Goal: Task Accomplishment & Management: Manage account settings

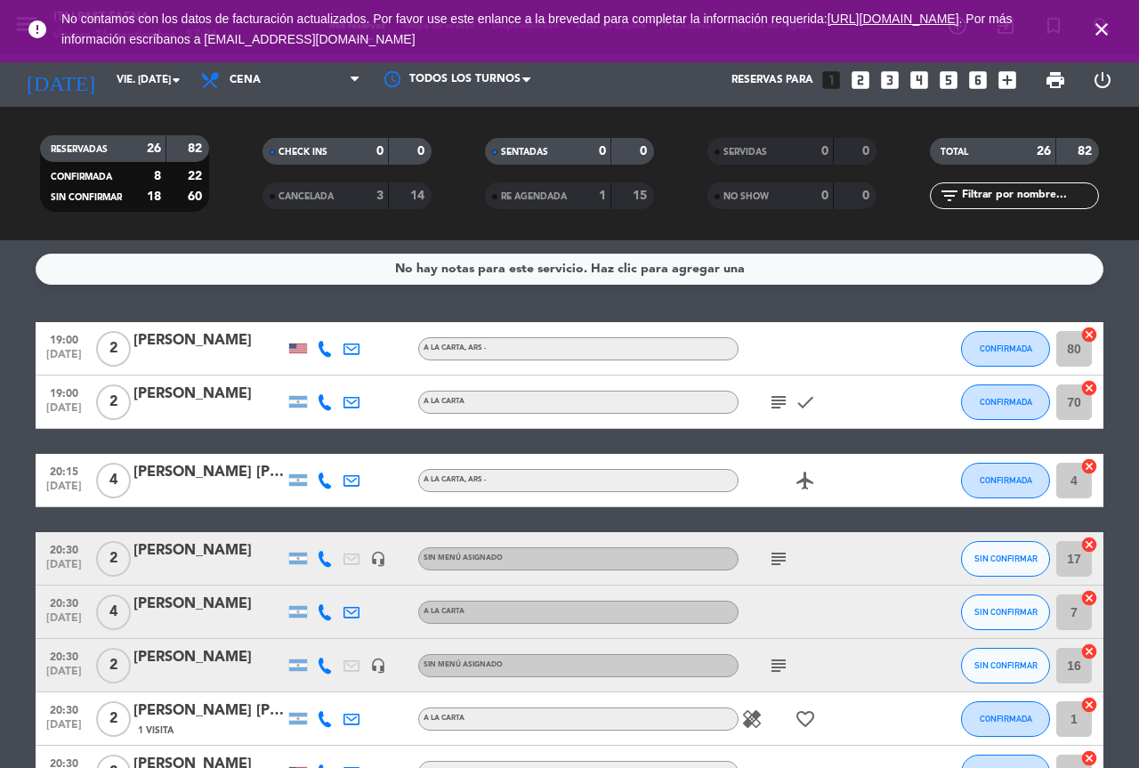
click at [1103, 26] on icon "close" at bounding box center [1101, 29] width 21 height 21
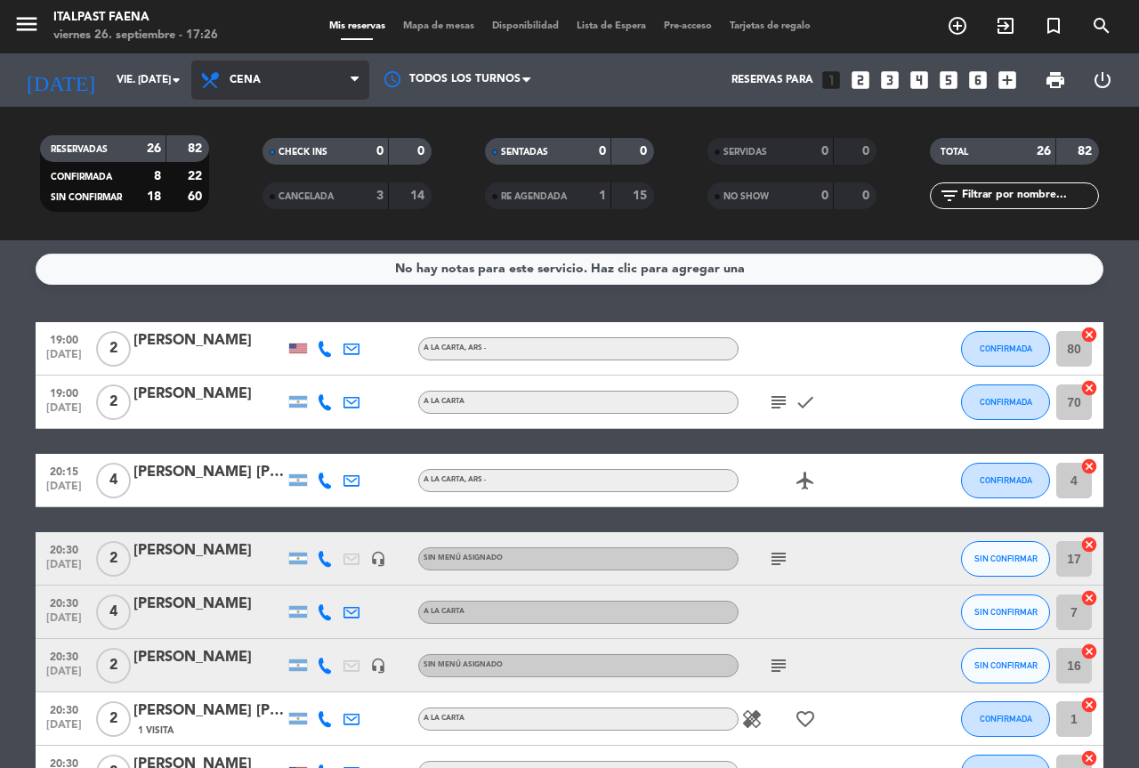
click at [248, 78] on span "Cena" at bounding box center [245, 80] width 31 height 12
click at [270, 197] on div "menu Italpast Faena viernes 26. septiembre - 17:26 Mis reservas Mapa de mesas D…" at bounding box center [569, 120] width 1139 height 240
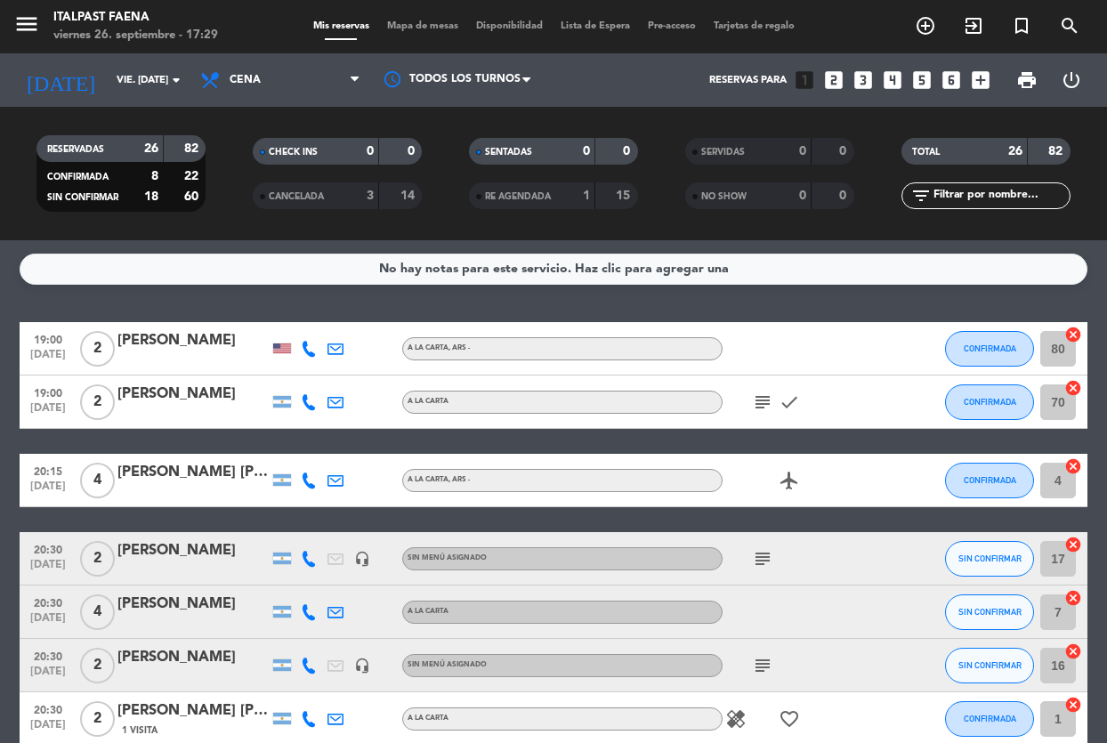
click at [4, 20] on div "menu Italpast Faena viernes 26. septiembre - 17:29" at bounding box center [138, 27] width 277 height 42
click at [29, 28] on icon "menu" at bounding box center [26, 24] width 27 height 27
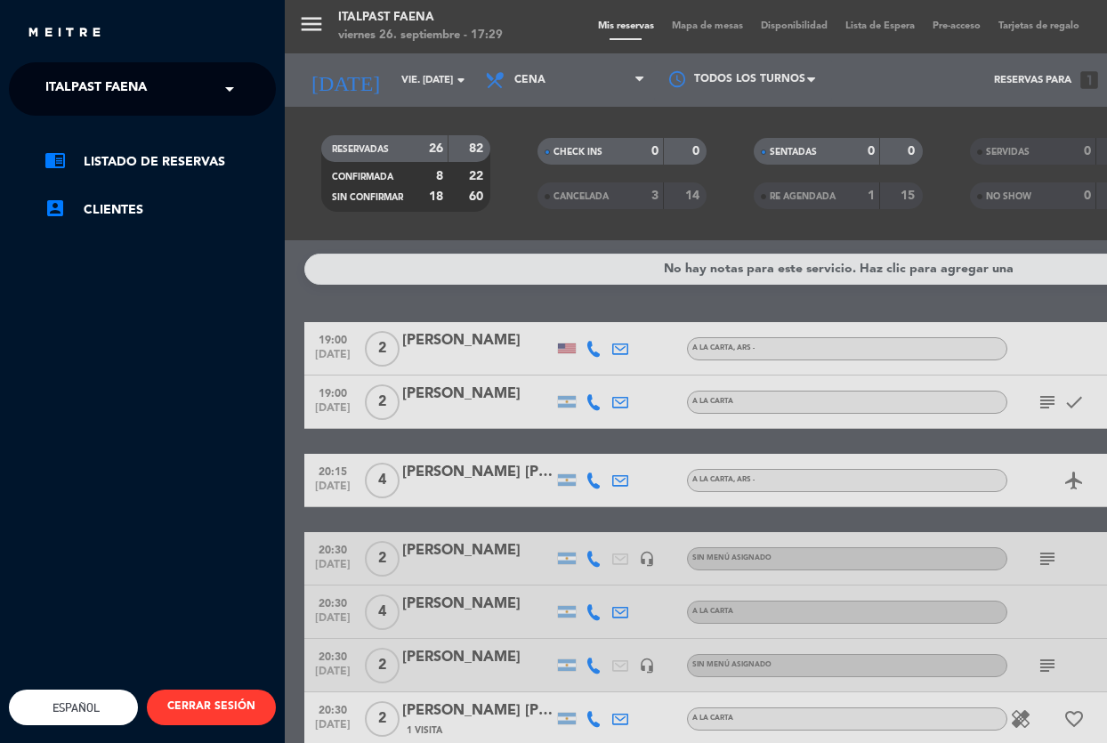
click at [77, 99] on span "Italpast Faena" at bounding box center [95, 88] width 101 height 37
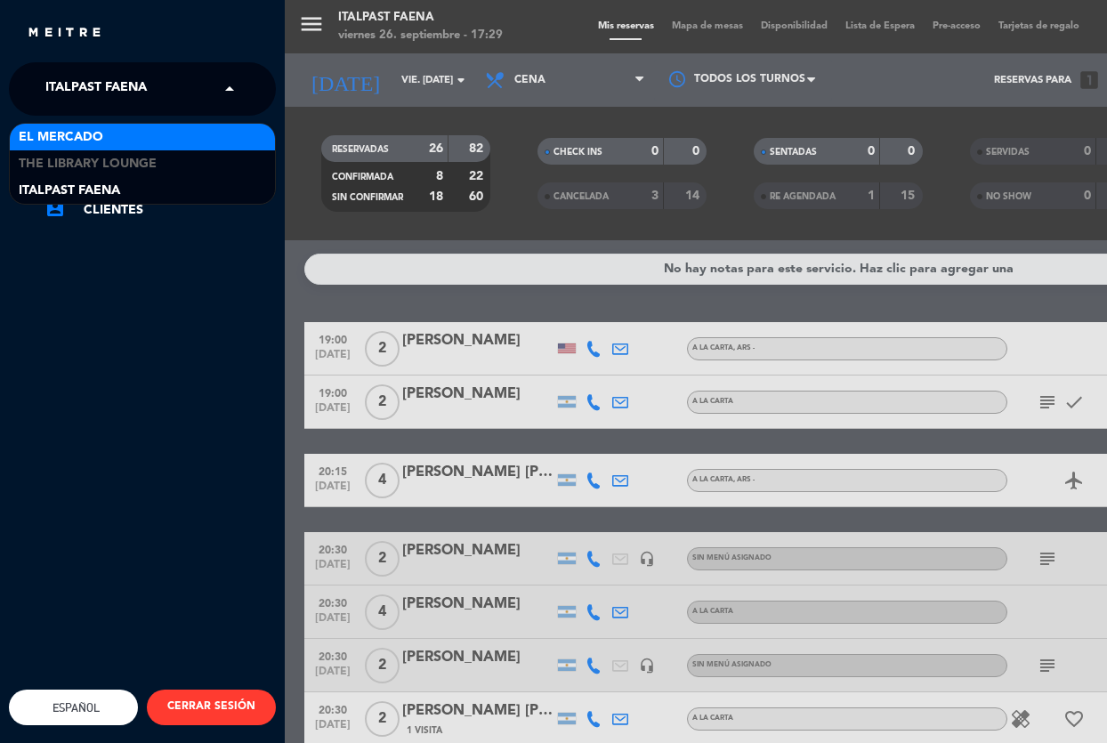
click at [87, 141] on span "El Mercado" at bounding box center [61, 137] width 85 height 20
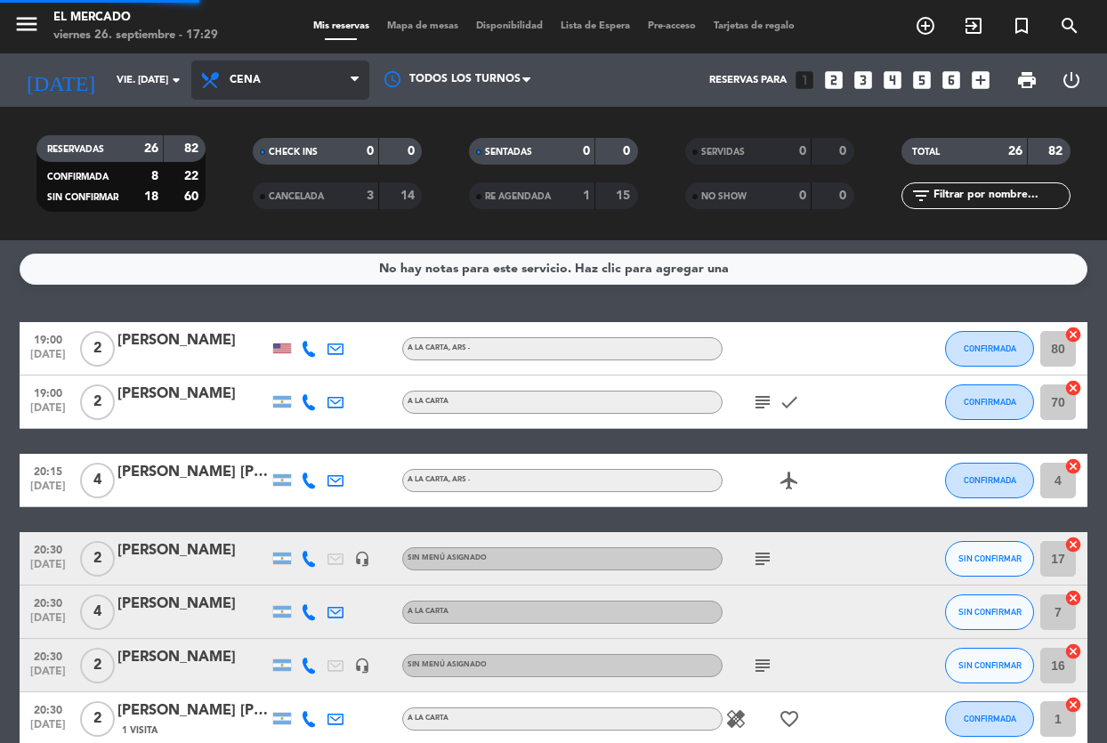
click at [220, 86] on icon at bounding box center [212, 79] width 26 height 21
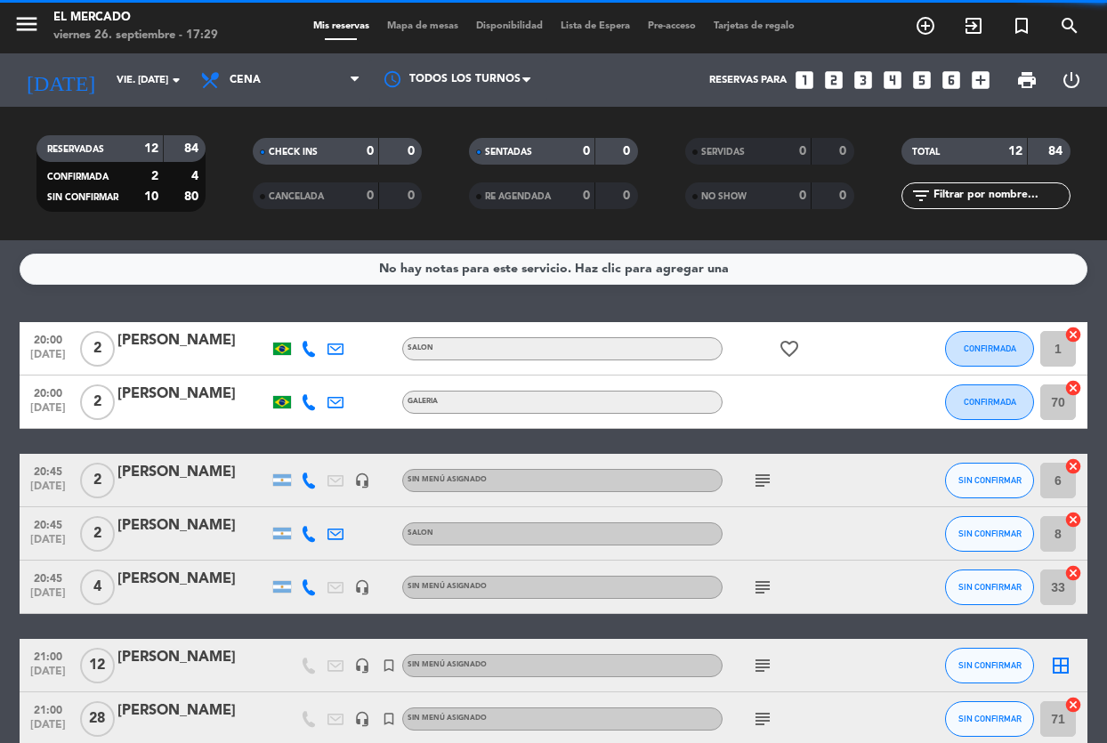
click at [220, 86] on icon at bounding box center [212, 79] width 26 height 21
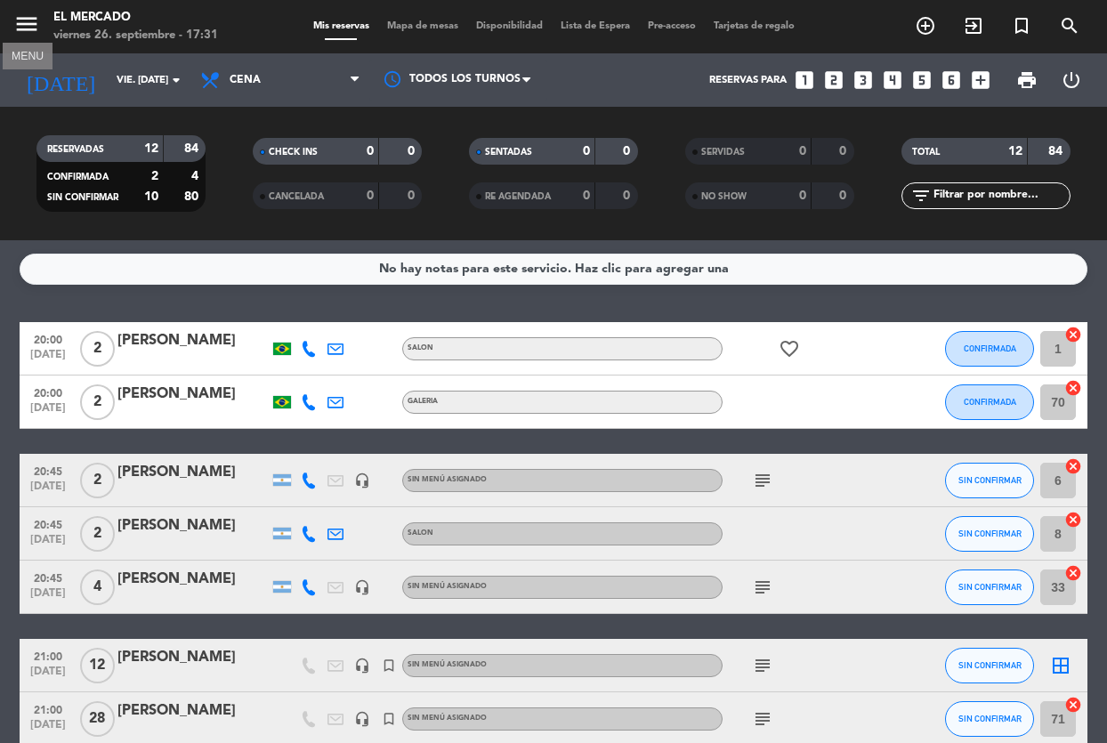
click at [21, 15] on icon "menu" at bounding box center [26, 24] width 27 height 27
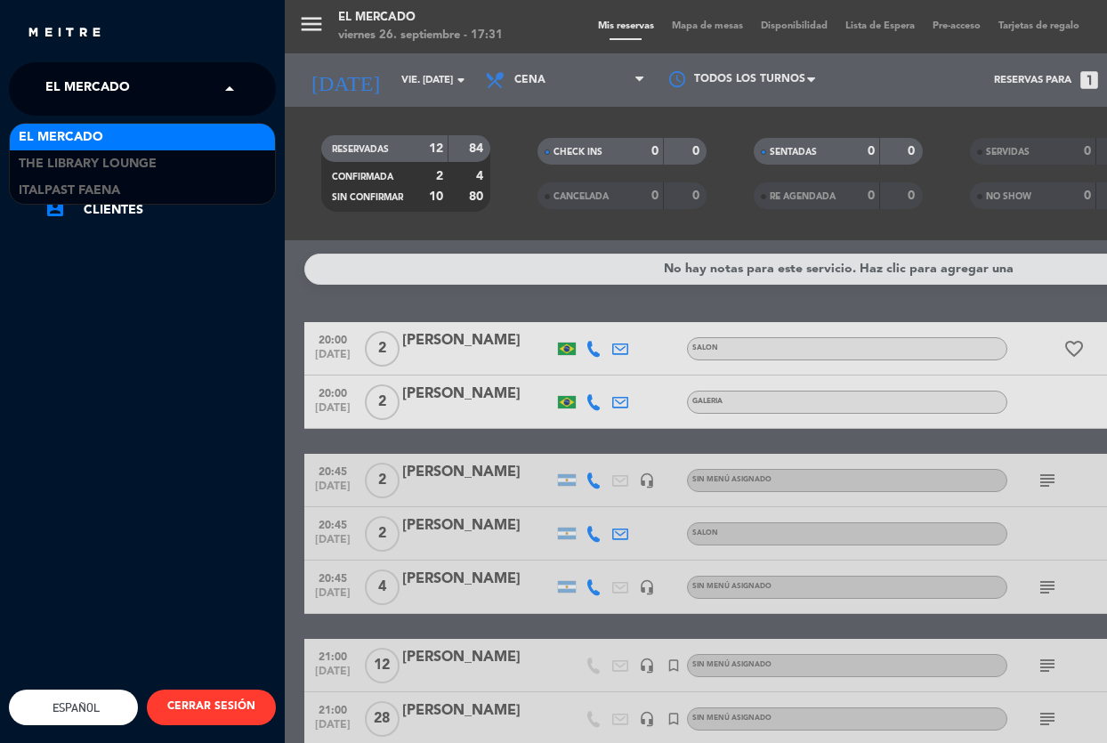
click at [98, 75] on span "El Mercado" at bounding box center [87, 88] width 85 height 37
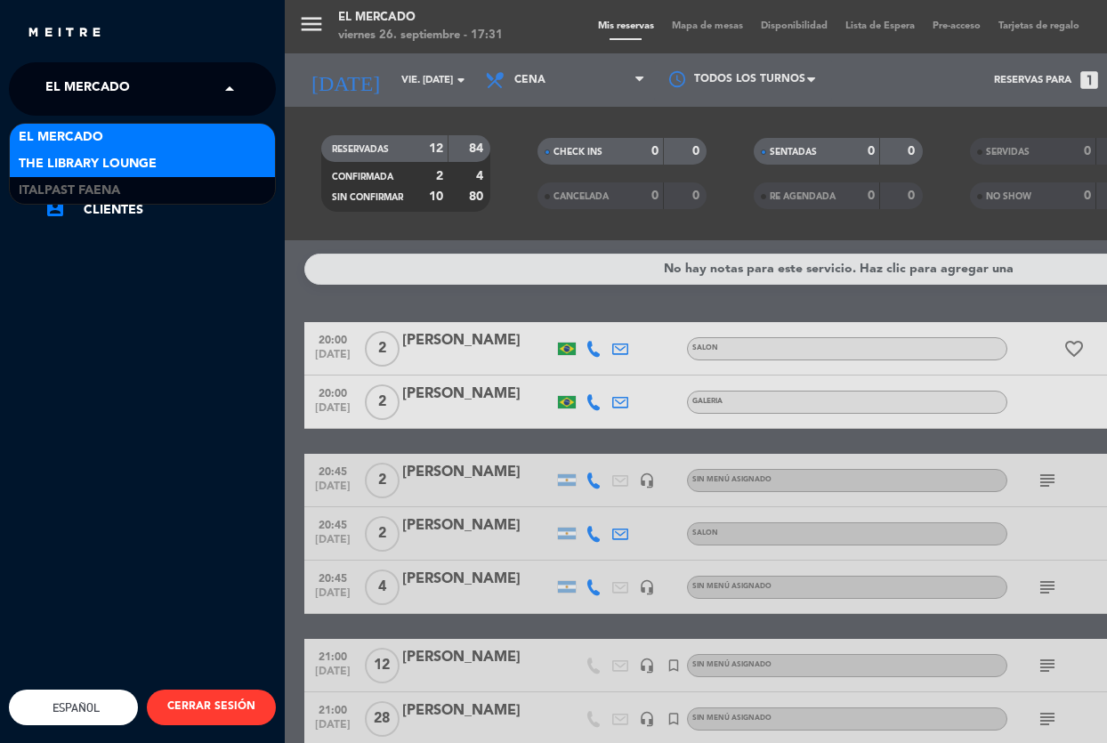
click at [96, 159] on span "The Library Lounge" at bounding box center [88, 164] width 138 height 20
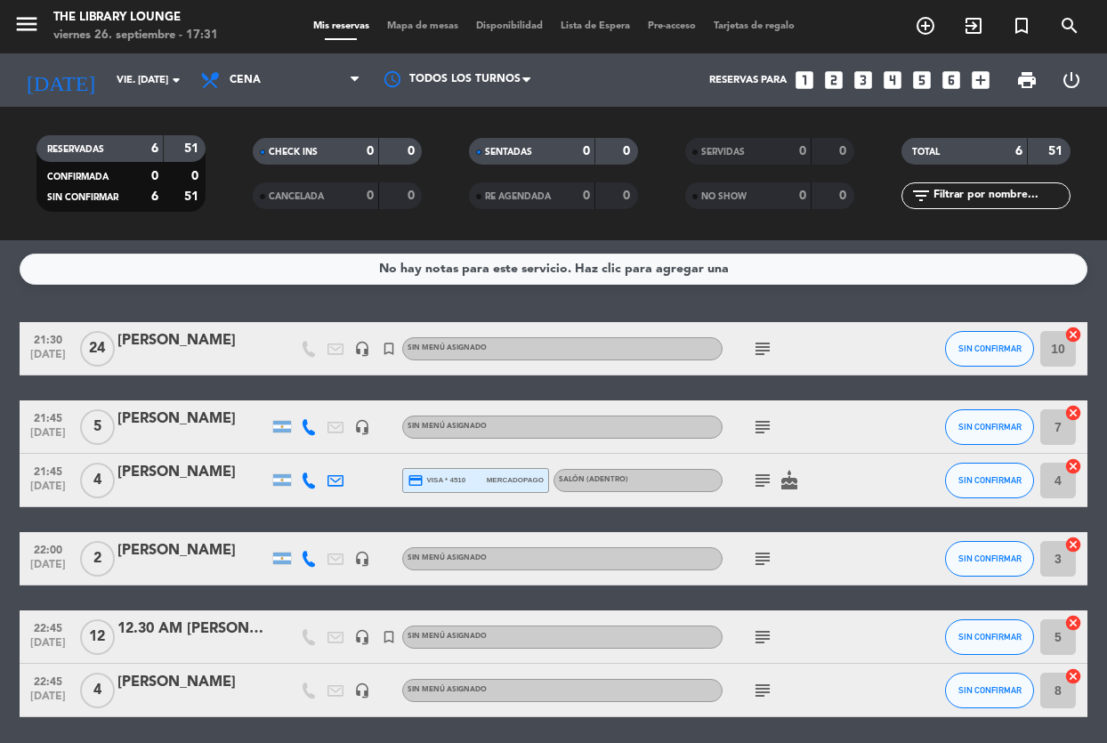
drag, startPoint x: 174, startPoint y: 146, endPoint x: 217, endPoint y: 135, distance: 44.0
click at [208, 144] on filter-checkbox "RESERVADAS 6 51 CONFIRMADA 0 0 SIN CONFIRMAR 6 51" at bounding box center [121, 173] width 216 height 77
click at [20, 28] on icon "menu" at bounding box center [26, 24] width 27 height 27
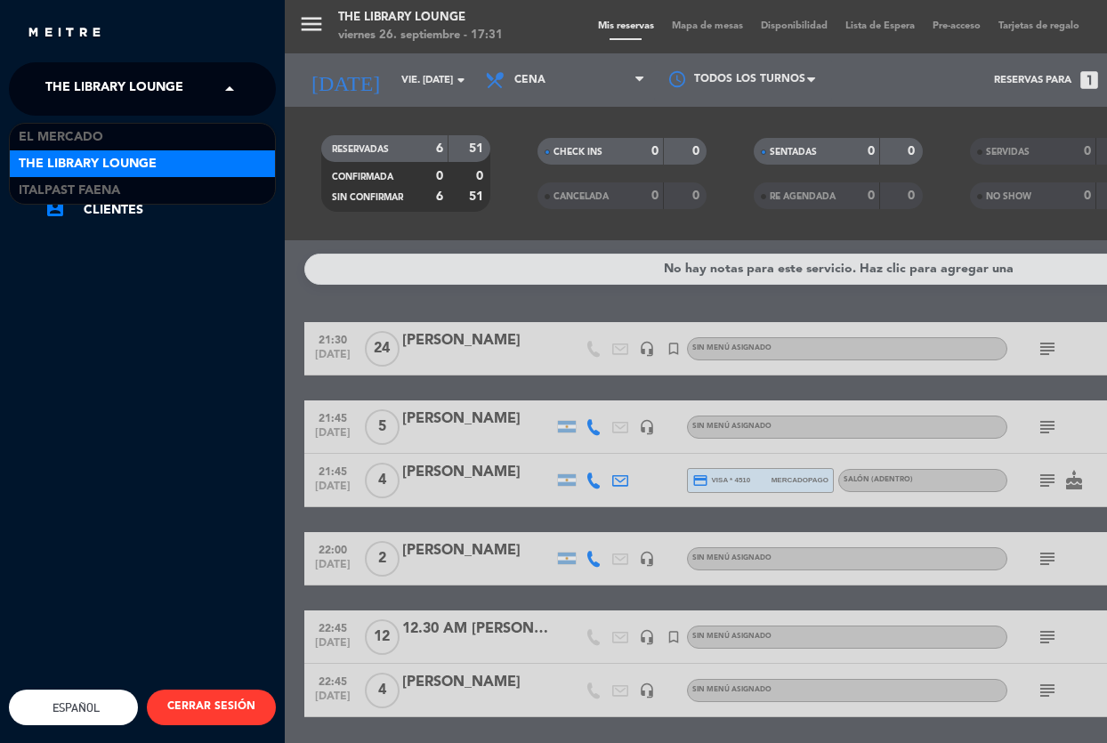
click at [70, 85] on span "The Library Lounge" at bounding box center [114, 88] width 138 height 37
click at [102, 182] on span "Italpast Faena" at bounding box center [69, 191] width 101 height 20
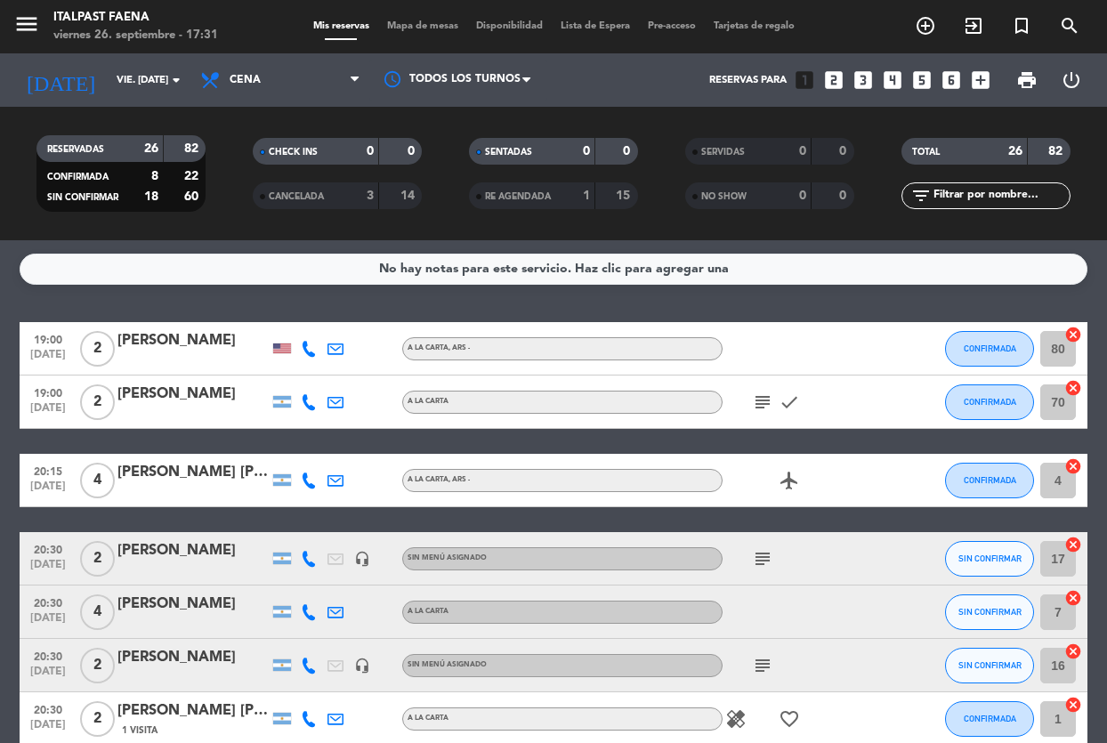
drag, startPoint x: 194, startPoint y: 143, endPoint x: 215, endPoint y: 132, distance: 24.3
click at [212, 138] on filter-checkbox "RESERVADAS 26 82 CONFIRMADA 8 22 SIN CONFIRMAR 18 60" at bounding box center [121, 173] width 216 height 77
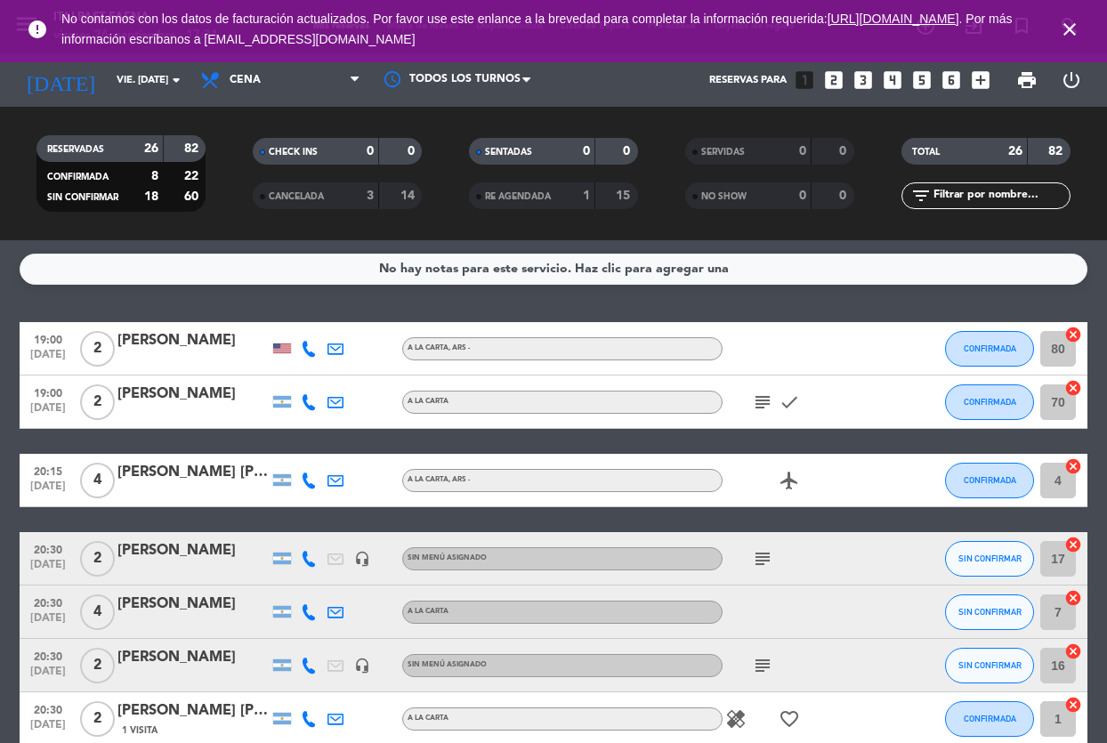
click at [1073, 30] on icon "close" at bounding box center [1069, 29] width 21 height 21
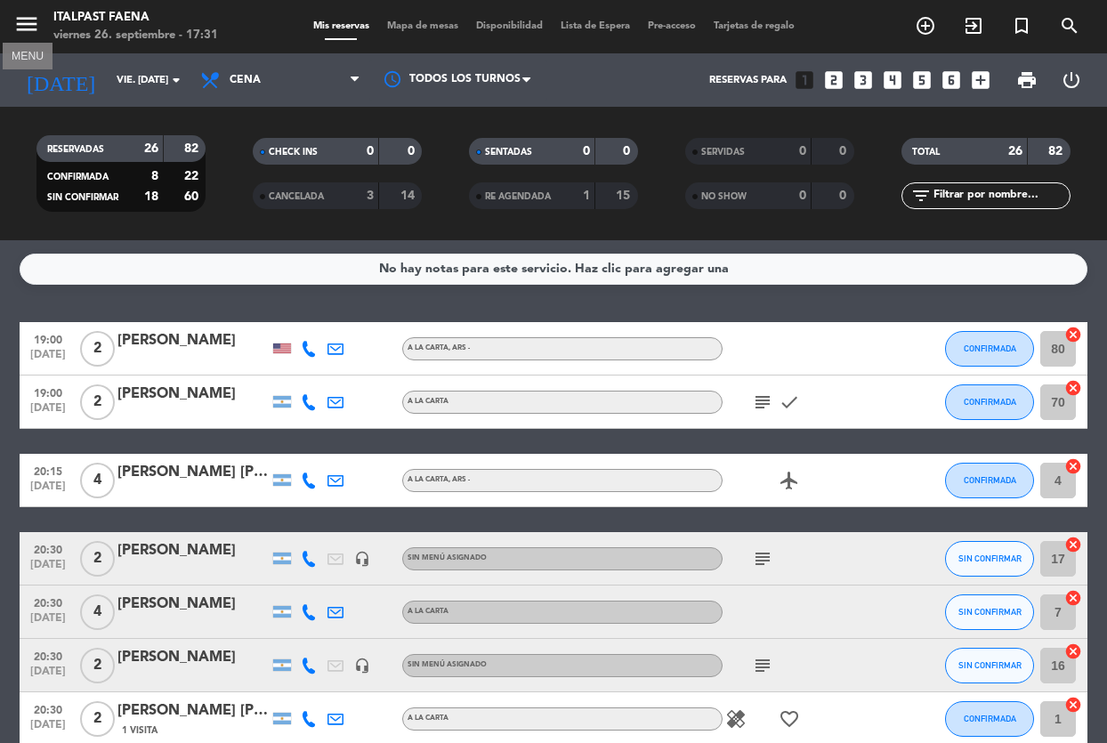
click at [25, 28] on icon "menu" at bounding box center [26, 24] width 27 height 27
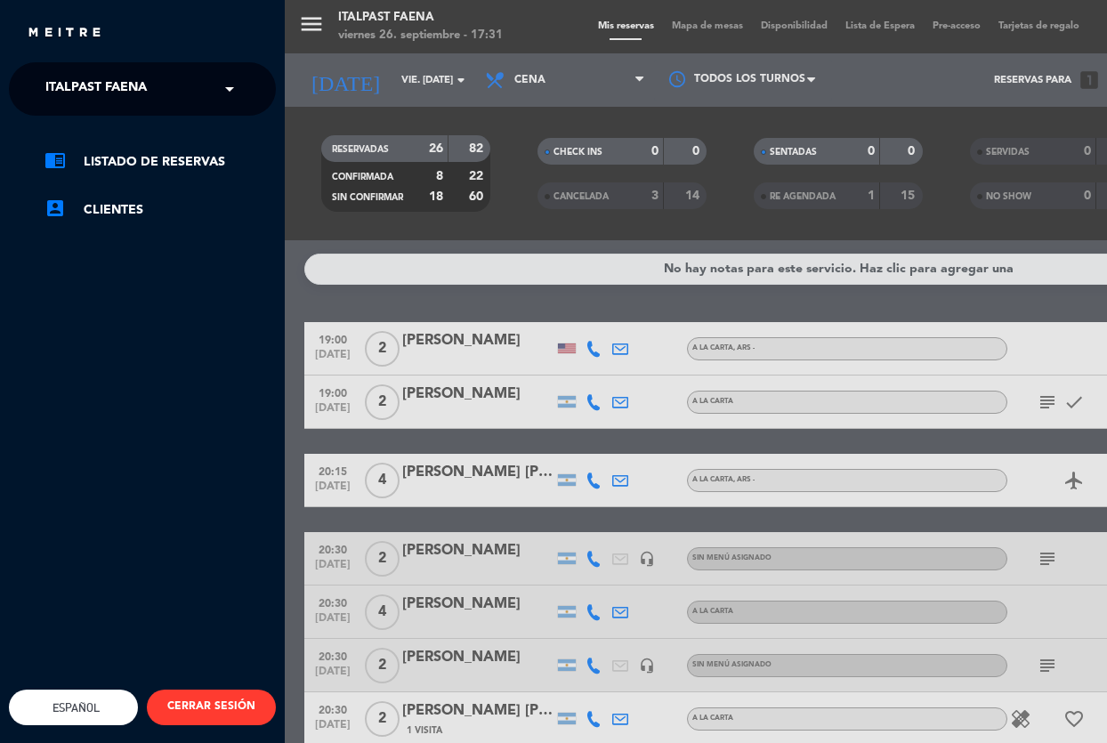
click at [81, 109] on ng-select "× Italpast Faena ×" at bounding box center [142, 88] width 267 height 53
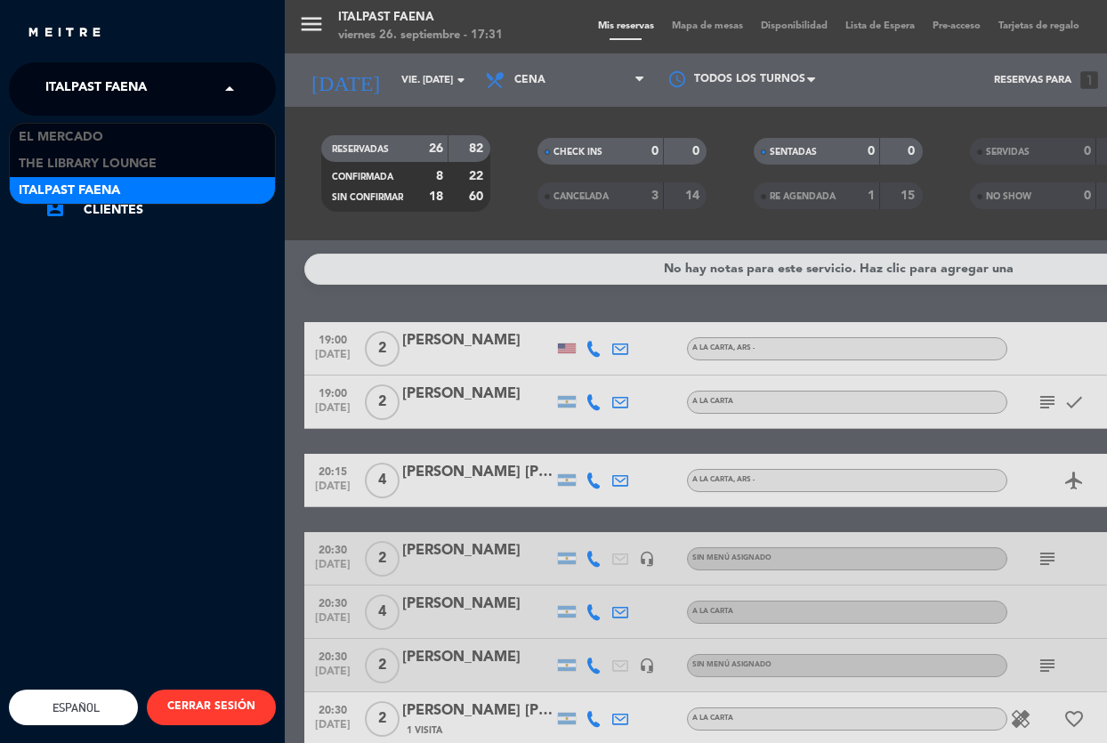
click at [80, 94] on span "Italpast Faena" at bounding box center [95, 88] width 101 height 37
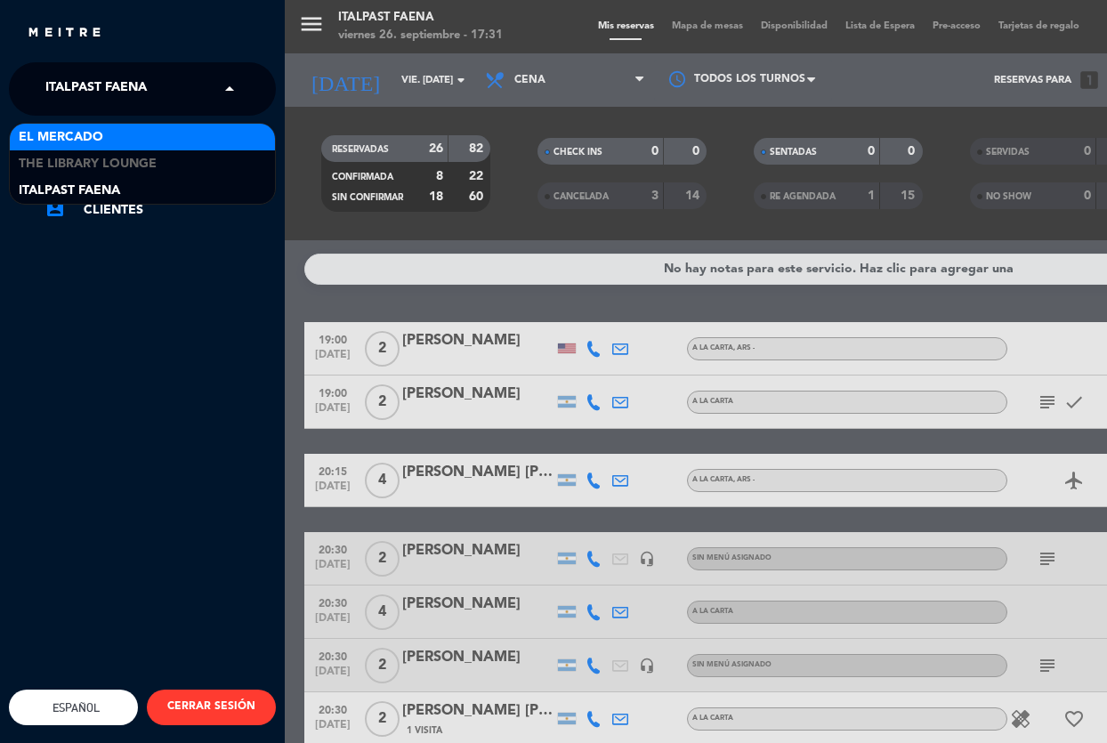
click at [83, 136] on span "El Mercado" at bounding box center [61, 137] width 85 height 20
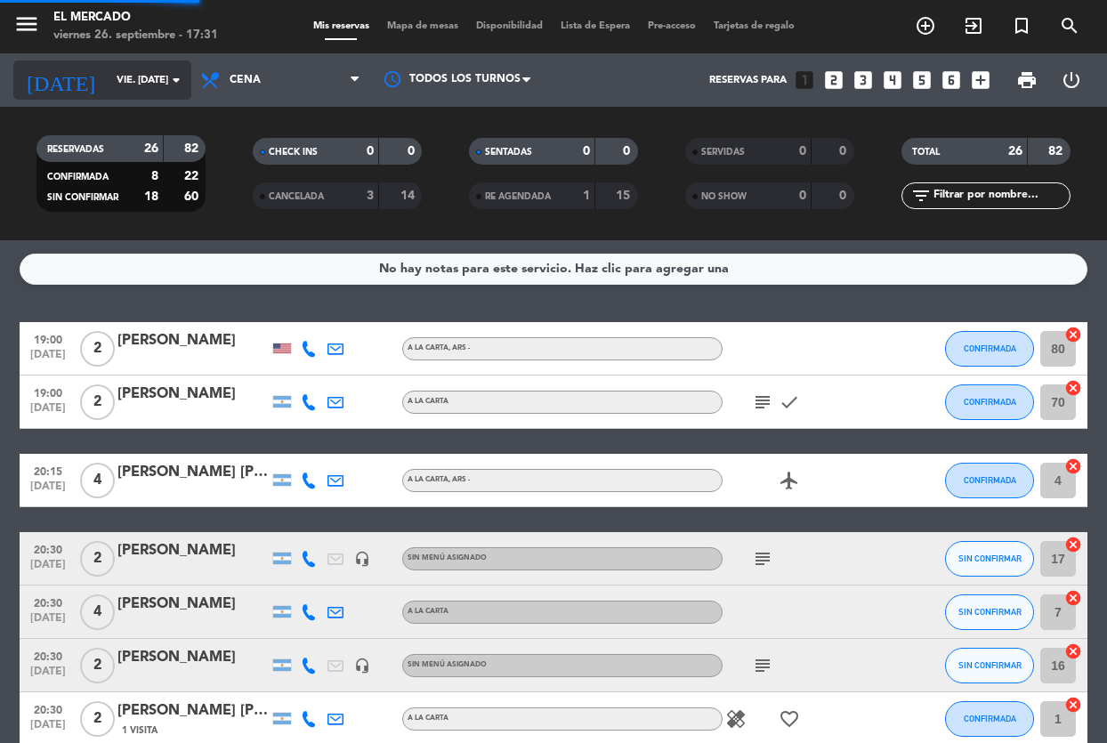
click at [108, 68] on input "vie. [DATE]" at bounding box center [177, 80] width 138 height 29
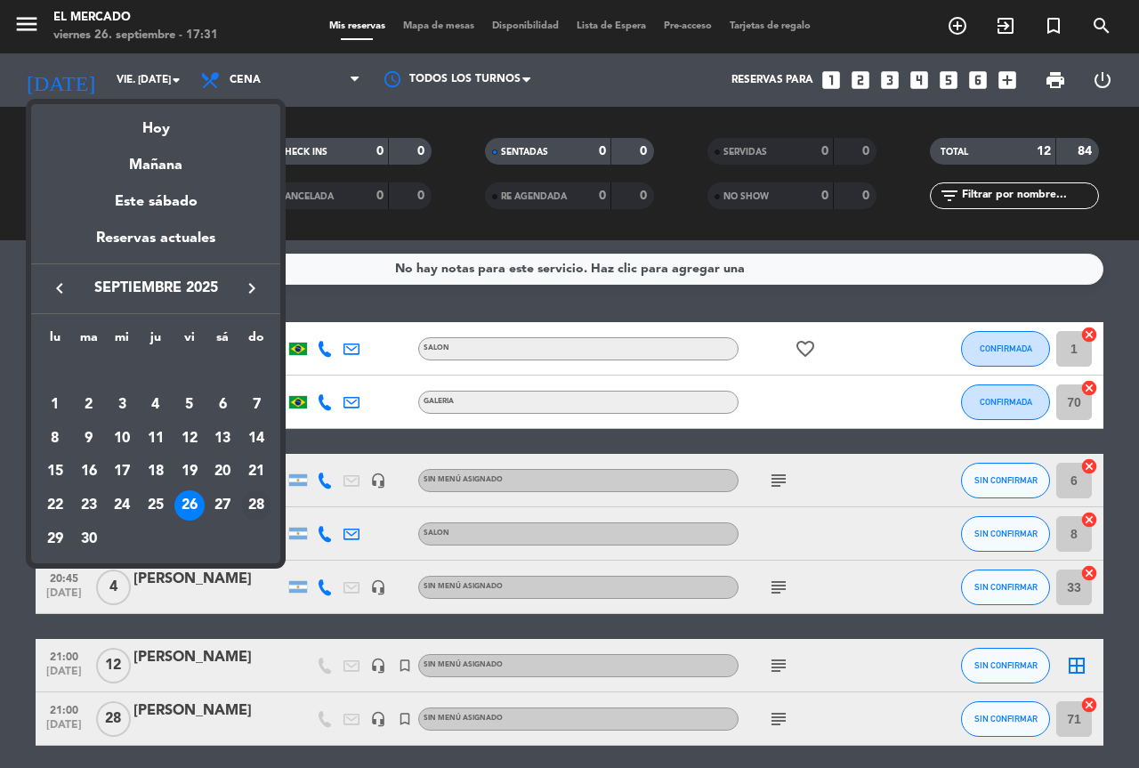
click at [240, 503] on td "28" at bounding box center [256, 506] width 34 height 34
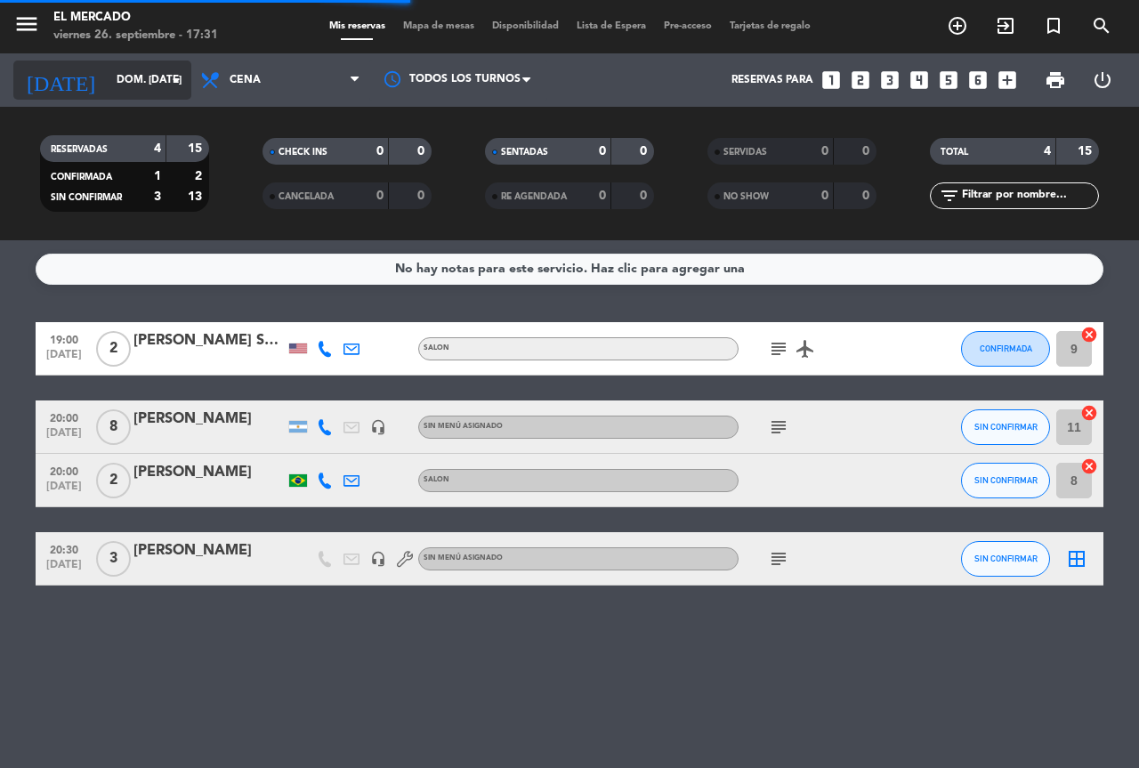
click at [133, 86] on input "dom. [DATE]" at bounding box center [178, 80] width 141 height 30
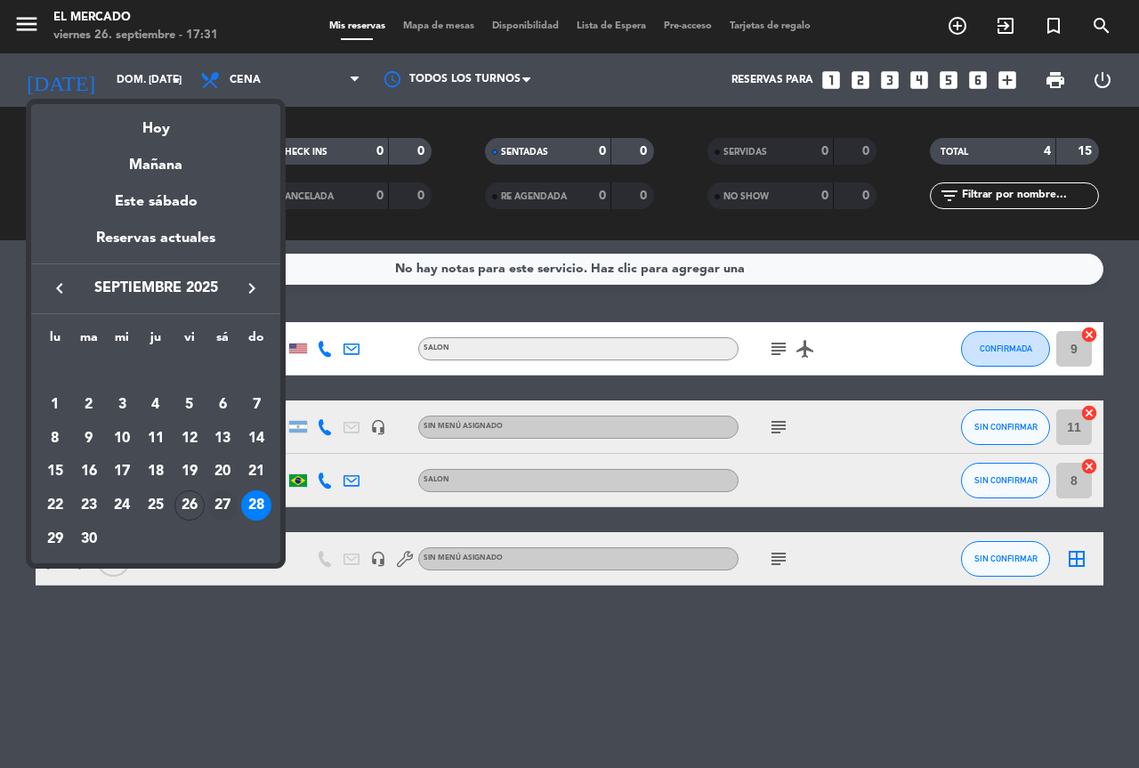
click at [219, 503] on div "27" at bounding box center [222, 505] width 30 height 30
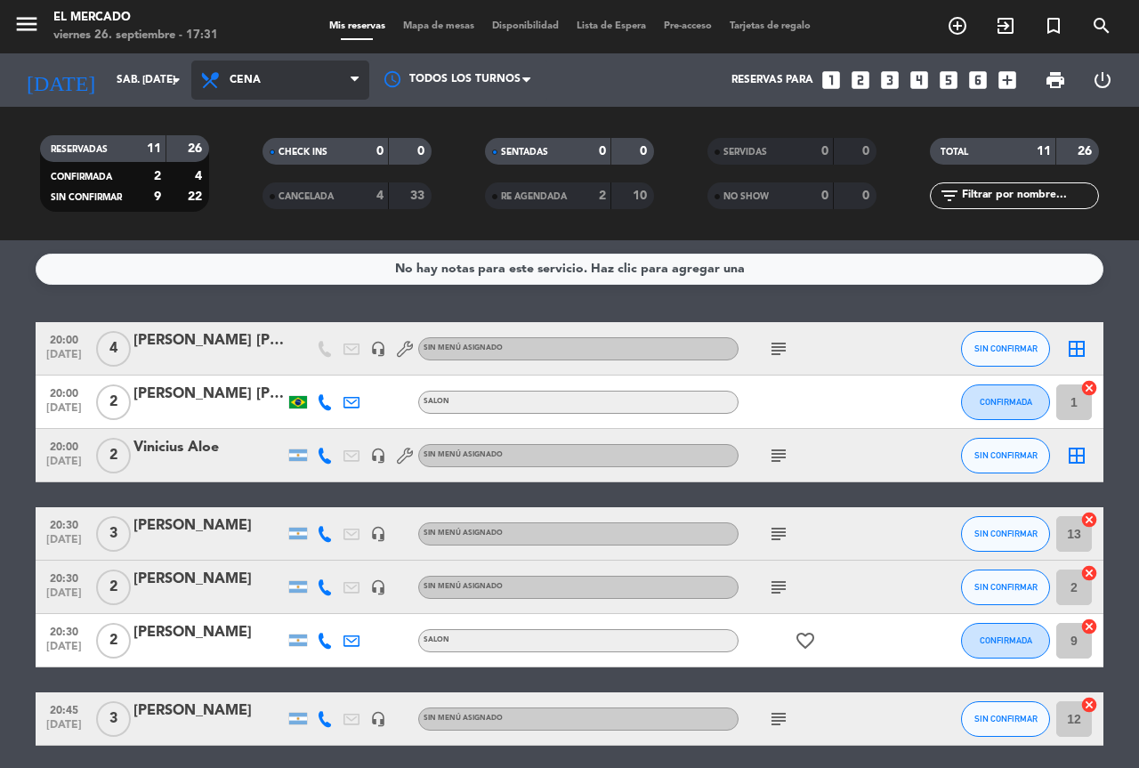
click at [261, 73] on span "Cena" at bounding box center [280, 80] width 178 height 39
click at [257, 228] on div "menu El [PERSON_NAME] viernes 26. septiembre - 17:31 Mis reservas Mapa de mesas…" at bounding box center [569, 120] width 1139 height 240
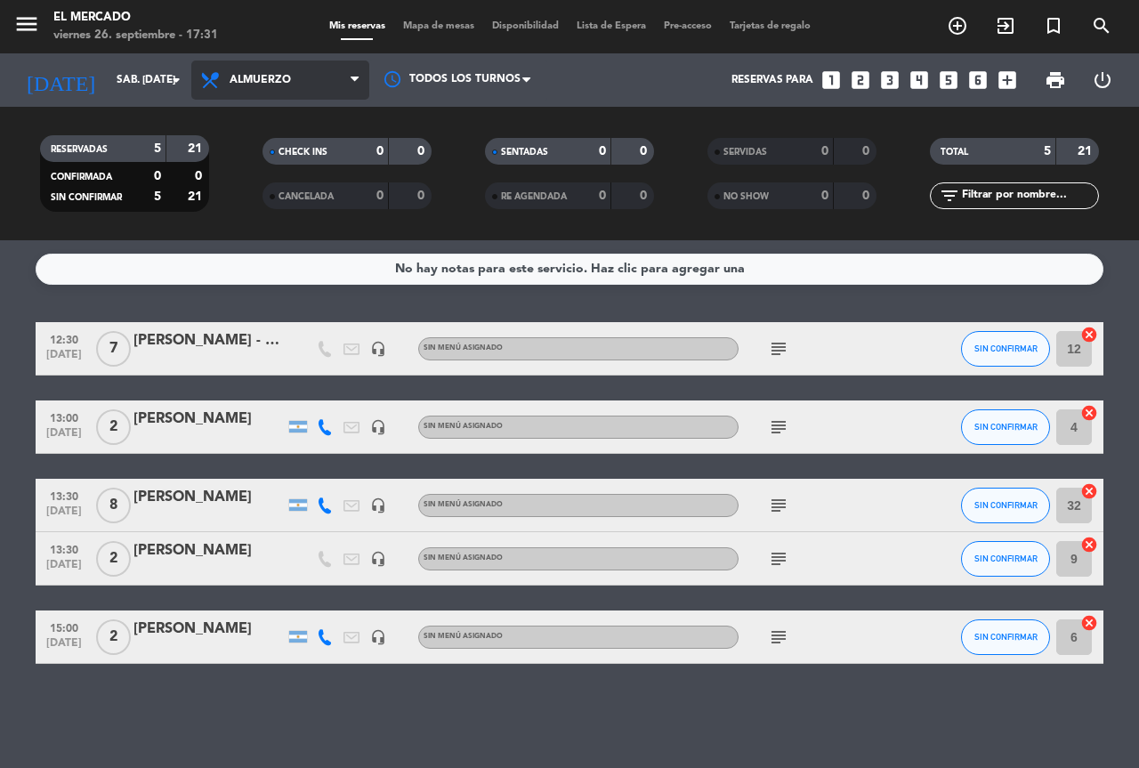
click at [251, 85] on span "Almuerzo" at bounding box center [260, 80] width 61 height 12
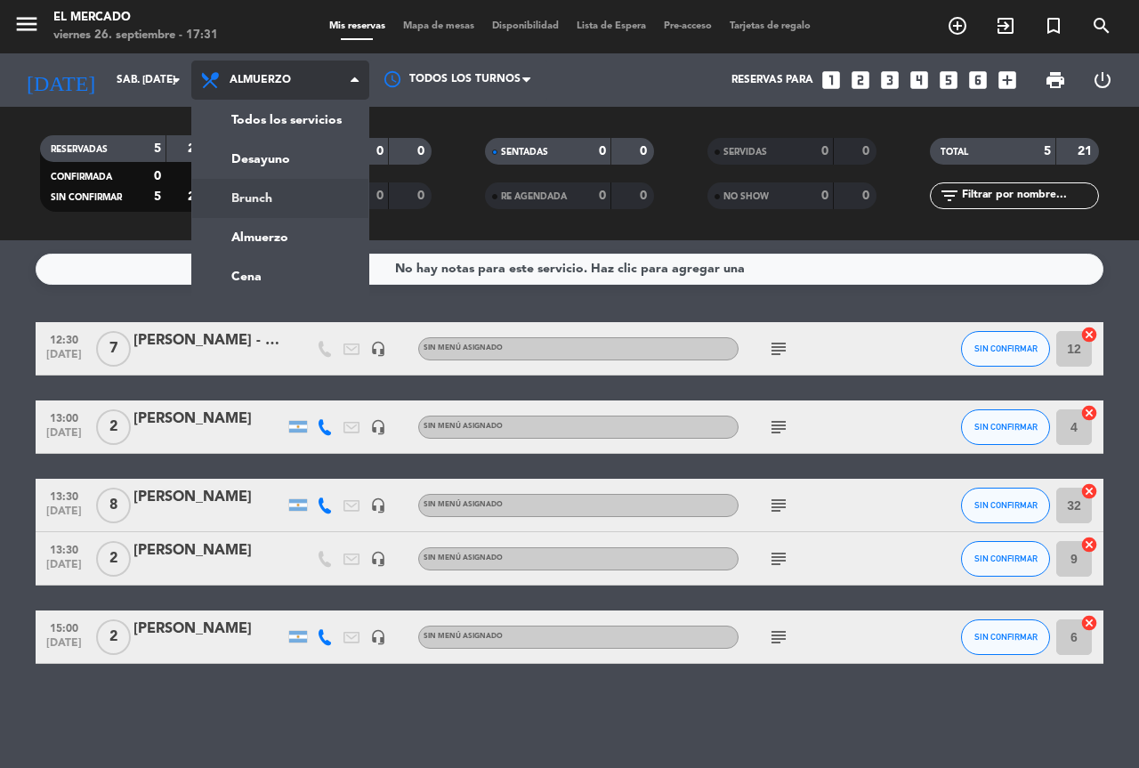
click at [246, 182] on div "menu El [PERSON_NAME] viernes 26. septiembre - 17:31 Mis reservas Mapa de mesas…" at bounding box center [569, 120] width 1139 height 240
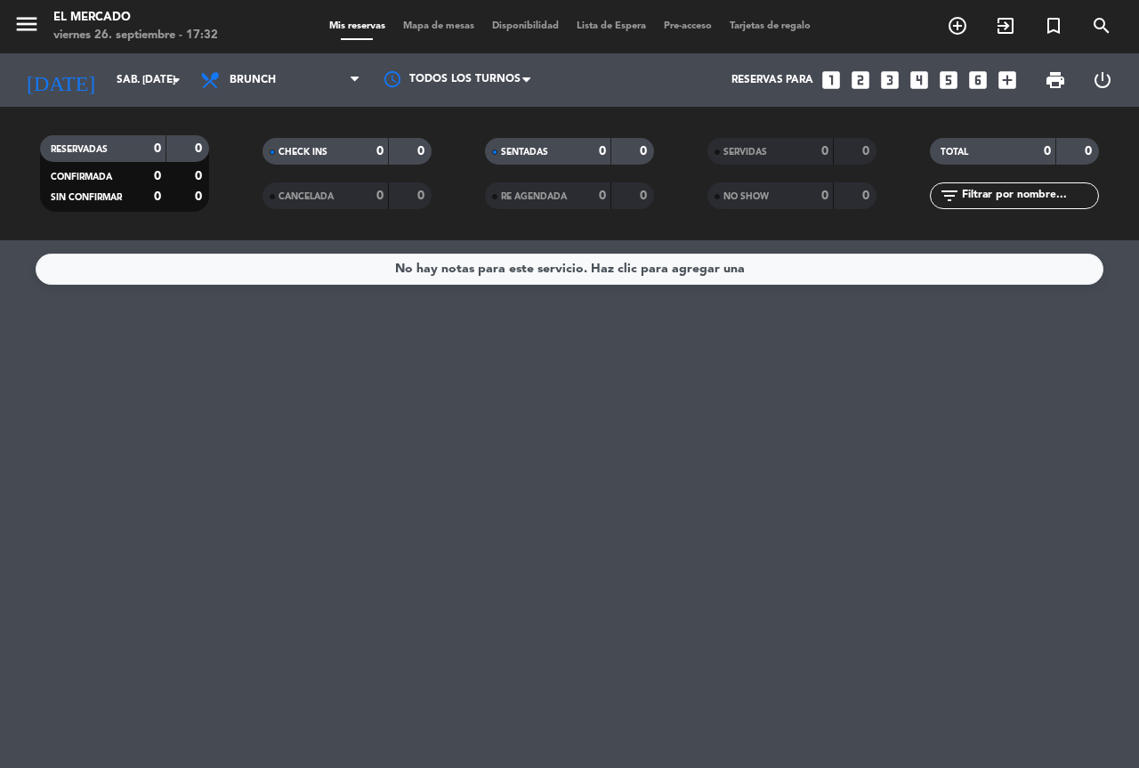
click at [243, 75] on span "Brunch" at bounding box center [253, 80] width 46 height 12
click at [249, 234] on div "menu El [PERSON_NAME] viernes 26. septiembre - 17:32 Mis reservas Mapa de mesas…" at bounding box center [569, 120] width 1139 height 240
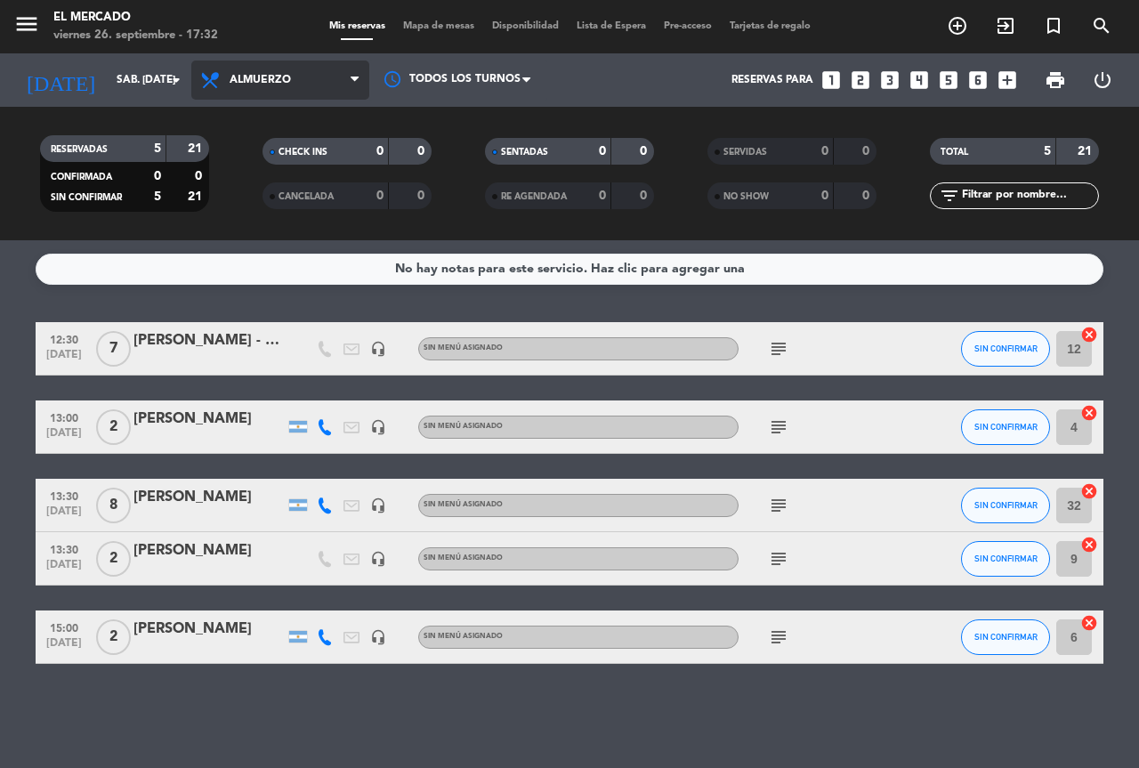
click at [238, 85] on span "Almuerzo" at bounding box center [260, 80] width 61 height 12
click at [243, 263] on ng-component "menu El [PERSON_NAME] viernes 26. septiembre - 17:32 Mis reservas Mapa de mesas…" at bounding box center [569, 384] width 1139 height 768
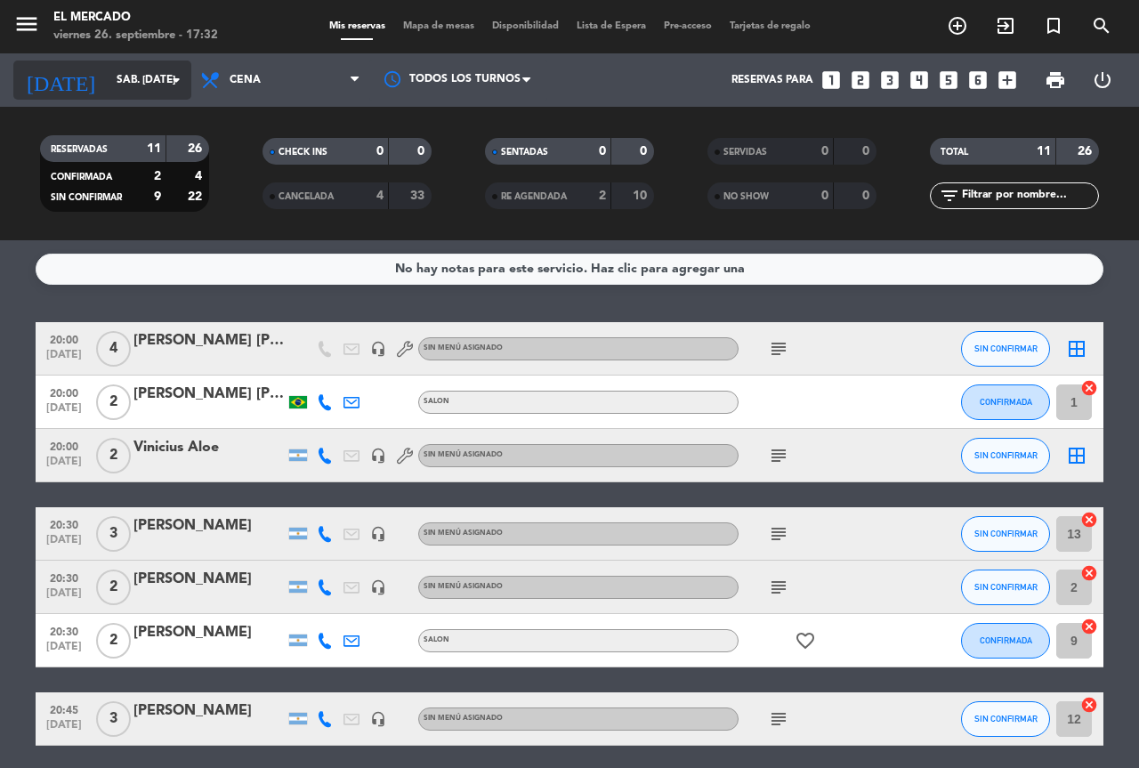
click at [142, 79] on input "sáb. [DATE]" at bounding box center [178, 80] width 141 height 30
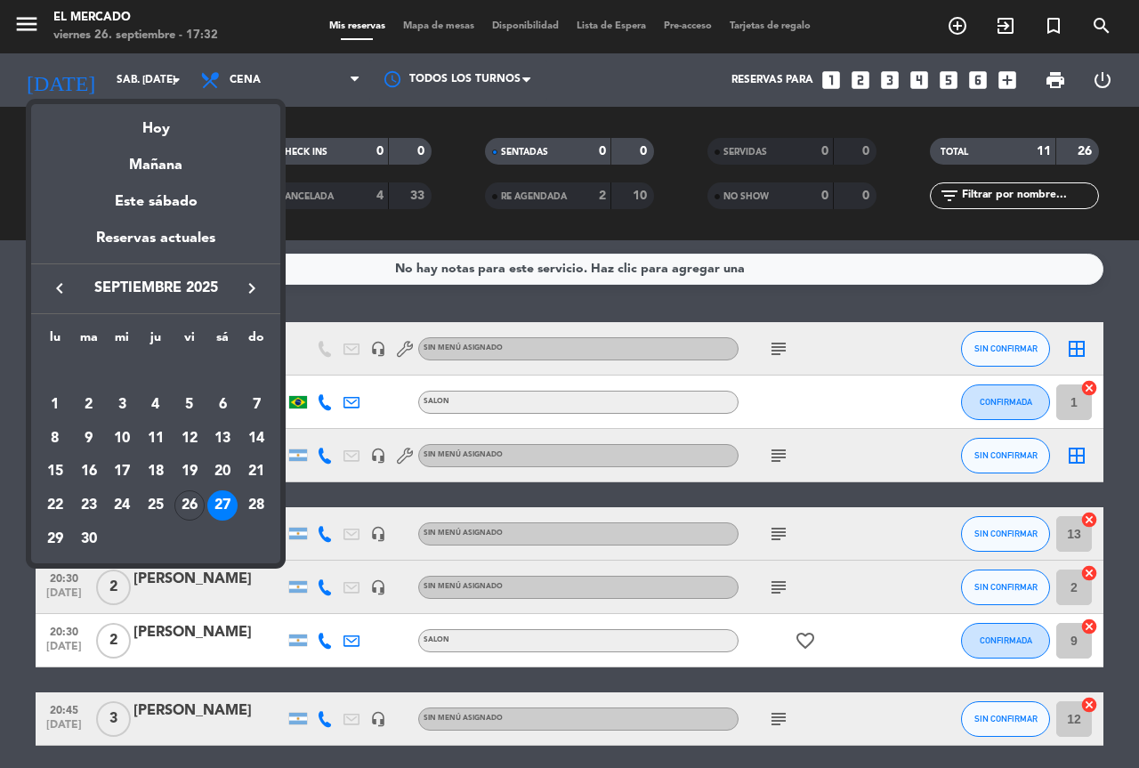
click at [28, 13] on div at bounding box center [569, 384] width 1139 height 768
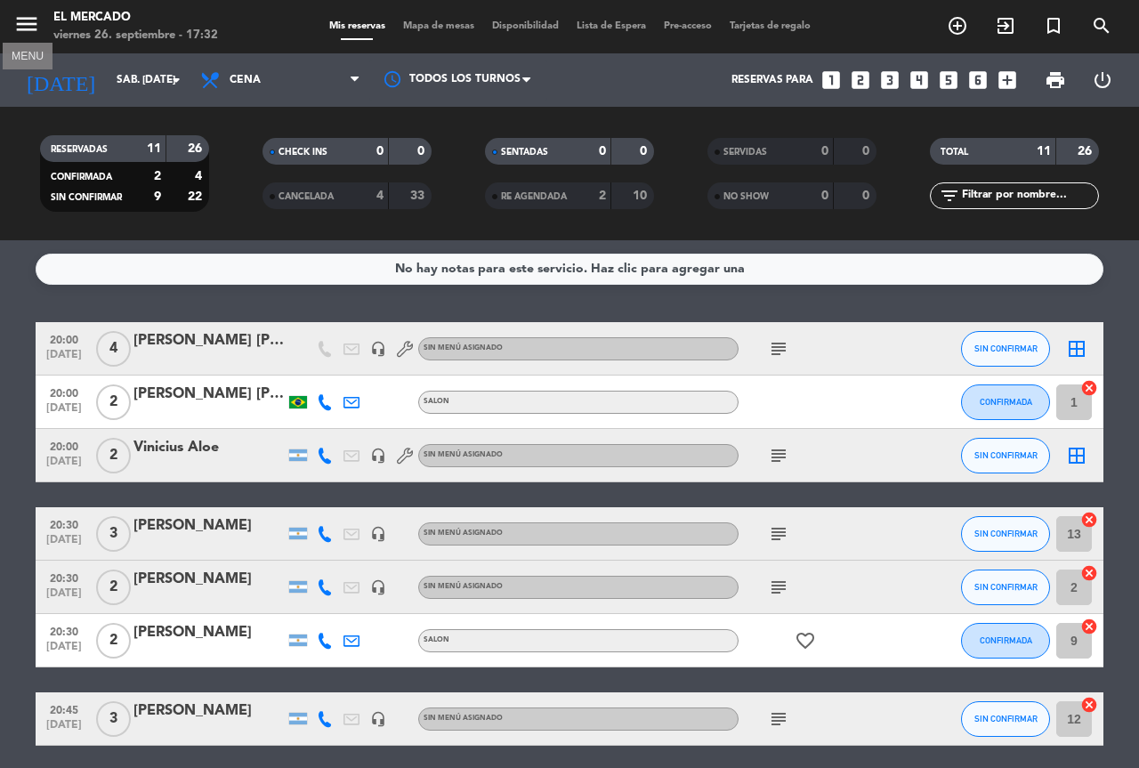
click at [34, 23] on icon "menu" at bounding box center [26, 24] width 27 height 27
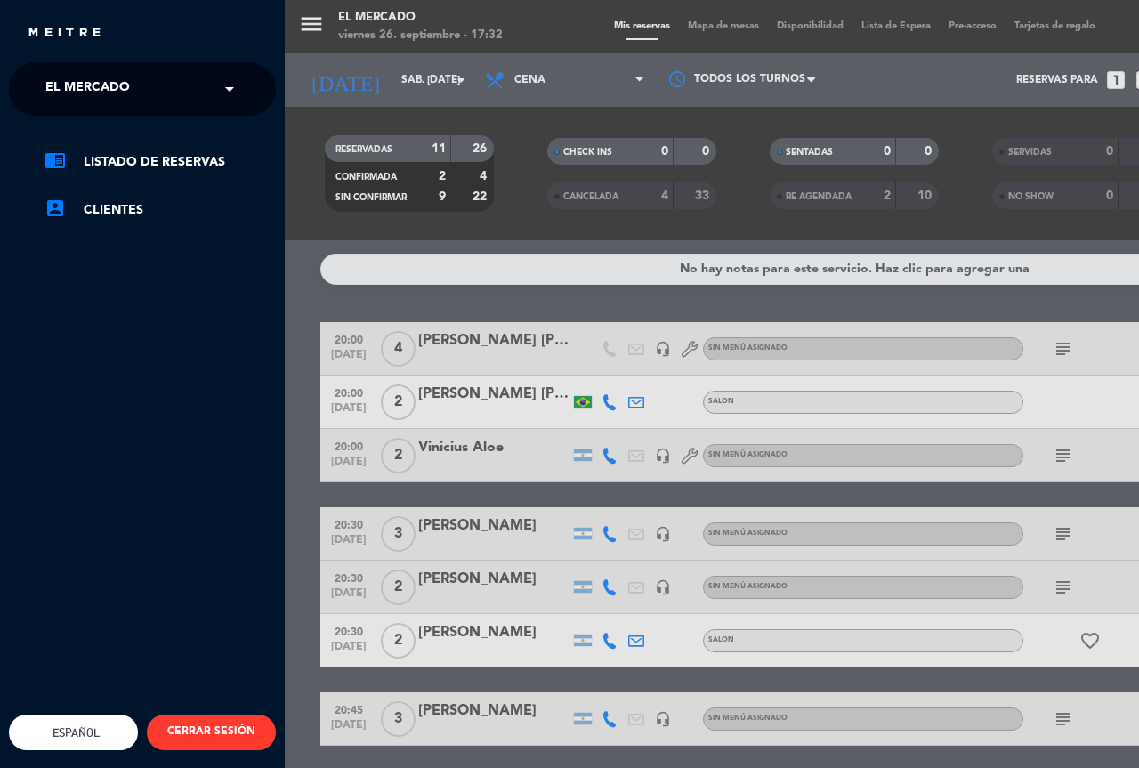
drag, startPoint x: 96, startPoint y: 127, endPoint x: 97, endPoint y: 109, distance: 18.7
click at [97, 113] on div "× El [PERSON_NAME] × chrome_reader_mode Listado de Reservas account_box Cliente…" at bounding box center [142, 446] width 267 height 768
click at [97, 102] on span "El Mercado" at bounding box center [87, 88] width 85 height 37
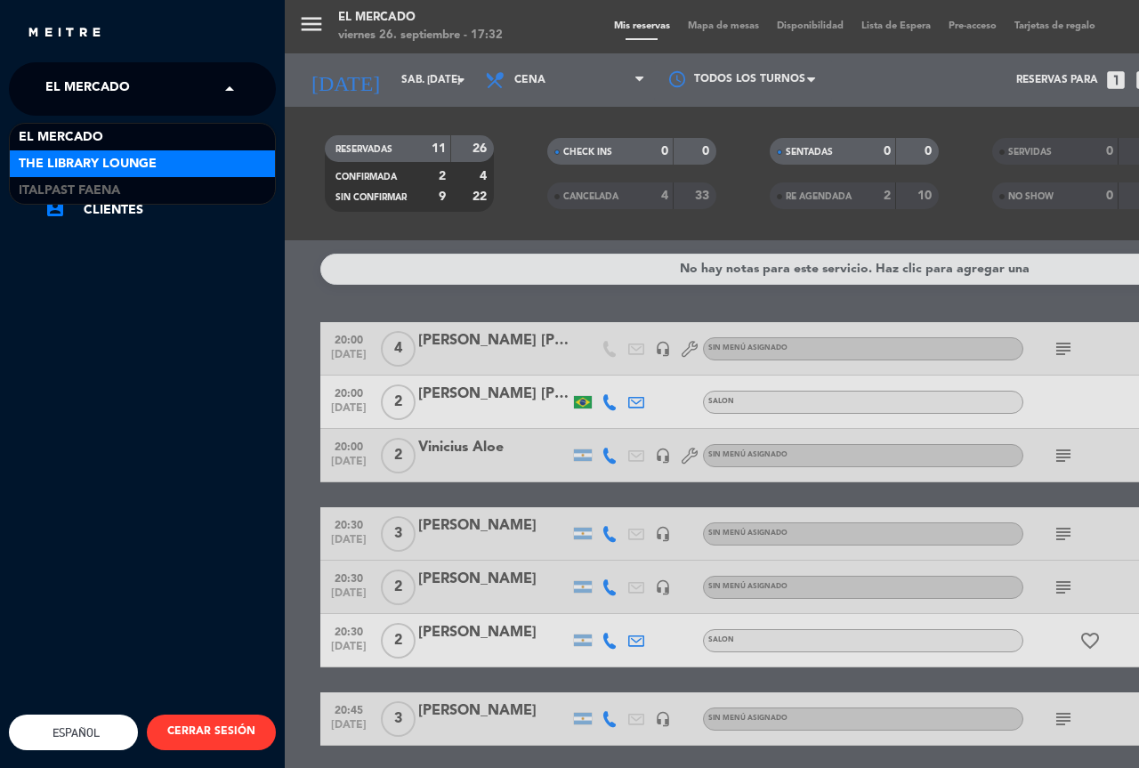
click at [112, 158] on span "The Library Lounge" at bounding box center [88, 164] width 138 height 20
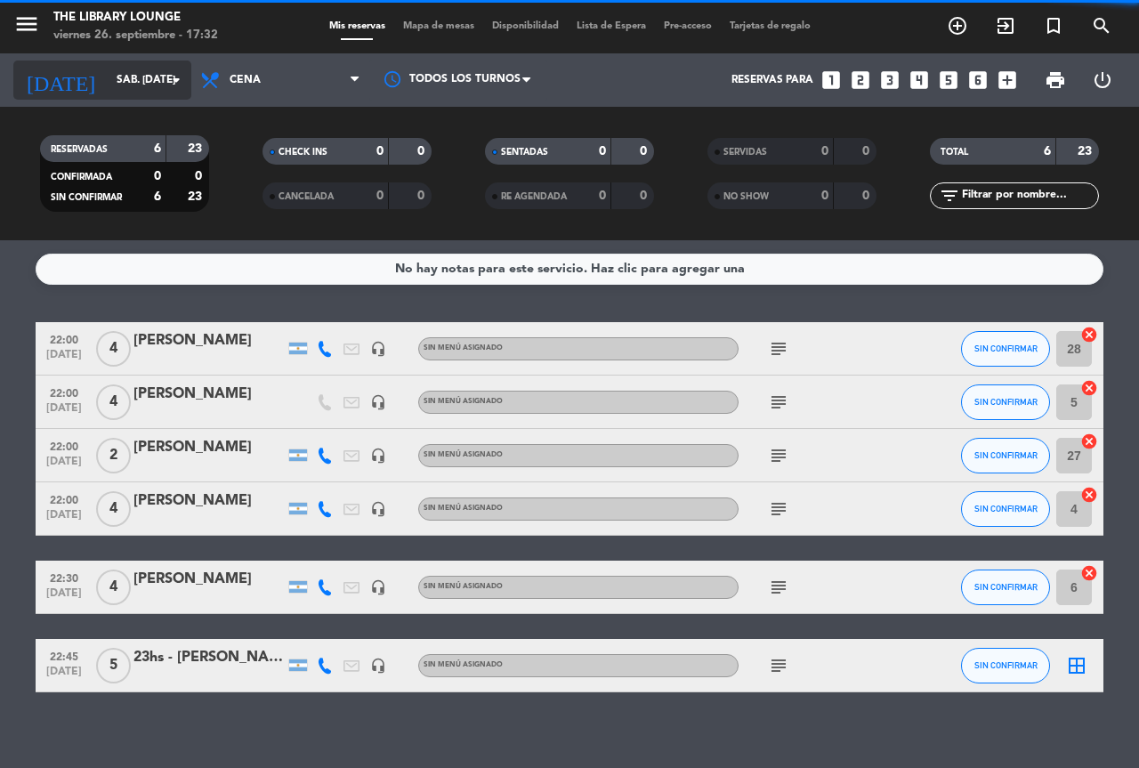
click at [162, 88] on input "sáb. [DATE]" at bounding box center [178, 80] width 141 height 30
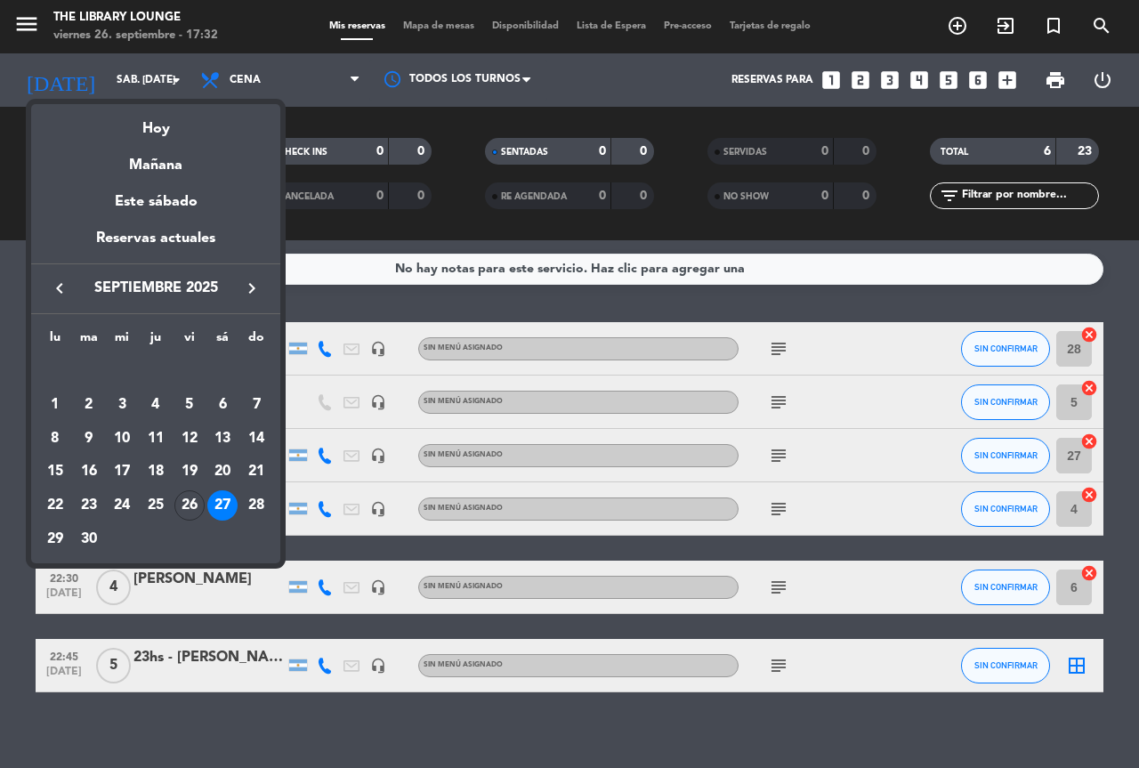
click at [222, 502] on div "27" at bounding box center [222, 505] width 30 height 30
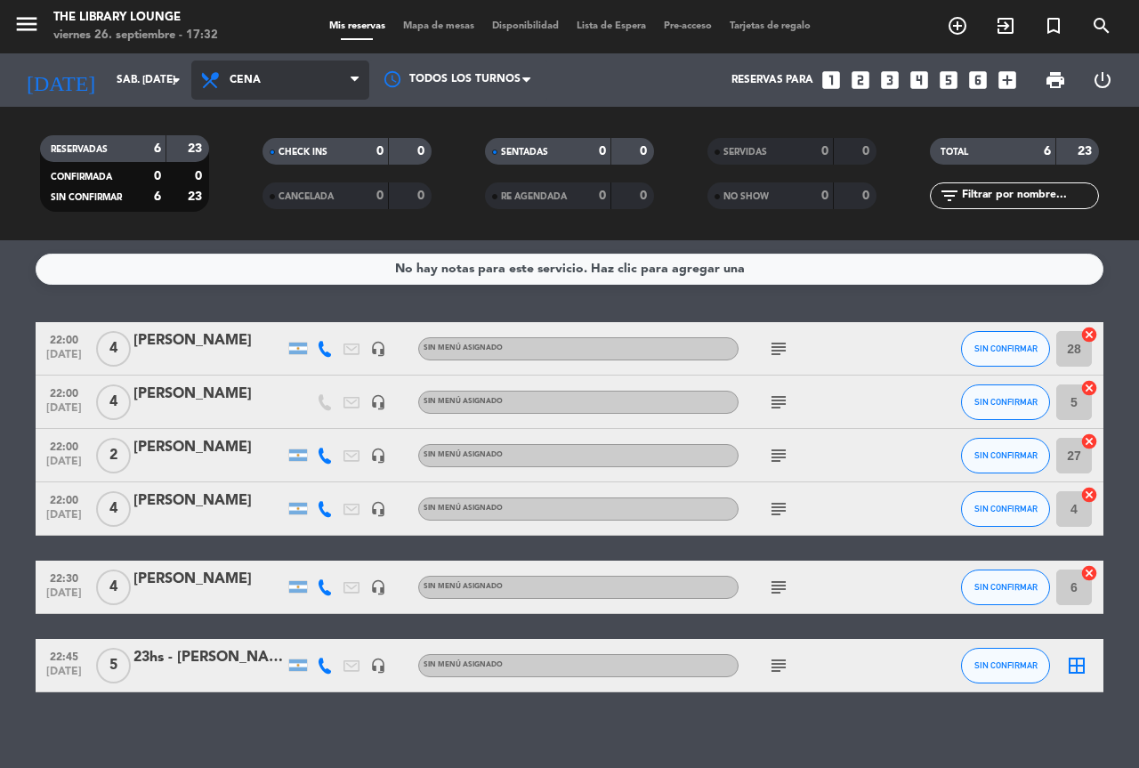
click at [281, 83] on span "Cena" at bounding box center [280, 80] width 178 height 39
click at [248, 272] on ng-component "menu The Library Lounge viernes 26. septiembre - 17:32 Mis reservas Mapa de mes…" at bounding box center [569, 384] width 1139 height 768
drag, startPoint x: 252, startPoint y: 87, endPoint x: 250, endPoint y: 117, distance: 30.3
click at [253, 86] on span "Cena" at bounding box center [280, 80] width 178 height 39
click at [263, 150] on div "menu The Library Lounge viernes 26. septiembre - 17:32 Mis reservas Mapa de mes…" at bounding box center [569, 120] width 1139 height 240
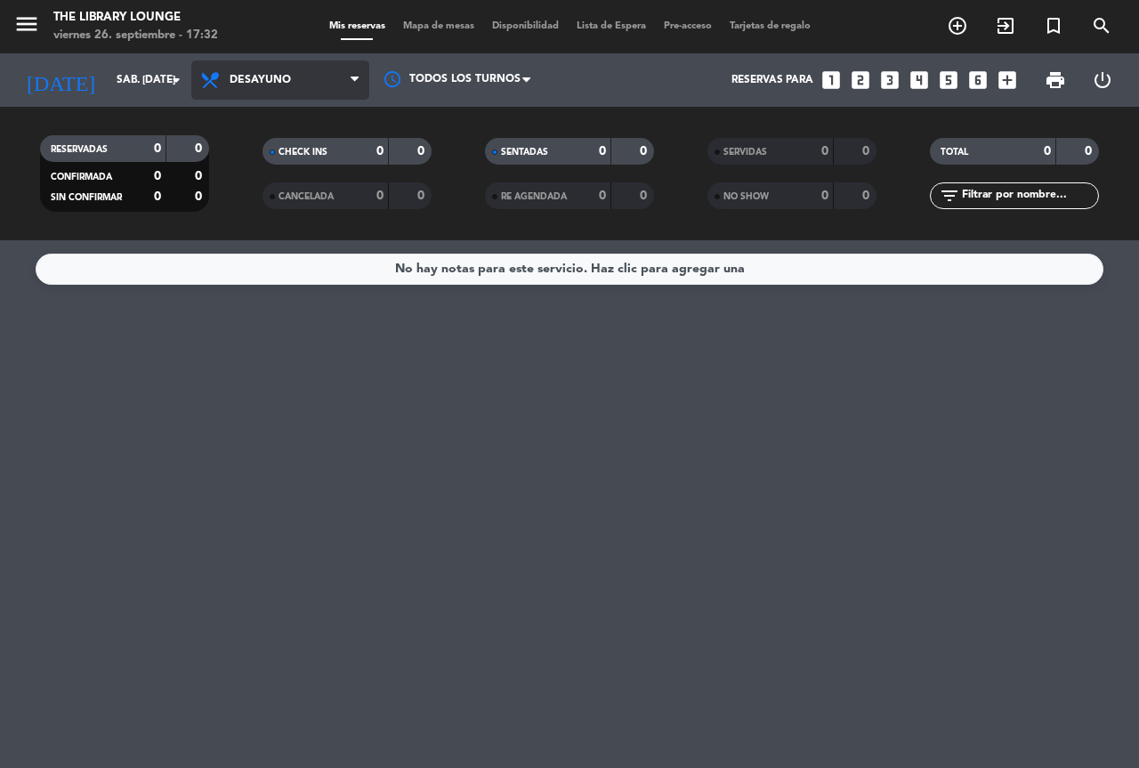
click at [238, 80] on span "Desayuno" at bounding box center [260, 80] width 61 height 12
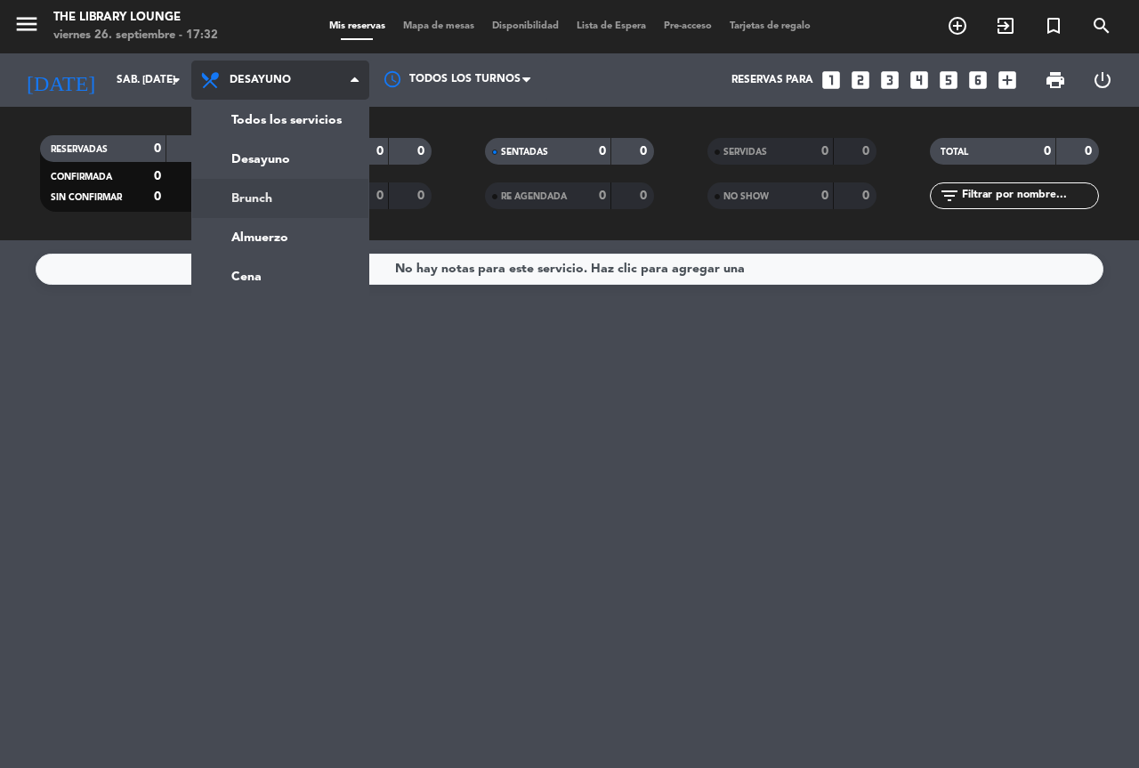
click at [245, 201] on div "menu The Library Lounge viernes 26. septiembre - 17:32 Mis reservas Mapa de mes…" at bounding box center [569, 120] width 1139 height 240
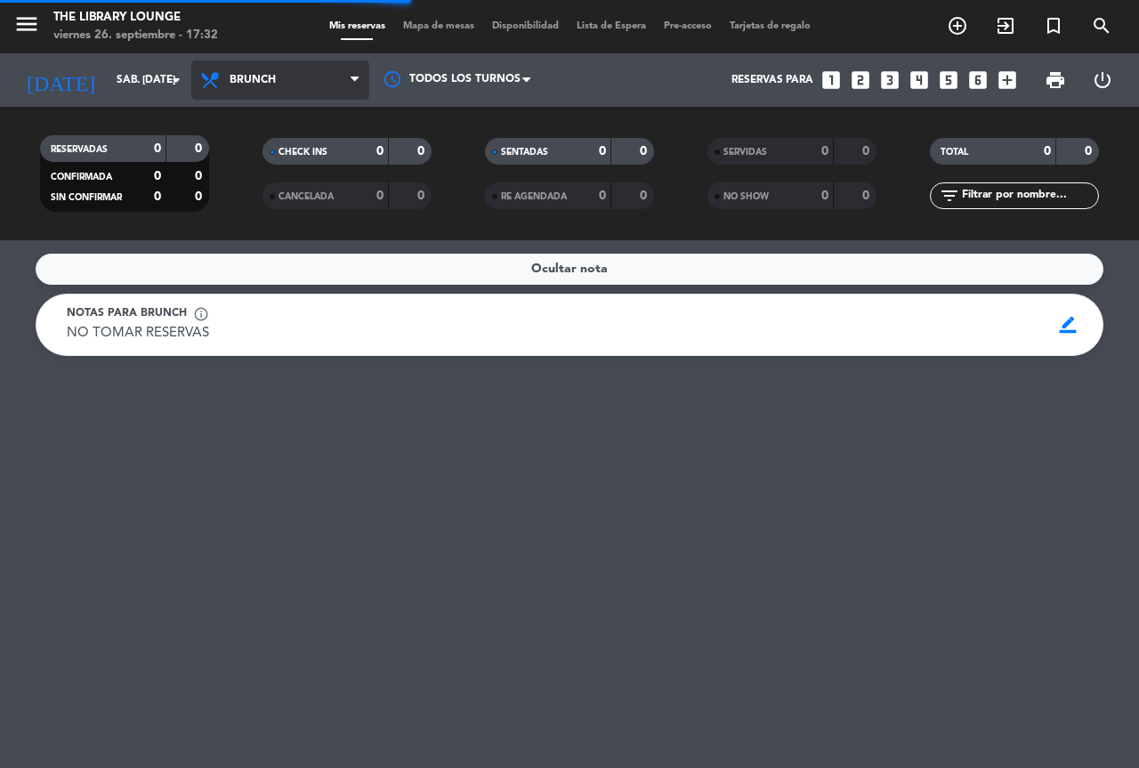
click at [238, 93] on span "Brunch" at bounding box center [280, 80] width 178 height 39
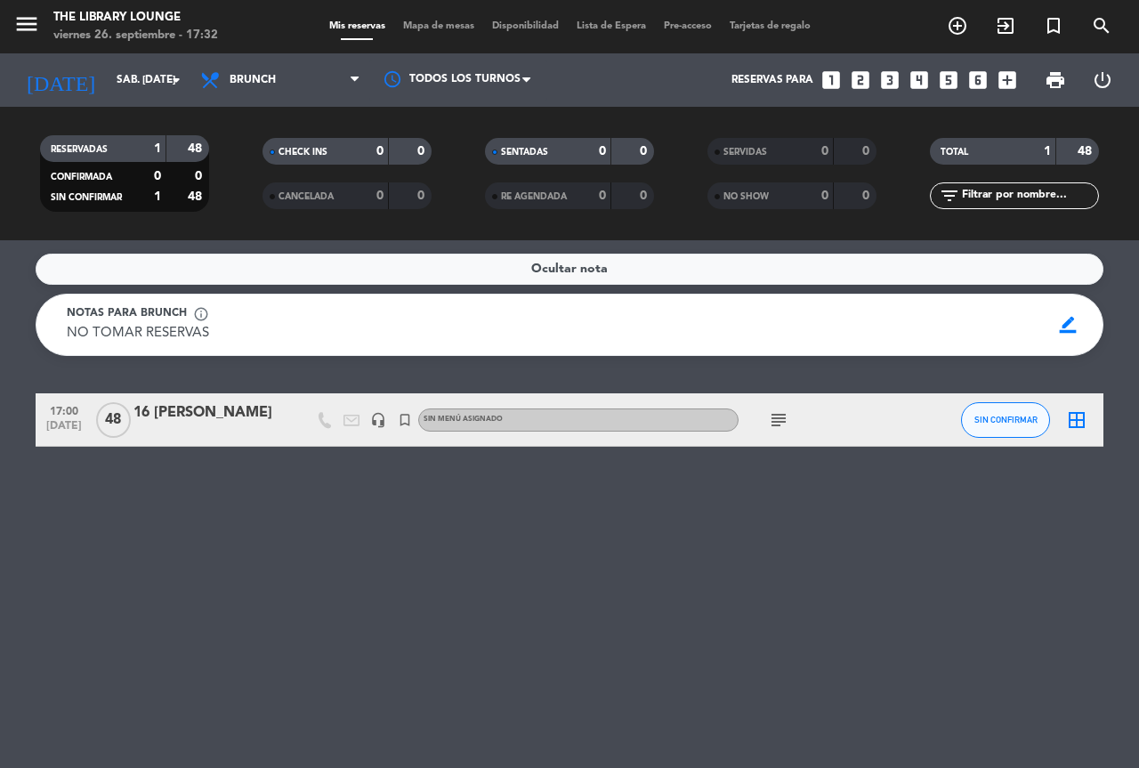
click at [208, 143] on div "RESERVADAS 1 48" at bounding box center [124, 148] width 169 height 27
click at [27, 20] on icon "menu" at bounding box center [26, 24] width 27 height 27
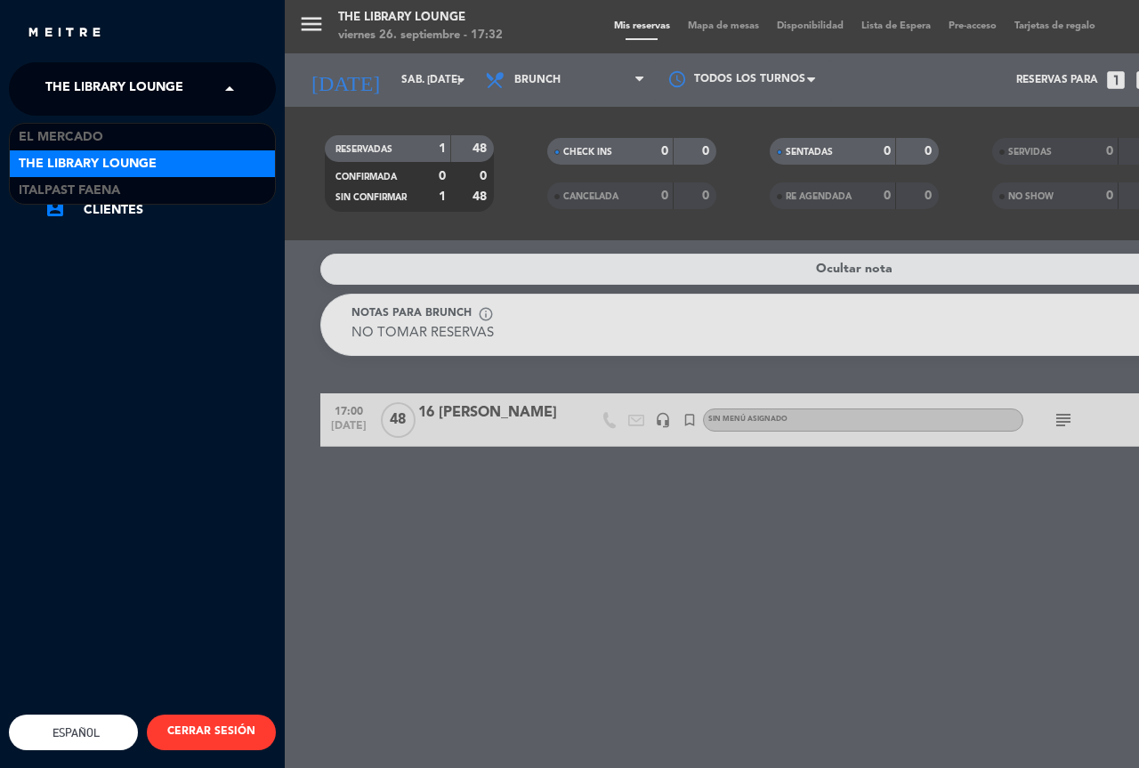
click at [64, 97] on span "The Library Lounge" at bounding box center [114, 88] width 138 height 37
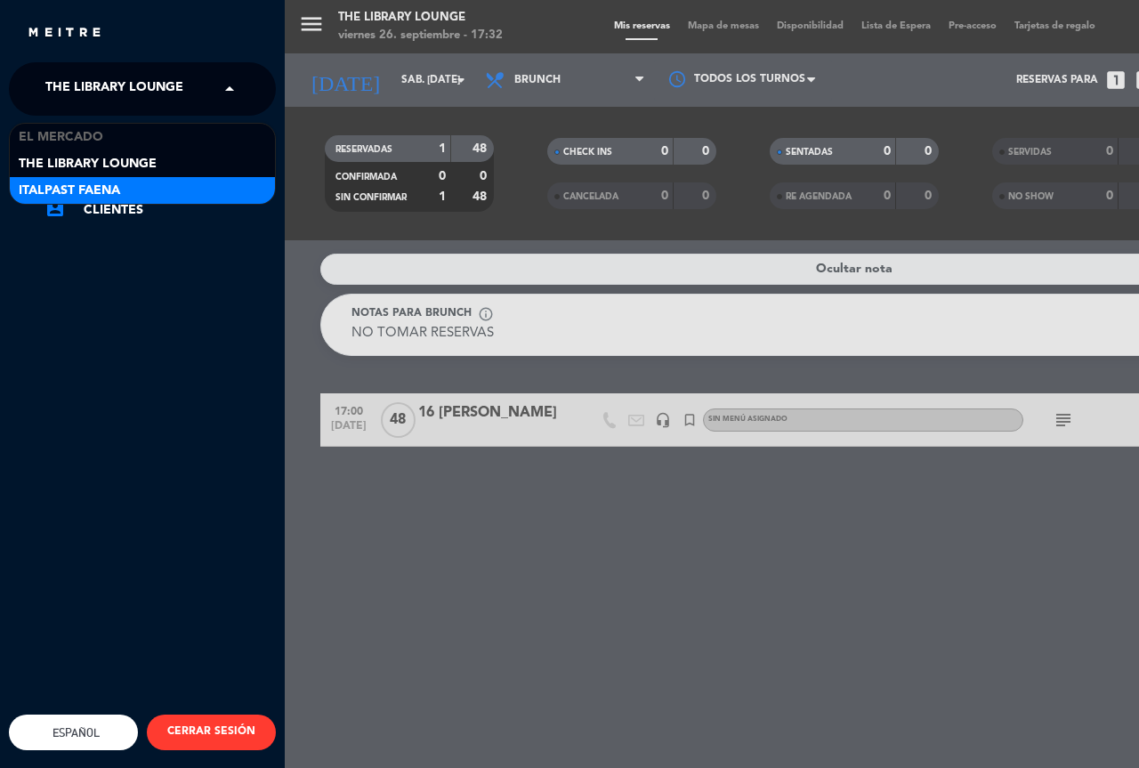
click at [59, 190] on span "Italpast Faena" at bounding box center [69, 191] width 101 height 20
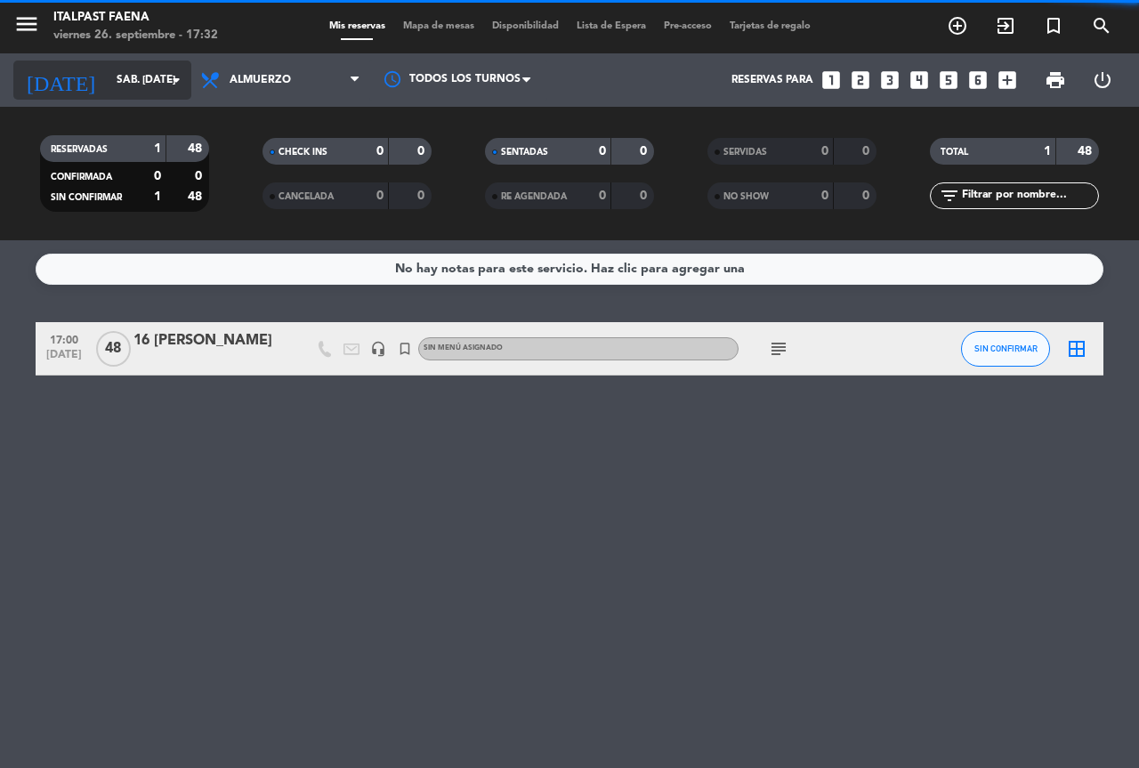
click at [113, 74] on input "sáb. [DATE]" at bounding box center [178, 80] width 141 height 30
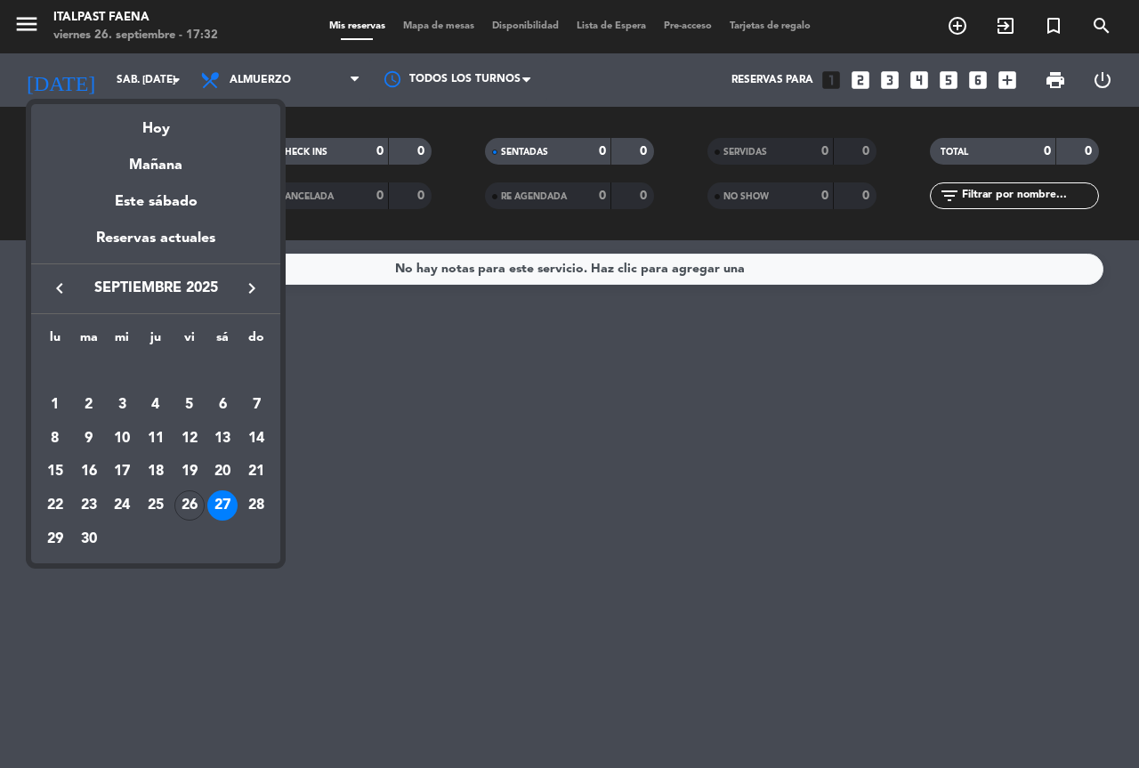
click at [221, 502] on div "27" at bounding box center [222, 505] width 30 height 30
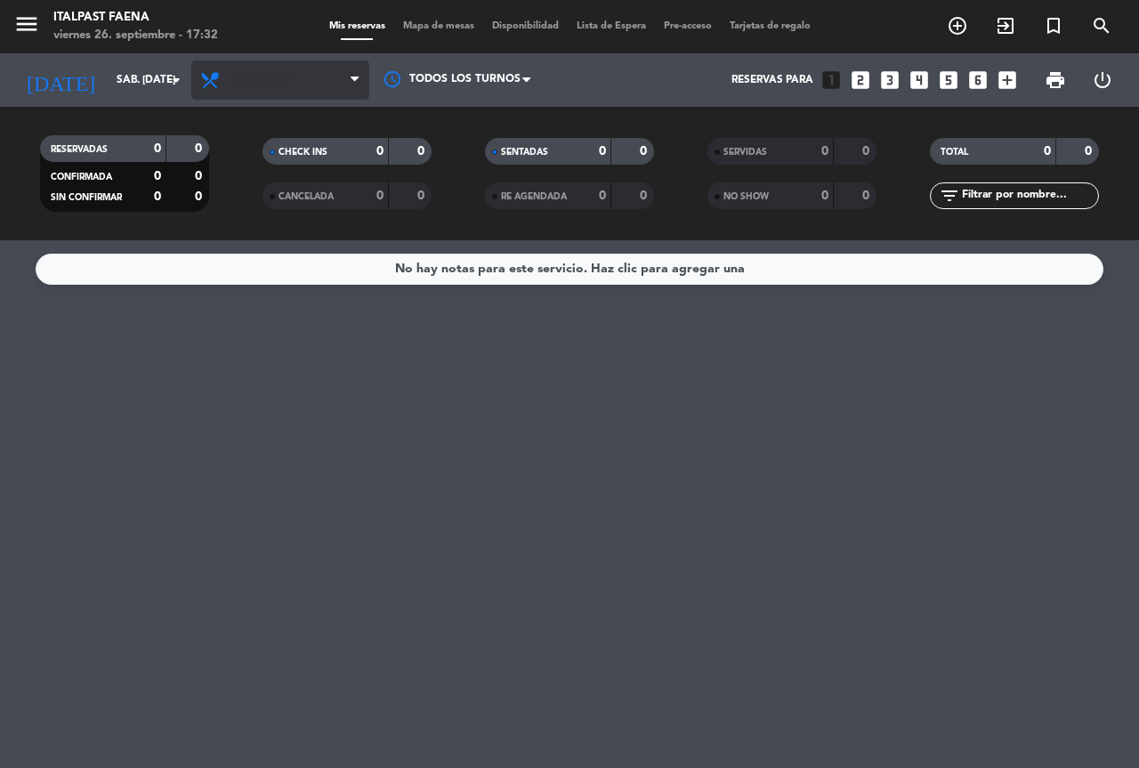
click at [266, 91] on span "Almuerzo" at bounding box center [280, 80] width 178 height 39
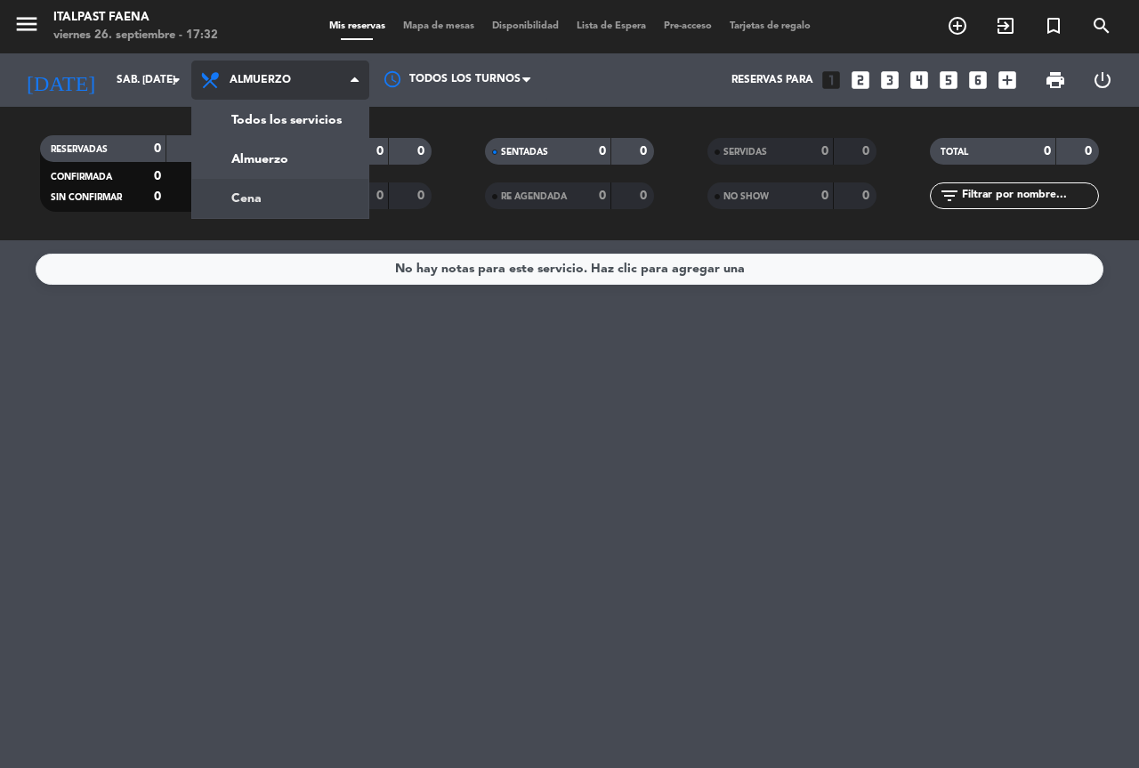
click at [263, 195] on div "menu Italpast Faena viernes 26. septiembre - 17:32 Mis reservas Mapa de mesas D…" at bounding box center [569, 120] width 1139 height 240
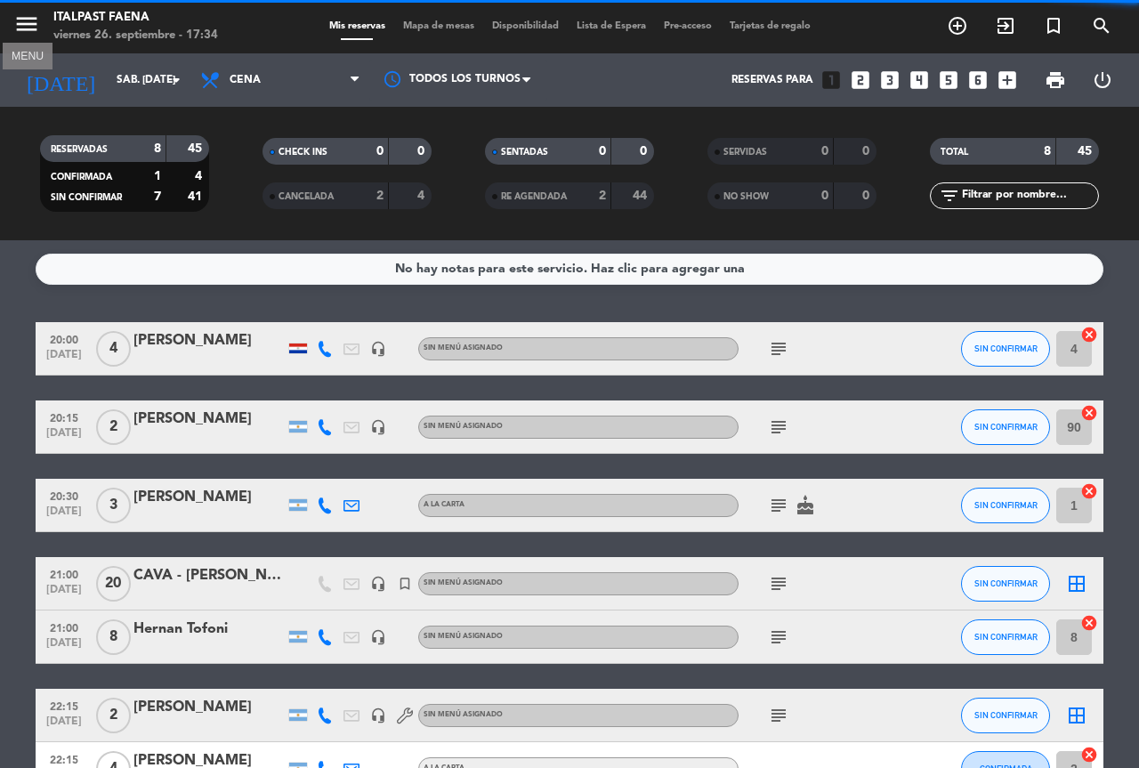
click at [24, 16] on icon "menu" at bounding box center [26, 24] width 27 height 27
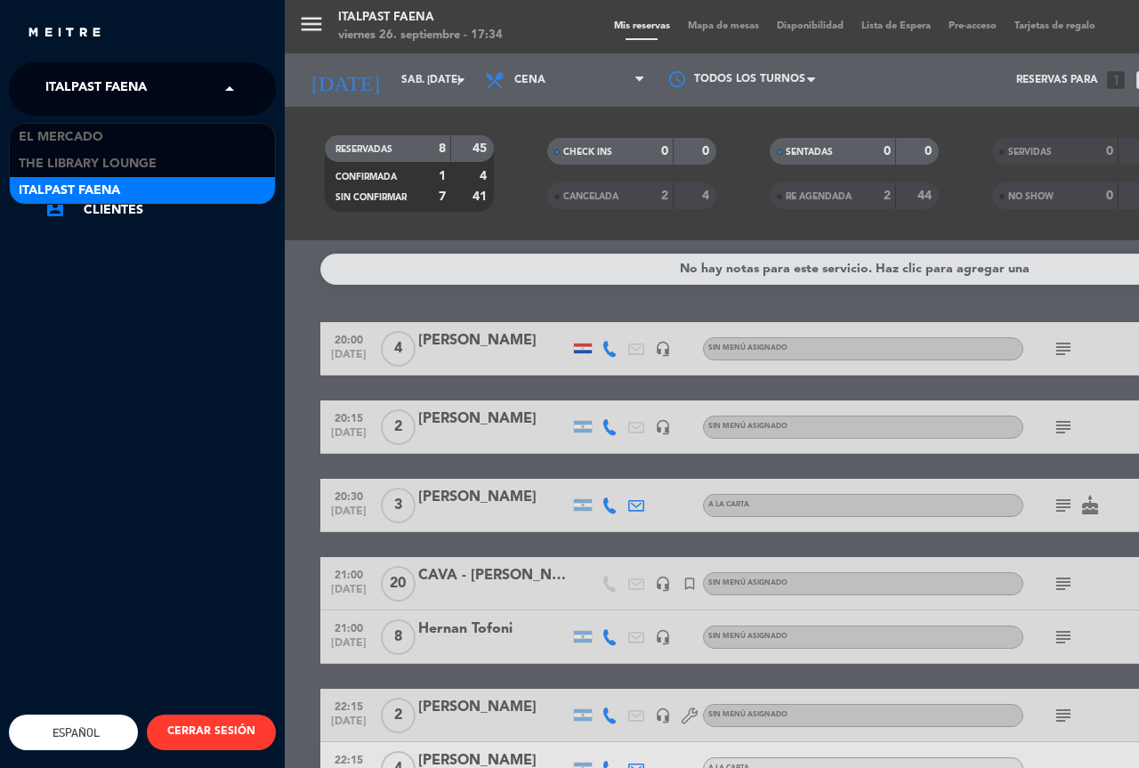
click at [63, 88] on span "Italpast Faena" at bounding box center [95, 88] width 101 height 37
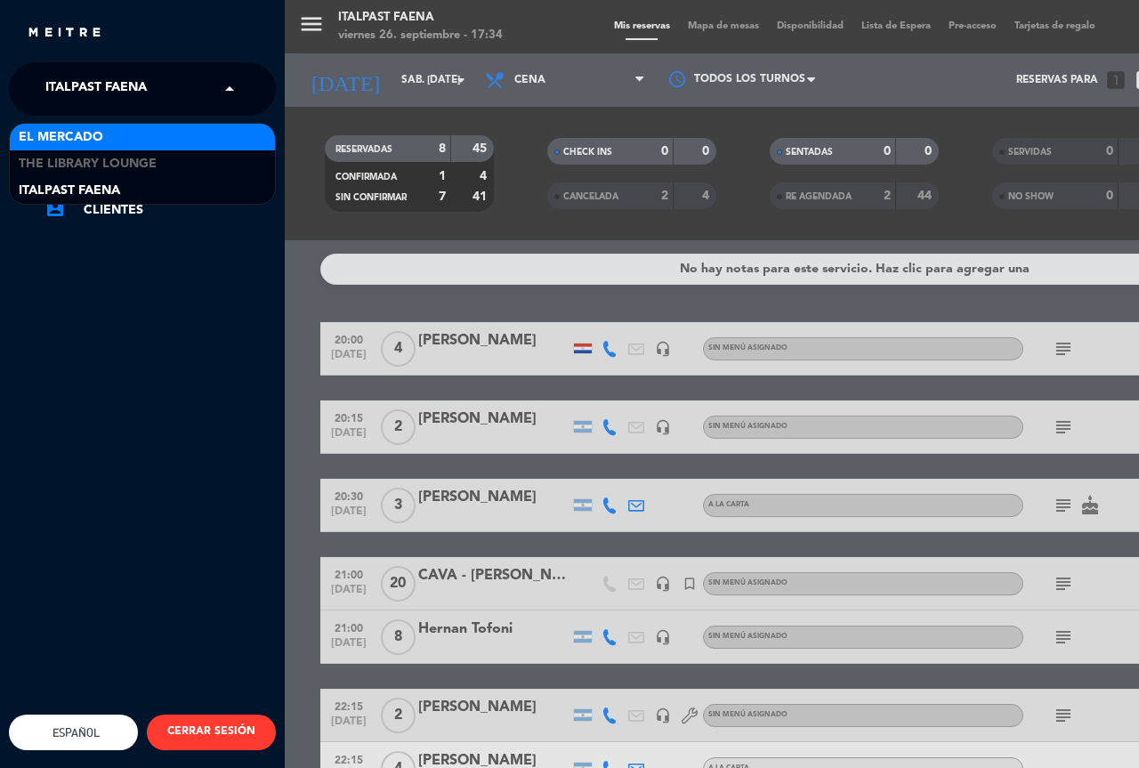
click at [68, 140] on span "El Mercado" at bounding box center [61, 137] width 85 height 20
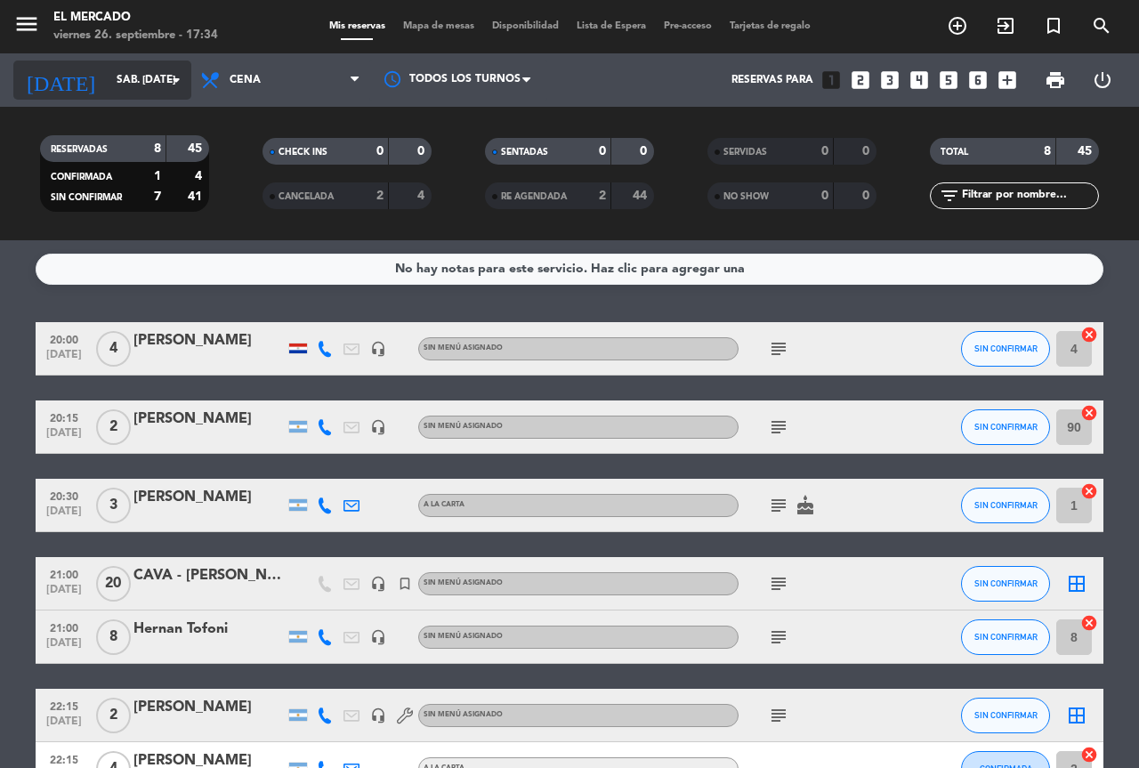
click at [149, 80] on input "sáb. [DATE]" at bounding box center [178, 80] width 141 height 30
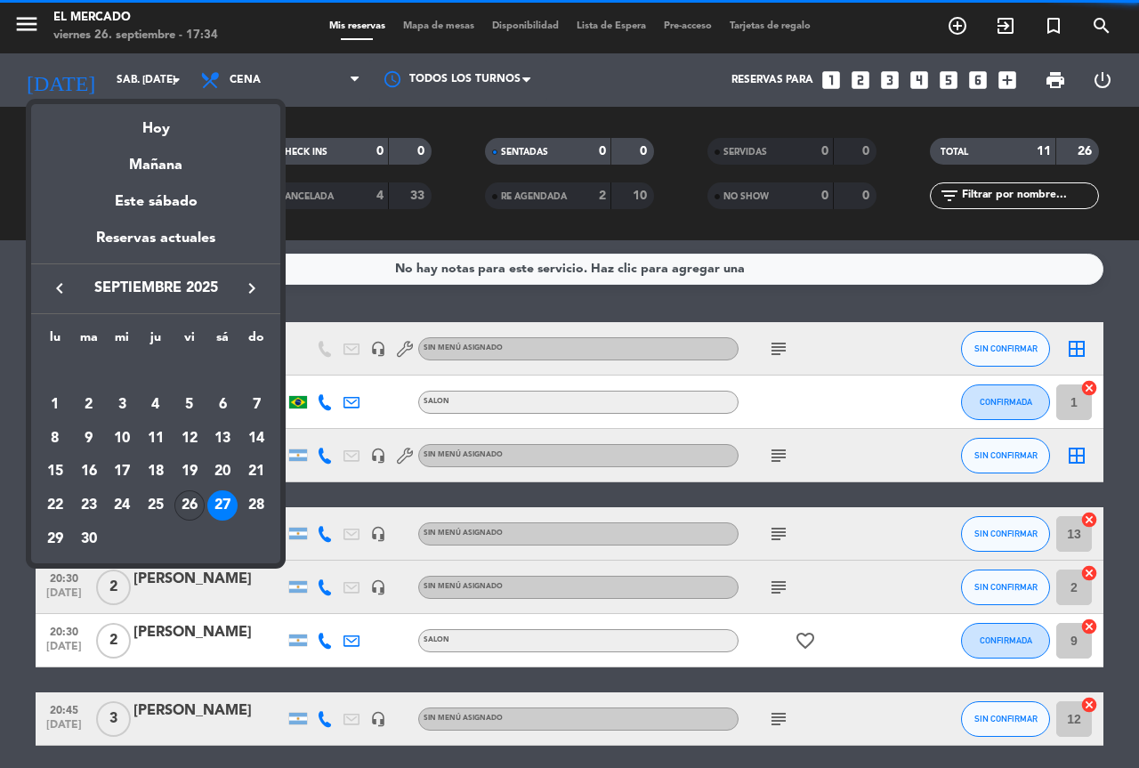
click at [194, 500] on div "26" at bounding box center [189, 505] width 30 height 30
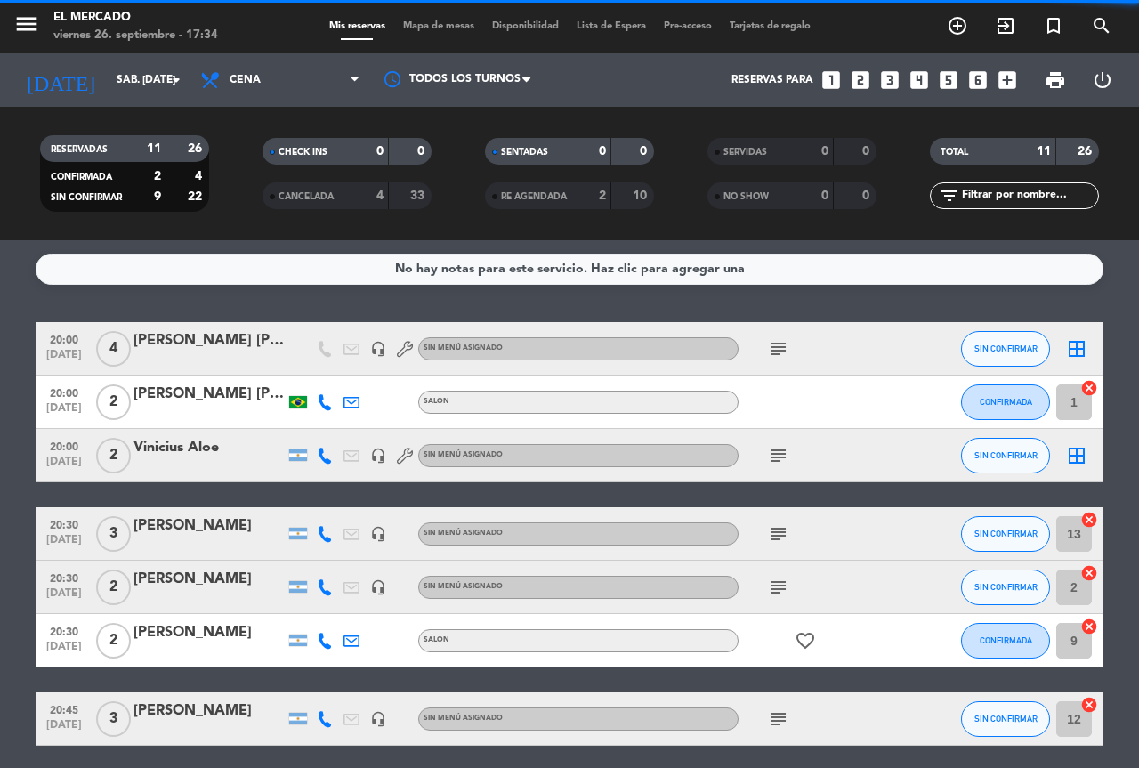
type input "vie. [DATE]"
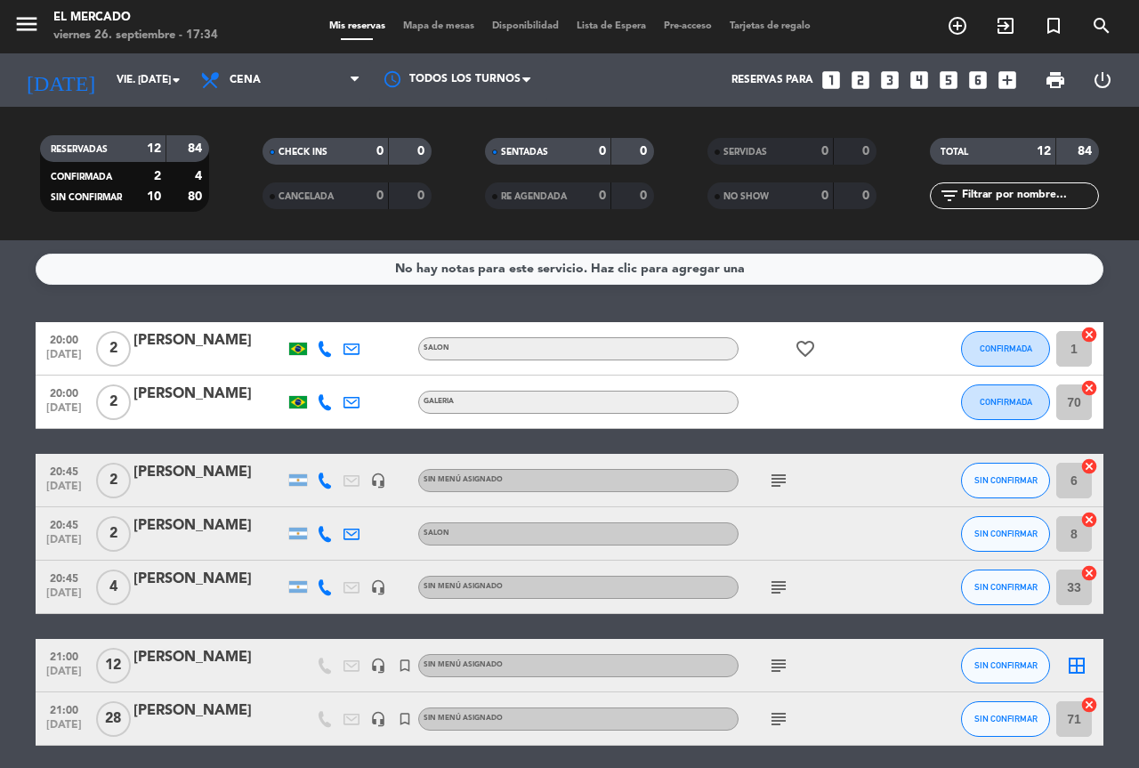
click at [779, 489] on icon "subject" at bounding box center [778, 480] width 21 height 21
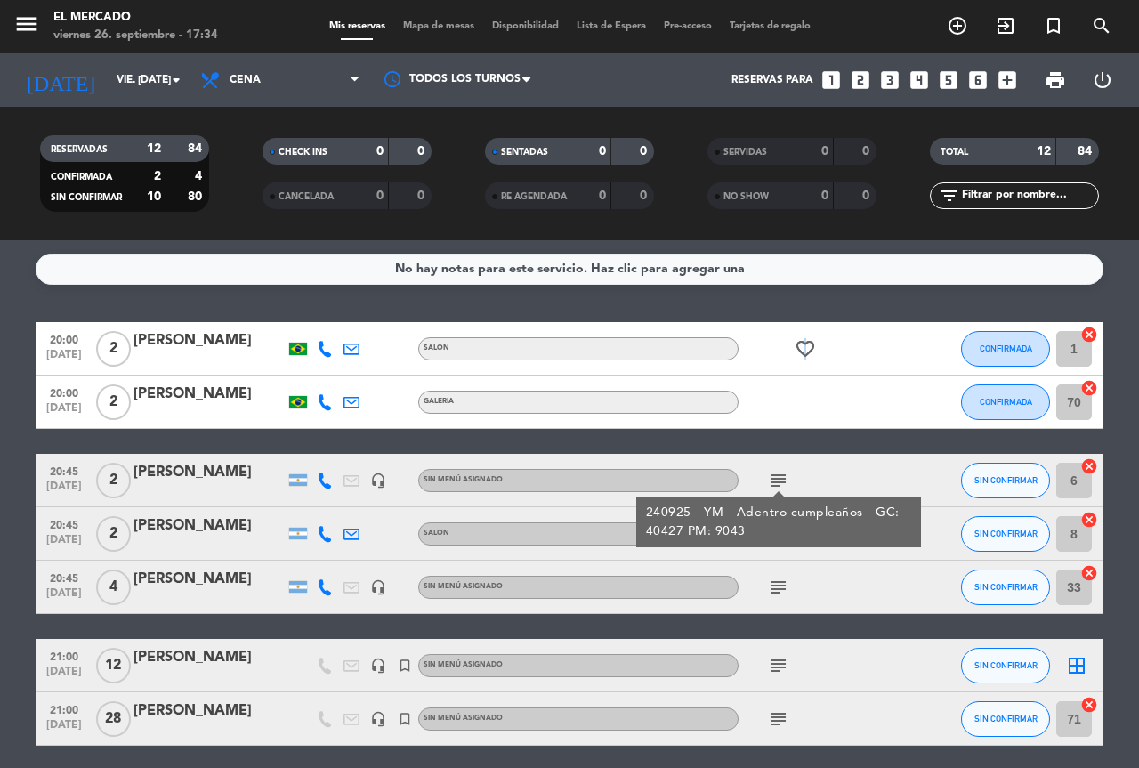
click at [804, 347] on icon "favorite_border" at bounding box center [805, 348] width 21 height 21
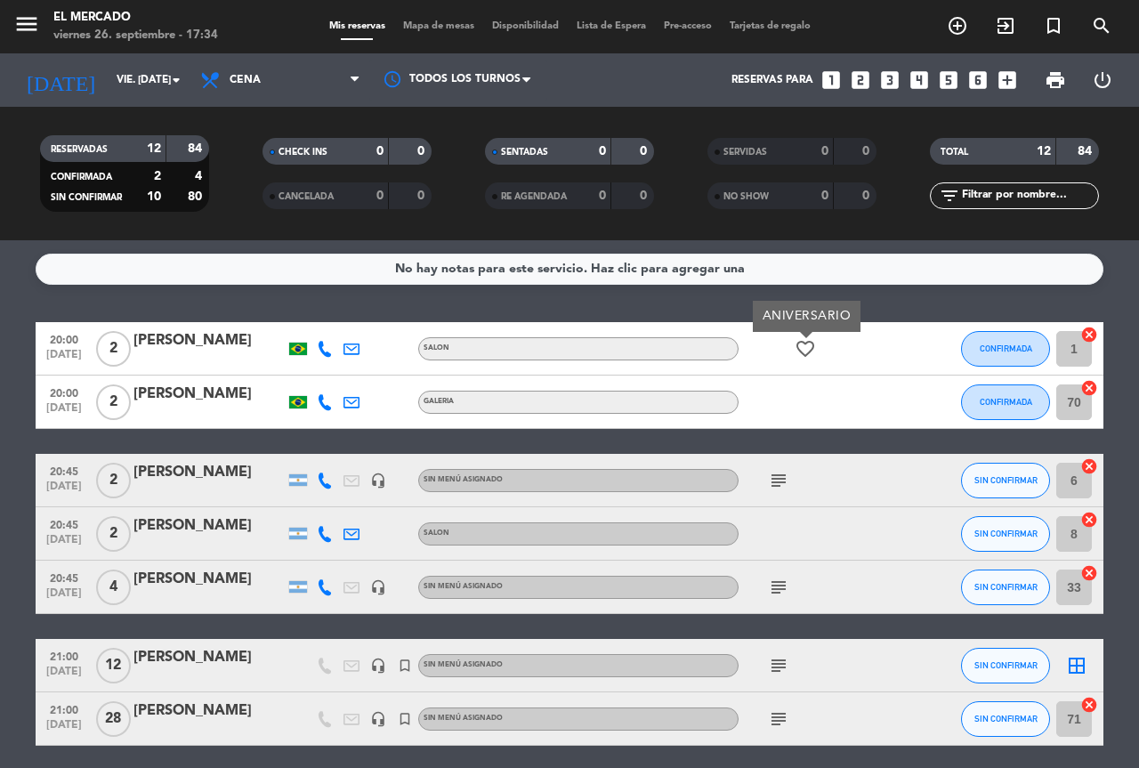
click at [780, 478] on icon "subject" at bounding box center [778, 480] width 21 height 21
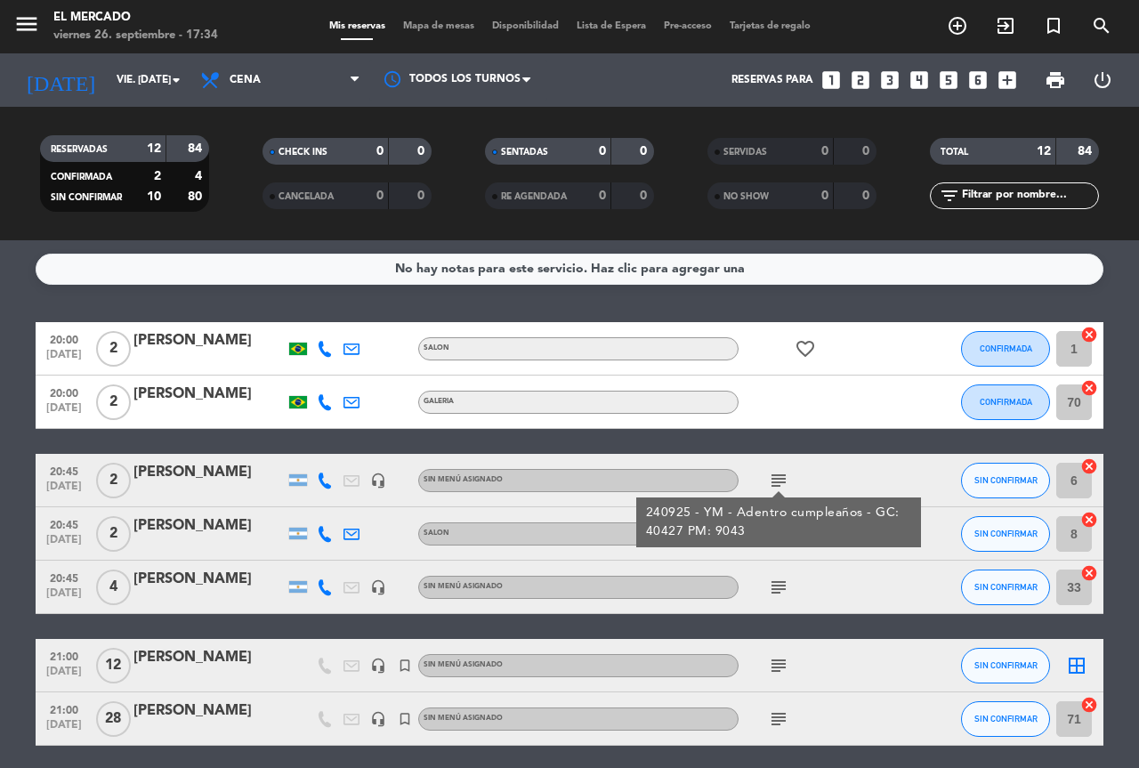
click at [774, 587] on icon "subject" at bounding box center [778, 587] width 21 height 21
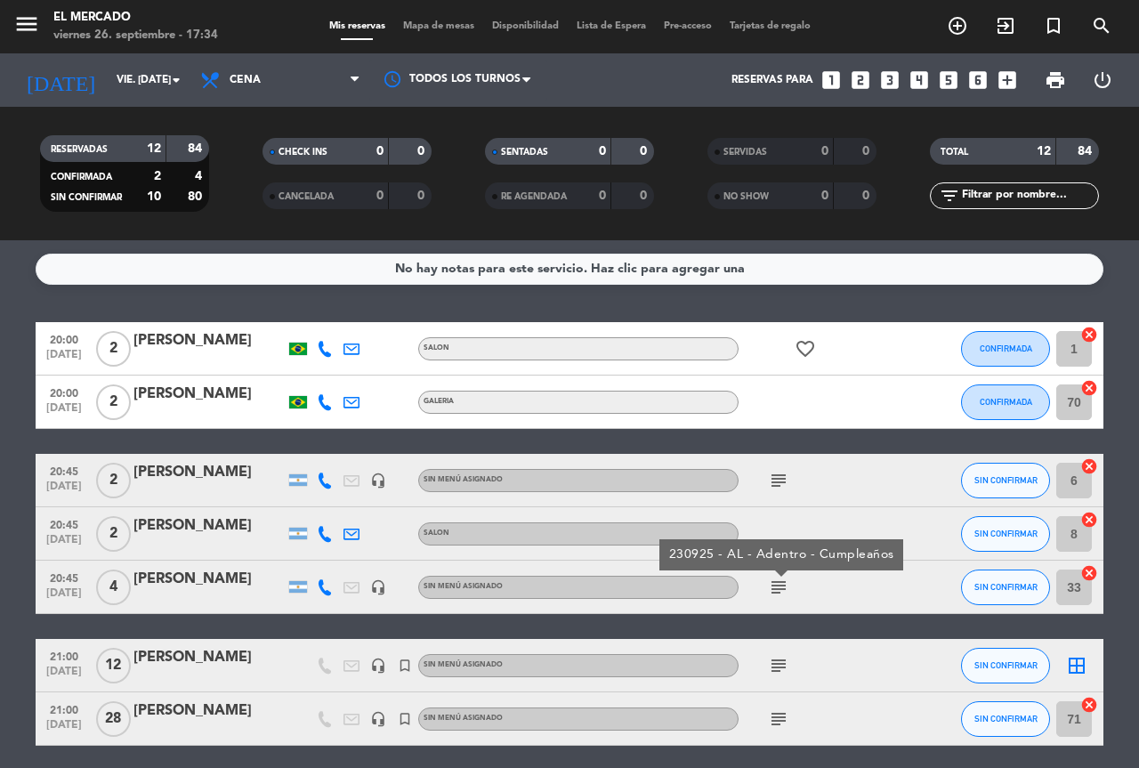
scroll to position [178, 0]
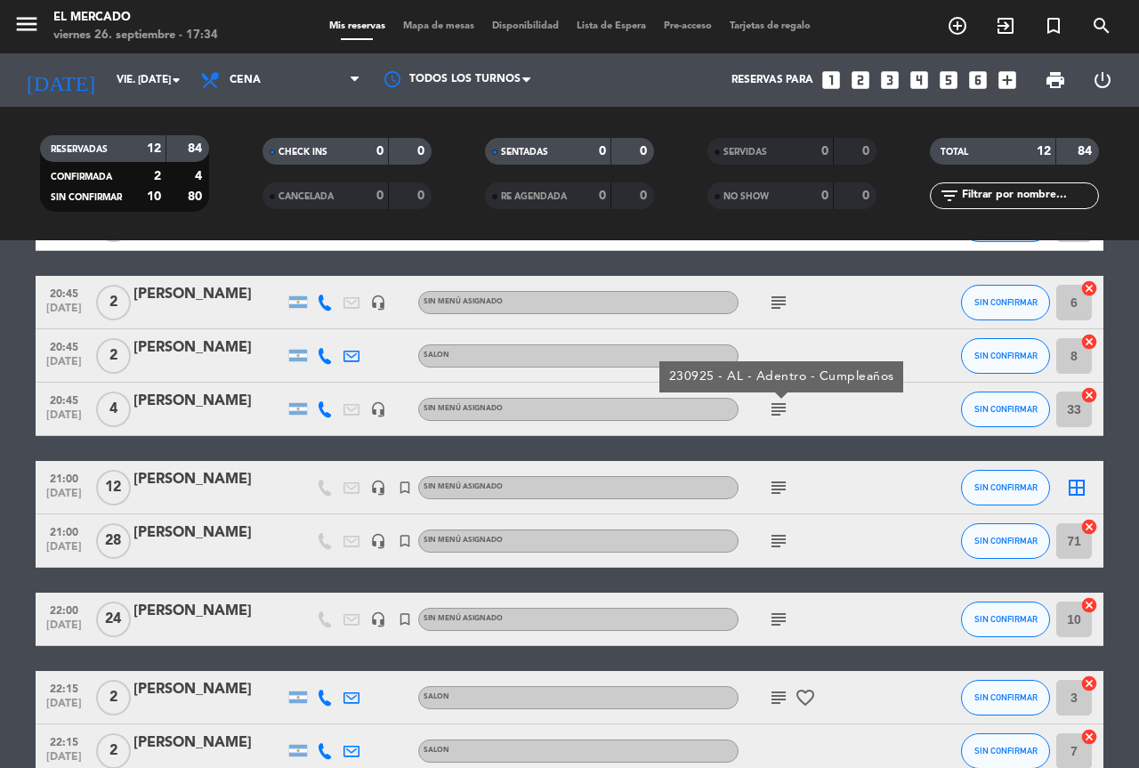
click at [780, 493] on icon "subject" at bounding box center [778, 487] width 21 height 21
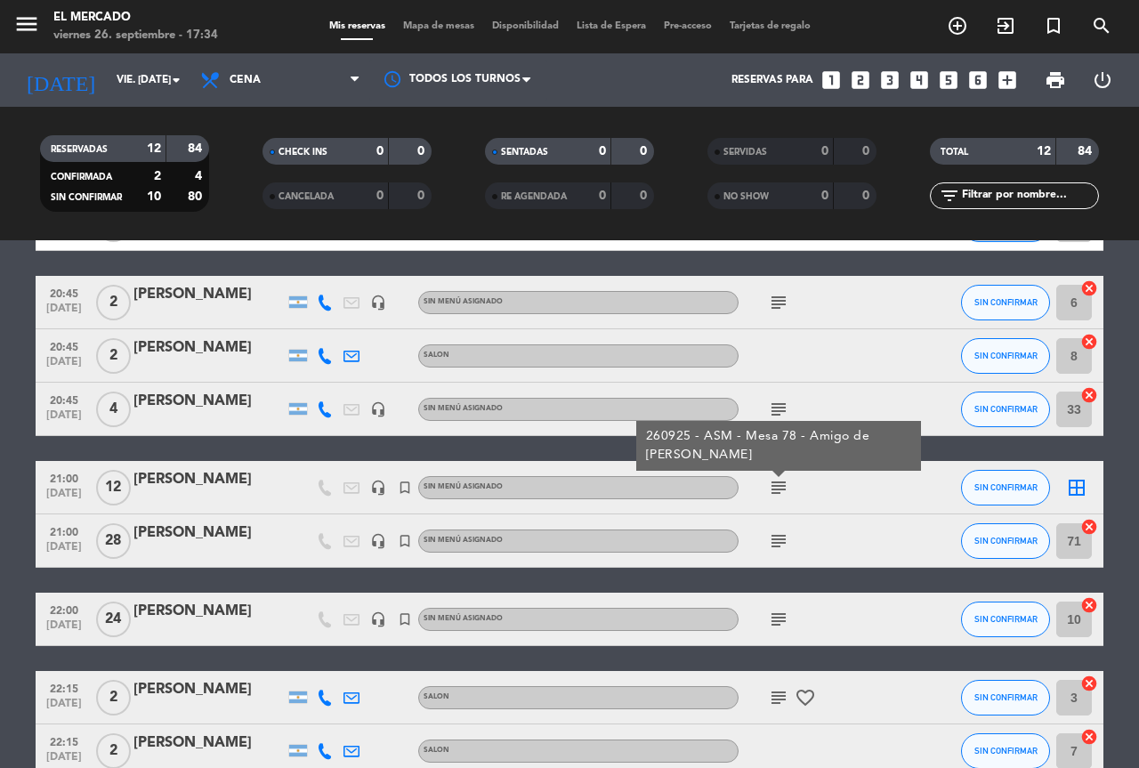
click at [777, 537] on icon "subject" at bounding box center [778, 540] width 21 height 21
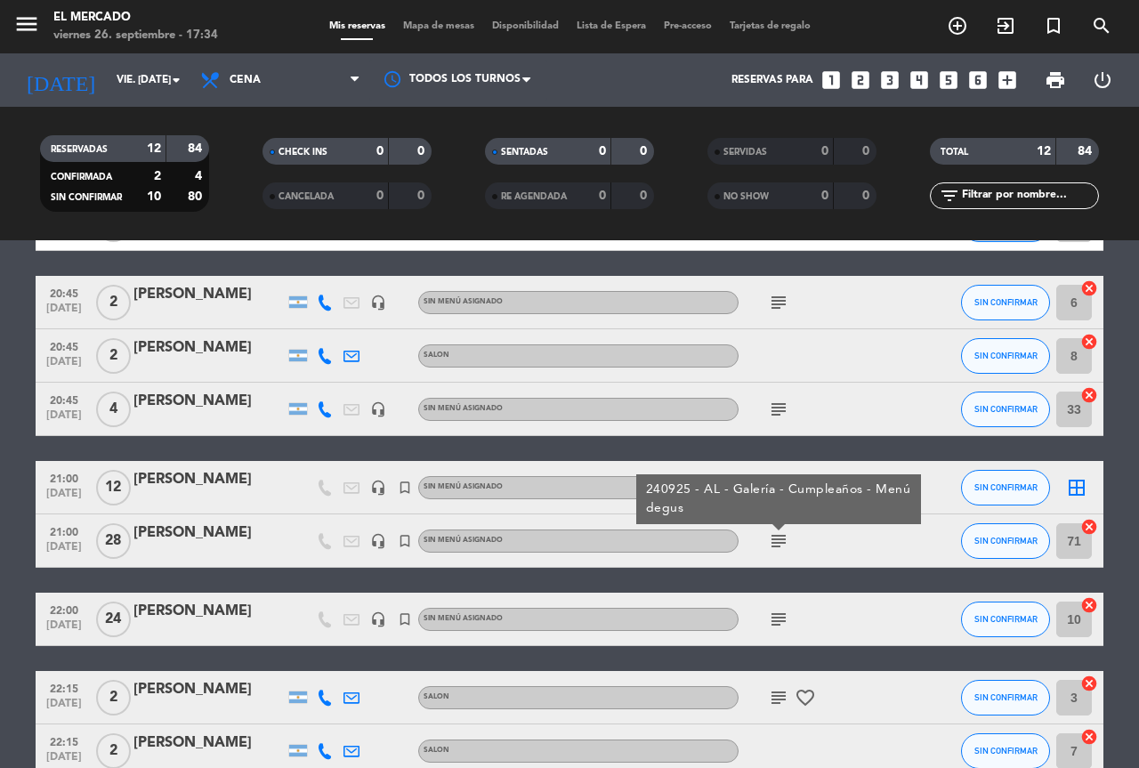
scroll to position [267, 0]
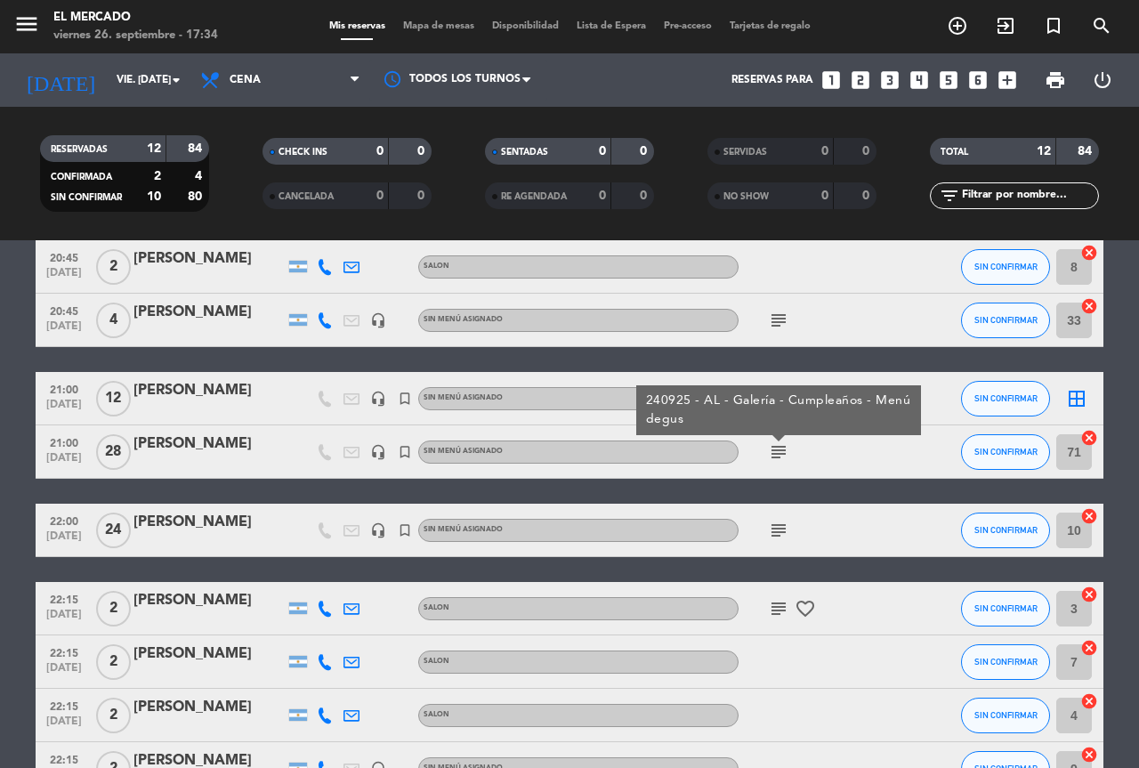
click at [780, 533] on icon "subject" at bounding box center [778, 530] width 21 height 21
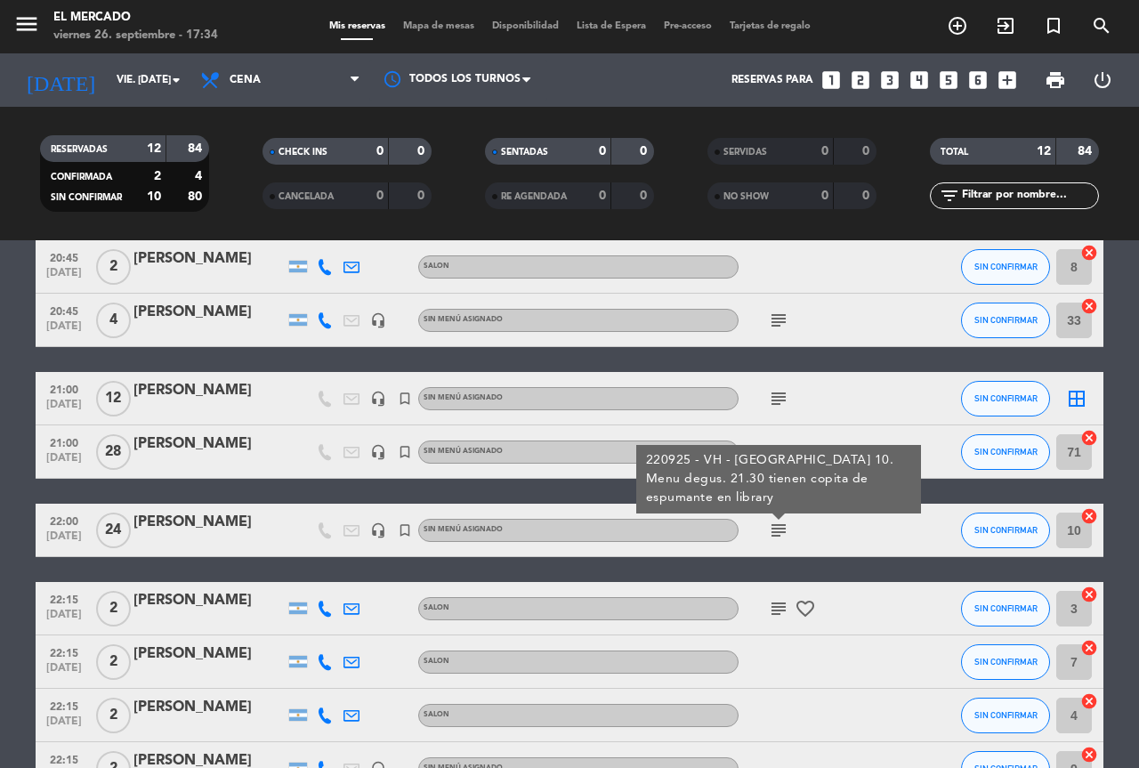
click at [804, 610] on icon "favorite_border" at bounding box center [805, 608] width 21 height 21
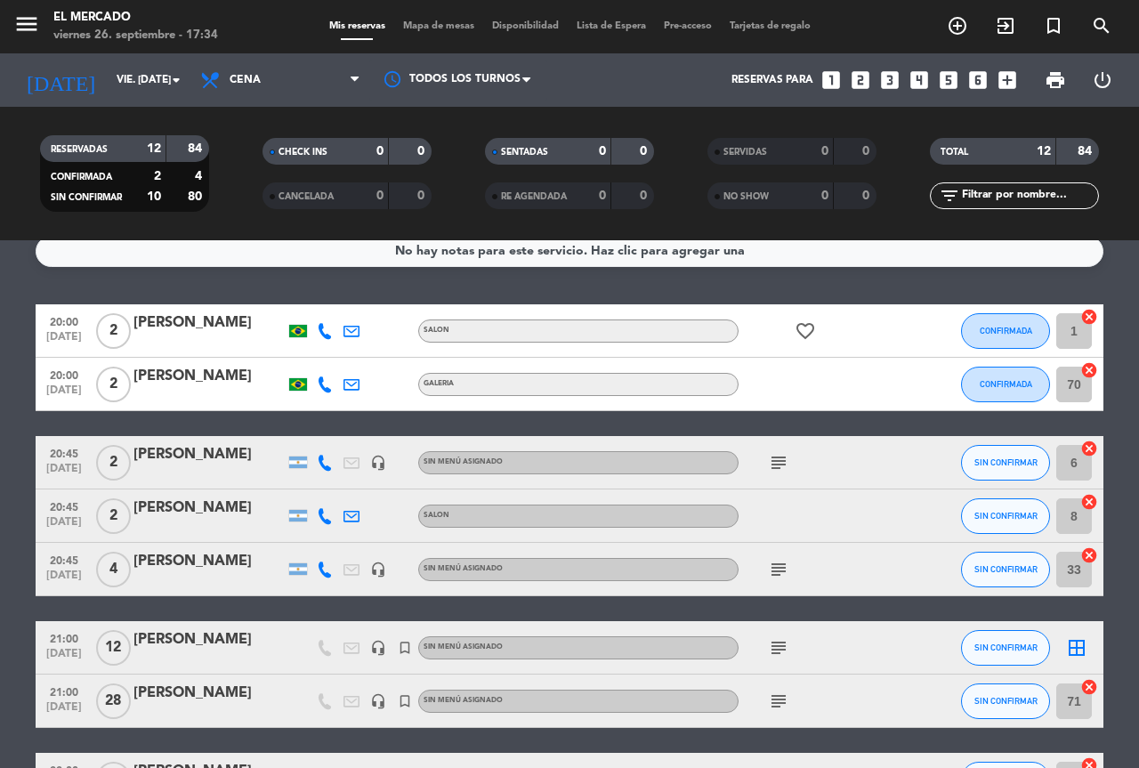
scroll to position [0, 0]
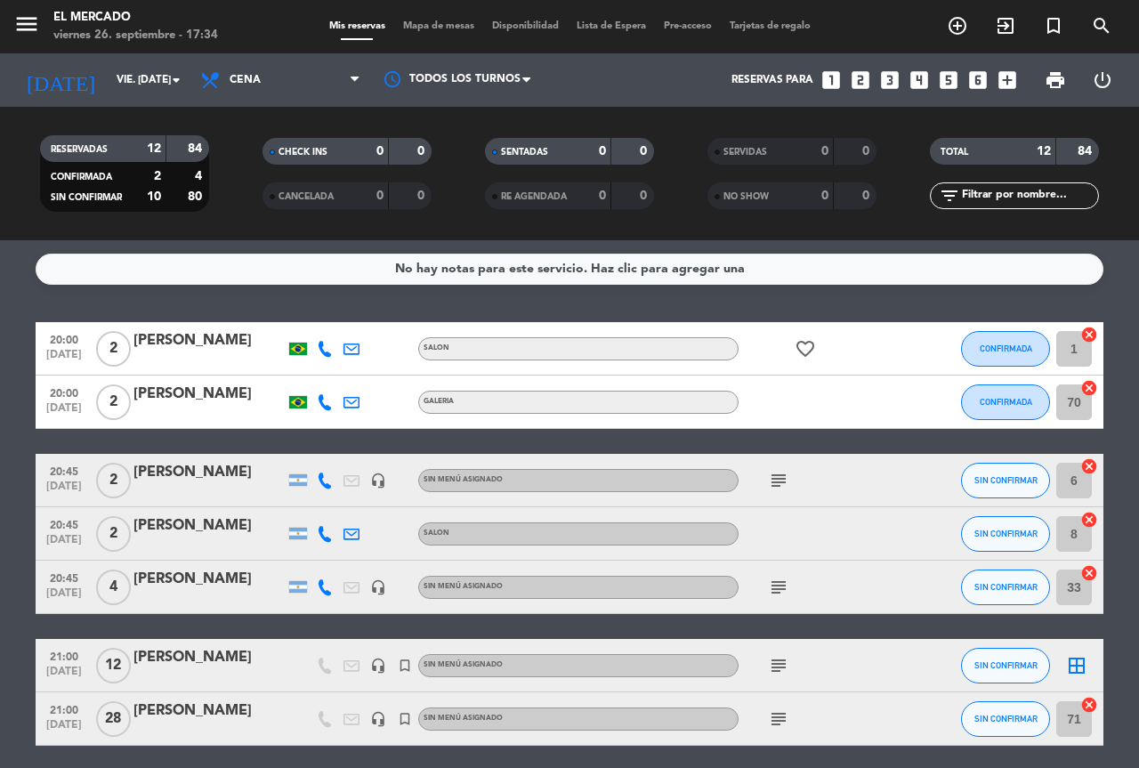
click at [778, 478] on div "subject" at bounding box center [819, 480] width 160 height 53
click at [777, 480] on icon "subject" at bounding box center [778, 480] width 21 height 21
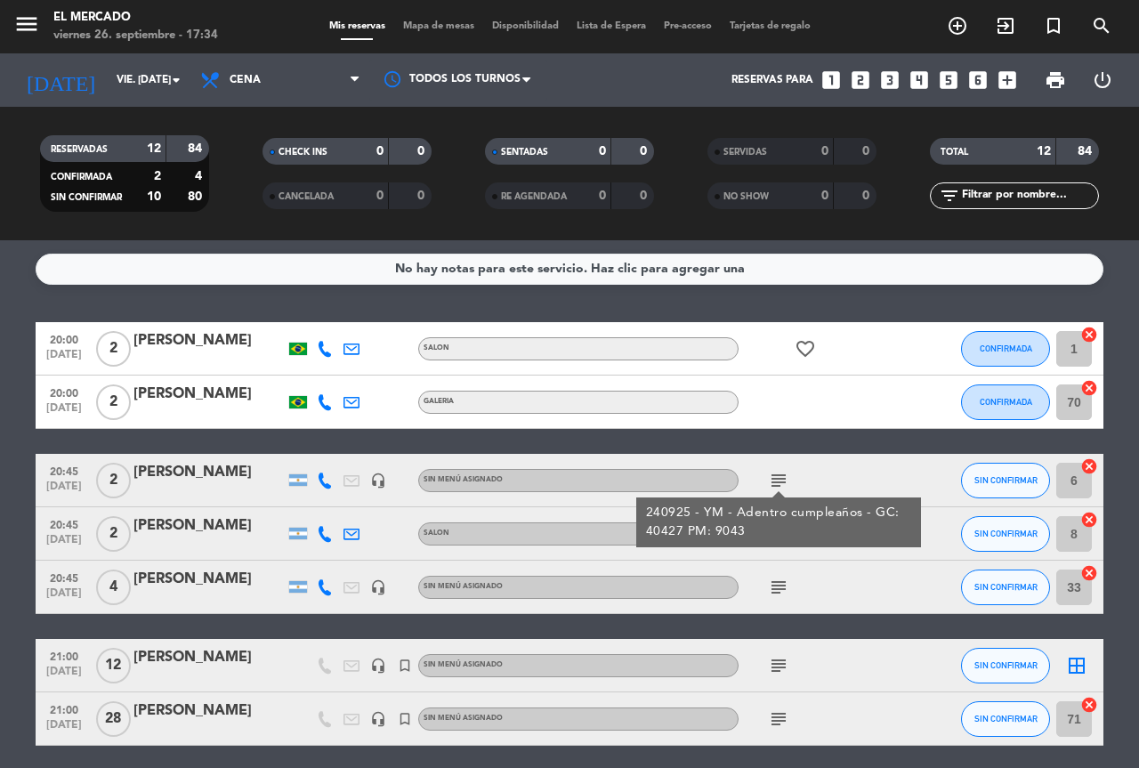
click at [778, 577] on icon "subject" at bounding box center [778, 587] width 21 height 21
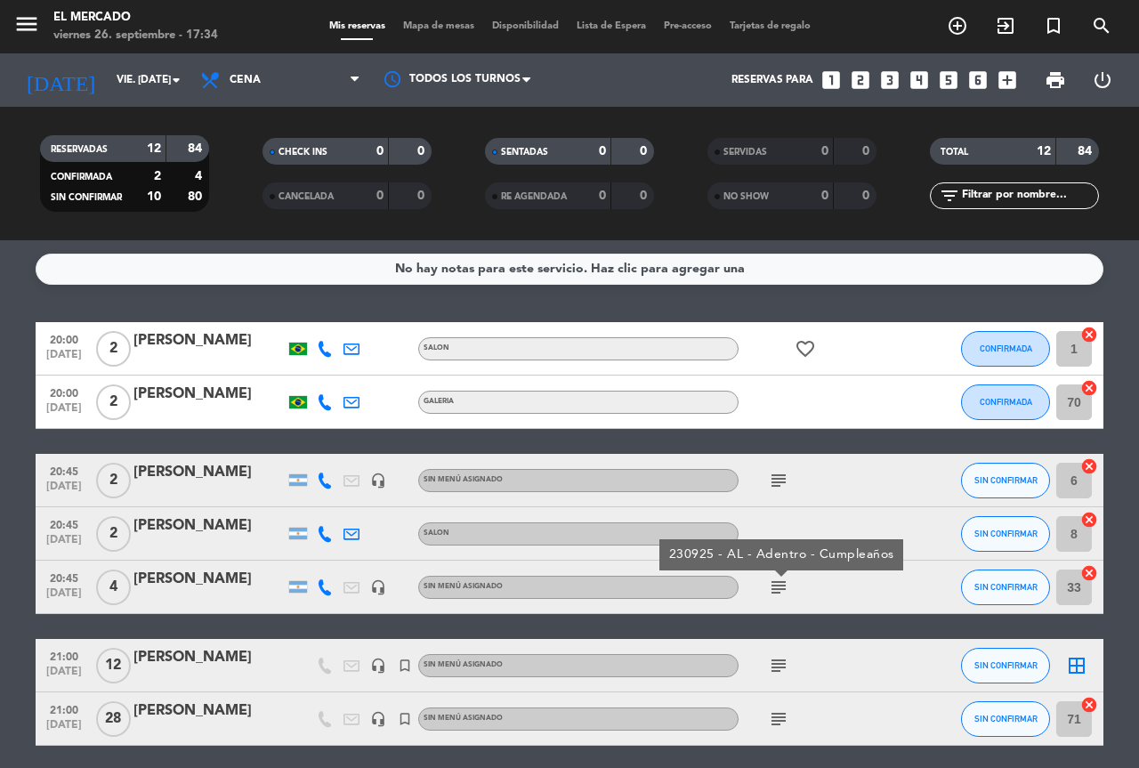
scroll to position [178, 0]
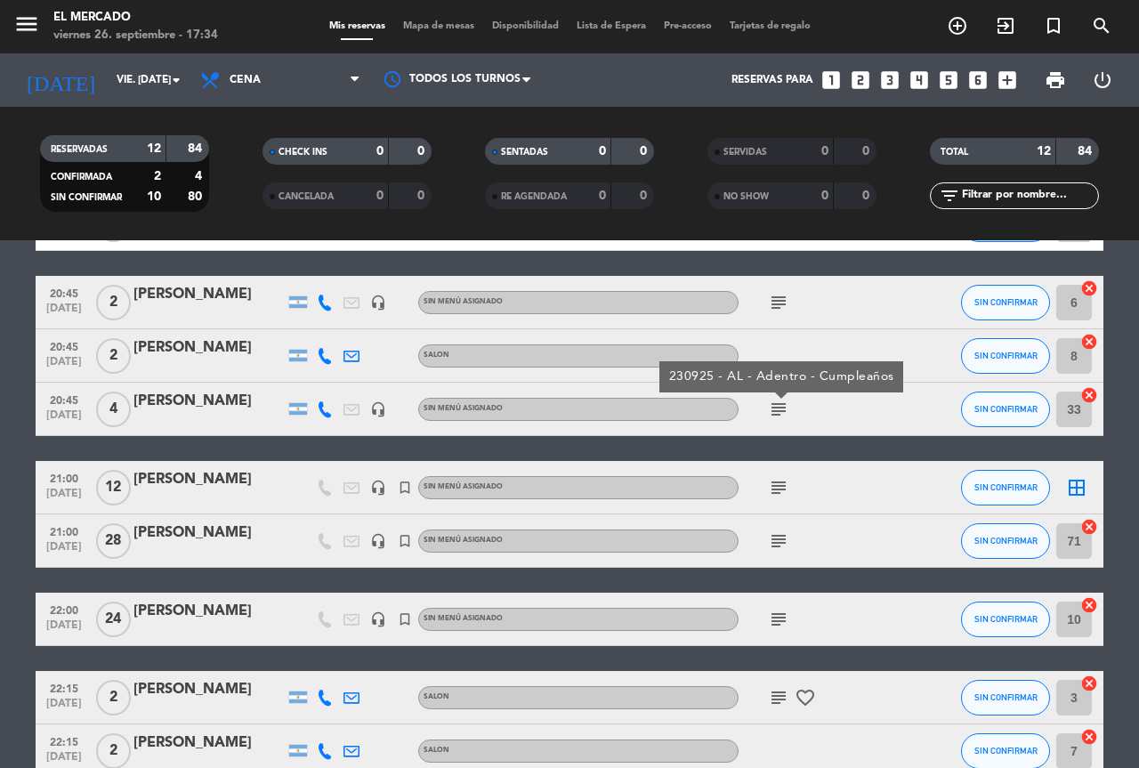
click at [773, 486] on icon "subject" at bounding box center [778, 487] width 21 height 21
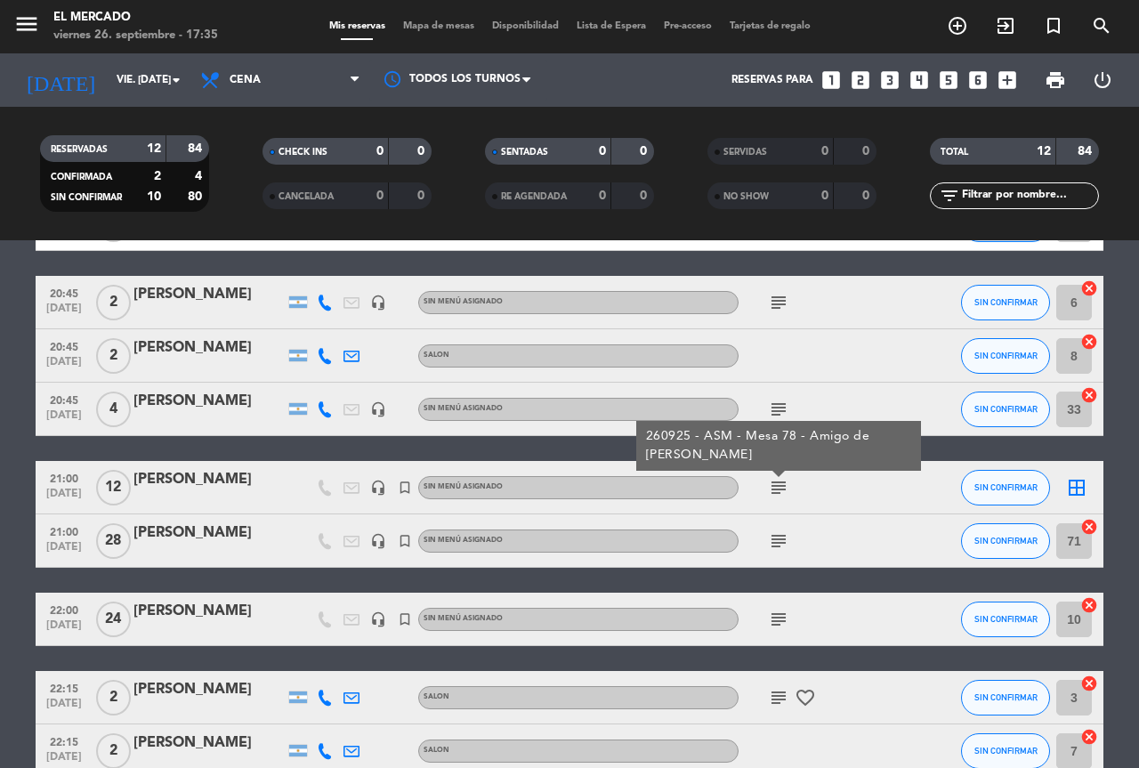
click at [781, 536] on icon "subject" at bounding box center [778, 540] width 21 height 21
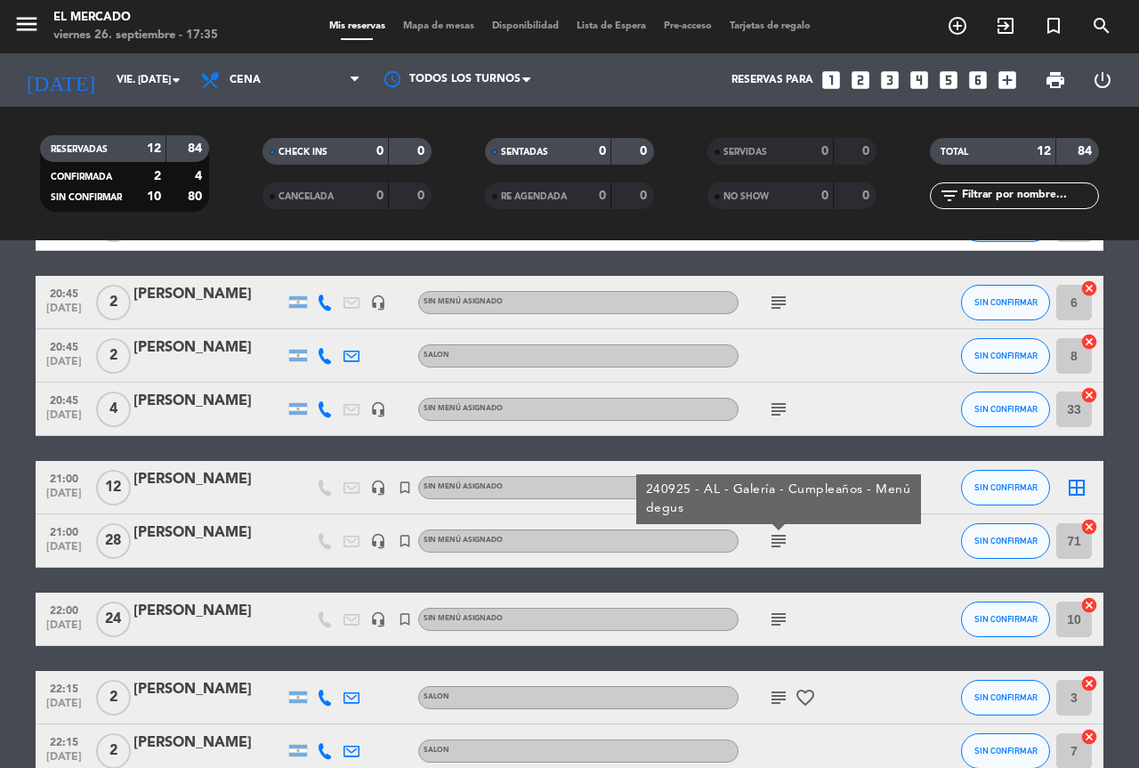
click at [780, 612] on icon "subject" at bounding box center [778, 619] width 21 height 21
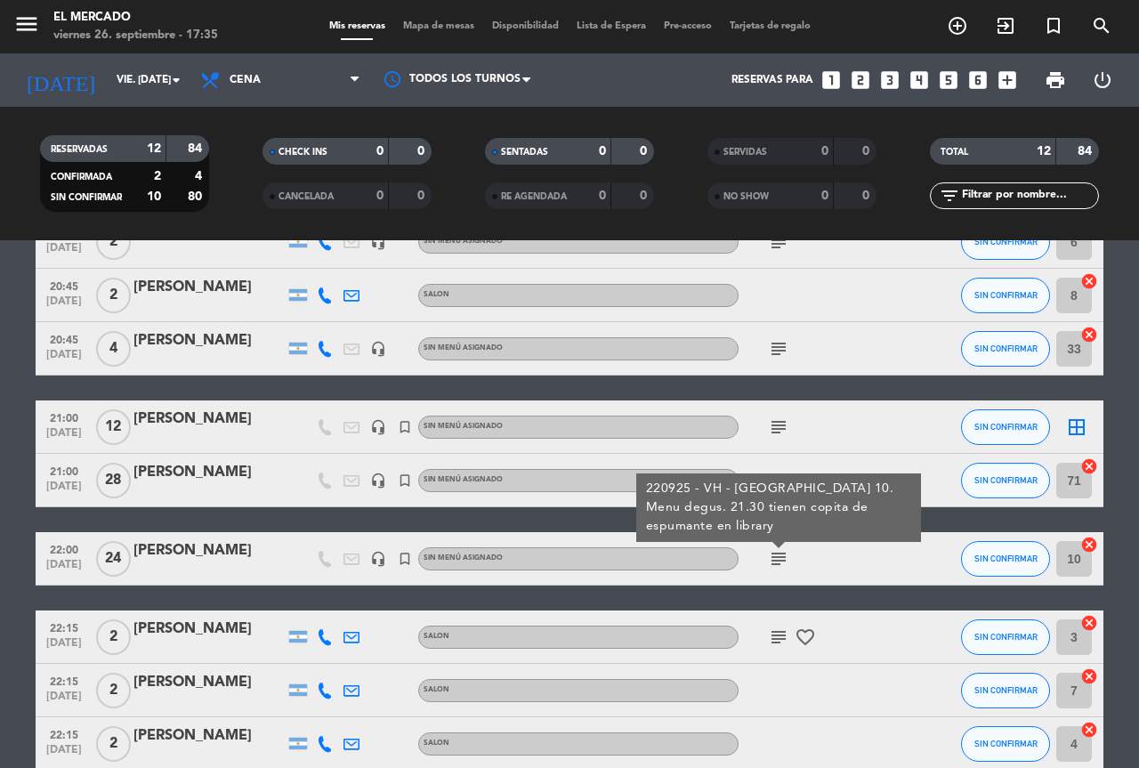
scroll to position [267, 0]
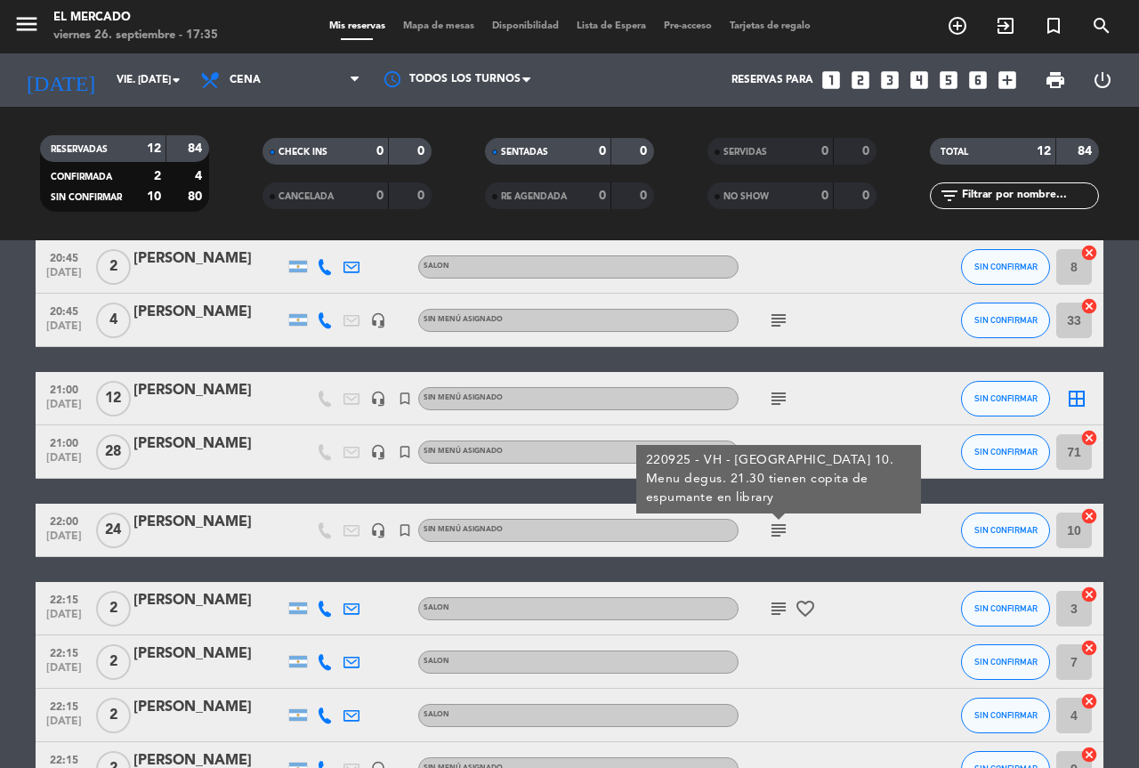
click at [780, 607] on icon "subject" at bounding box center [778, 608] width 21 height 21
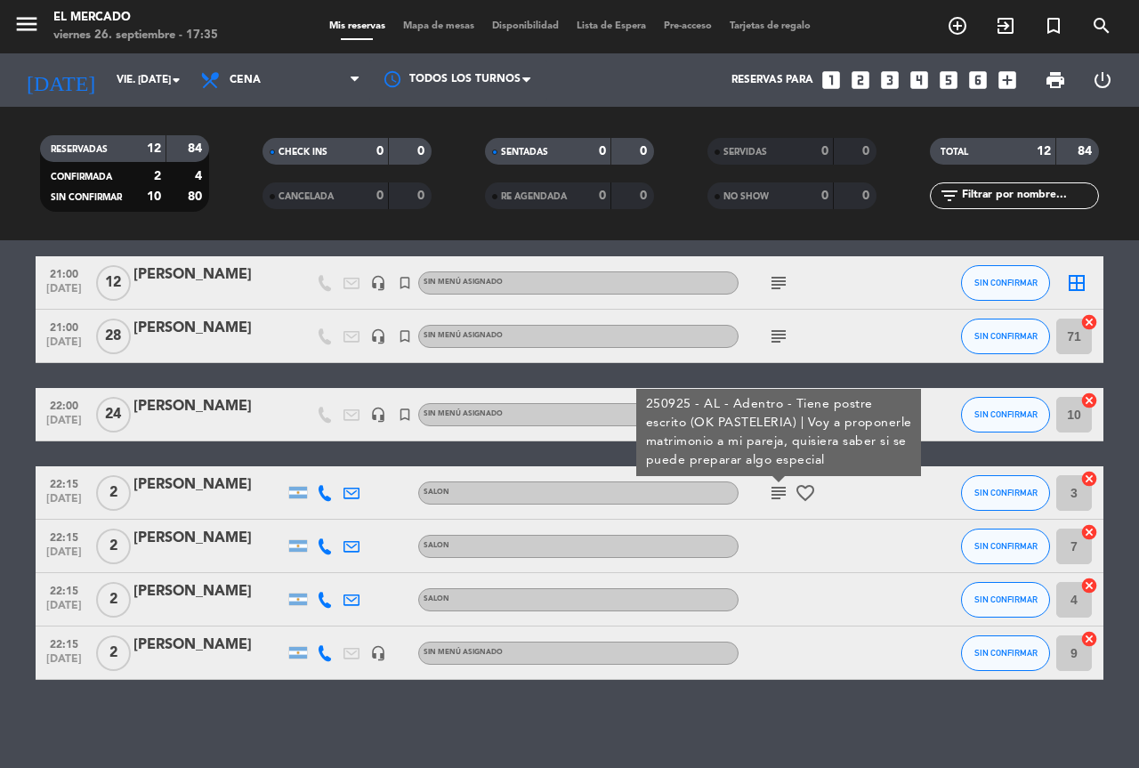
scroll to position [384, 0]
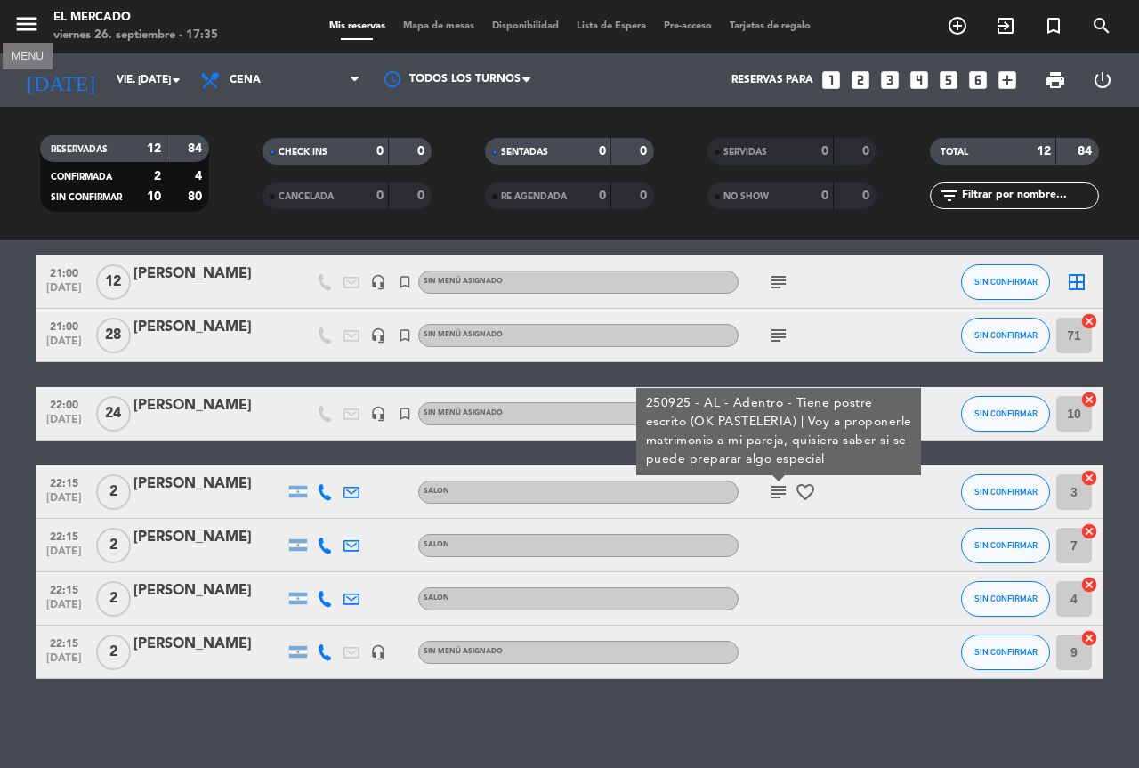
click at [27, 33] on icon "menu" at bounding box center [26, 24] width 27 height 27
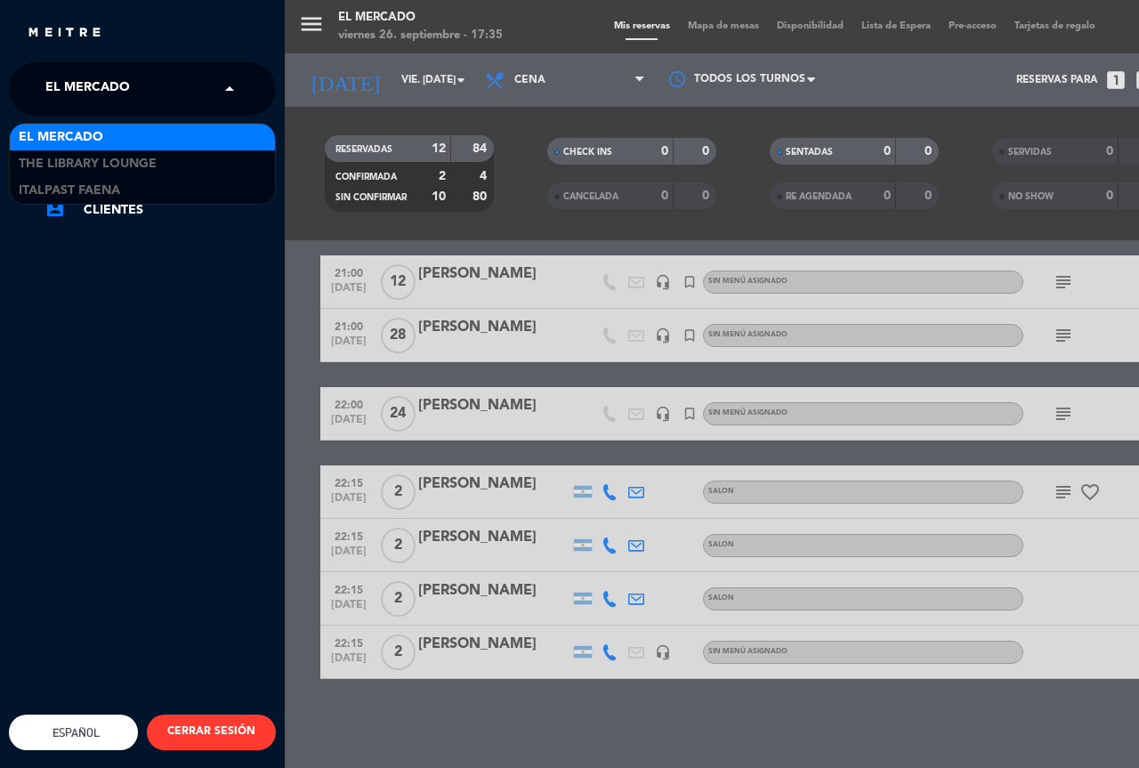
click at [69, 85] on span "El Mercado" at bounding box center [87, 88] width 85 height 37
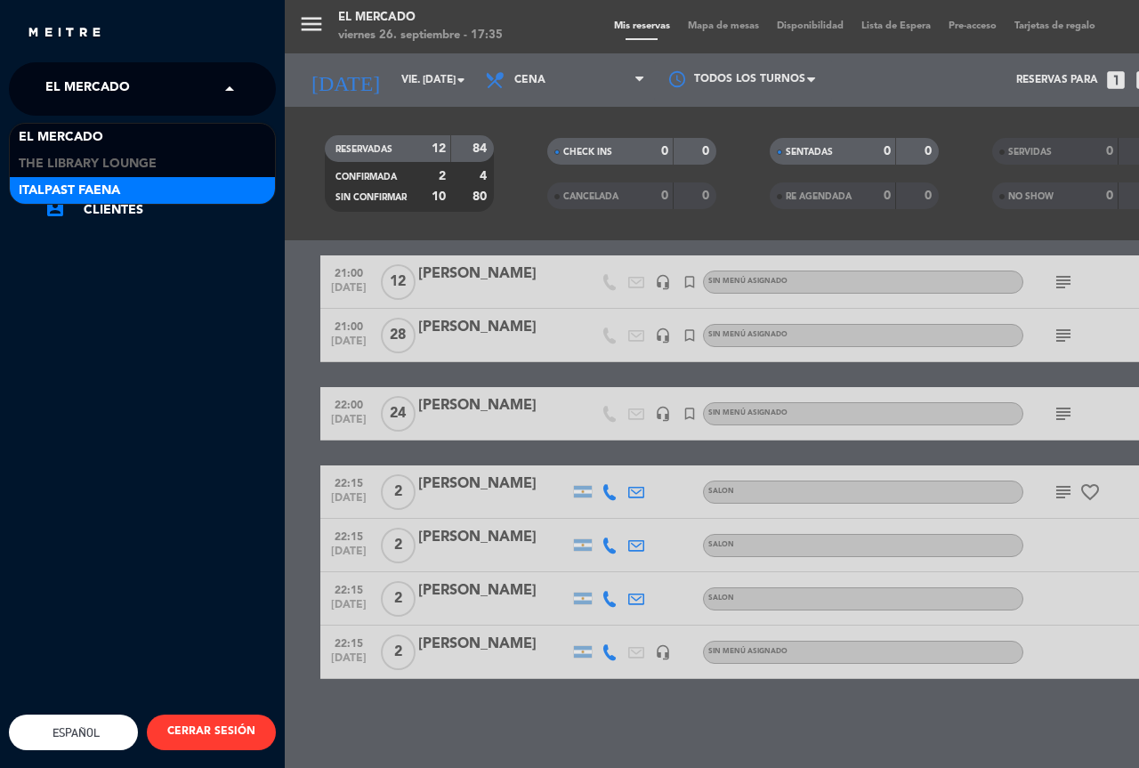
click at [80, 187] on span "Italpast Faena" at bounding box center [69, 191] width 101 height 20
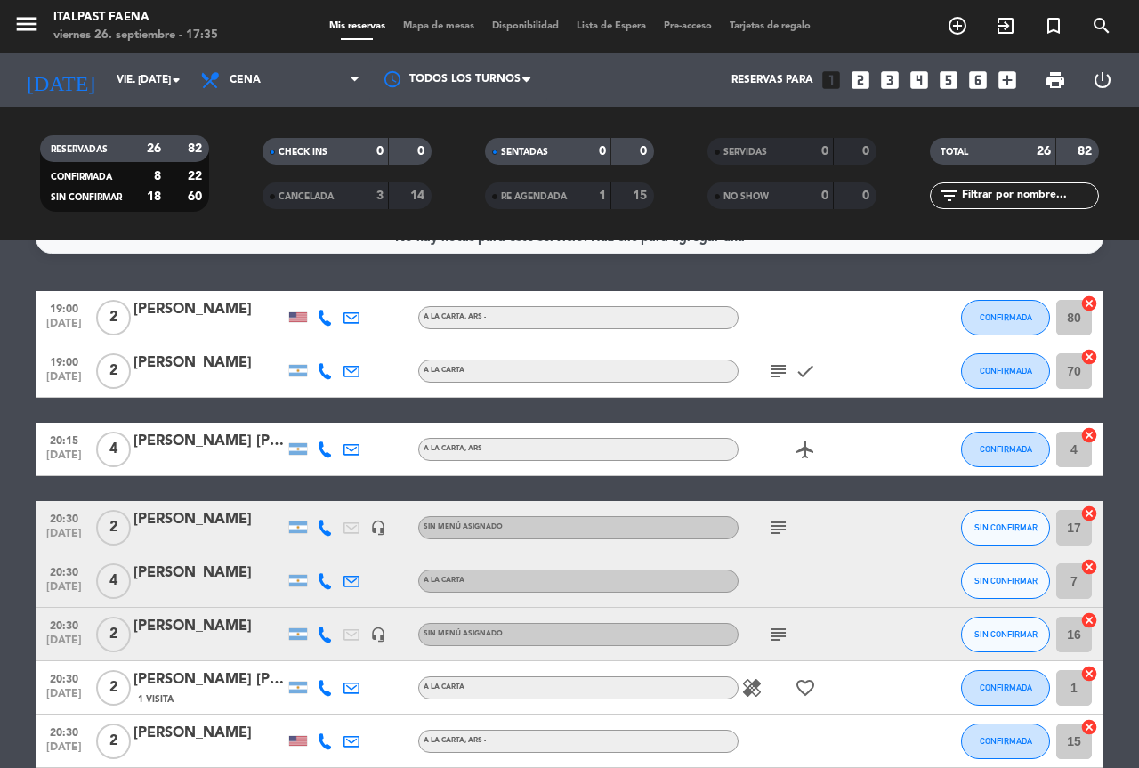
scroll to position [0, 0]
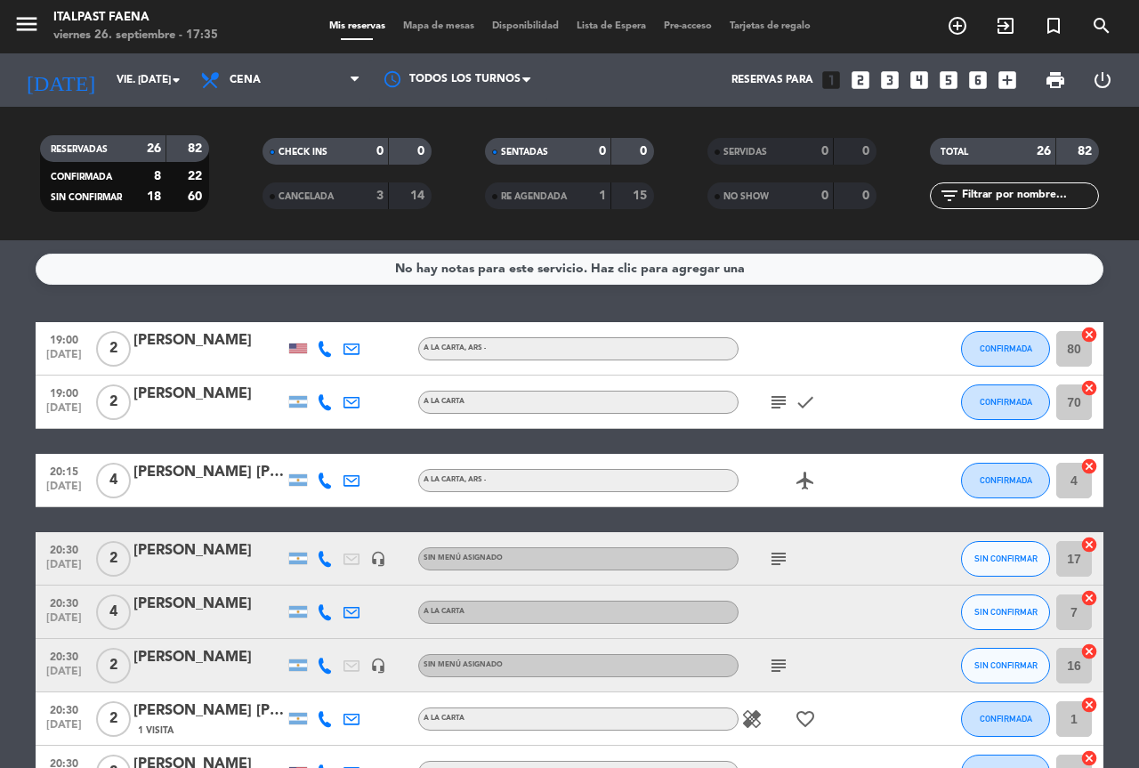
click at [774, 400] on icon "subject" at bounding box center [778, 402] width 21 height 21
click at [780, 558] on icon "subject" at bounding box center [778, 558] width 21 height 21
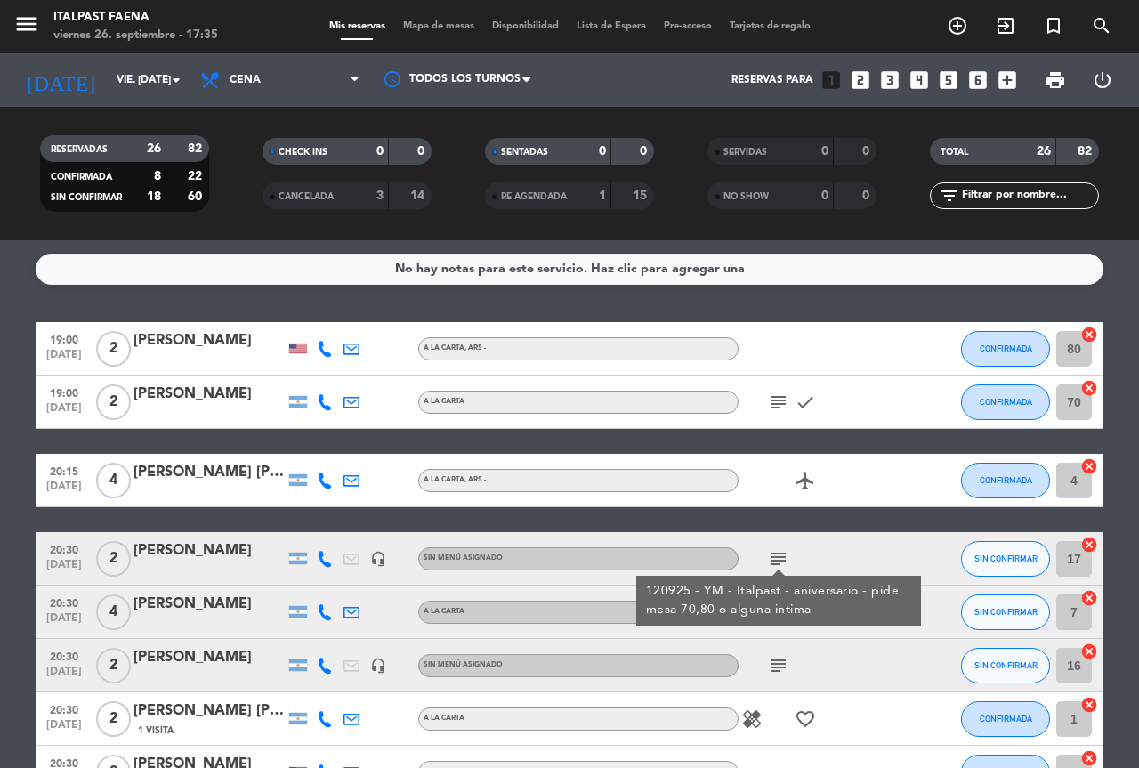
scroll to position [89, 0]
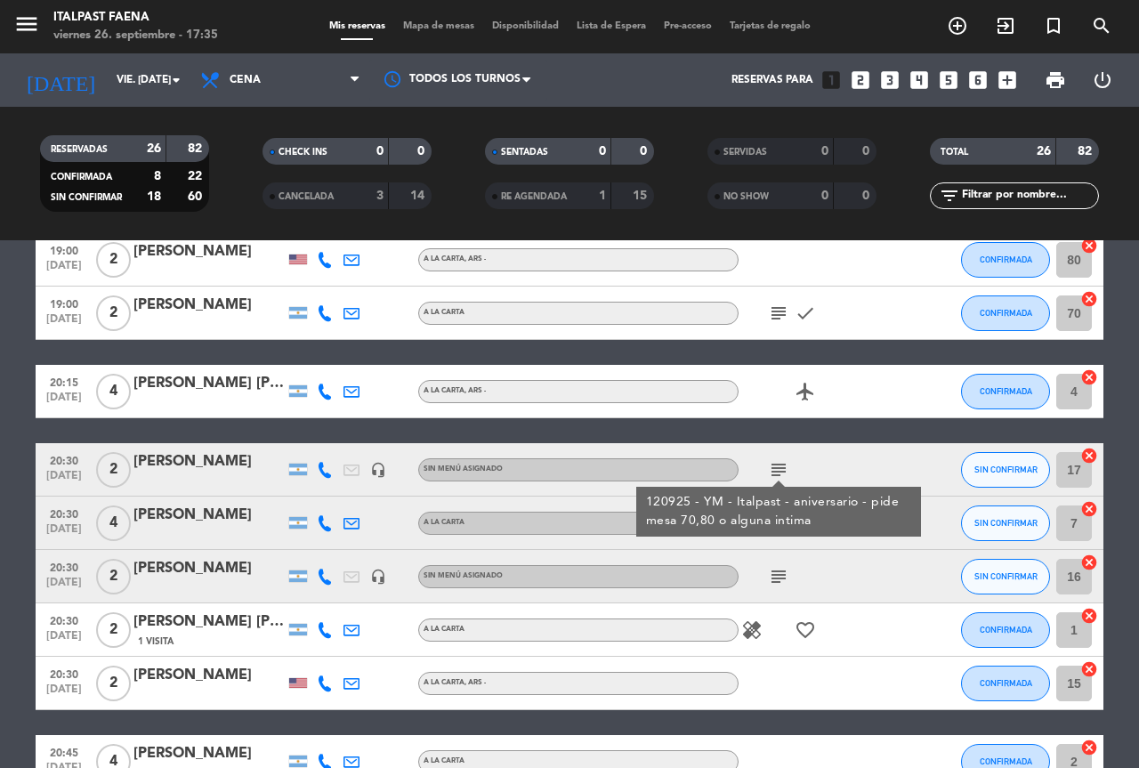
click at [779, 579] on icon "subject" at bounding box center [778, 576] width 21 height 21
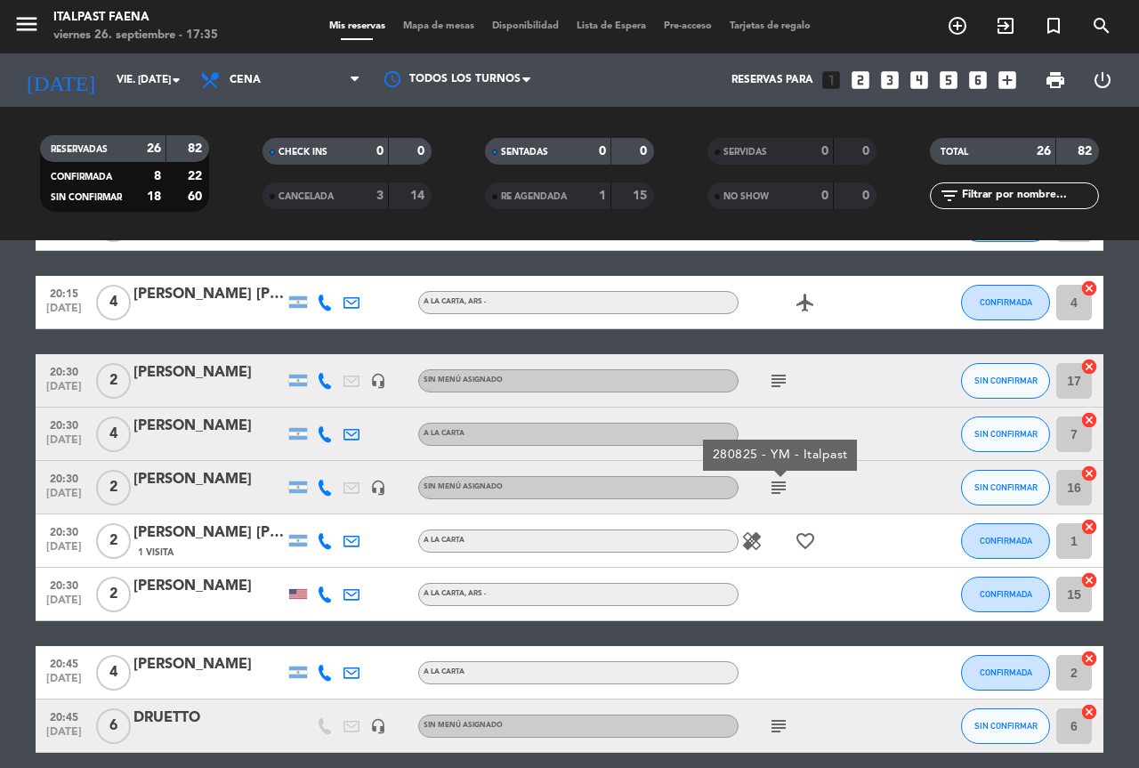
click at [801, 534] on icon "favorite_border" at bounding box center [805, 540] width 21 height 21
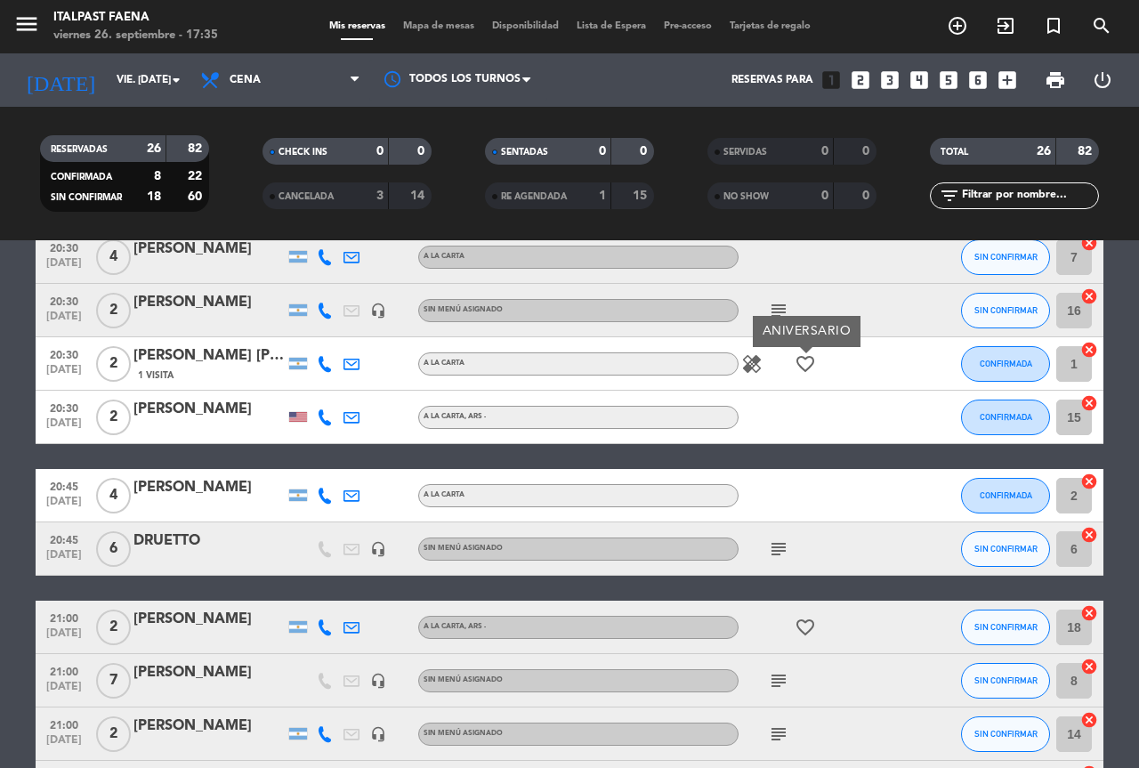
scroll to position [356, 0]
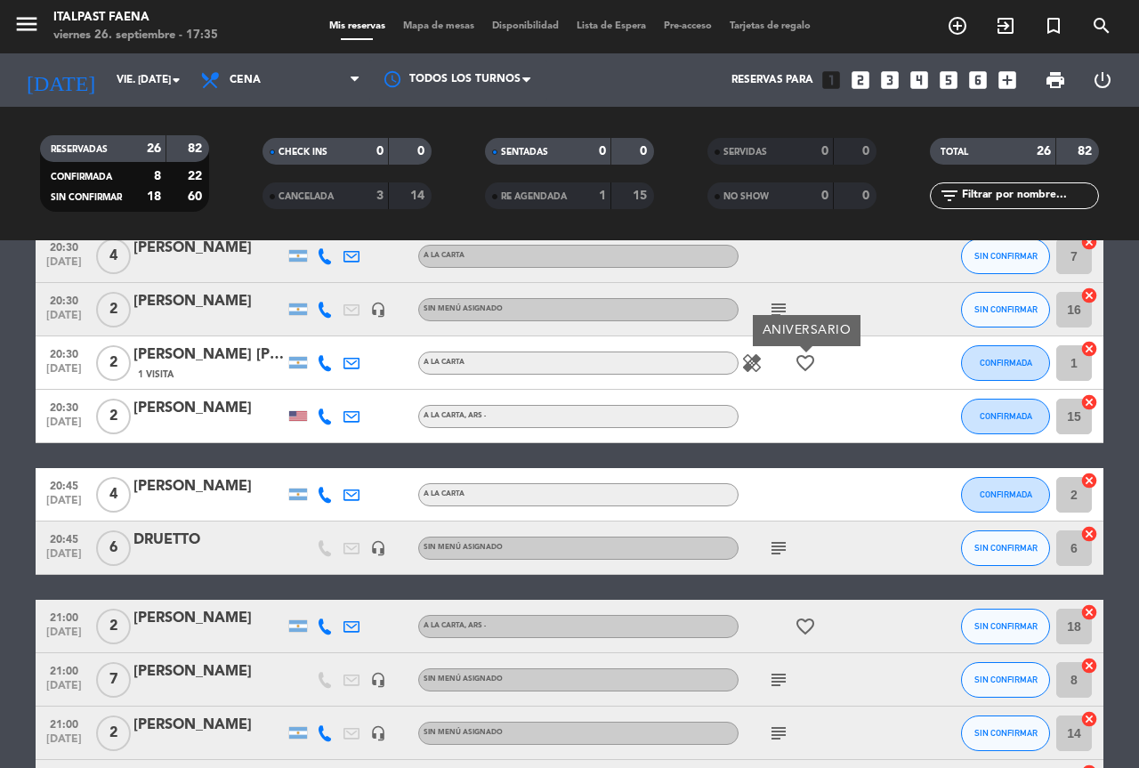
click at [785, 538] on icon "subject" at bounding box center [778, 547] width 21 height 21
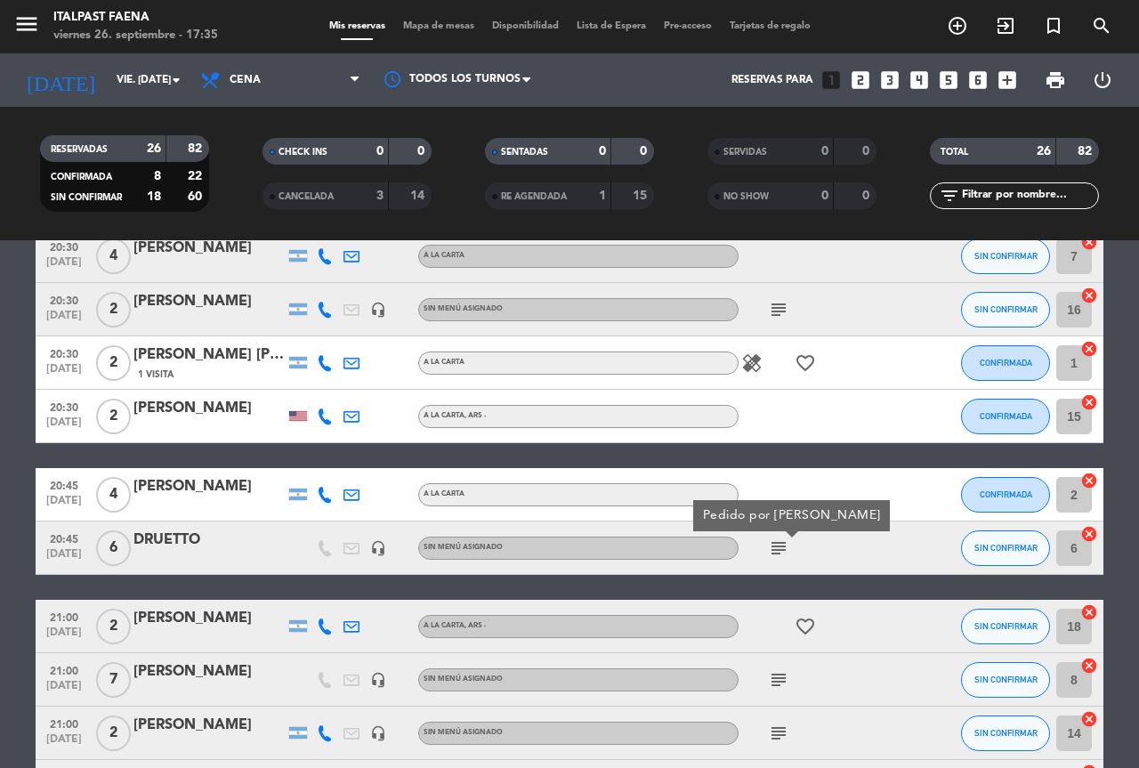
click at [798, 620] on icon "favorite_border" at bounding box center [805, 626] width 21 height 21
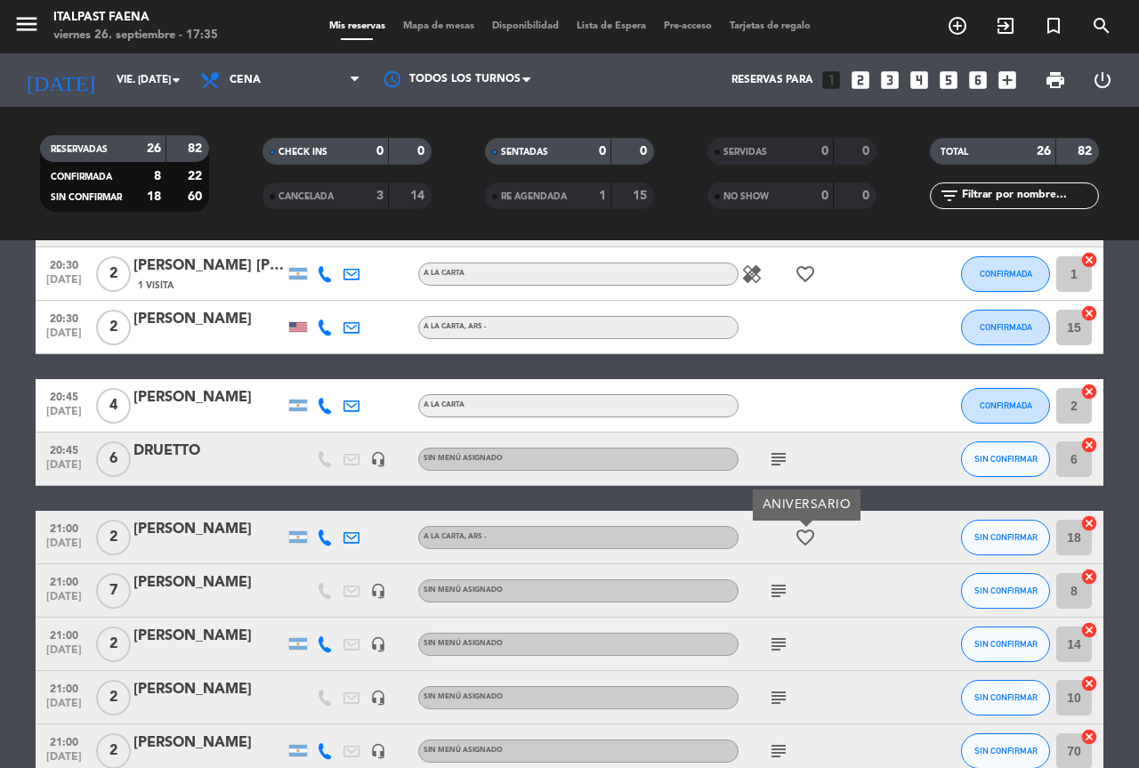
click at [772, 597] on icon "subject" at bounding box center [778, 590] width 21 height 21
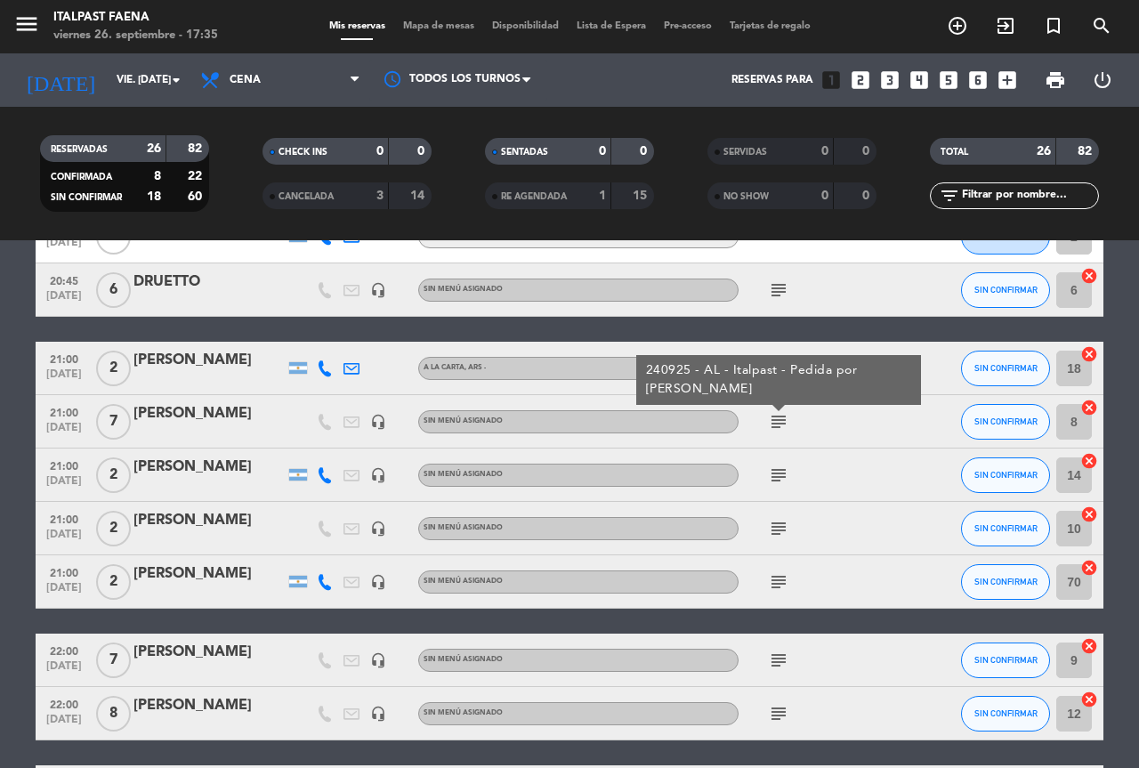
scroll to position [623, 0]
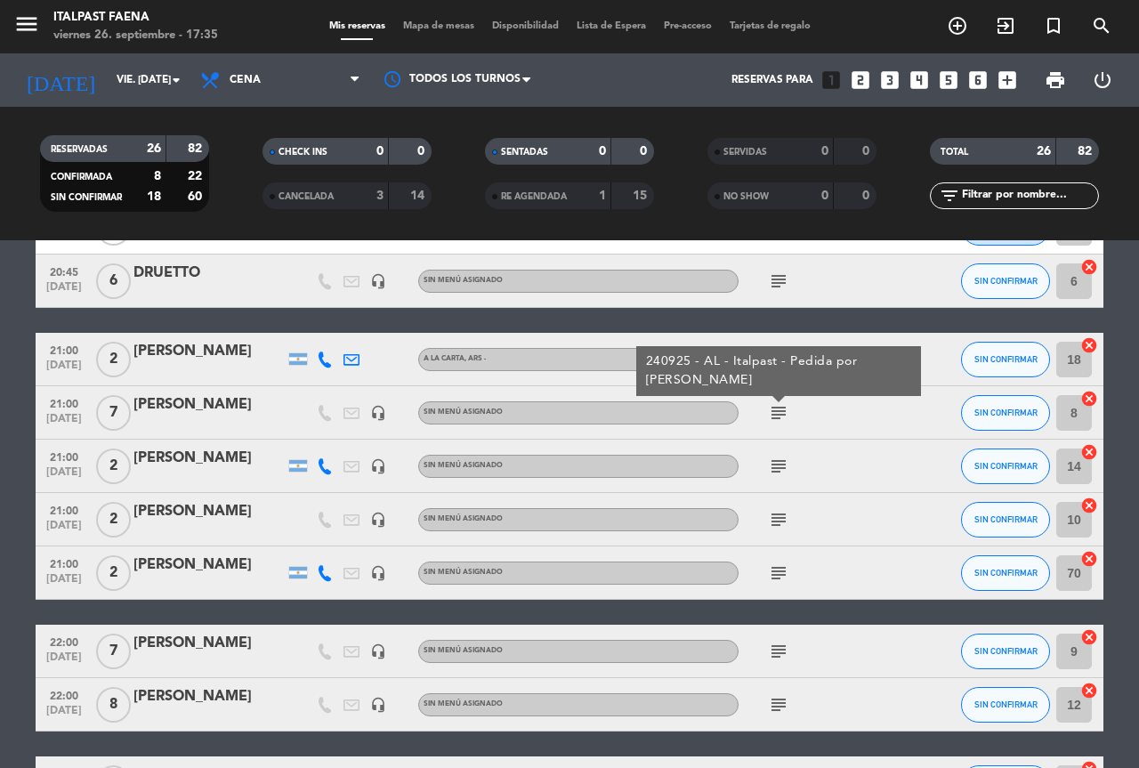
click at [780, 506] on div "subject" at bounding box center [819, 519] width 160 height 53
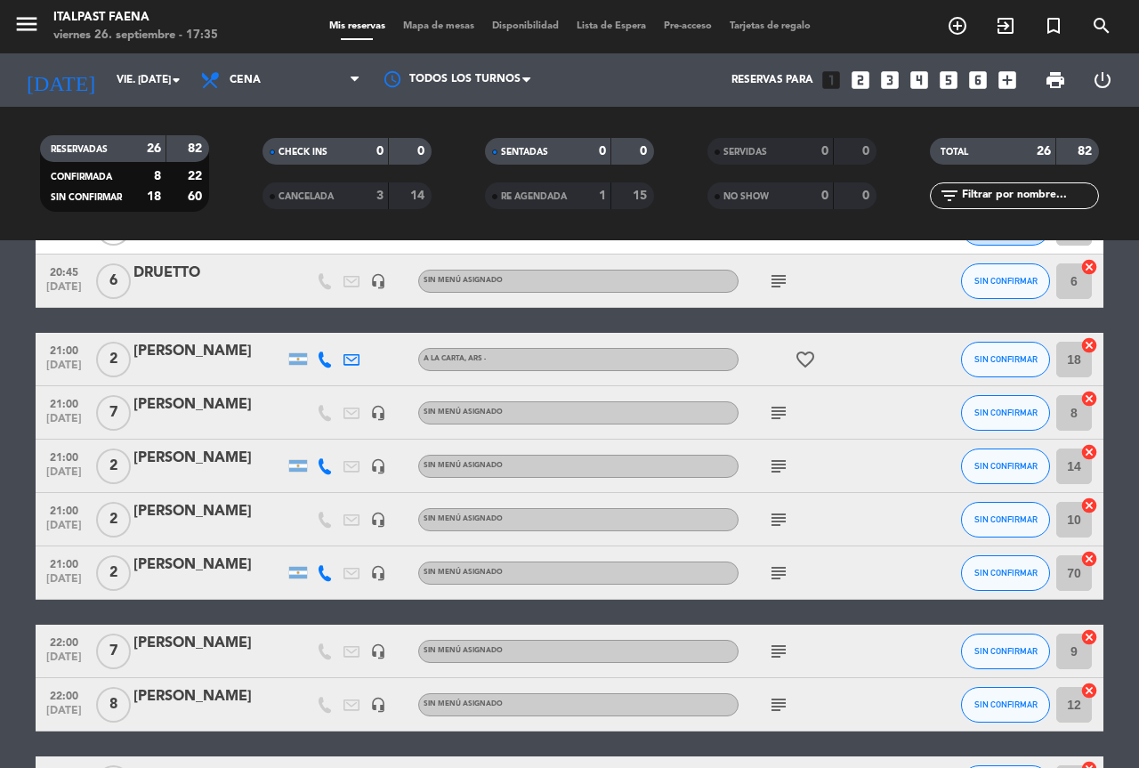
click at [776, 457] on icon "subject" at bounding box center [778, 466] width 21 height 21
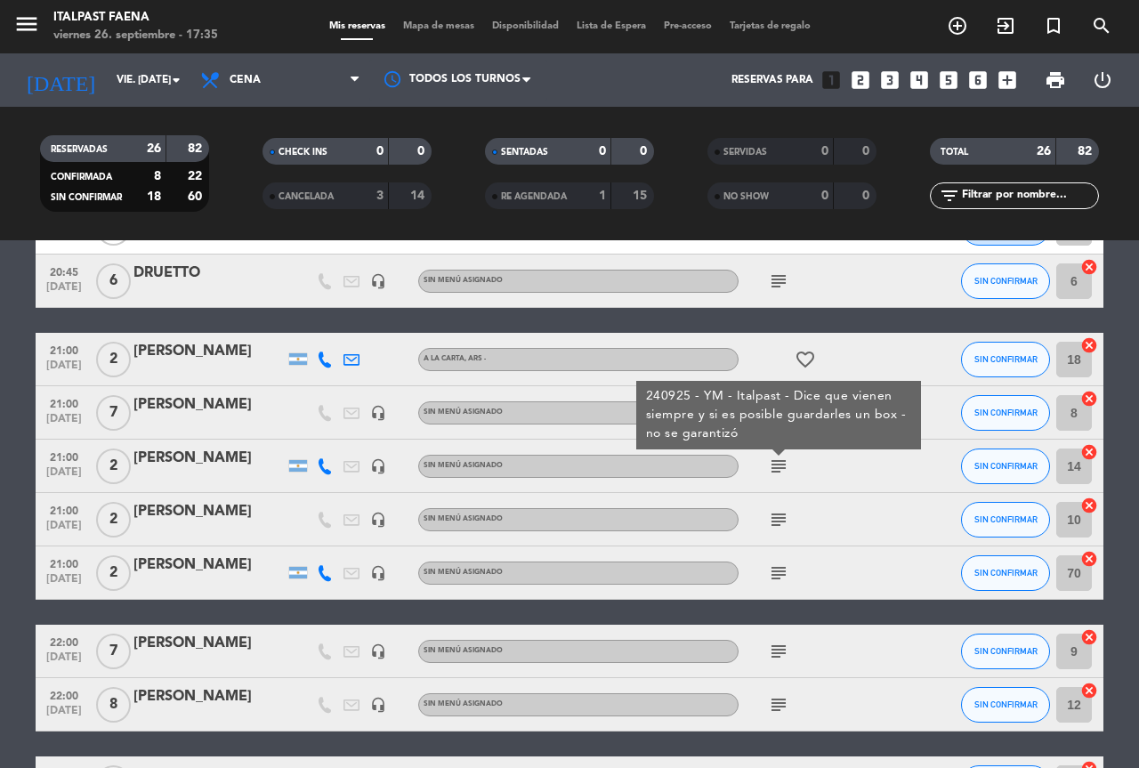
click at [777, 514] on icon "subject" at bounding box center [778, 519] width 21 height 21
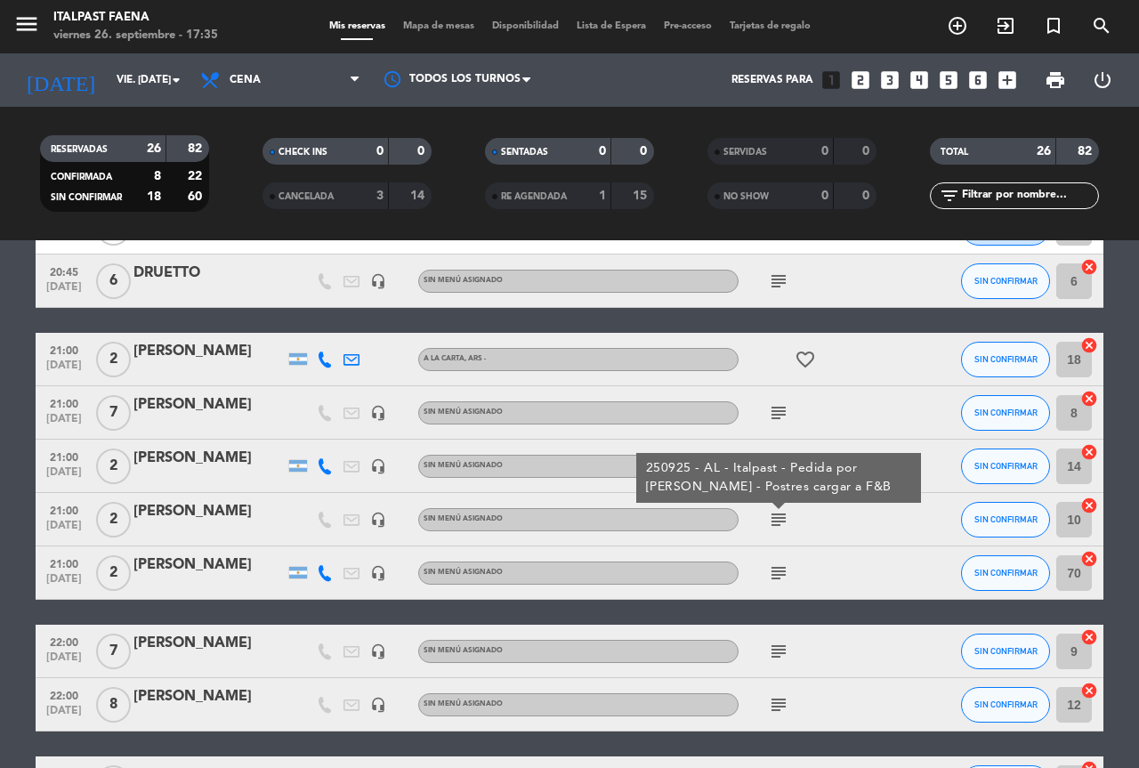
click at [779, 578] on icon "subject" at bounding box center [778, 572] width 21 height 21
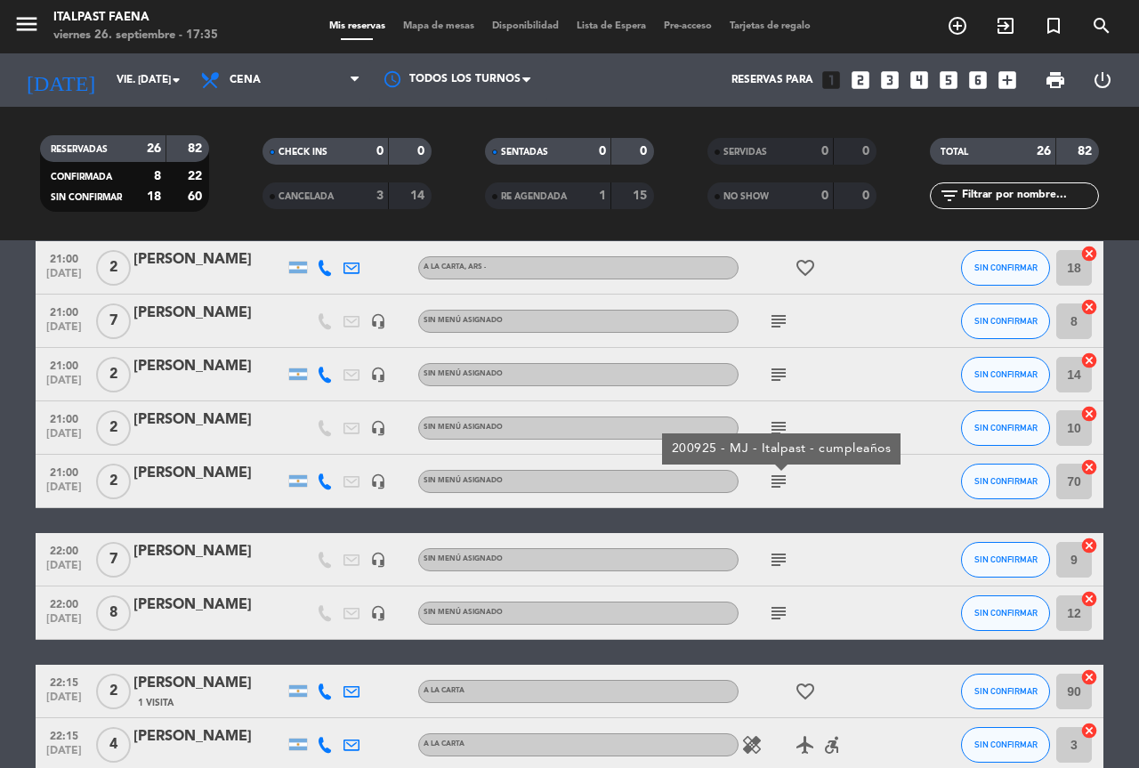
scroll to position [801, 0]
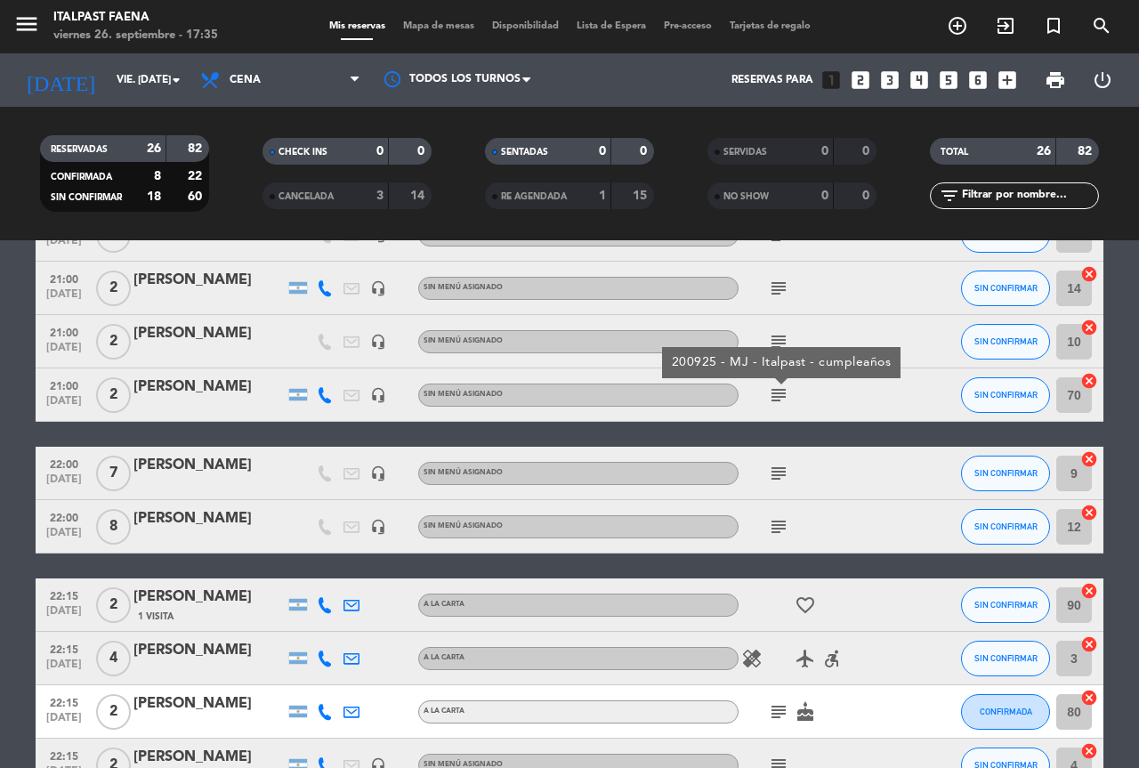
click at [784, 472] on icon "subject" at bounding box center [778, 473] width 21 height 21
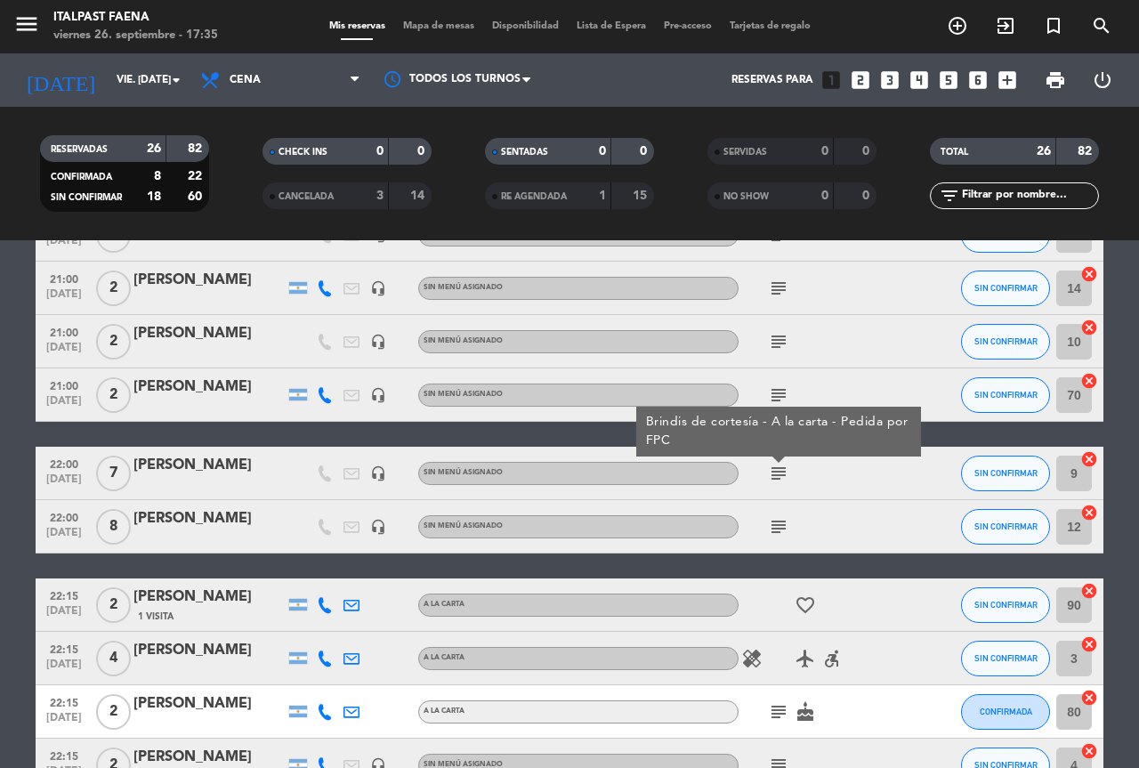
click at [782, 514] on div "subject" at bounding box center [819, 526] width 160 height 53
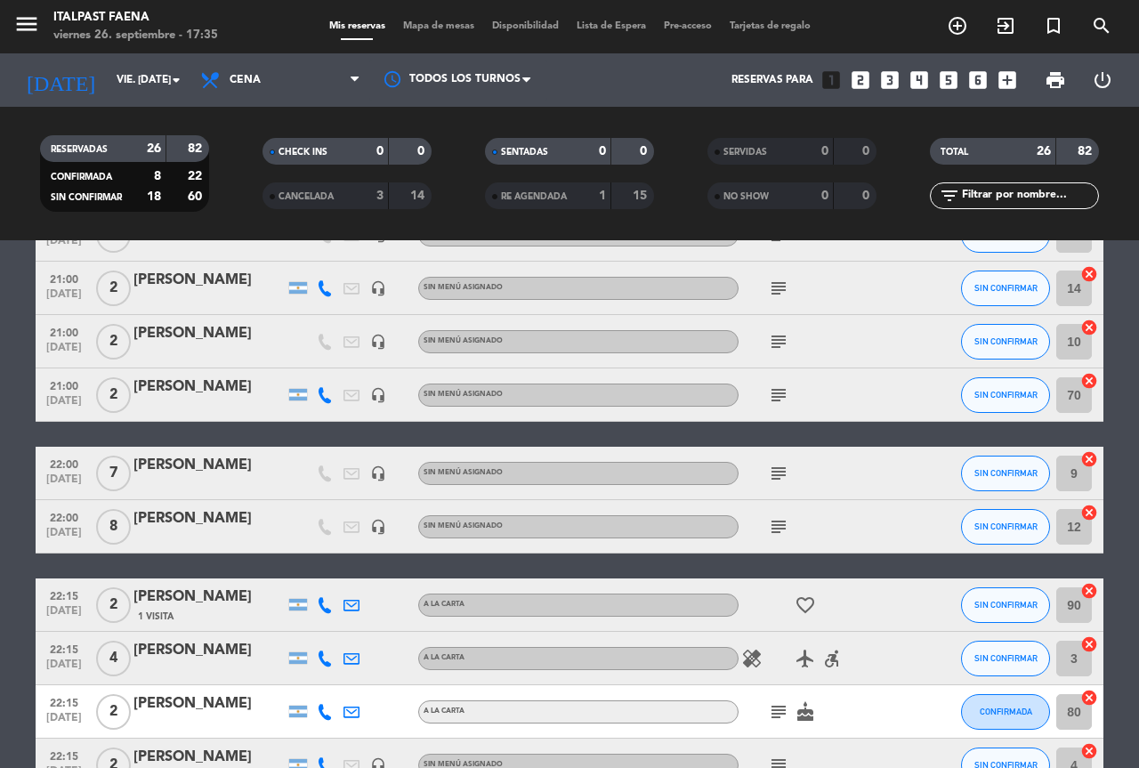
click at [782, 524] on icon "subject" at bounding box center [778, 526] width 21 height 21
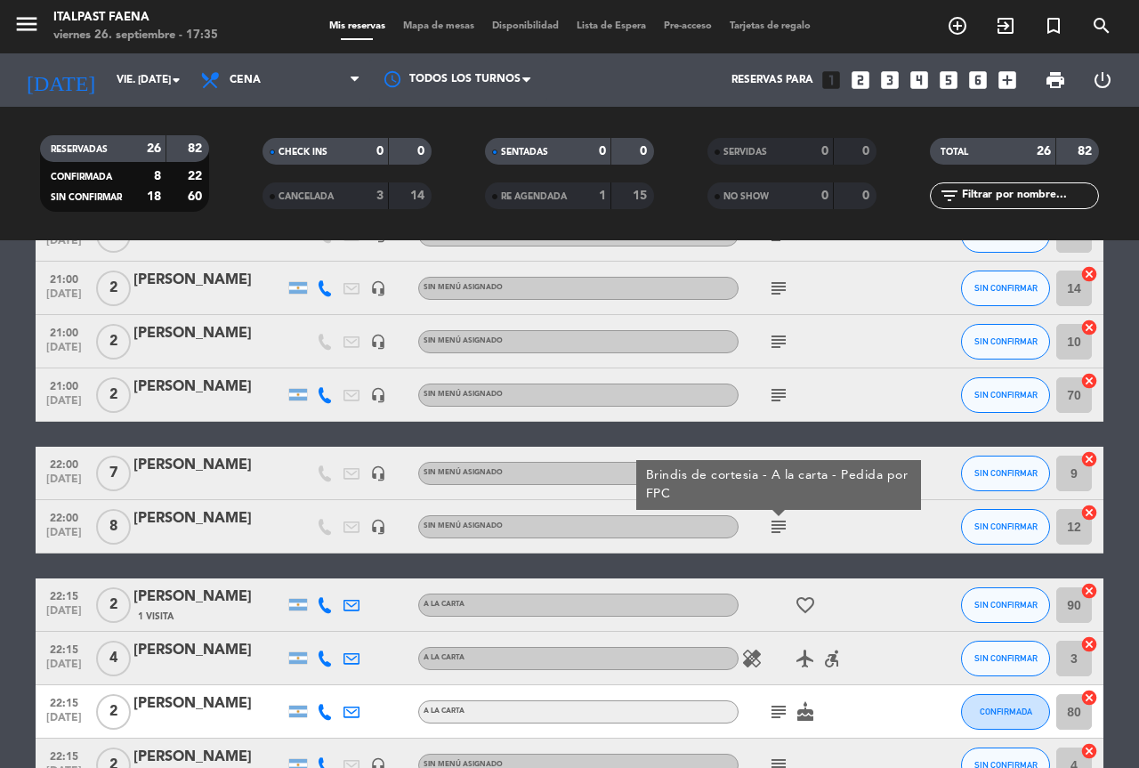
scroll to position [979, 0]
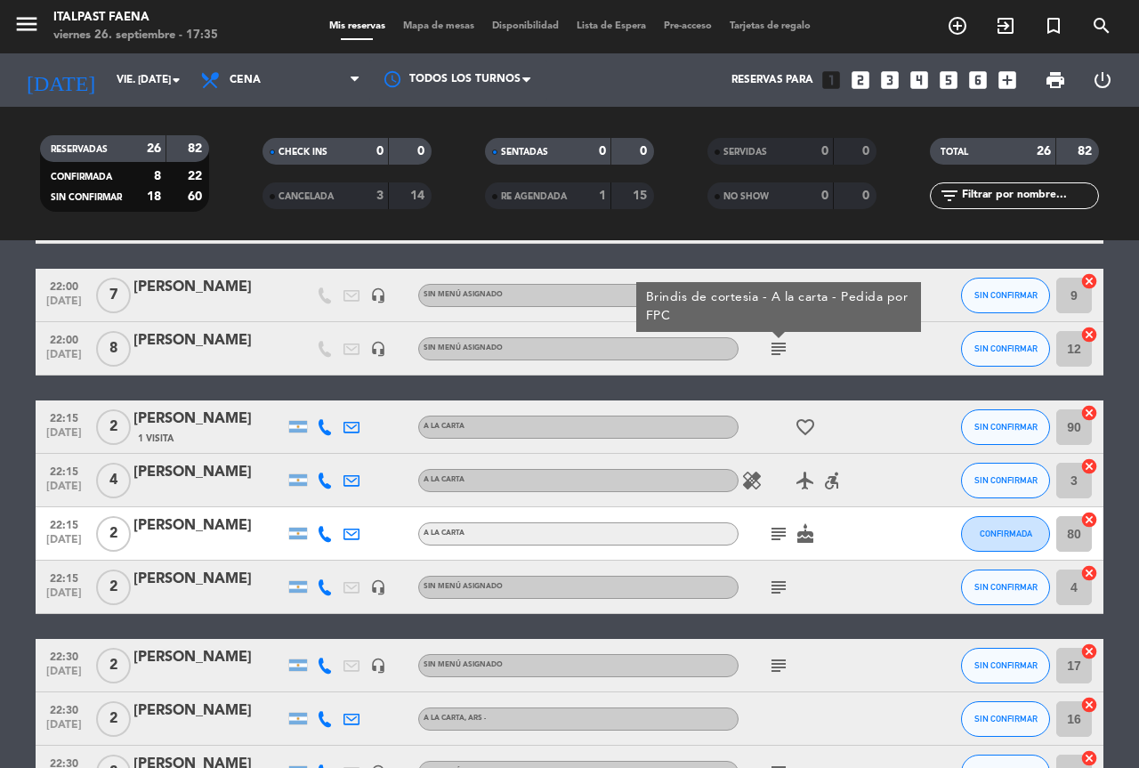
click at [797, 434] on icon "favorite_border" at bounding box center [805, 426] width 21 height 21
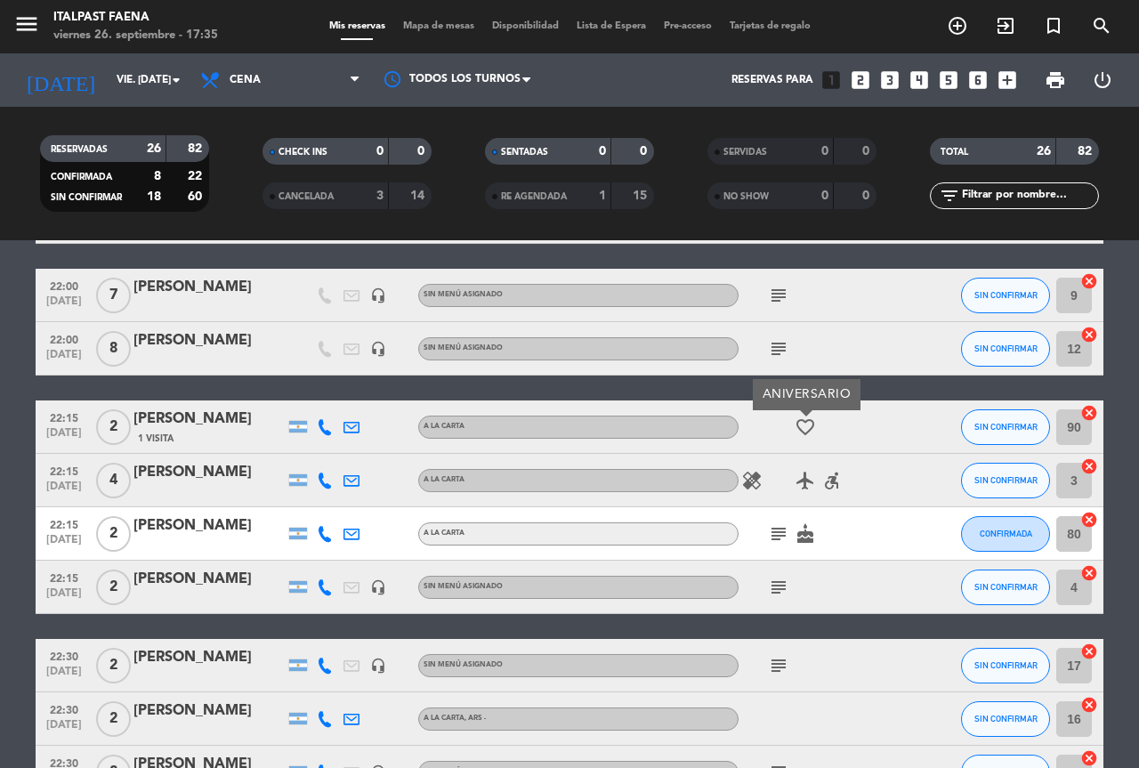
click at [776, 536] on icon "subject" at bounding box center [778, 533] width 21 height 21
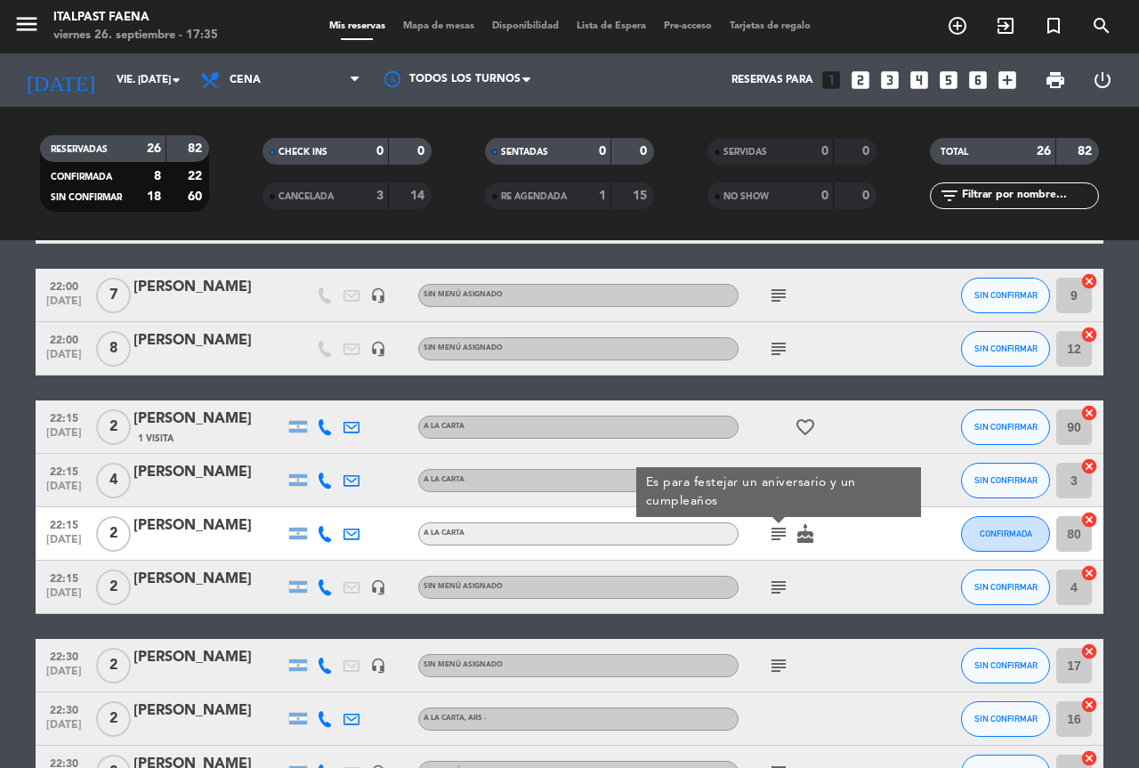
click at [777, 580] on icon "subject" at bounding box center [778, 587] width 21 height 21
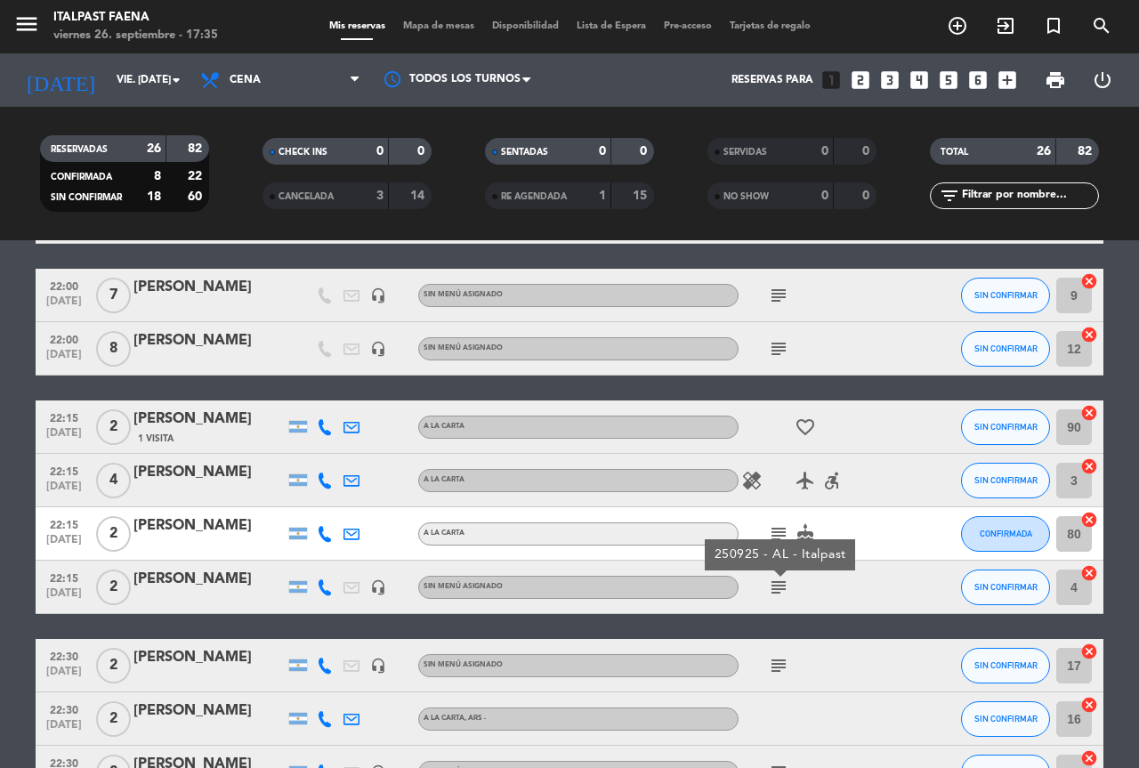
drag, startPoint x: 774, startPoint y: 518, endPoint x: 775, endPoint y: 529, distance: 10.7
click at [775, 522] on div "subject cake" at bounding box center [819, 533] width 160 height 53
click at [775, 533] on icon "subject" at bounding box center [778, 533] width 21 height 21
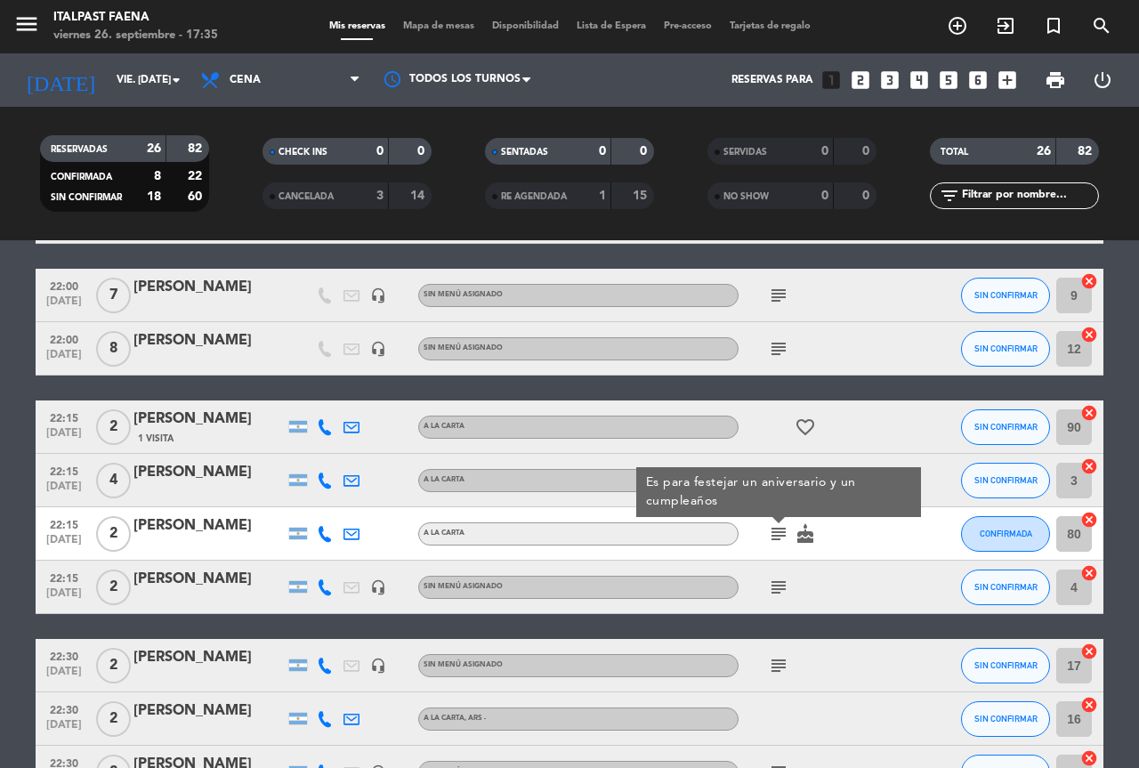
scroll to position [1068, 0]
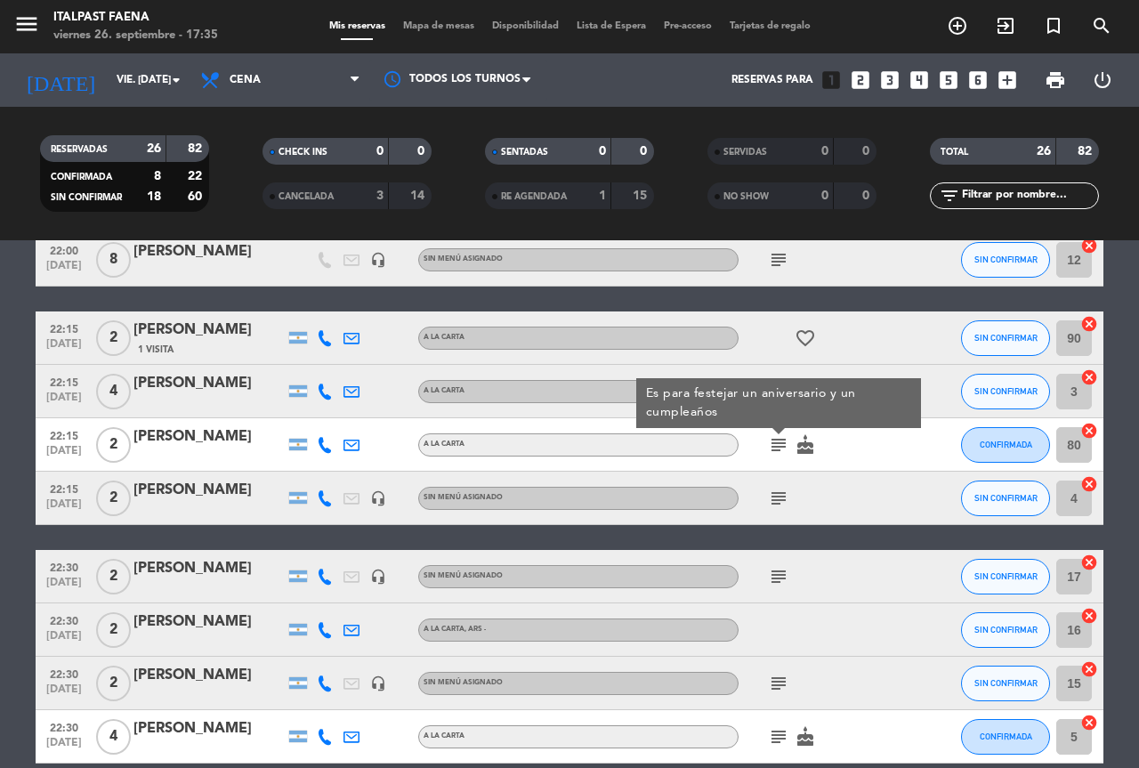
click at [772, 501] on icon "subject" at bounding box center [778, 498] width 21 height 21
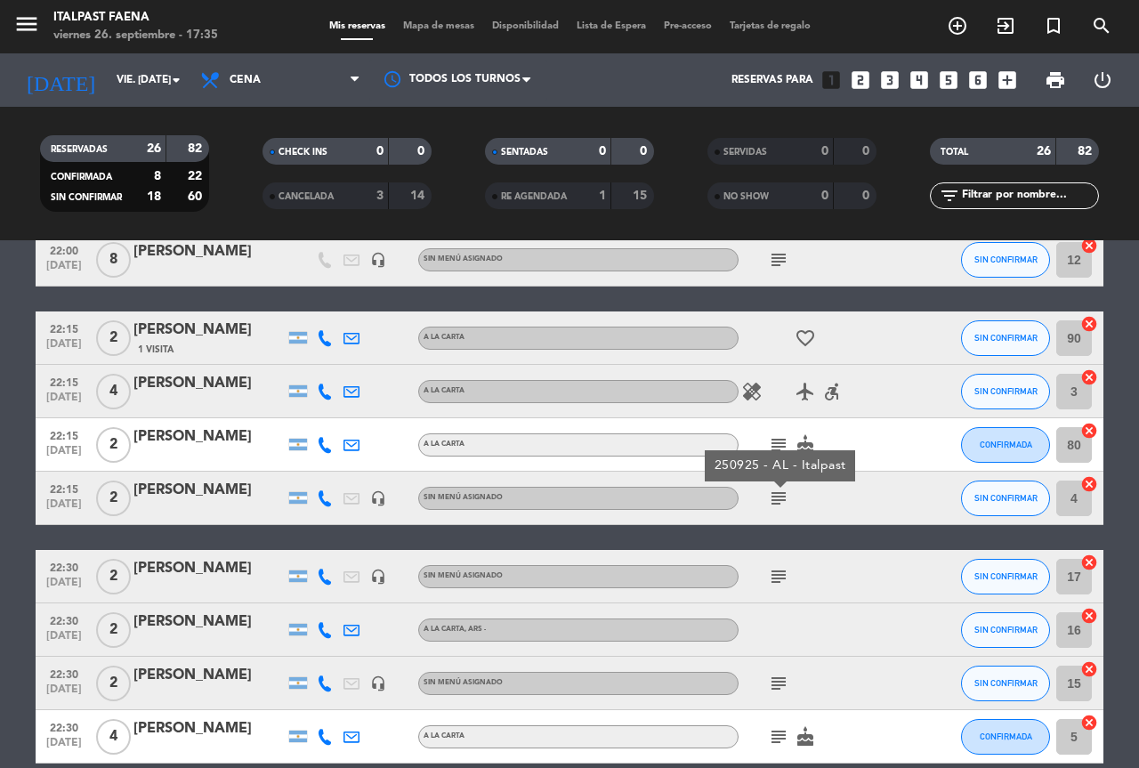
click at [777, 570] on icon "subject" at bounding box center [778, 576] width 21 height 21
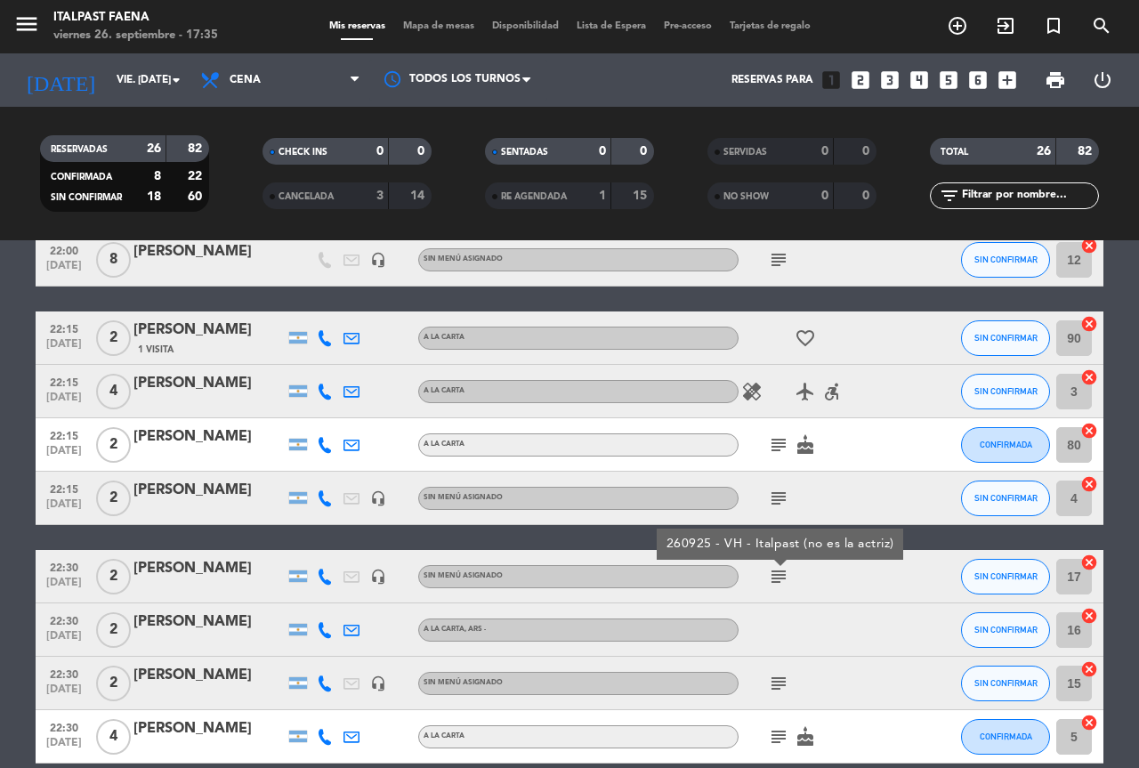
scroll to position [1157, 0]
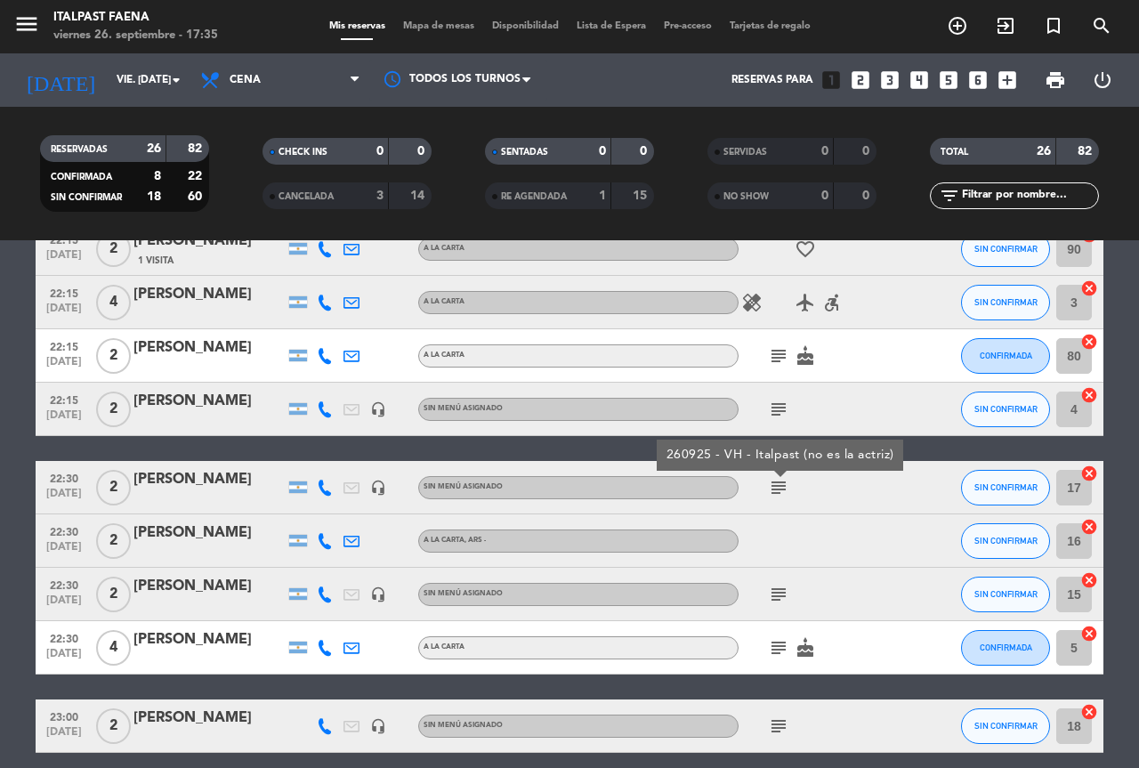
click at [783, 602] on icon "subject" at bounding box center [778, 594] width 21 height 21
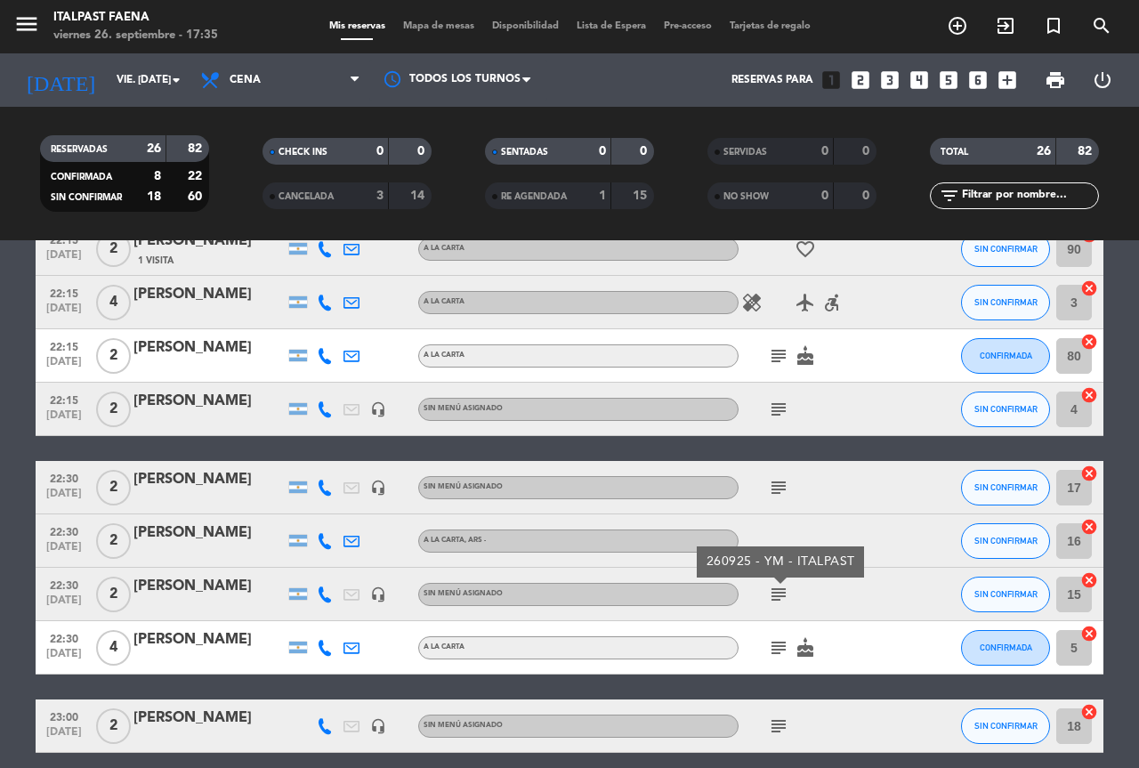
click at [771, 650] on icon "subject" at bounding box center [778, 647] width 21 height 21
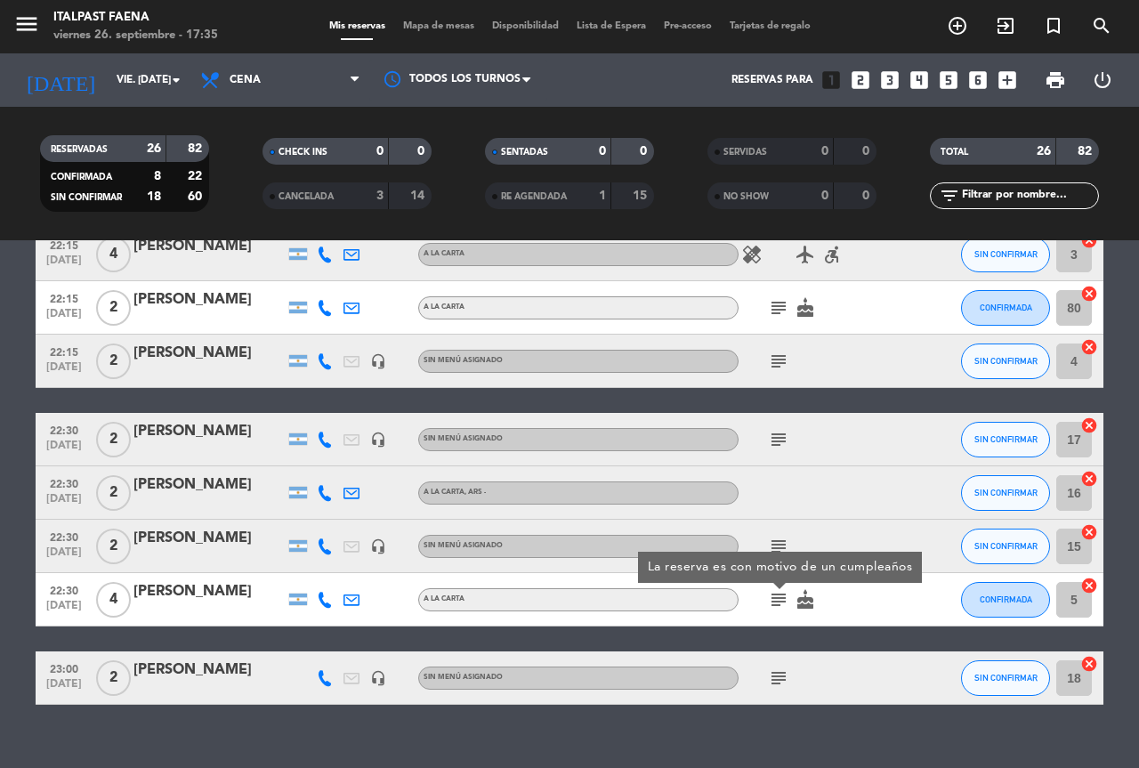
scroll to position [1231, 0]
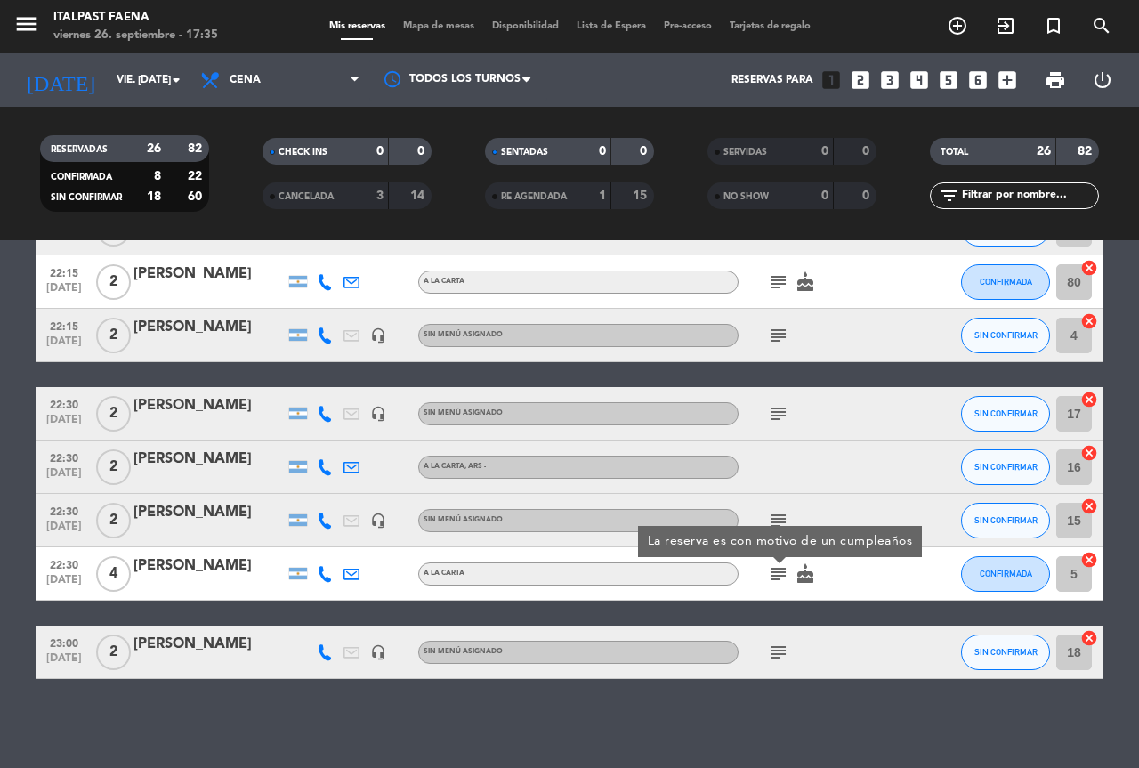
click at [776, 644] on icon "subject" at bounding box center [778, 652] width 21 height 21
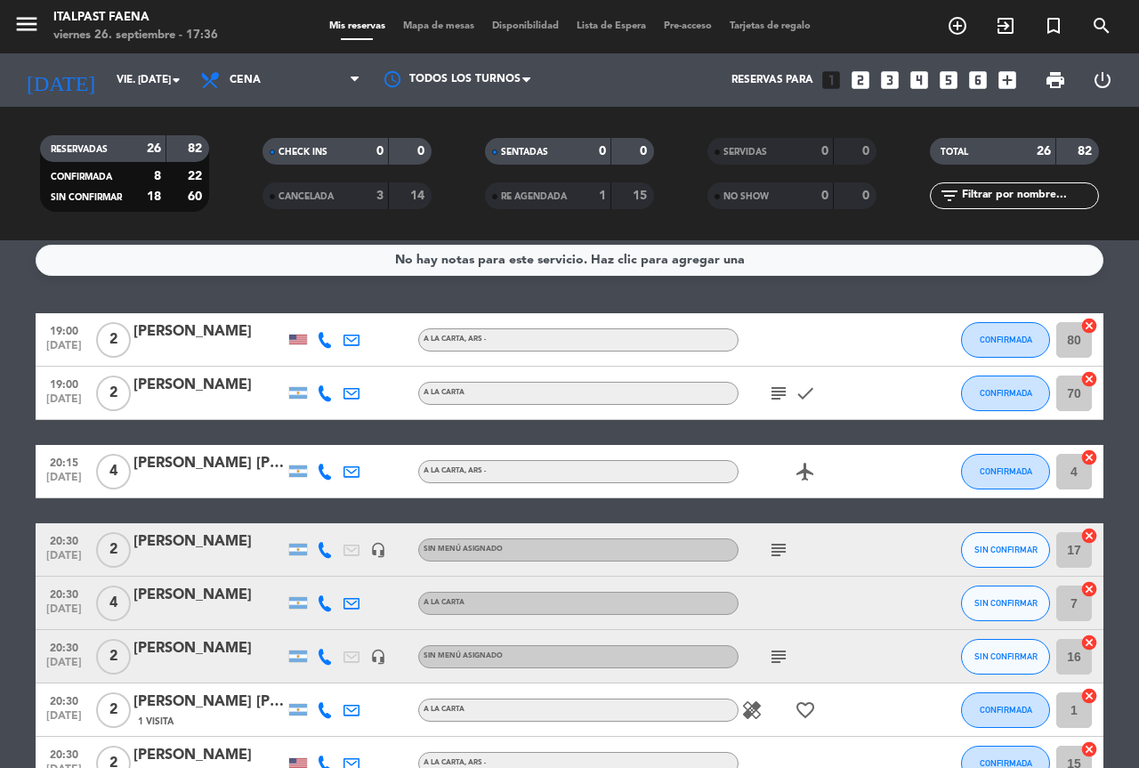
scroll to position [0, 0]
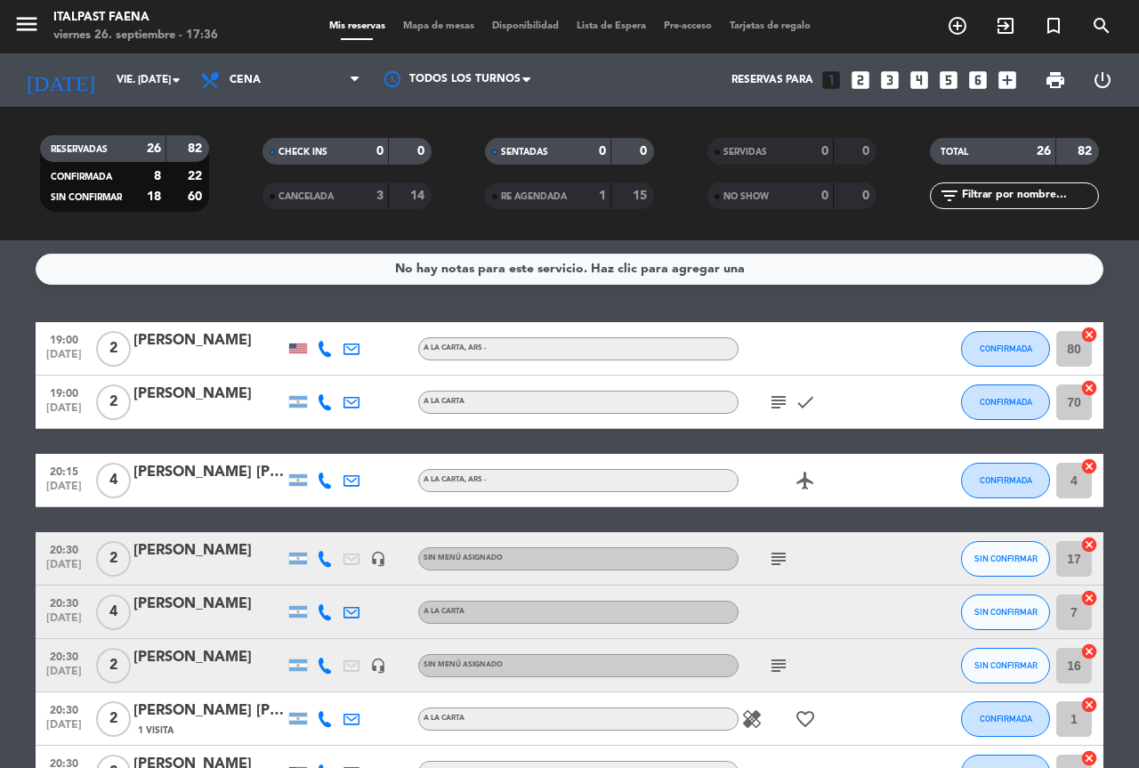
click at [779, 406] on icon "subject" at bounding box center [778, 402] width 21 height 21
click at [802, 481] on icon "airplanemode_active" at bounding box center [805, 480] width 21 height 21
click at [783, 543] on div "subject" at bounding box center [819, 558] width 160 height 53
click at [762, 584] on div "subject" at bounding box center [819, 558] width 160 height 53
click at [776, 565] on icon "subject" at bounding box center [778, 558] width 21 height 21
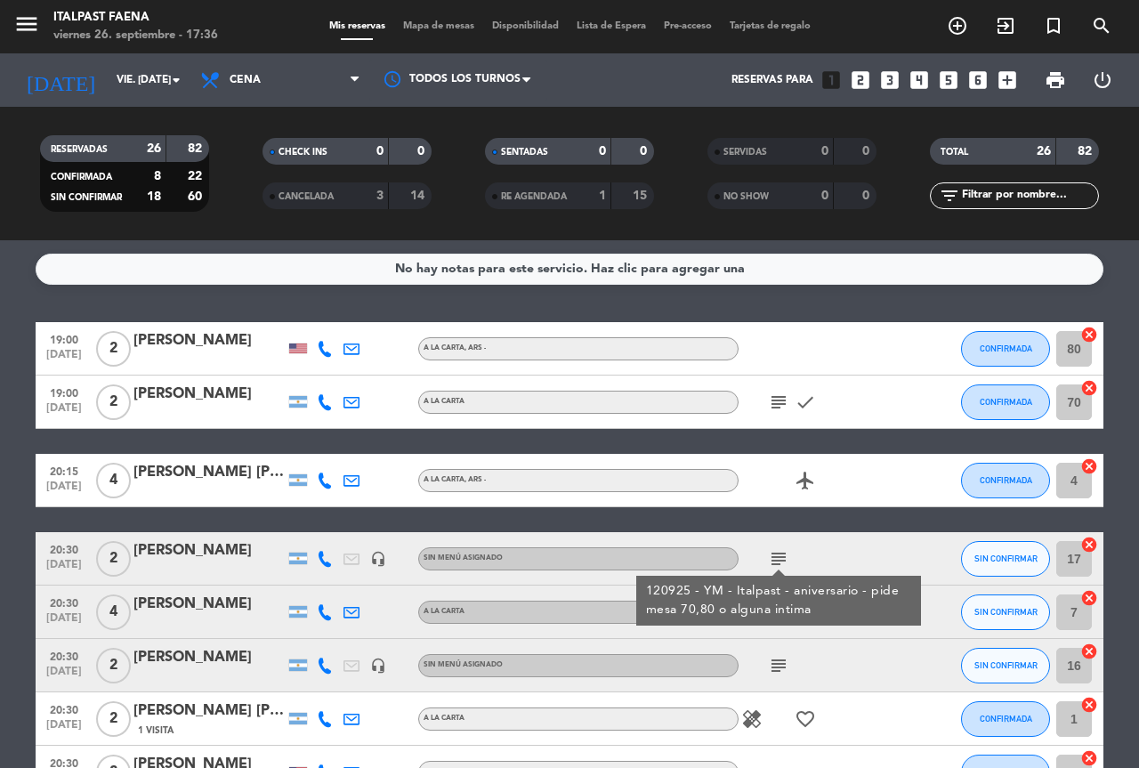
scroll to position [89, 0]
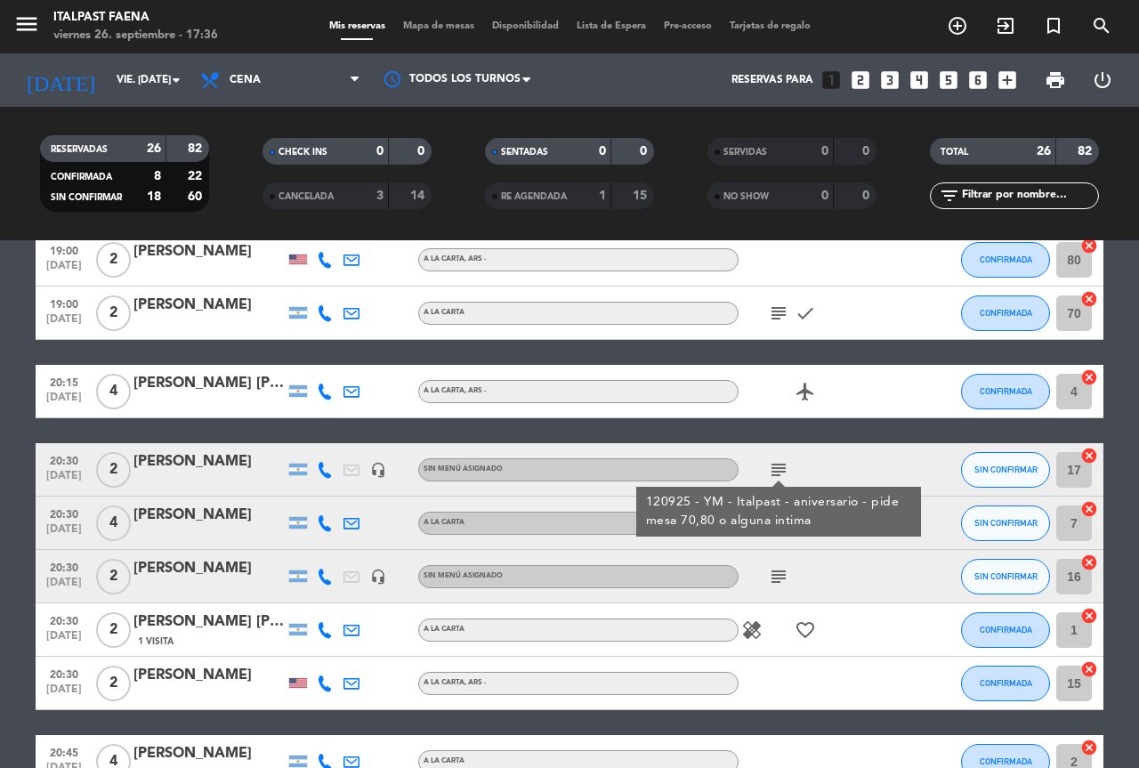
click at [780, 564] on div "subject" at bounding box center [819, 576] width 160 height 53
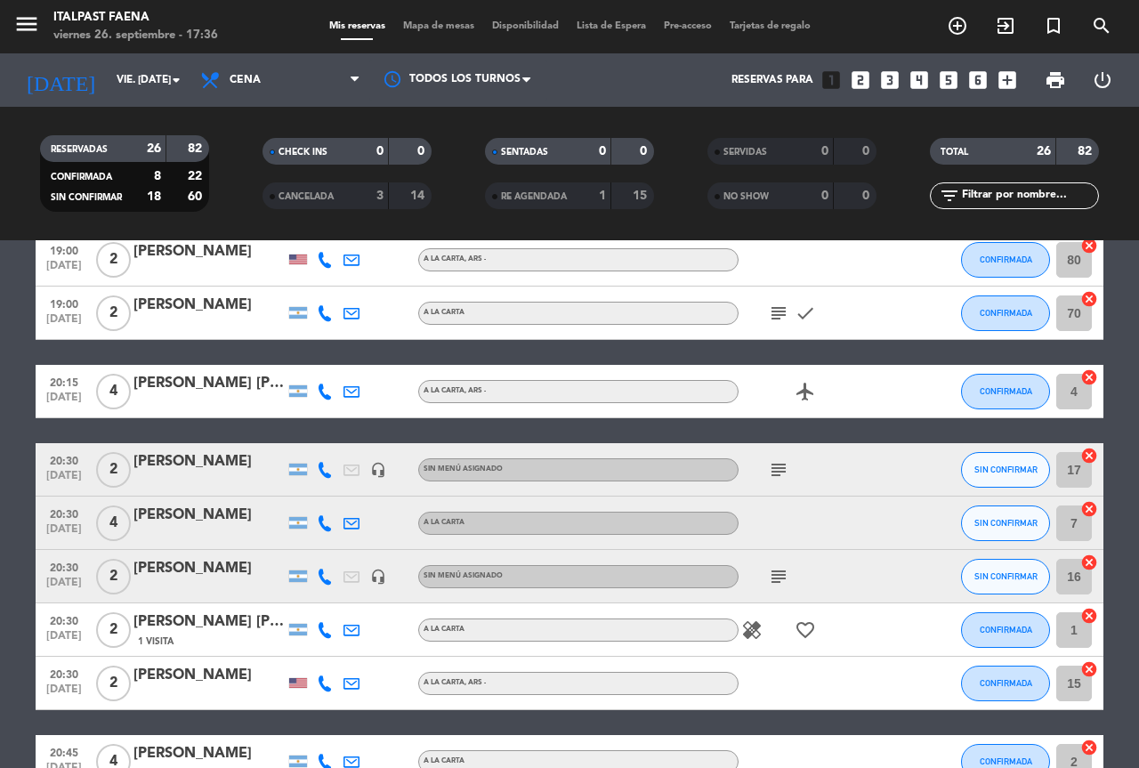
click at [780, 571] on icon "subject" at bounding box center [778, 576] width 21 height 21
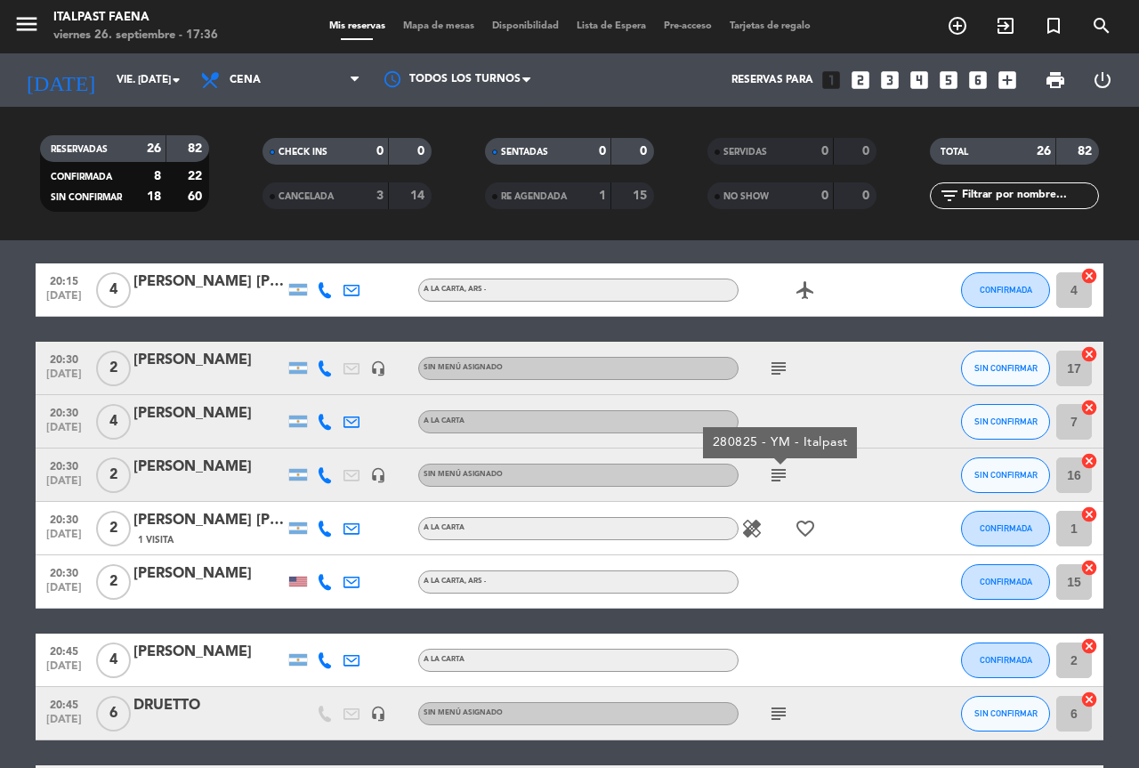
scroll to position [267, 0]
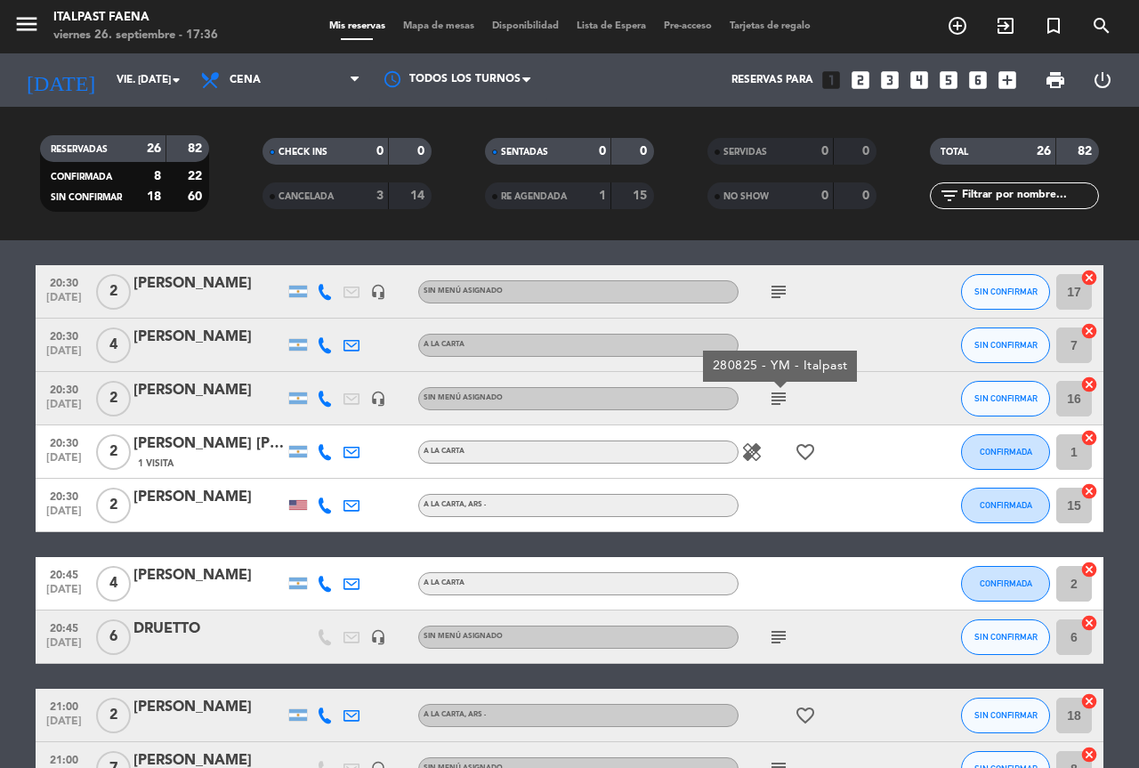
click at [804, 455] on icon "favorite_border" at bounding box center [805, 451] width 21 height 21
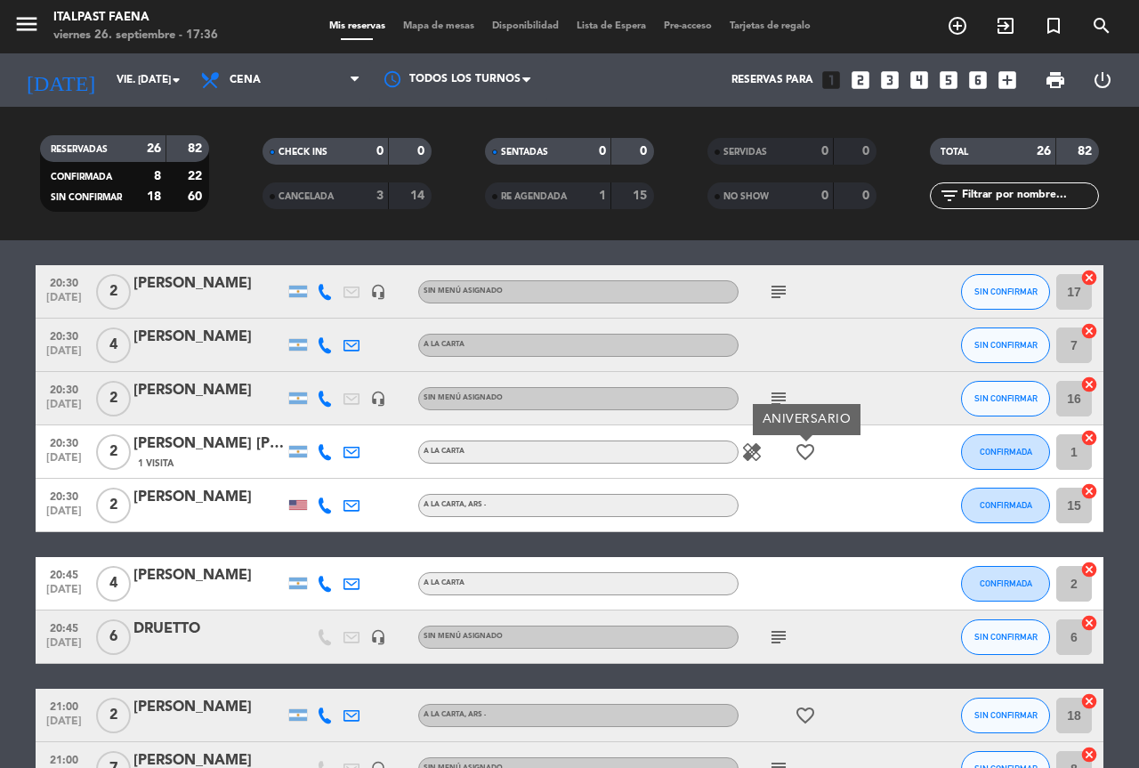
click at [782, 634] on icon "subject" at bounding box center [778, 636] width 21 height 21
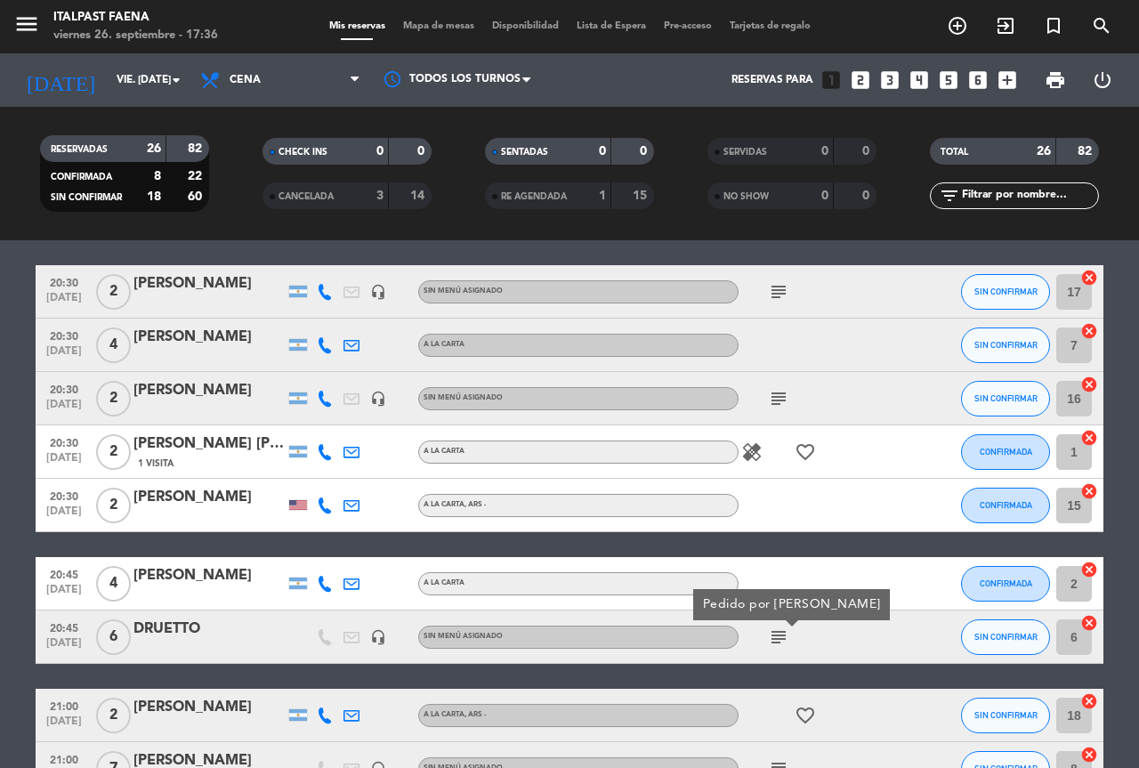
scroll to position [445, 0]
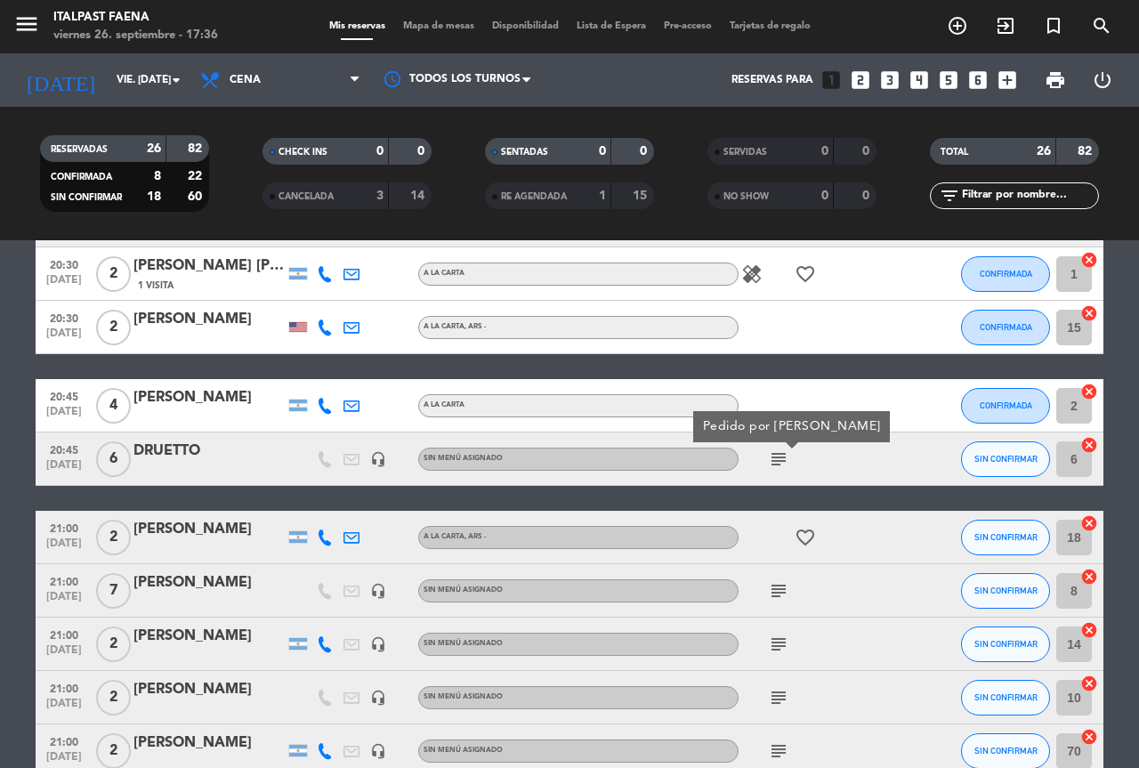
click at [804, 530] on icon "favorite_border" at bounding box center [805, 537] width 21 height 21
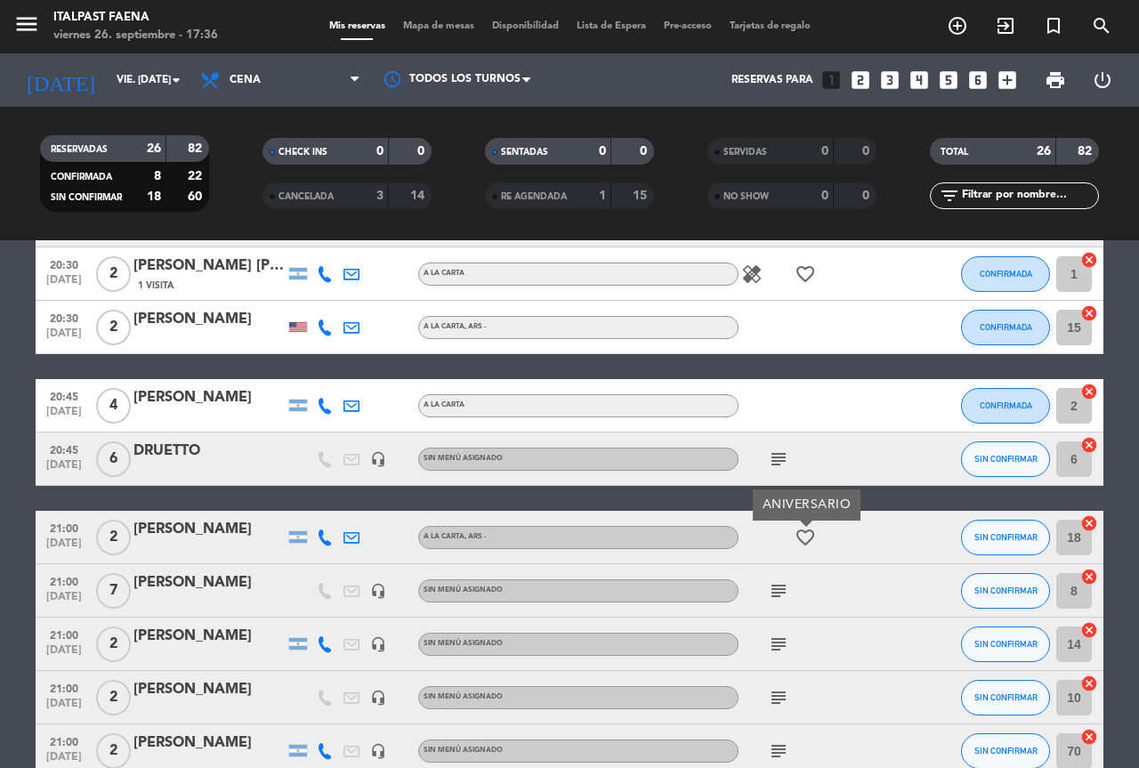
click at [775, 587] on icon "subject" at bounding box center [778, 590] width 21 height 21
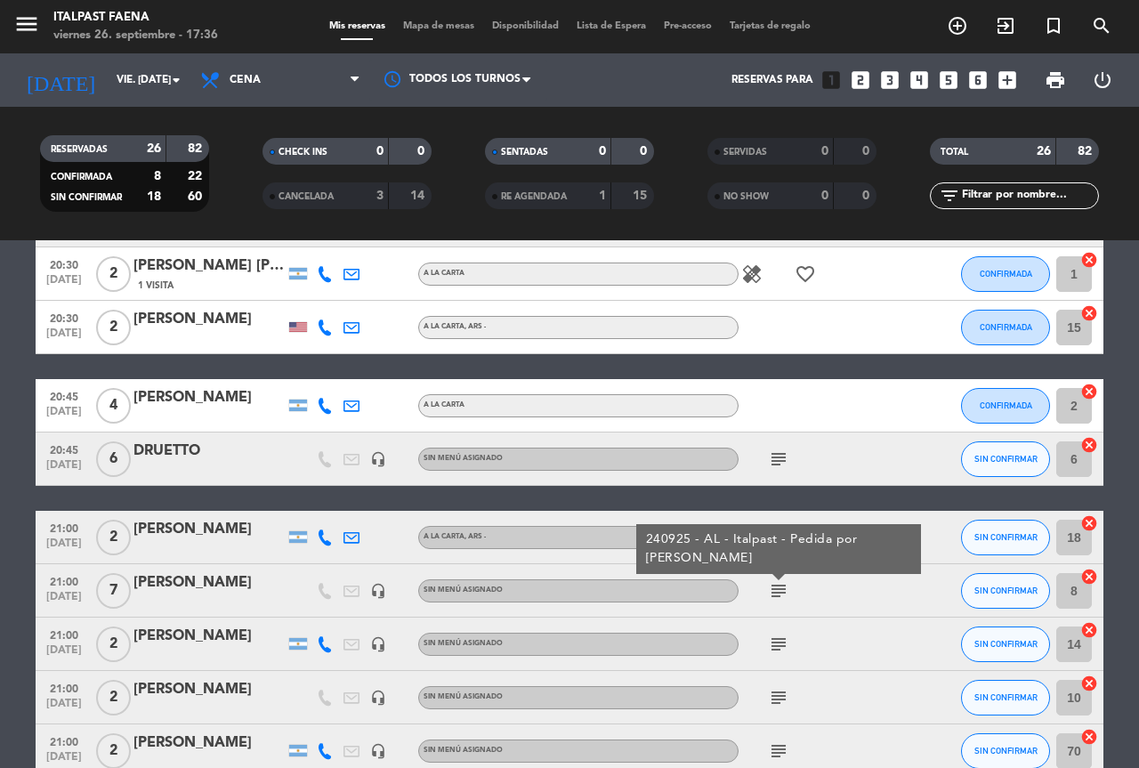
click at [778, 636] on icon "subject" at bounding box center [778, 644] width 21 height 21
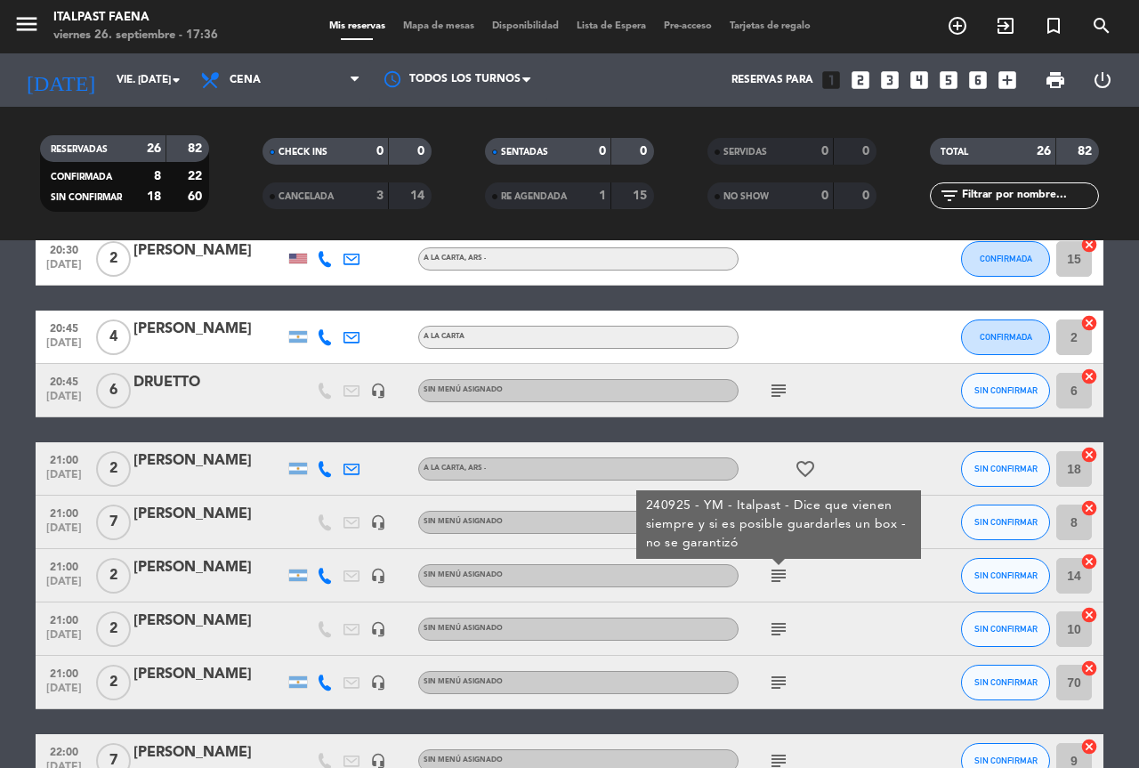
scroll to position [534, 0]
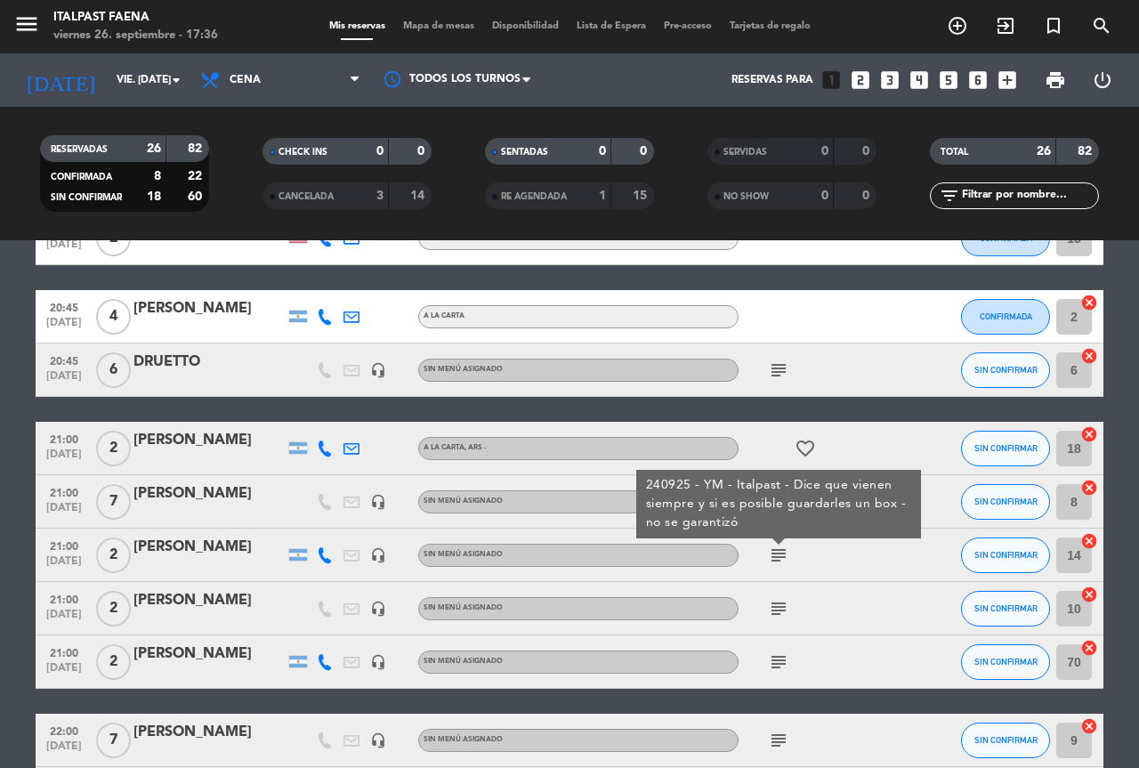
click at [779, 615] on icon "subject" at bounding box center [778, 608] width 21 height 21
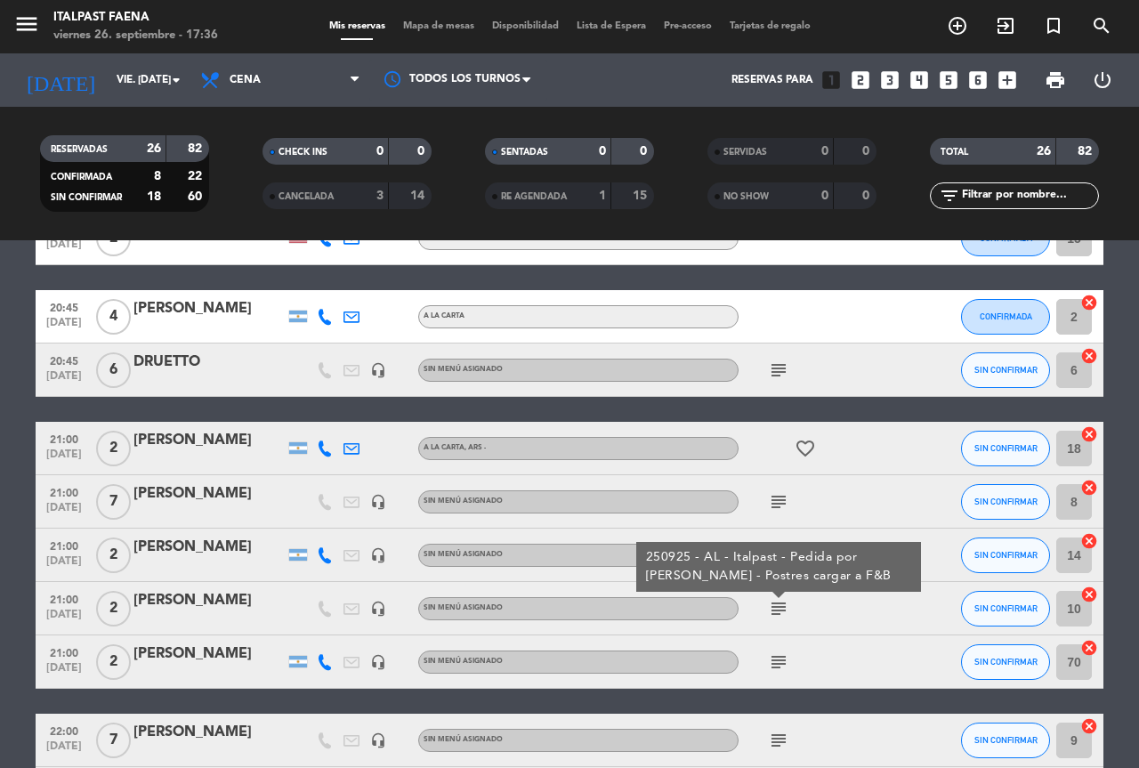
click at [780, 655] on icon "subject" at bounding box center [778, 661] width 21 height 21
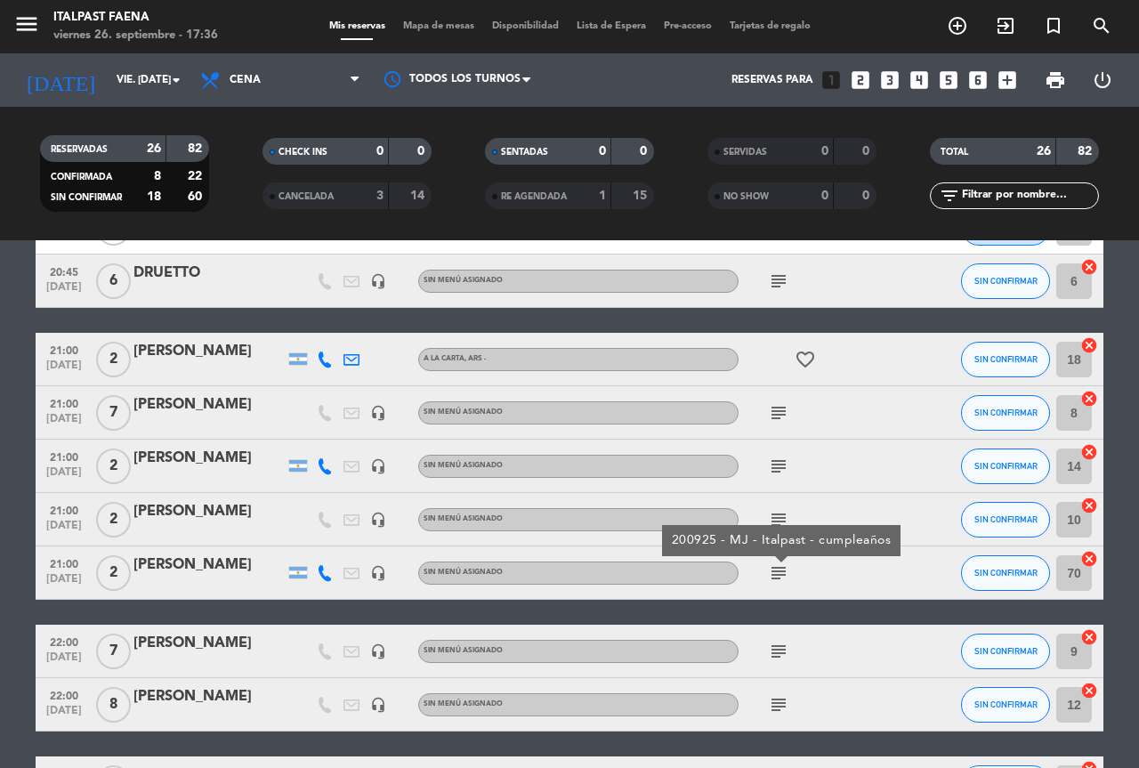
click at [773, 646] on icon "subject" at bounding box center [778, 651] width 21 height 21
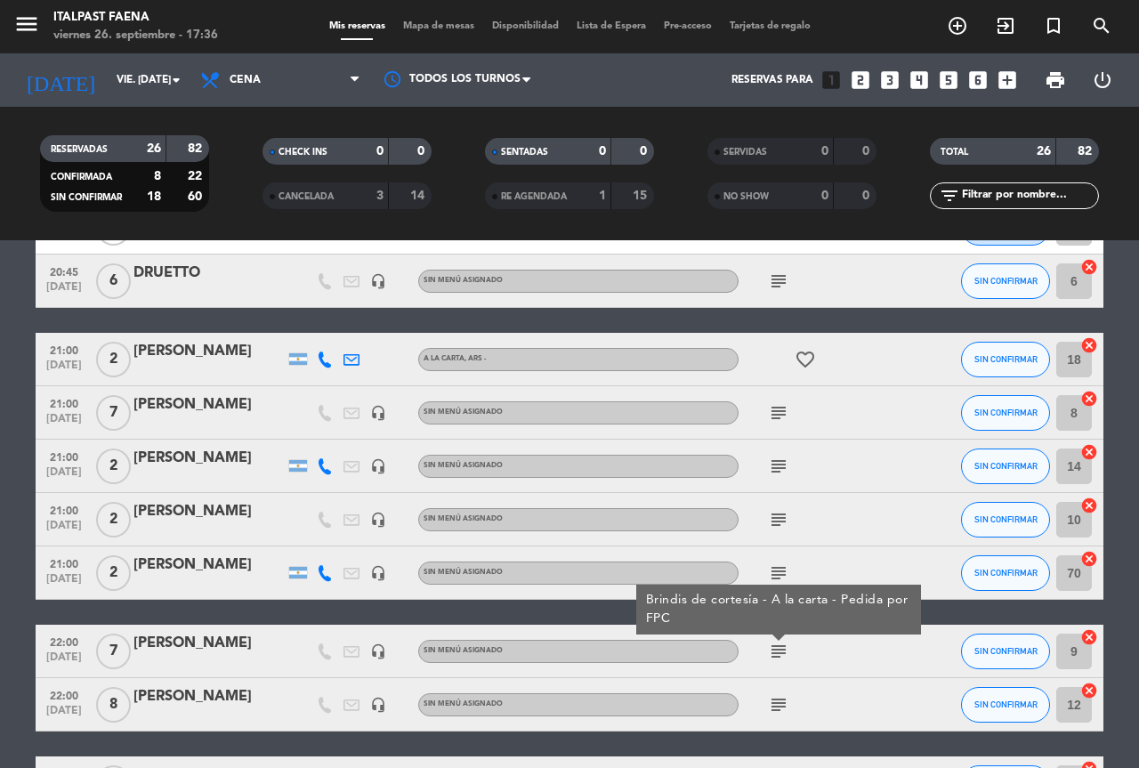
scroll to position [712, 0]
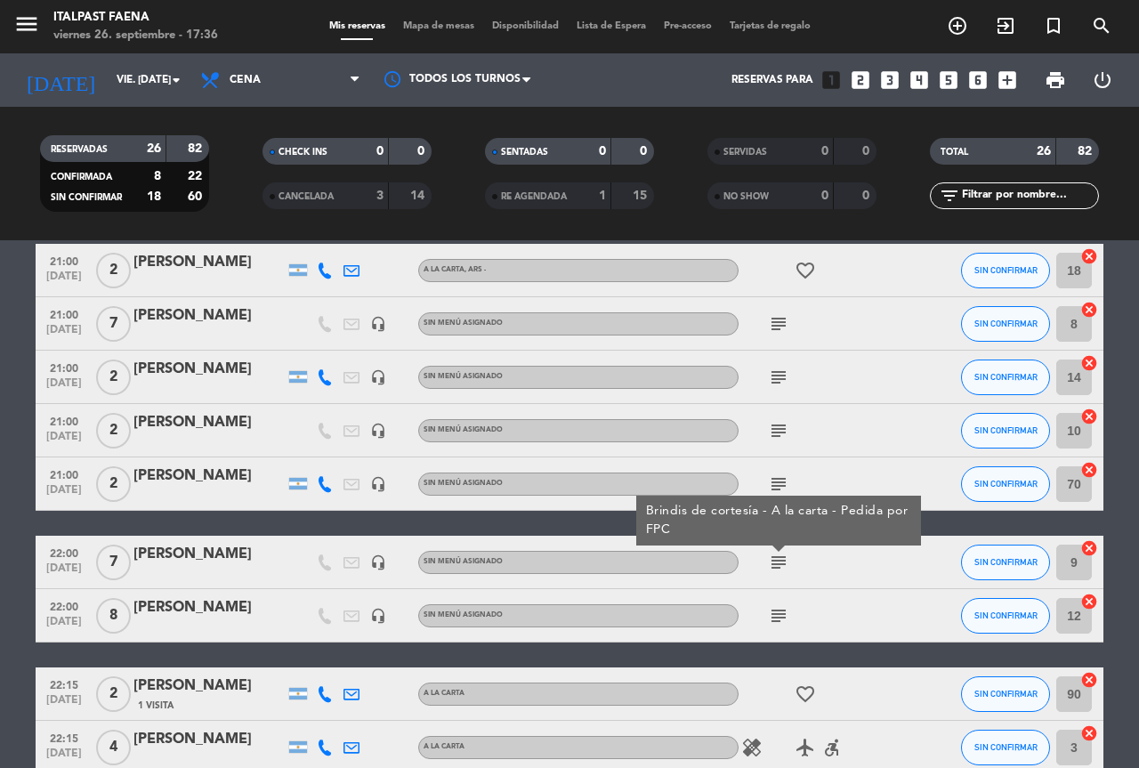
click at [781, 619] on icon "subject" at bounding box center [778, 615] width 21 height 21
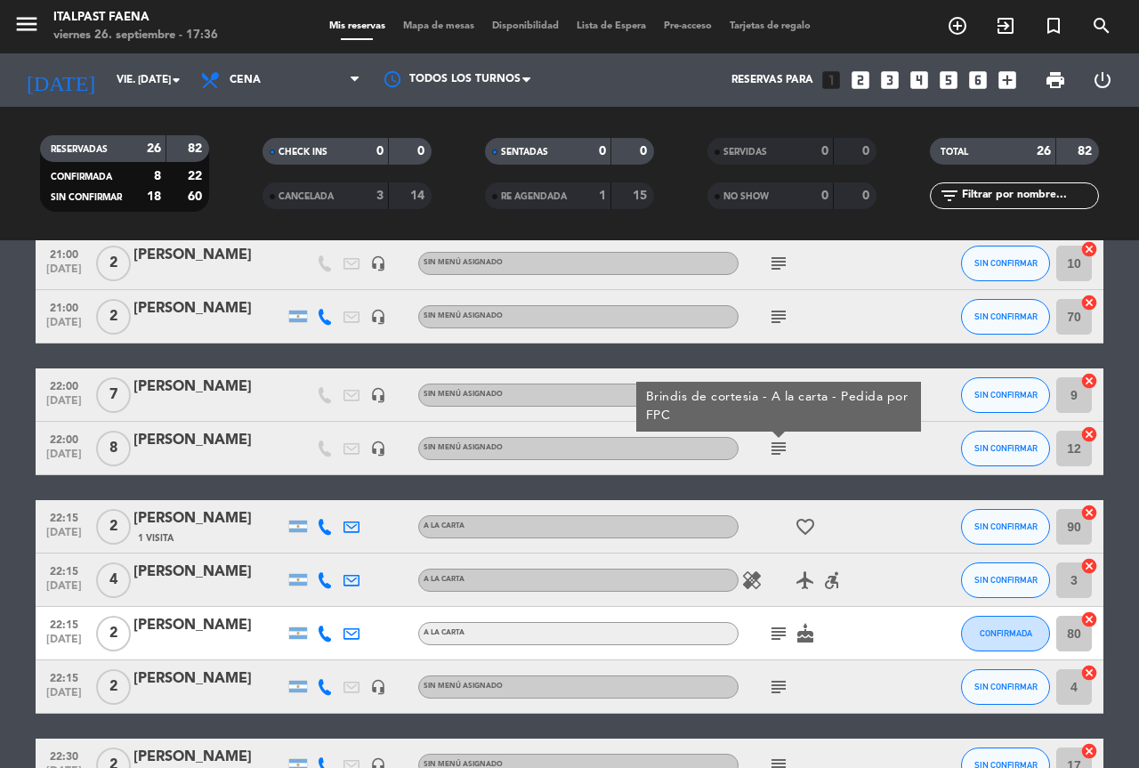
scroll to position [890, 0]
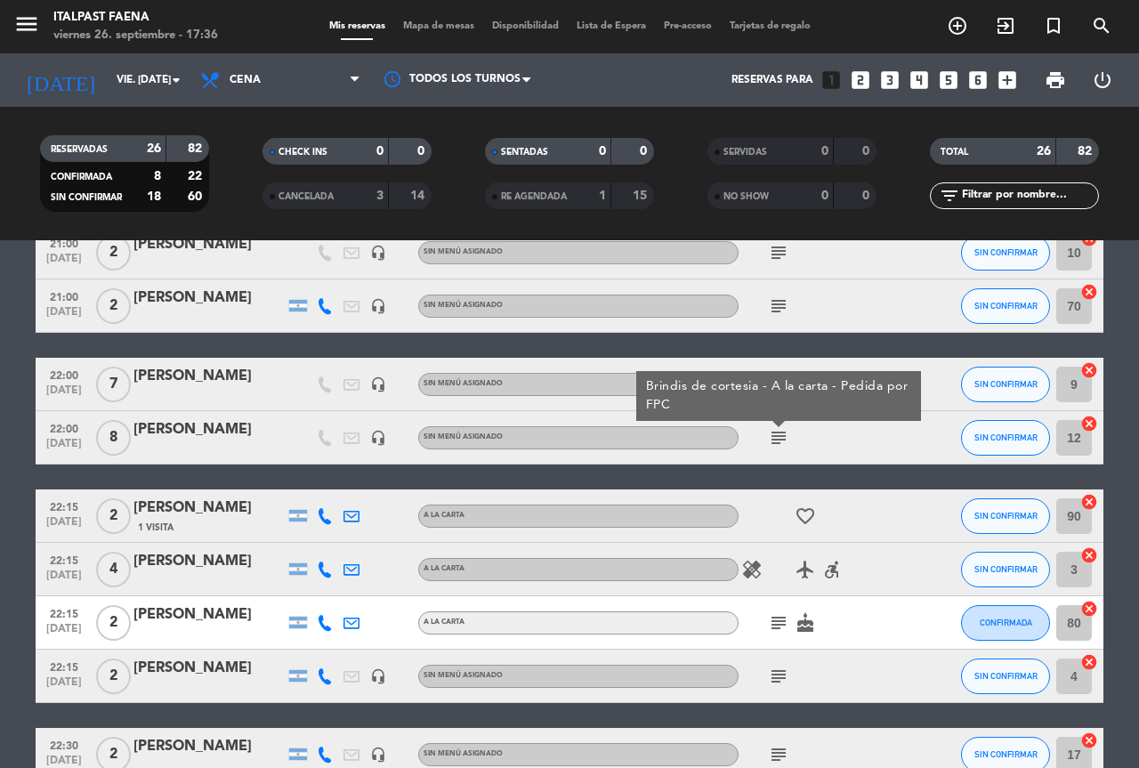
click at [805, 520] on icon "favorite_border" at bounding box center [805, 515] width 21 height 21
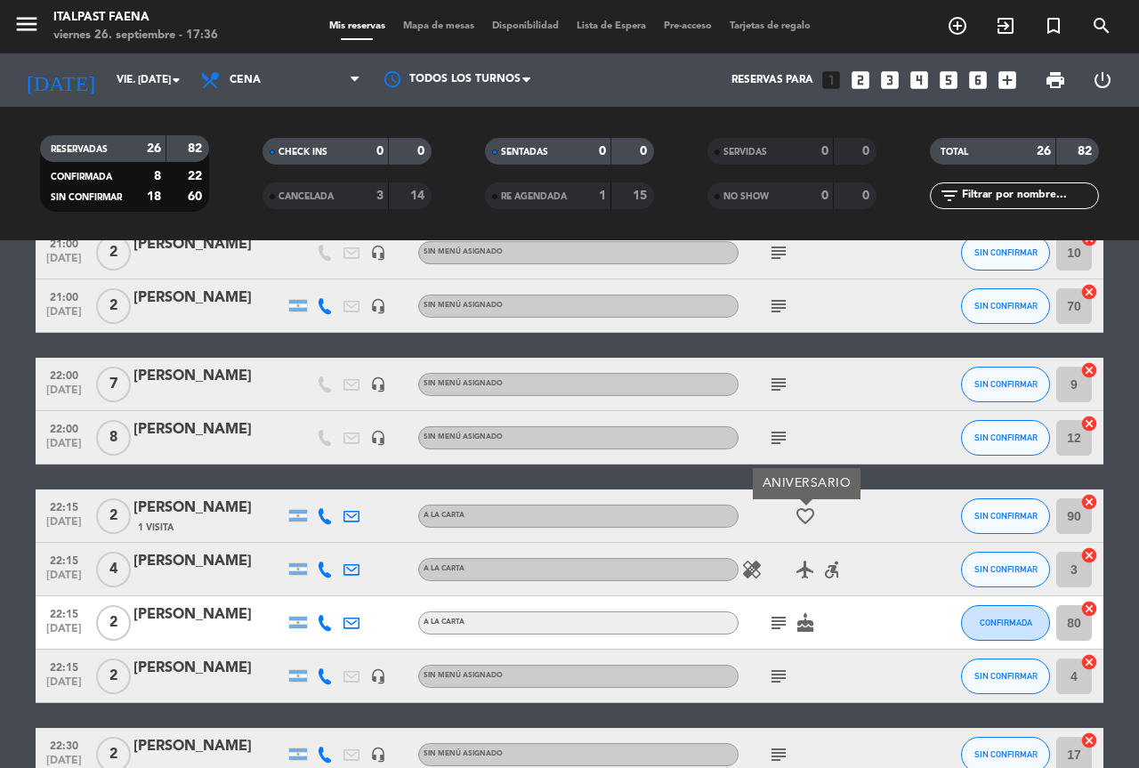
click at [781, 618] on icon "subject" at bounding box center [778, 622] width 21 height 21
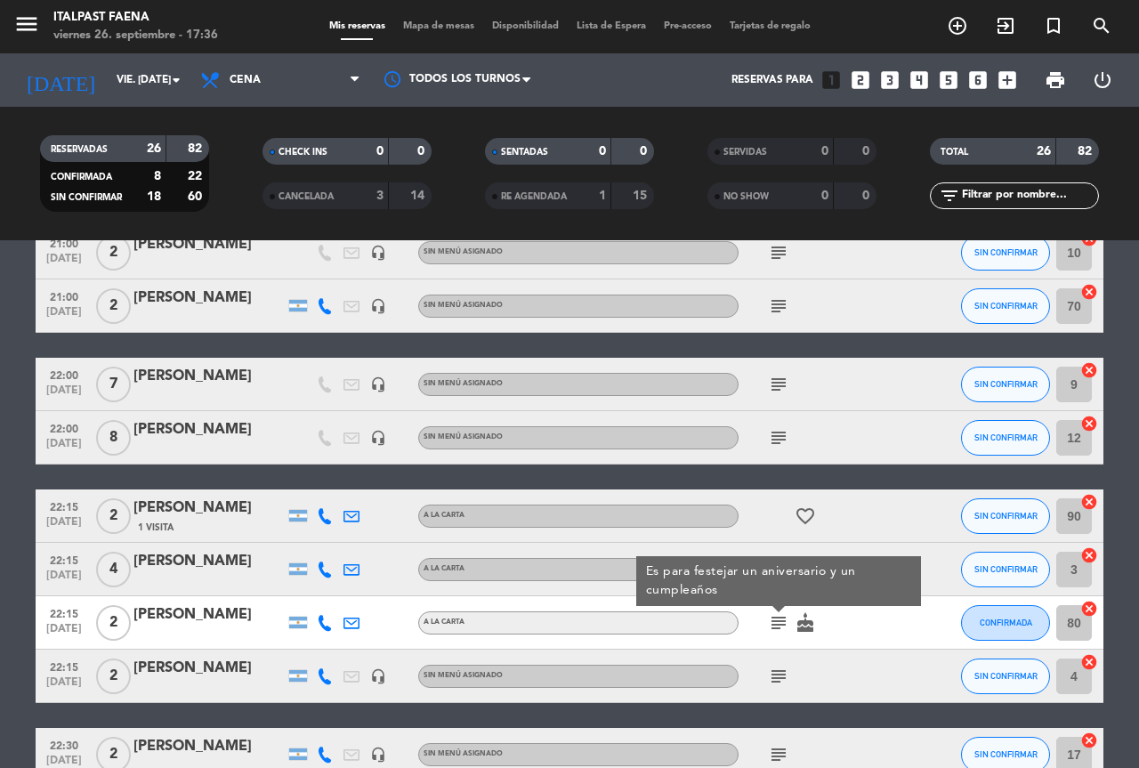
scroll to position [1068, 0]
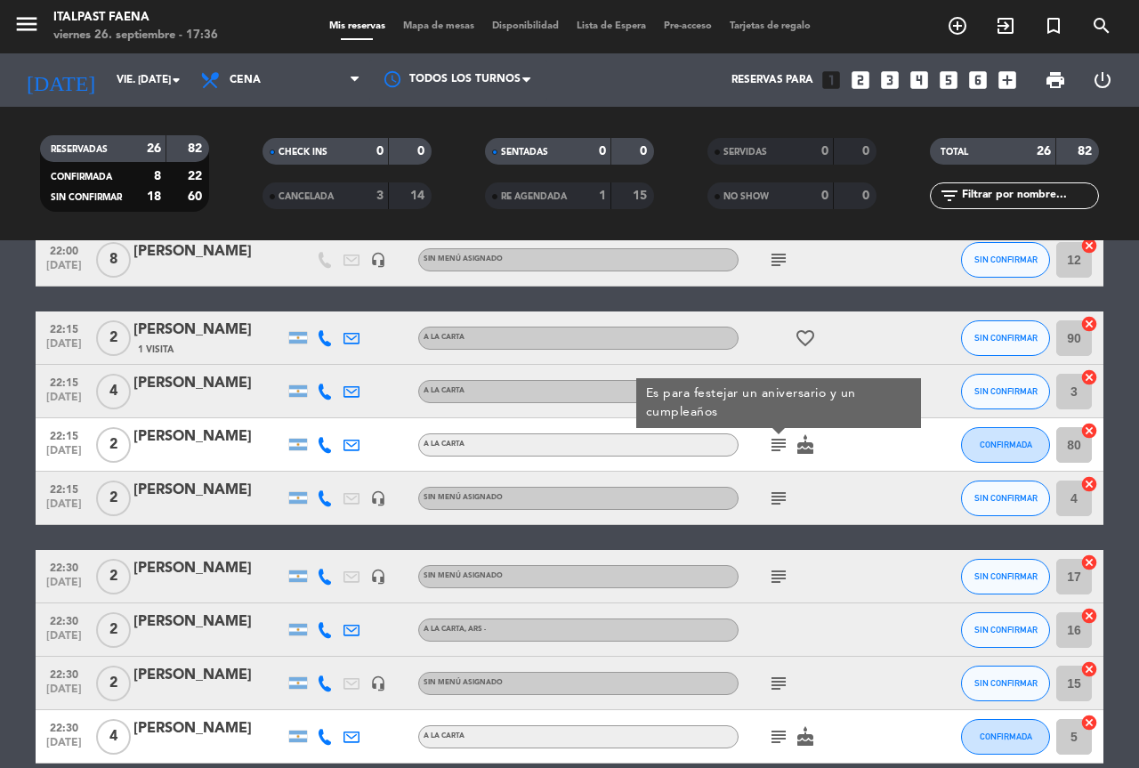
click at [778, 496] on icon "subject" at bounding box center [778, 498] width 21 height 21
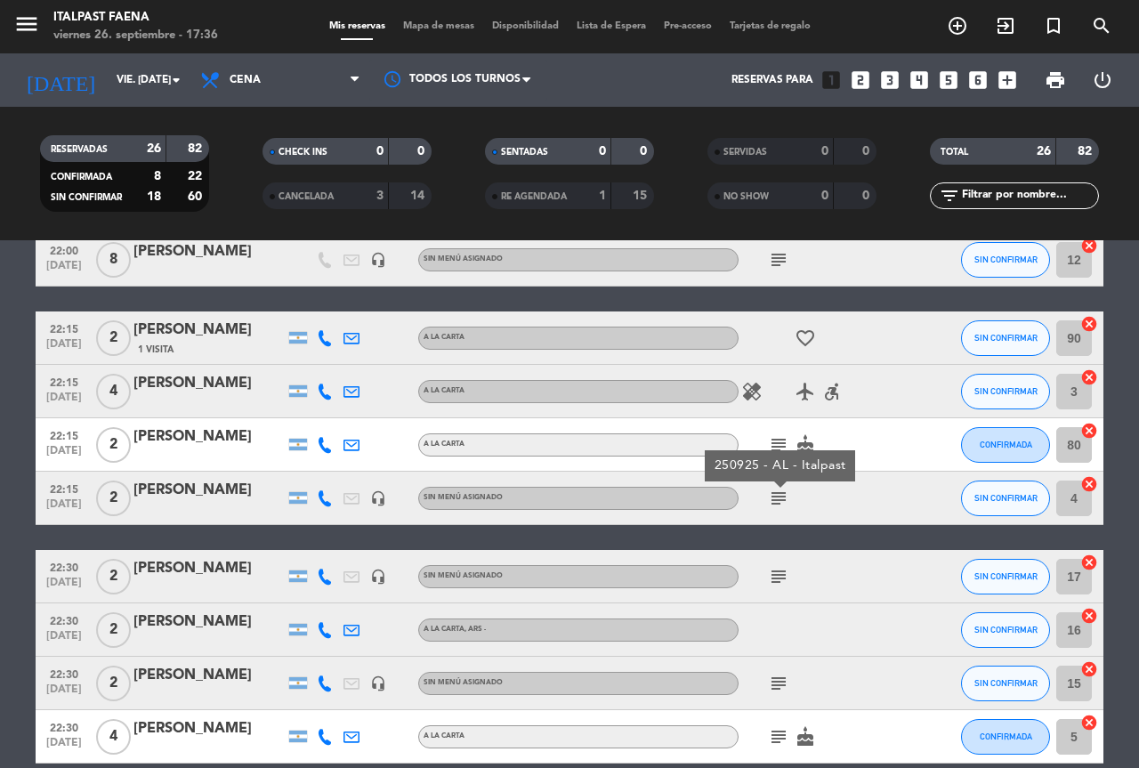
click at [781, 569] on icon "subject" at bounding box center [778, 576] width 21 height 21
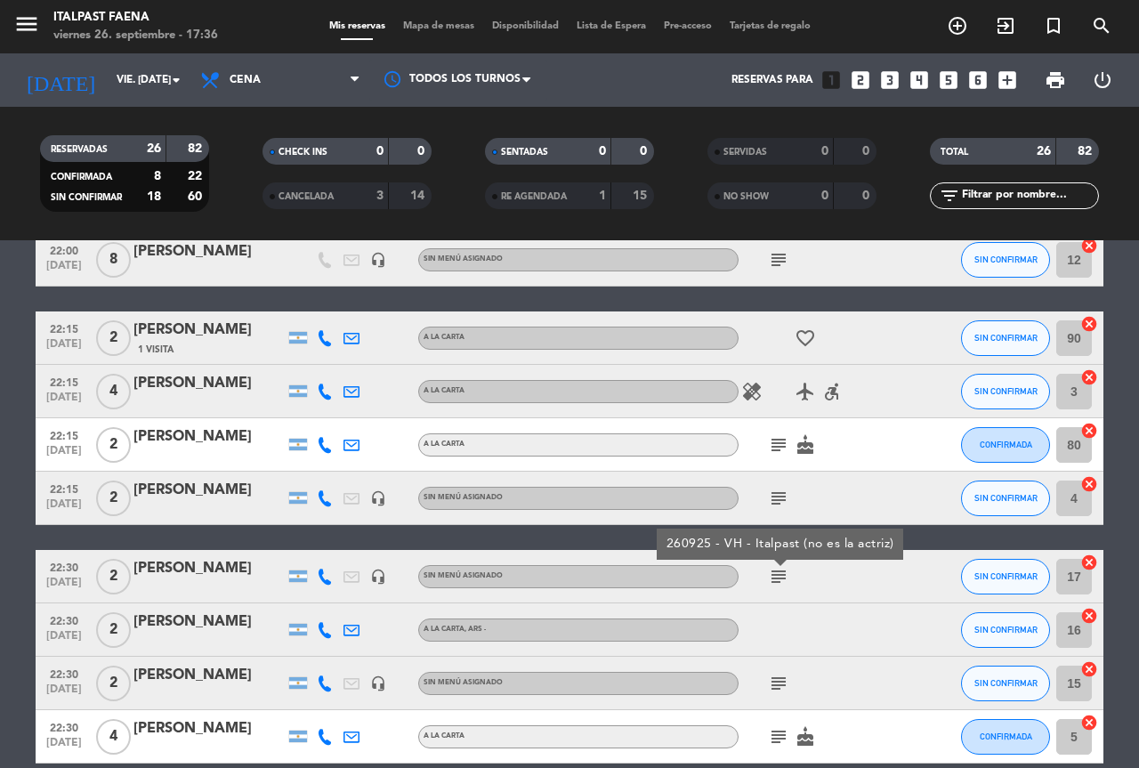
click at [775, 691] on icon "subject" at bounding box center [778, 683] width 21 height 21
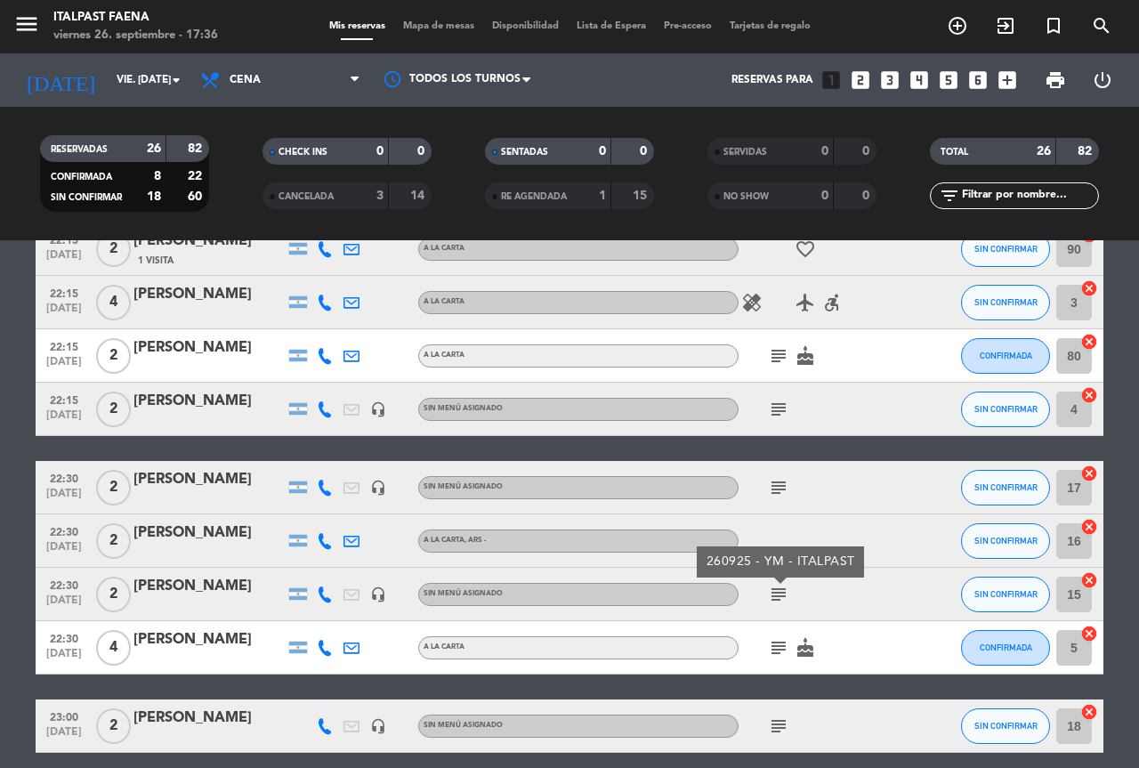
click at [784, 656] on icon "subject" at bounding box center [778, 647] width 21 height 21
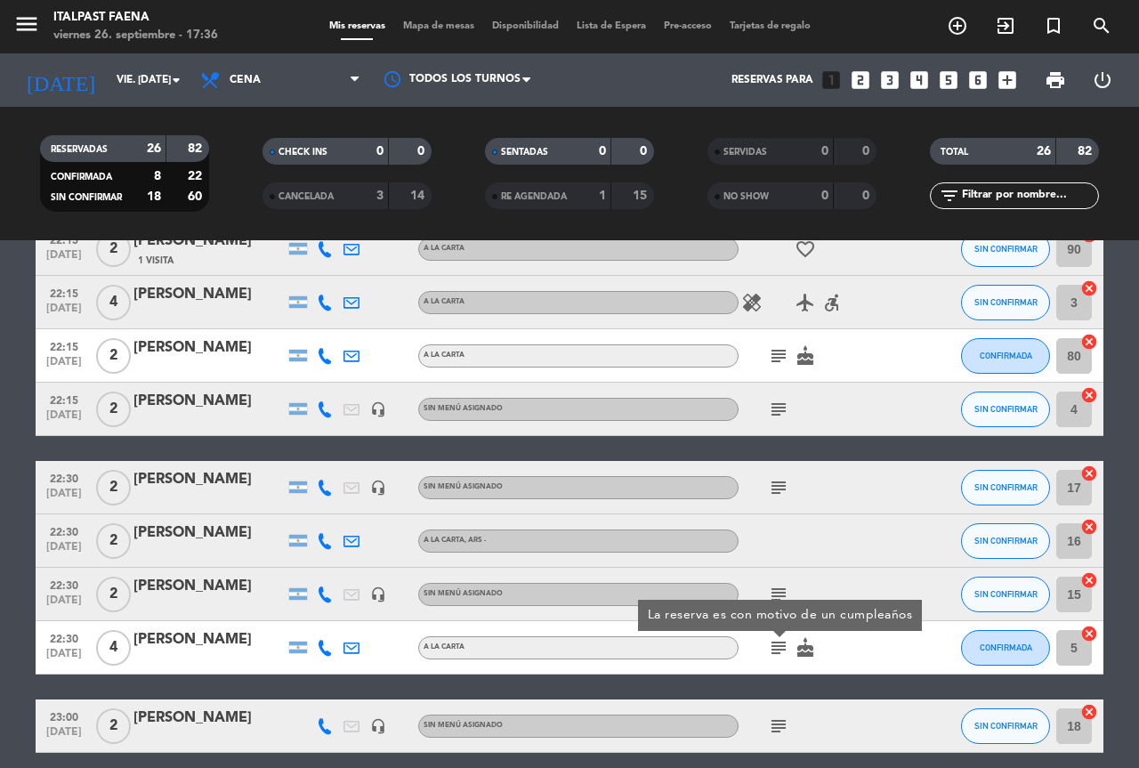
scroll to position [1231, 0]
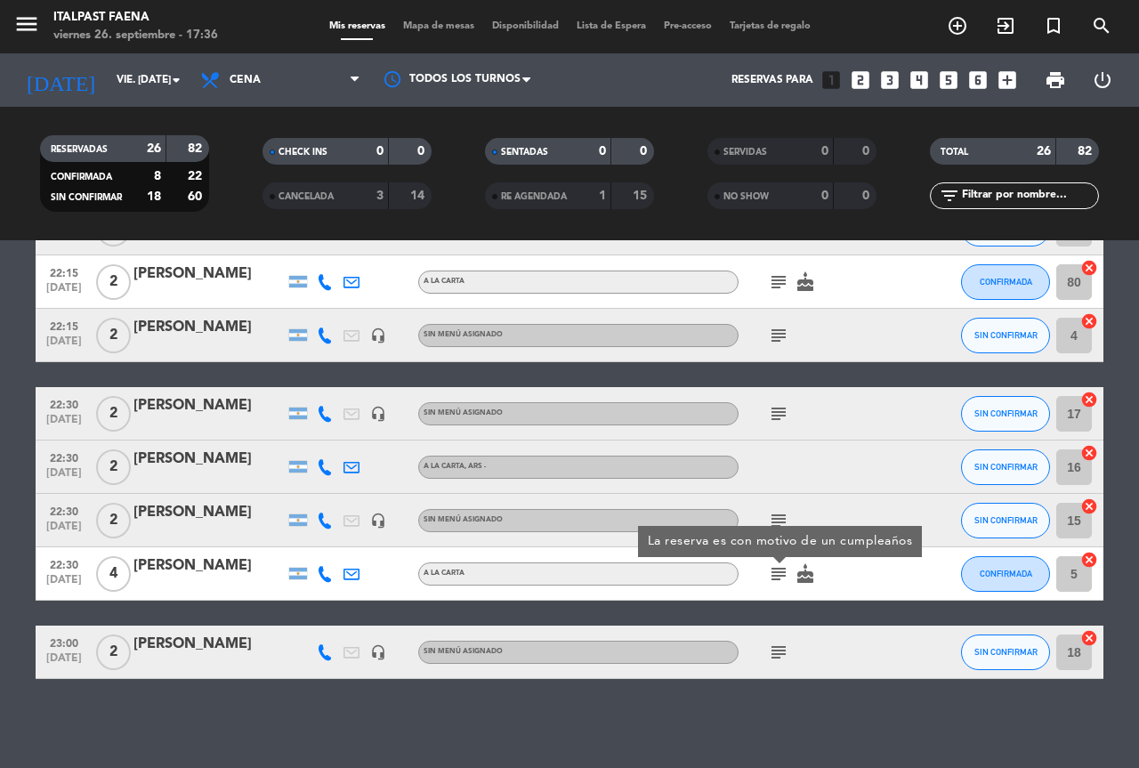
click at [788, 659] on icon "subject" at bounding box center [778, 652] width 21 height 21
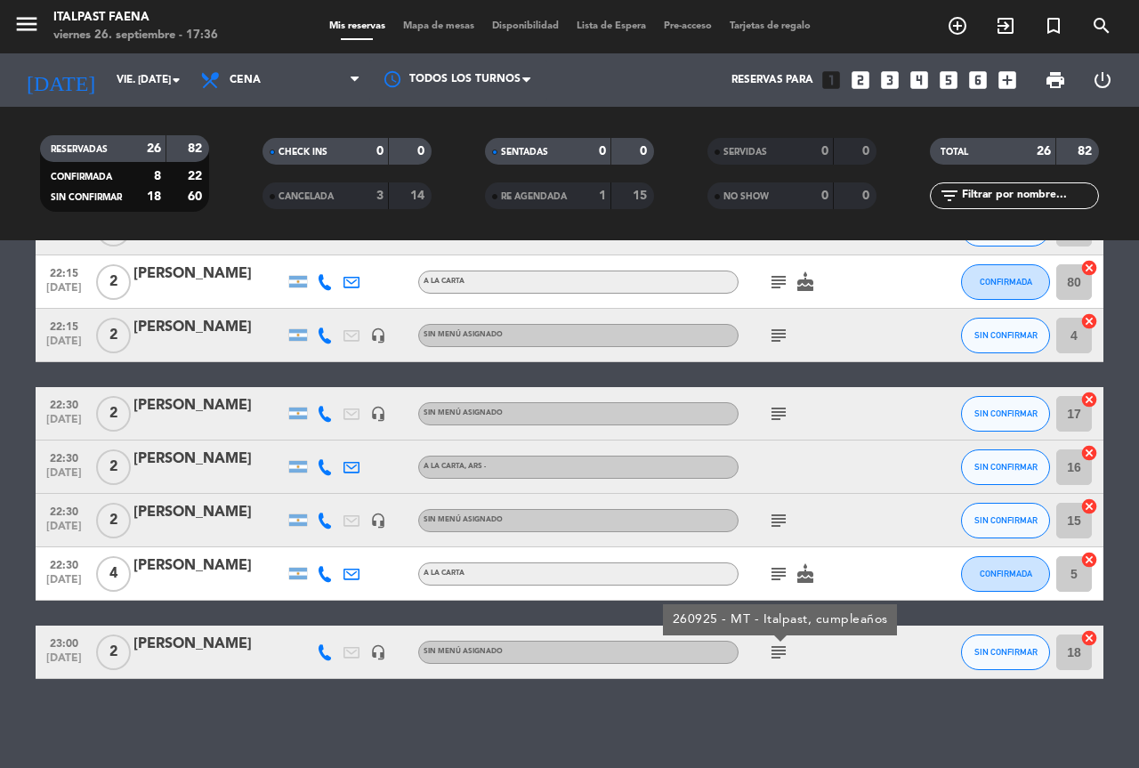
click at [806, 579] on icon "cake" at bounding box center [805, 573] width 21 height 21
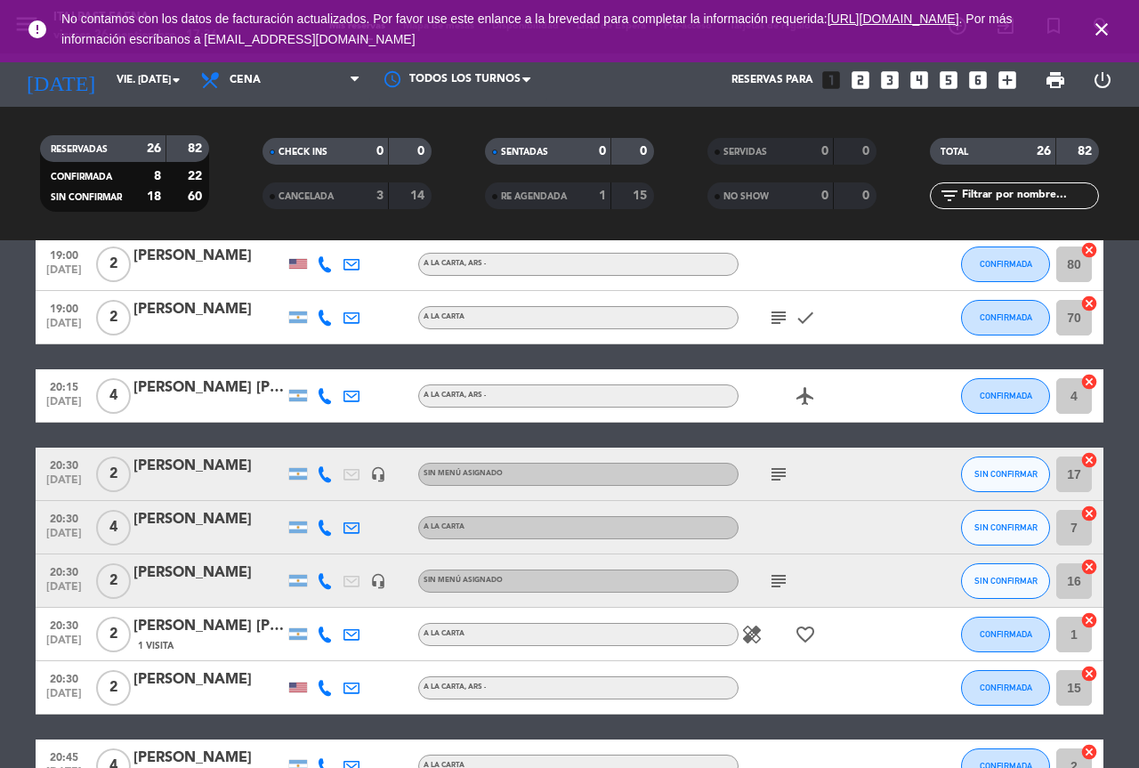
scroll to position [0, 0]
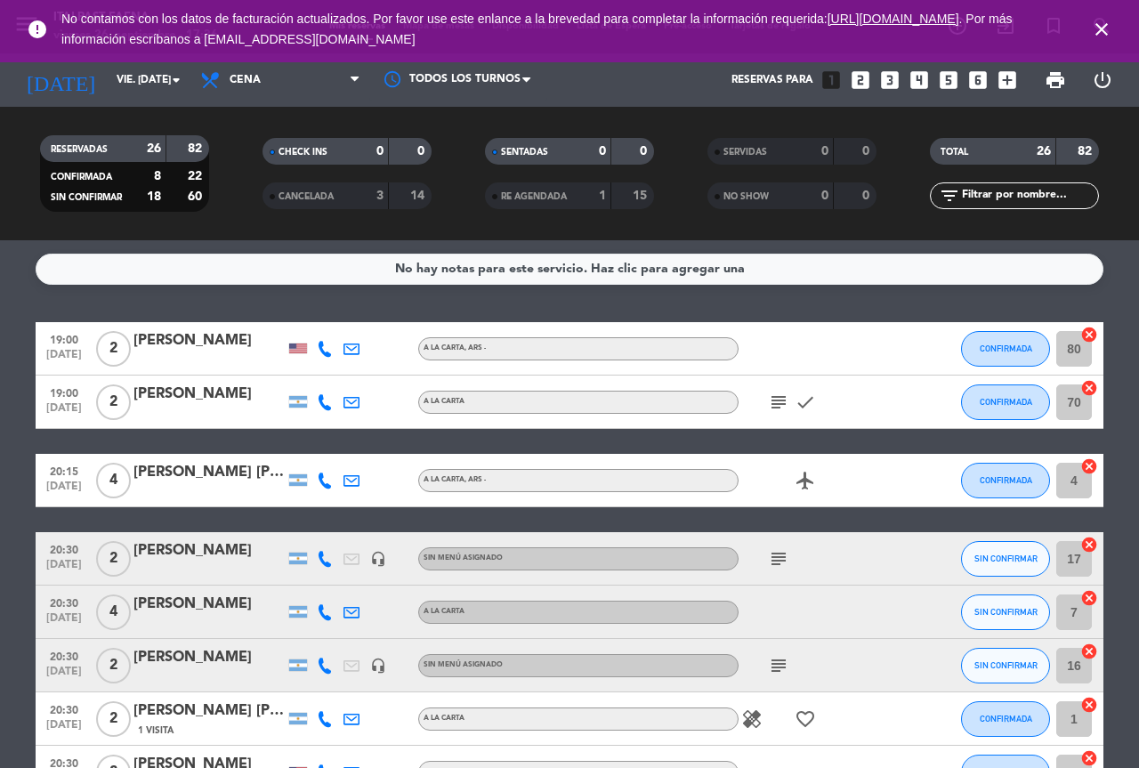
click at [784, 408] on icon "subject" at bounding box center [778, 402] width 21 height 21
click at [812, 474] on icon "airplanemode_active" at bounding box center [805, 480] width 21 height 21
click at [778, 554] on icon "subject" at bounding box center [778, 558] width 21 height 21
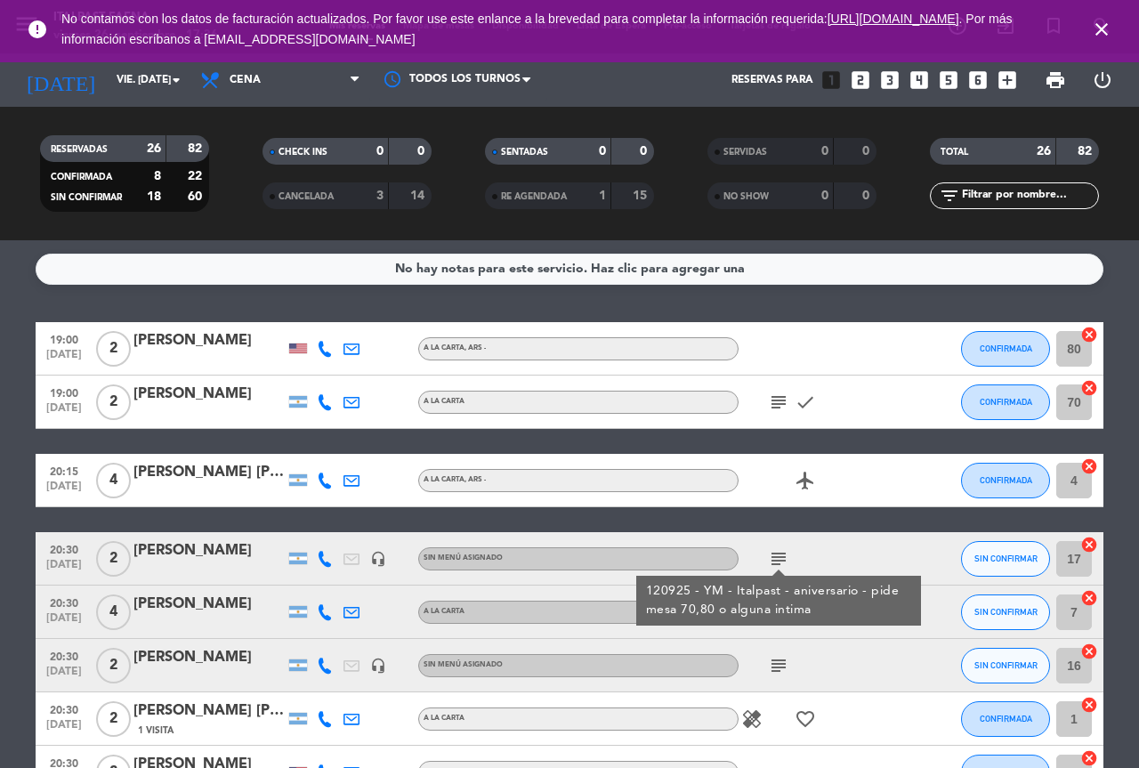
scroll to position [178, 0]
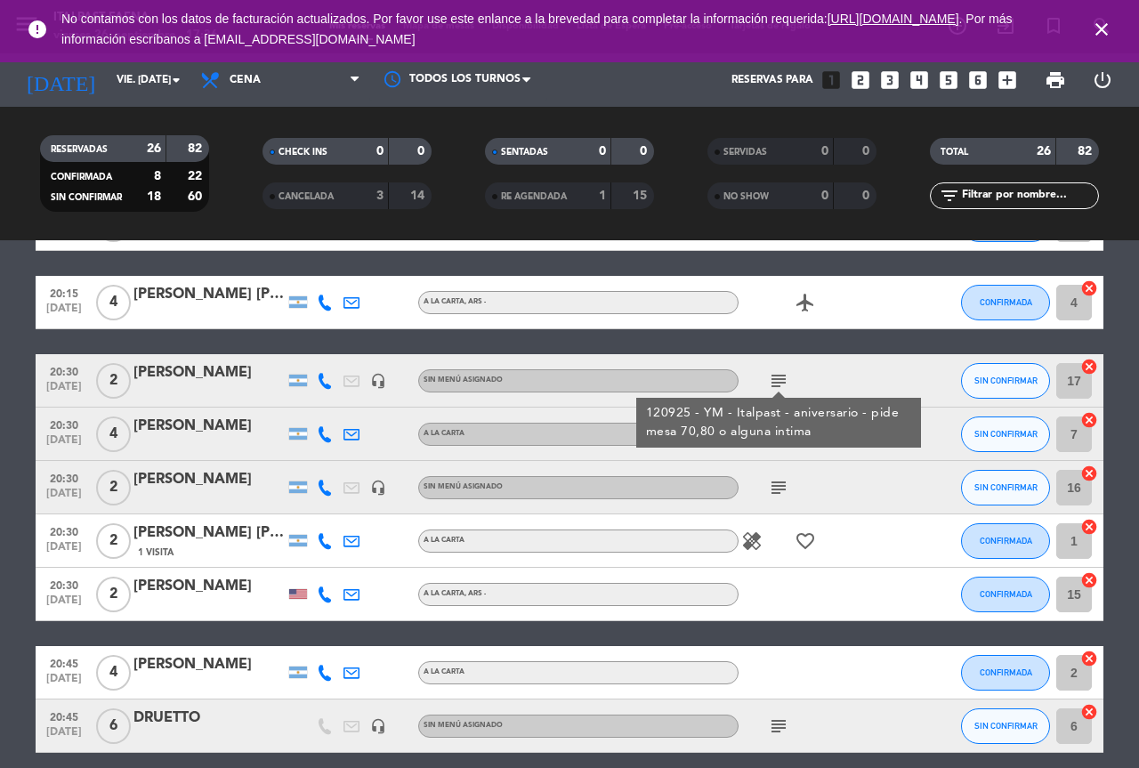
click at [769, 482] on icon "subject" at bounding box center [778, 487] width 21 height 21
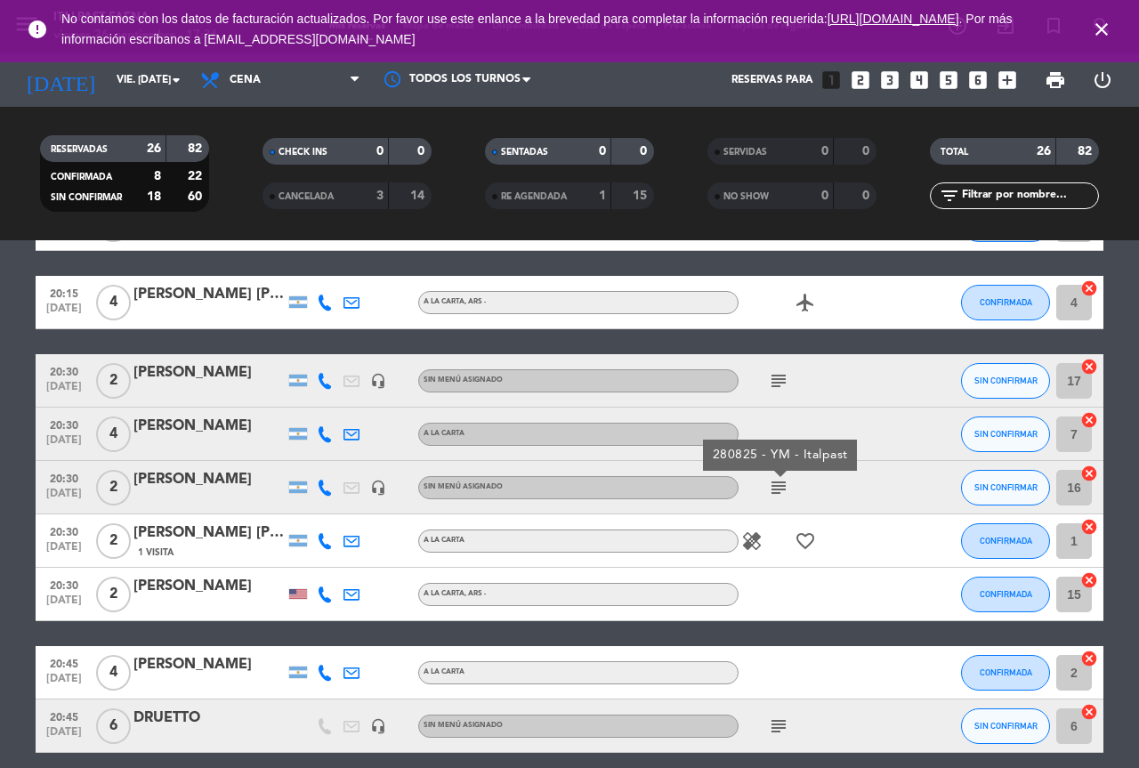
click at [758, 541] on icon "healing" at bounding box center [751, 540] width 21 height 21
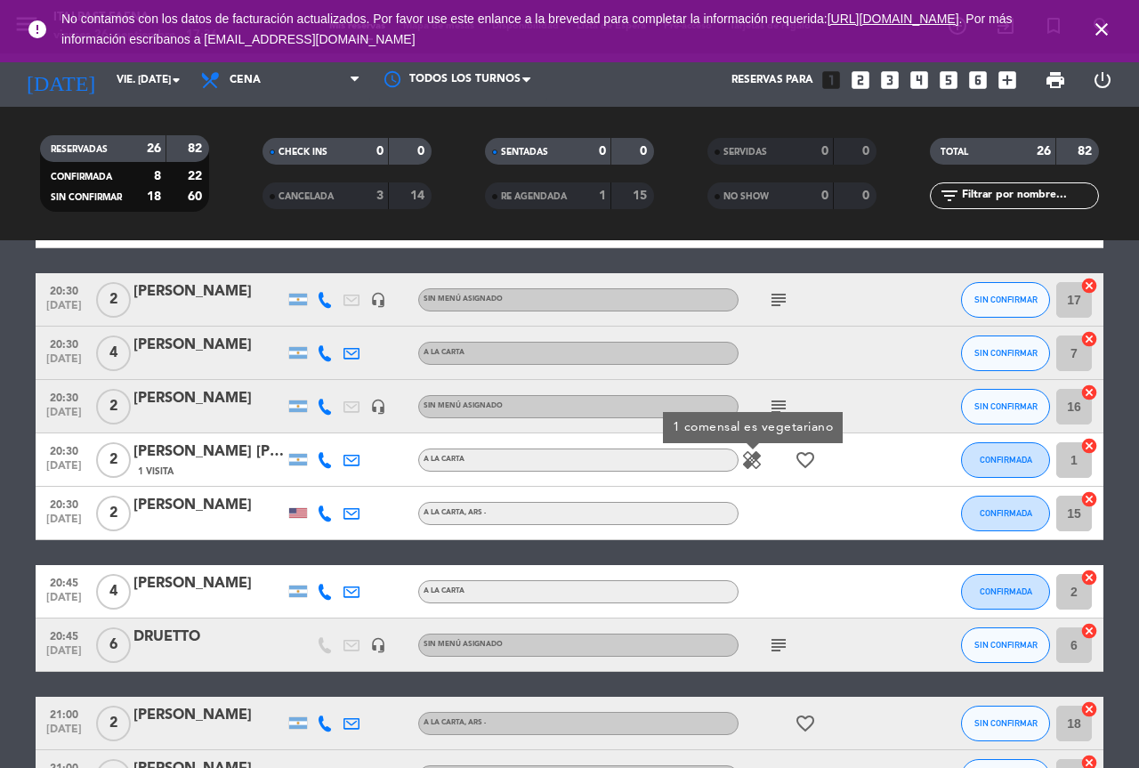
scroll to position [356, 0]
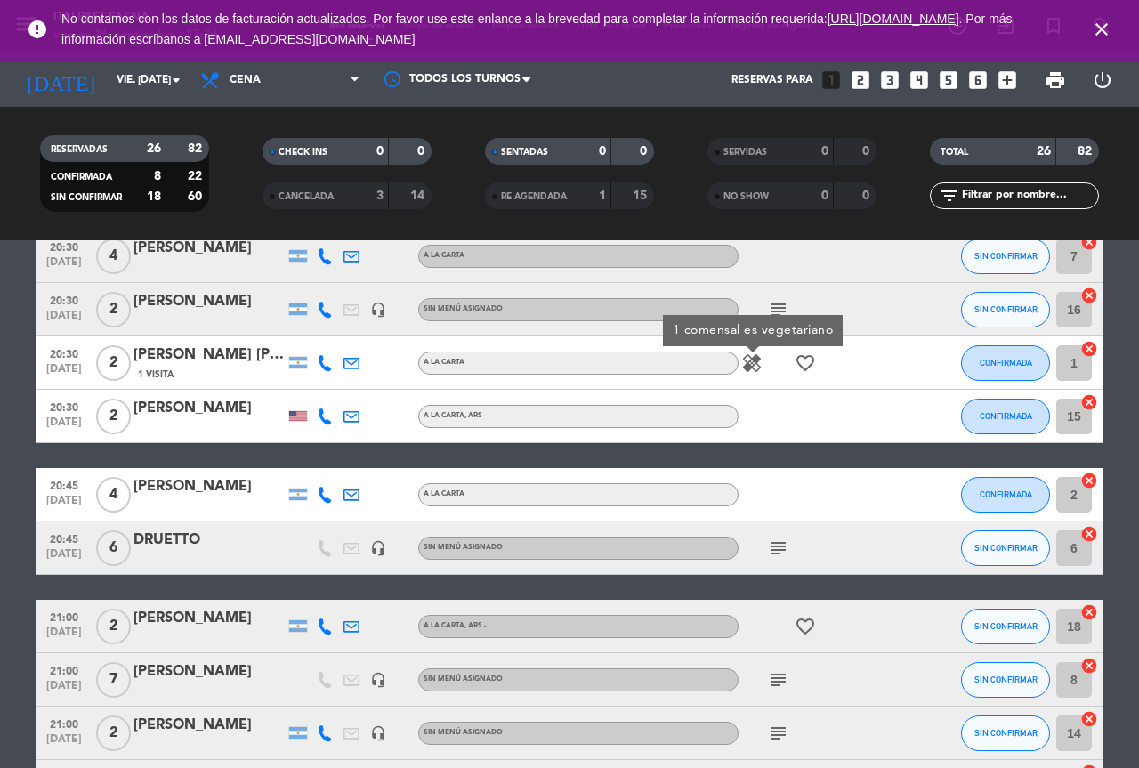
click at [806, 366] on icon "favorite_border" at bounding box center [805, 362] width 21 height 21
click at [777, 543] on icon "subject" at bounding box center [778, 547] width 21 height 21
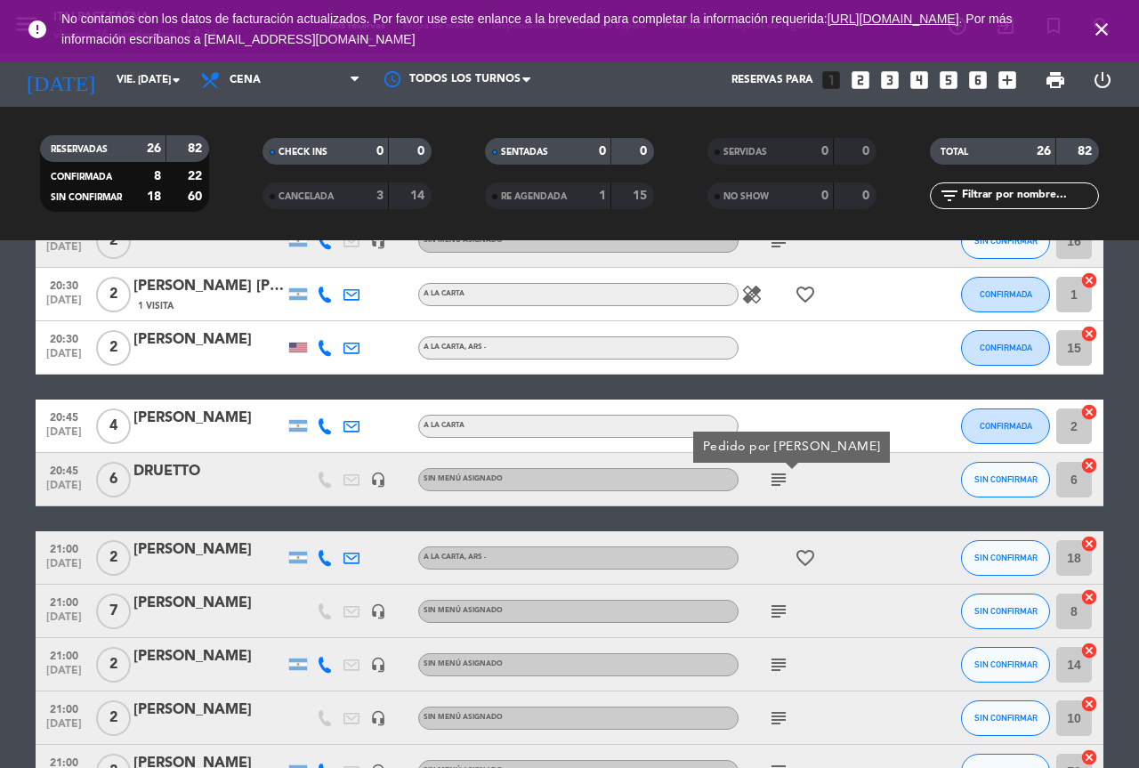
scroll to position [445, 0]
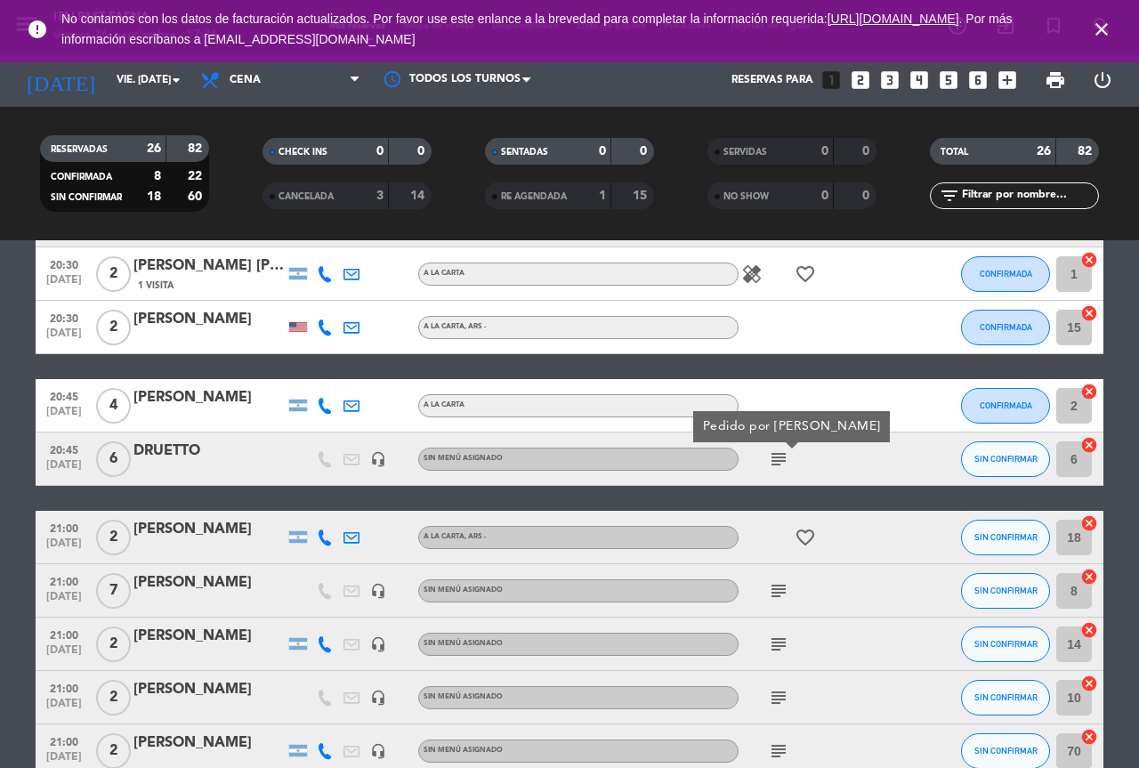
click at [790, 535] on div "favorite_border" at bounding box center [819, 537] width 160 height 53
click at [804, 535] on icon "favorite_border" at bounding box center [805, 537] width 21 height 21
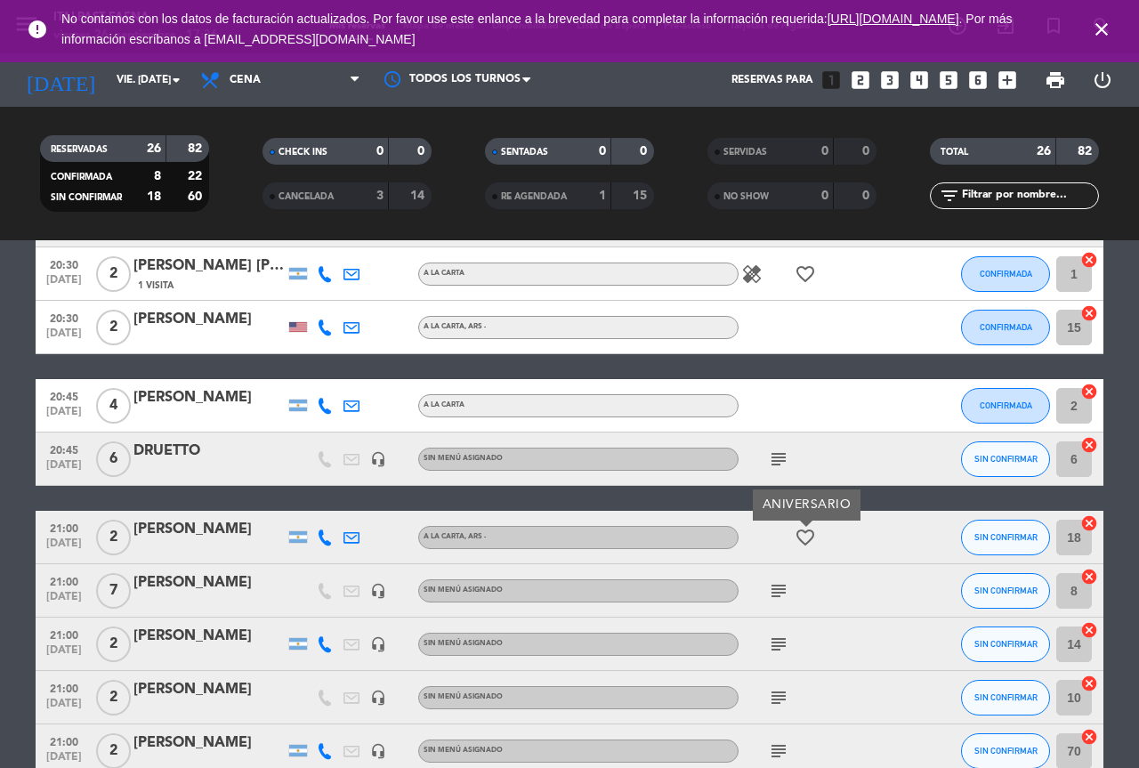
click at [777, 592] on icon "subject" at bounding box center [778, 590] width 21 height 21
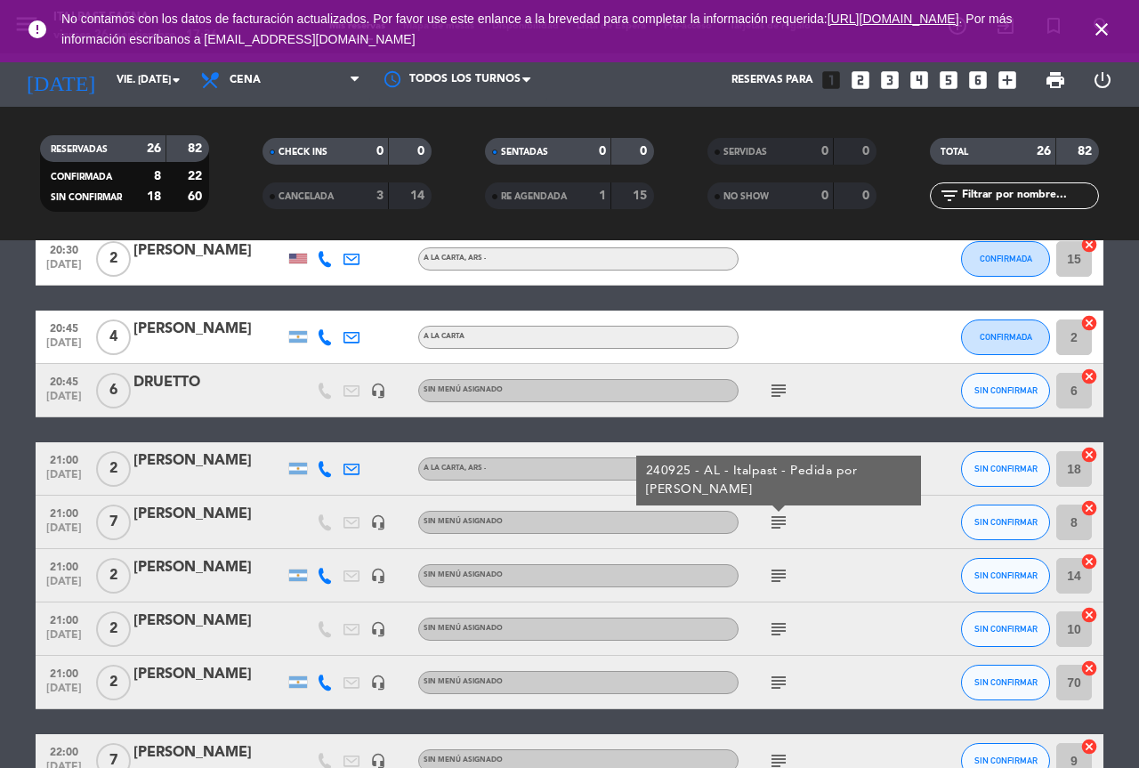
scroll to position [534, 0]
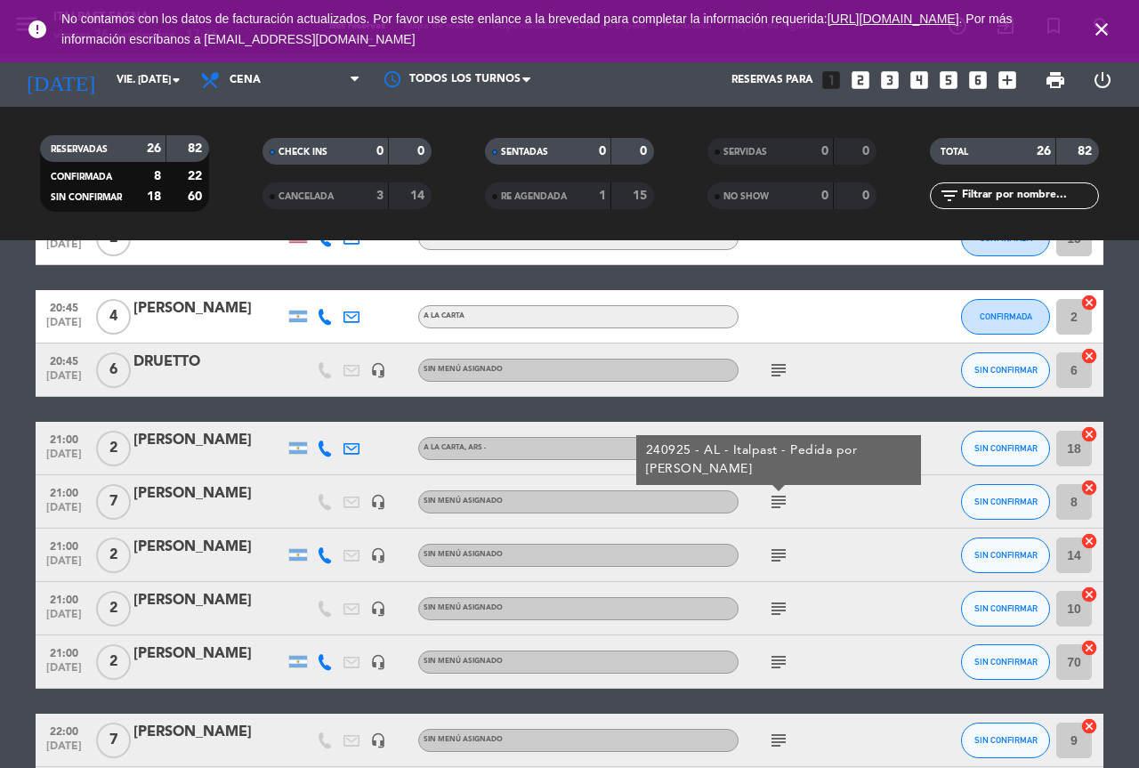
click at [773, 578] on div "subject" at bounding box center [819, 555] width 160 height 53
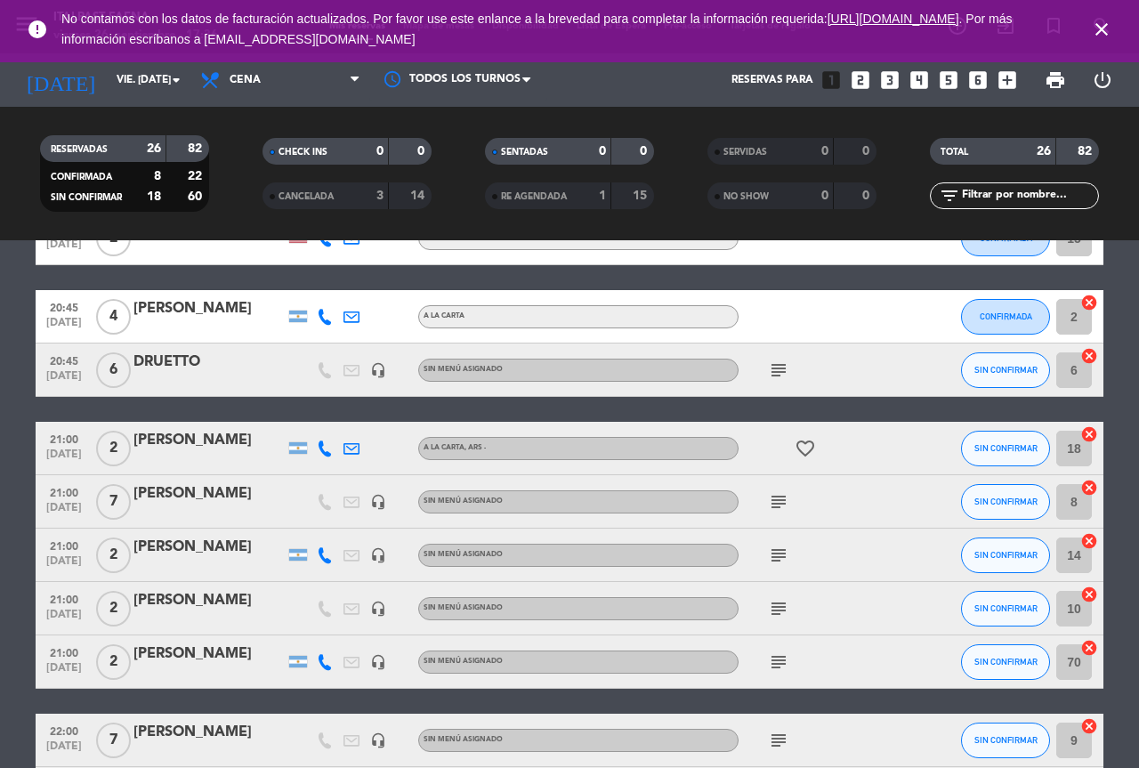
click at [781, 558] on icon "subject" at bounding box center [778, 555] width 21 height 21
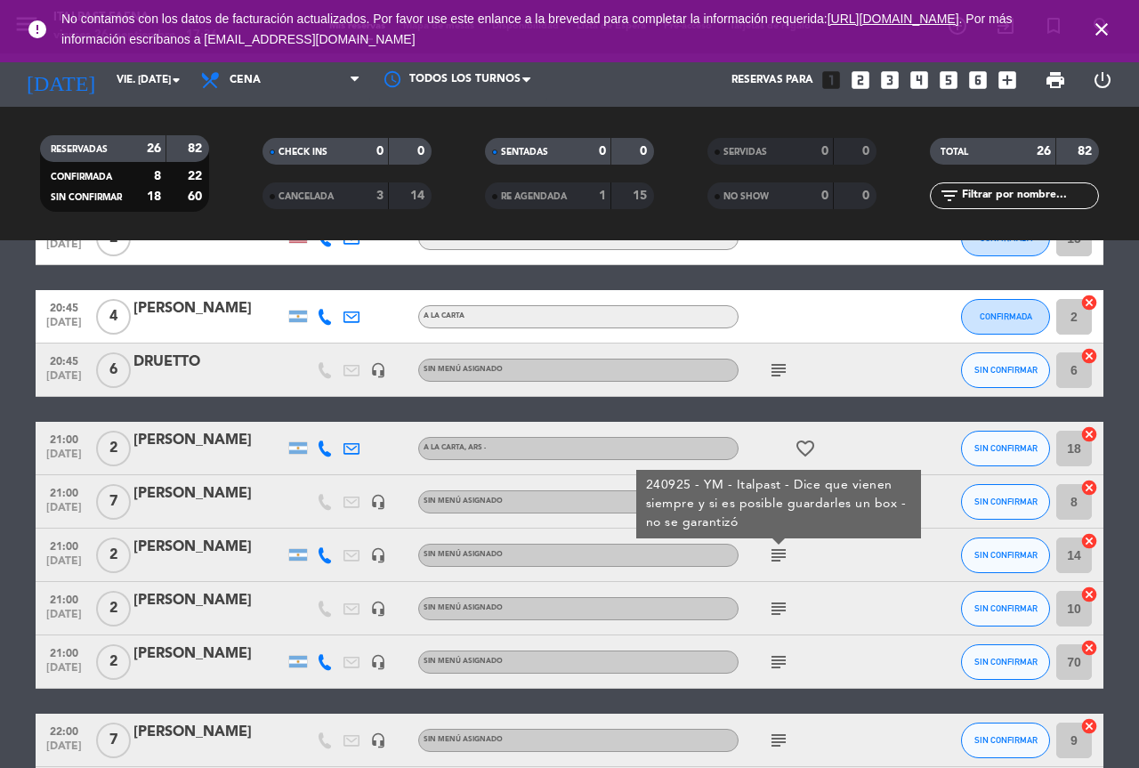
click at [782, 605] on icon "subject" at bounding box center [778, 608] width 21 height 21
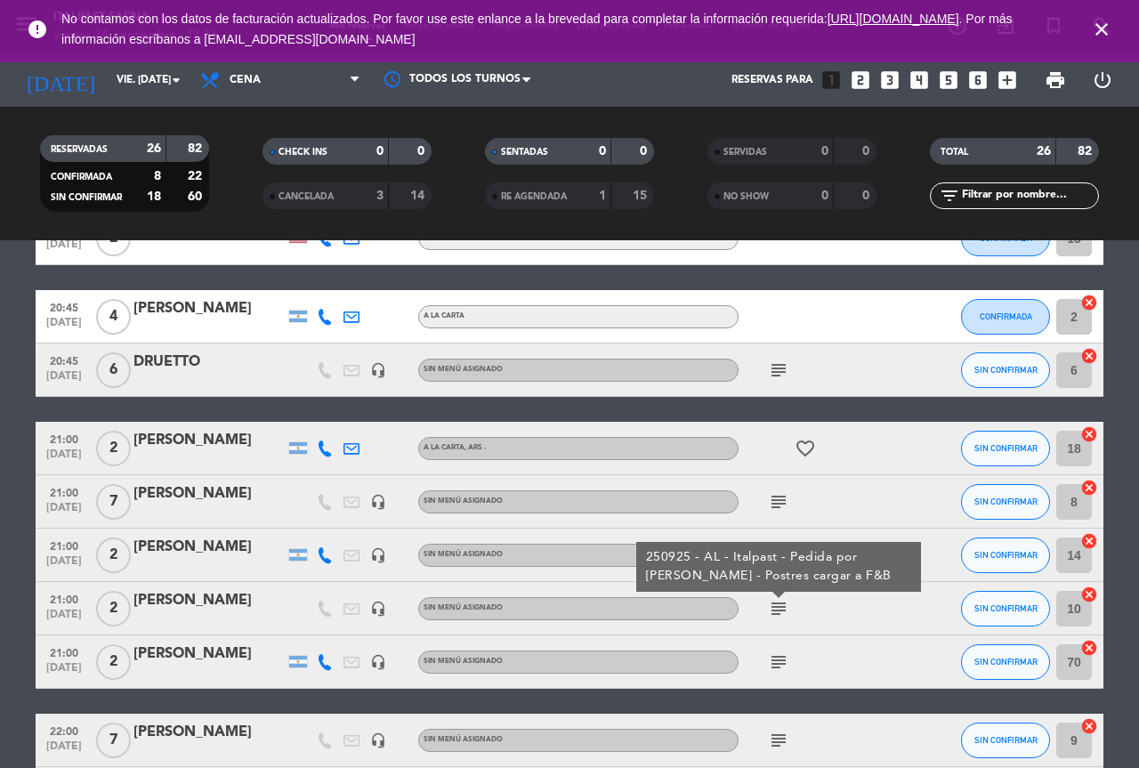
click at [784, 659] on icon "subject" at bounding box center [778, 661] width 21 height 21
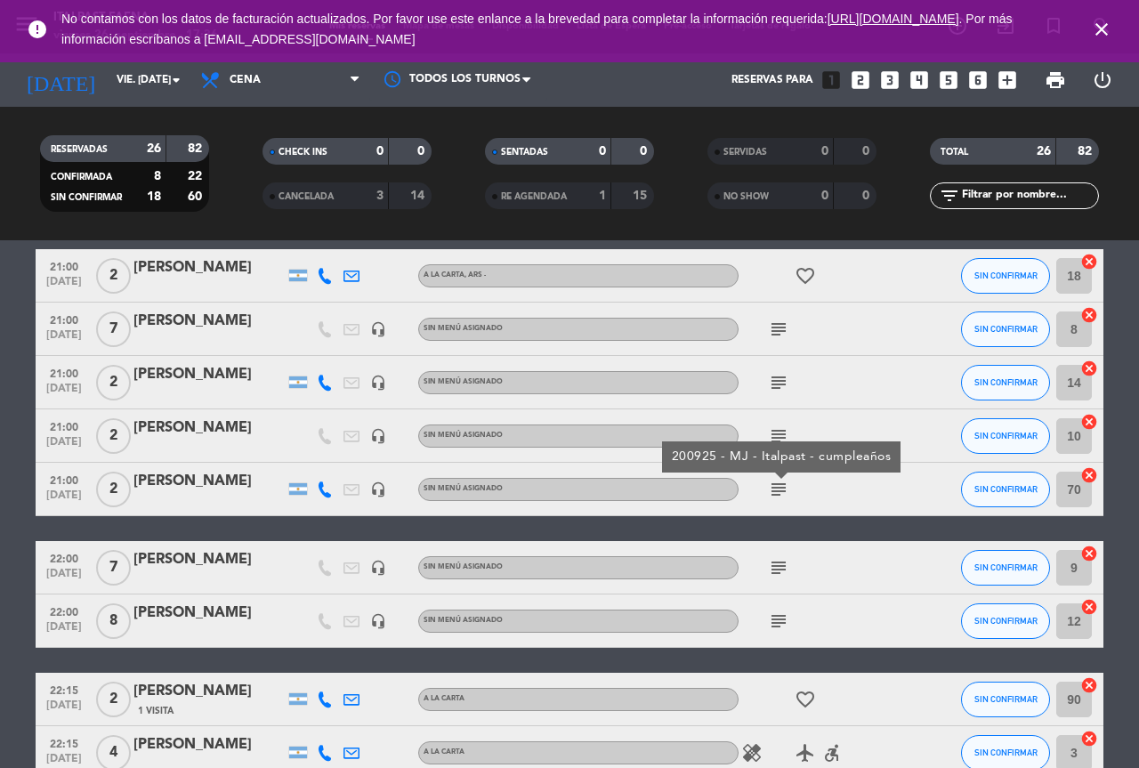
scroll to position [712, 0]
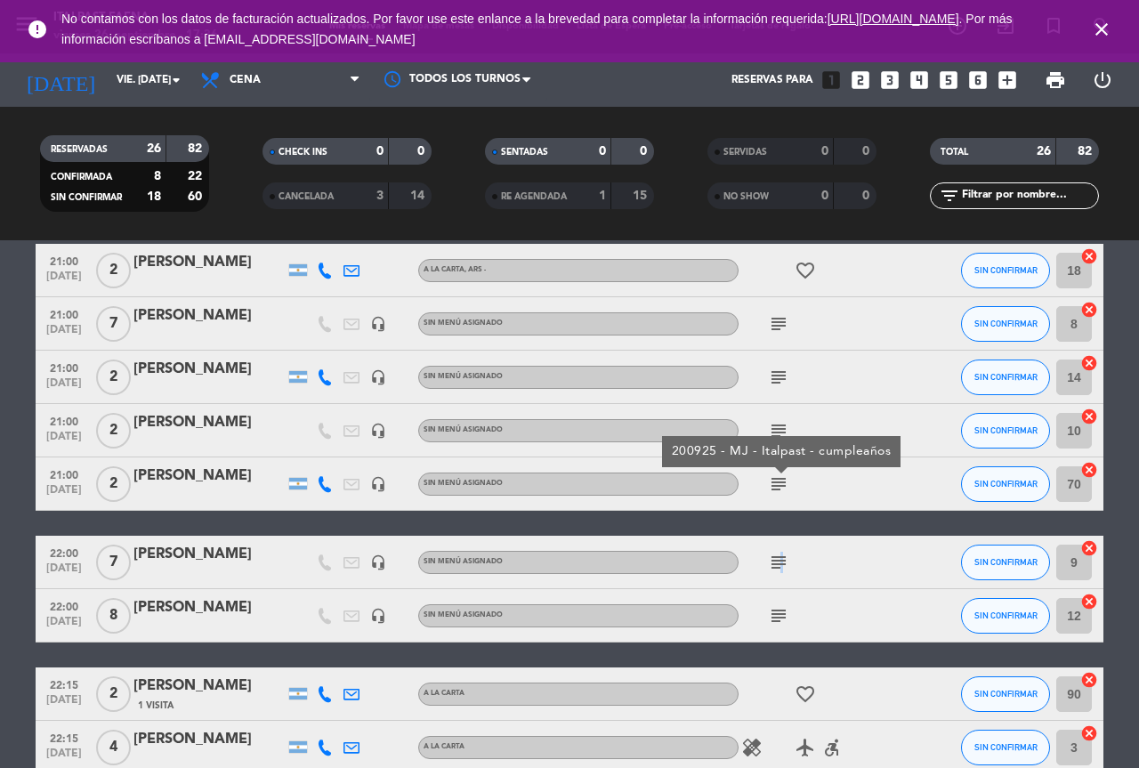
click at [778, 566] on icon "subject" at bounding box center [778, 562] width 21 height 21
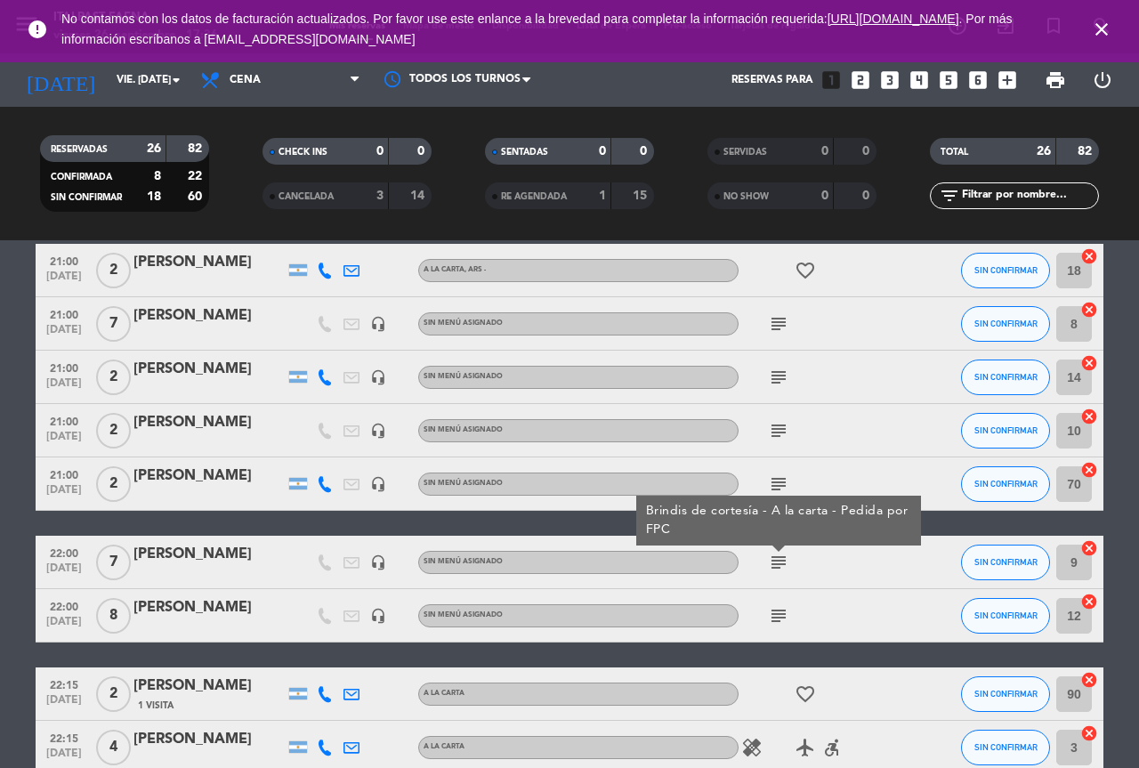
click at [778, 606] on icon "subject" at bounding box center [778, 615] width 21 height 21
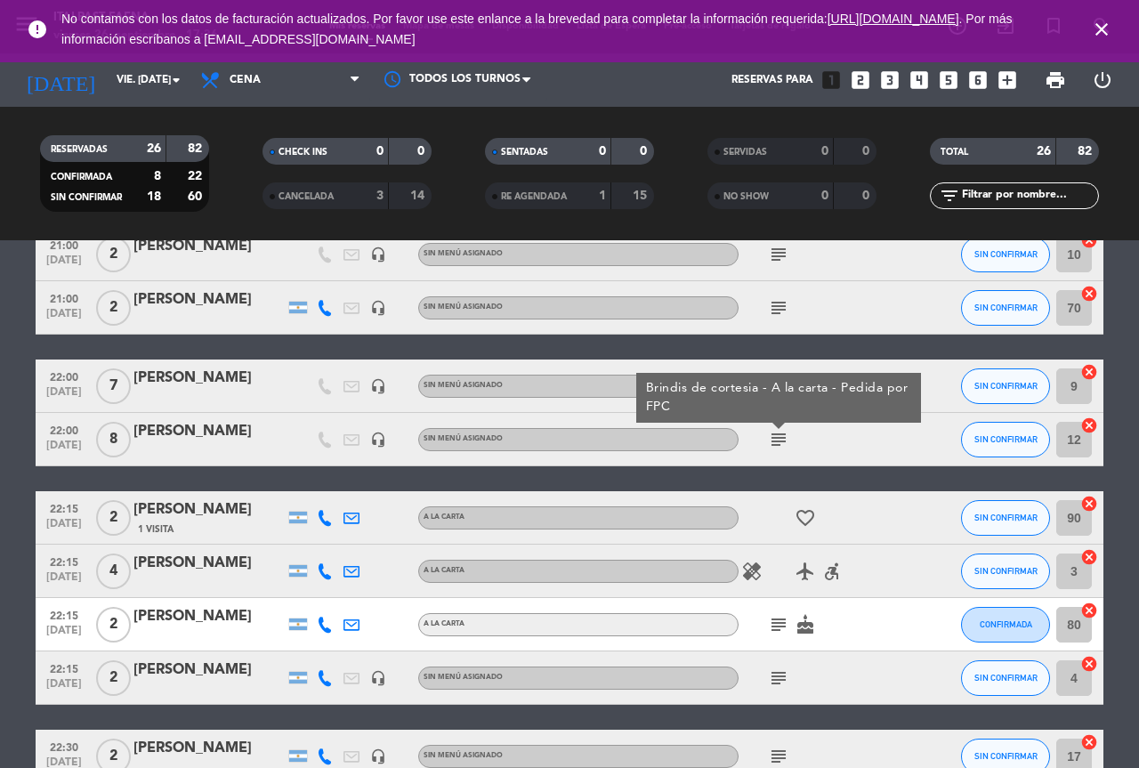
scroll to position [890, 0]
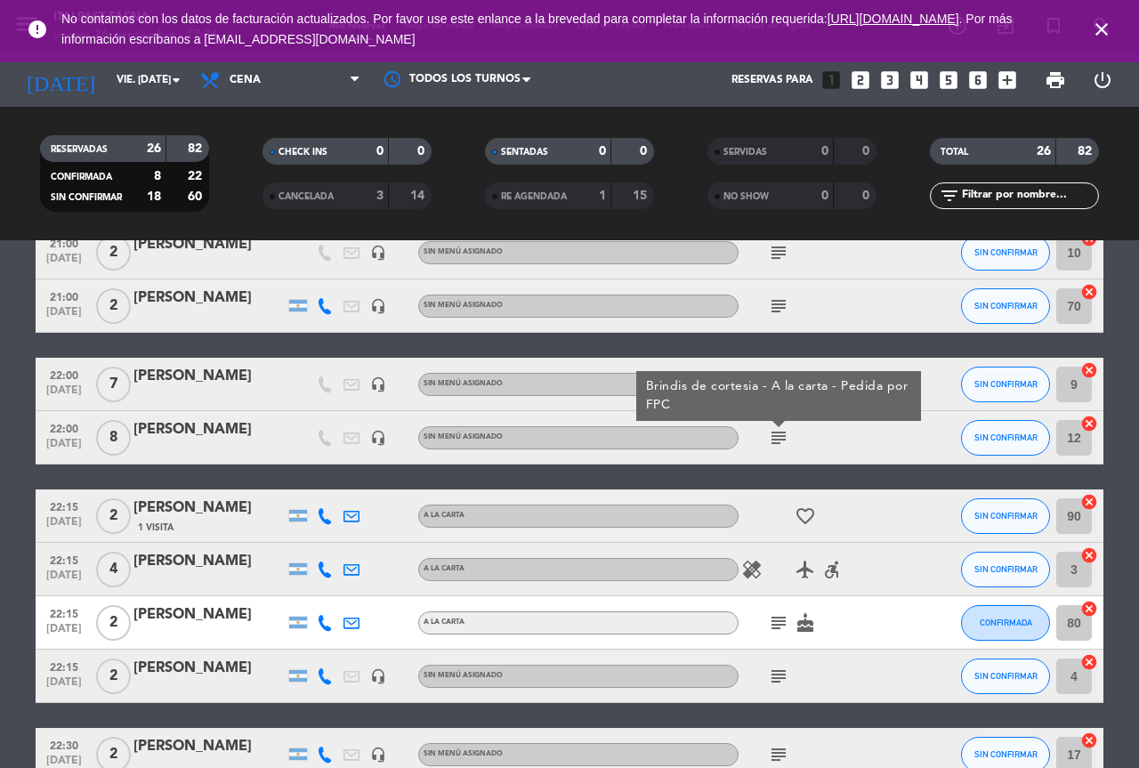
click at [805, 521] on icon "favorite_border" at bounding box center [805, 515] width 21 height 21
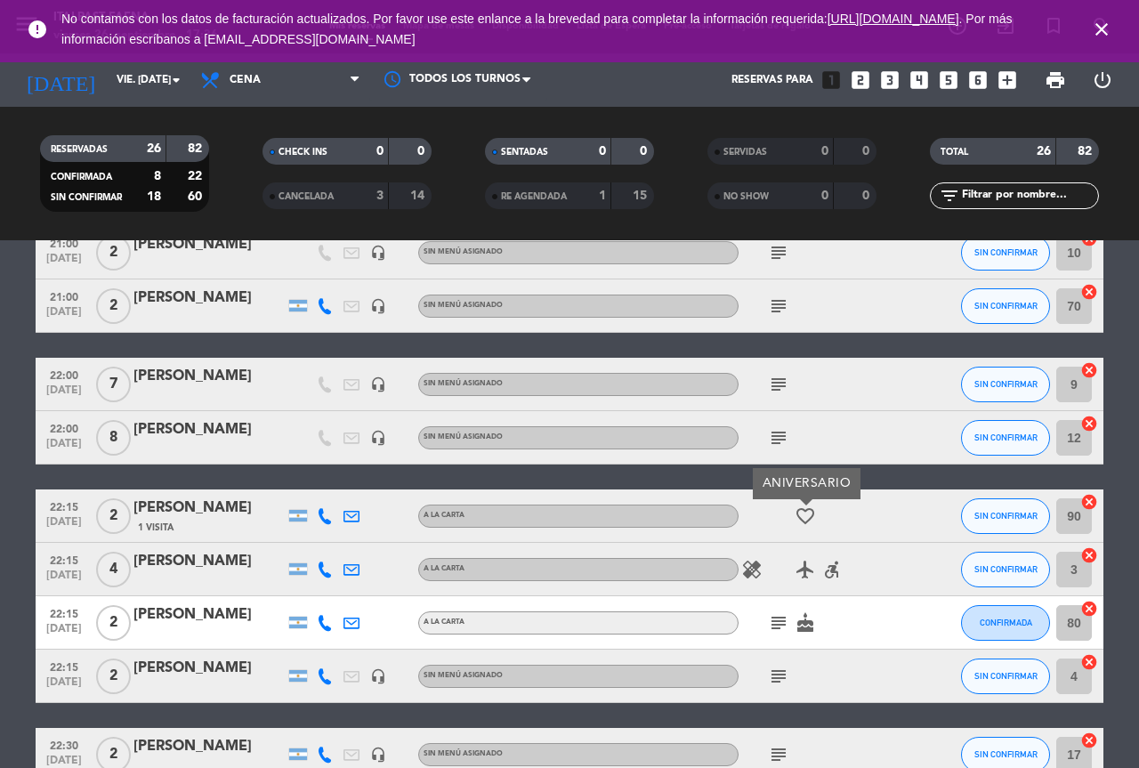
click at [788, 672] on span "subject" at bounding box center [778, 676] width 27 height 21
click at [786, 675] on icon "subject" at bounding box center [778, 676] width 21 height 21
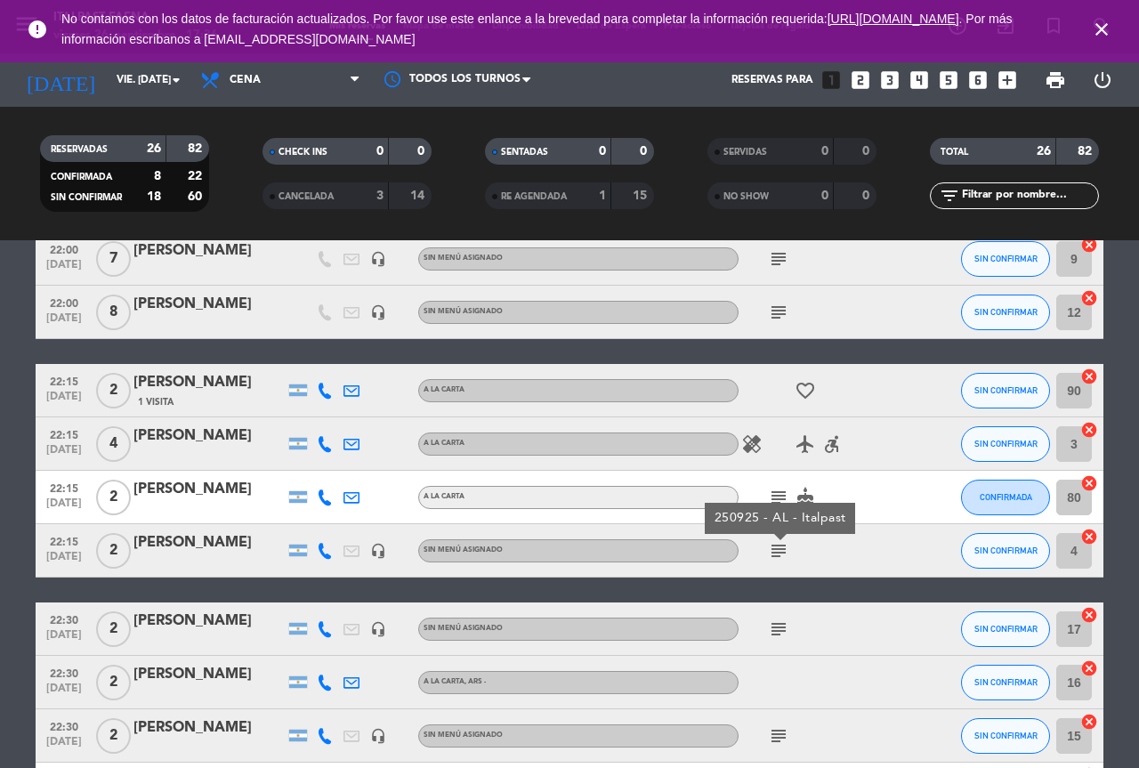
scroll to position [1157, 0]
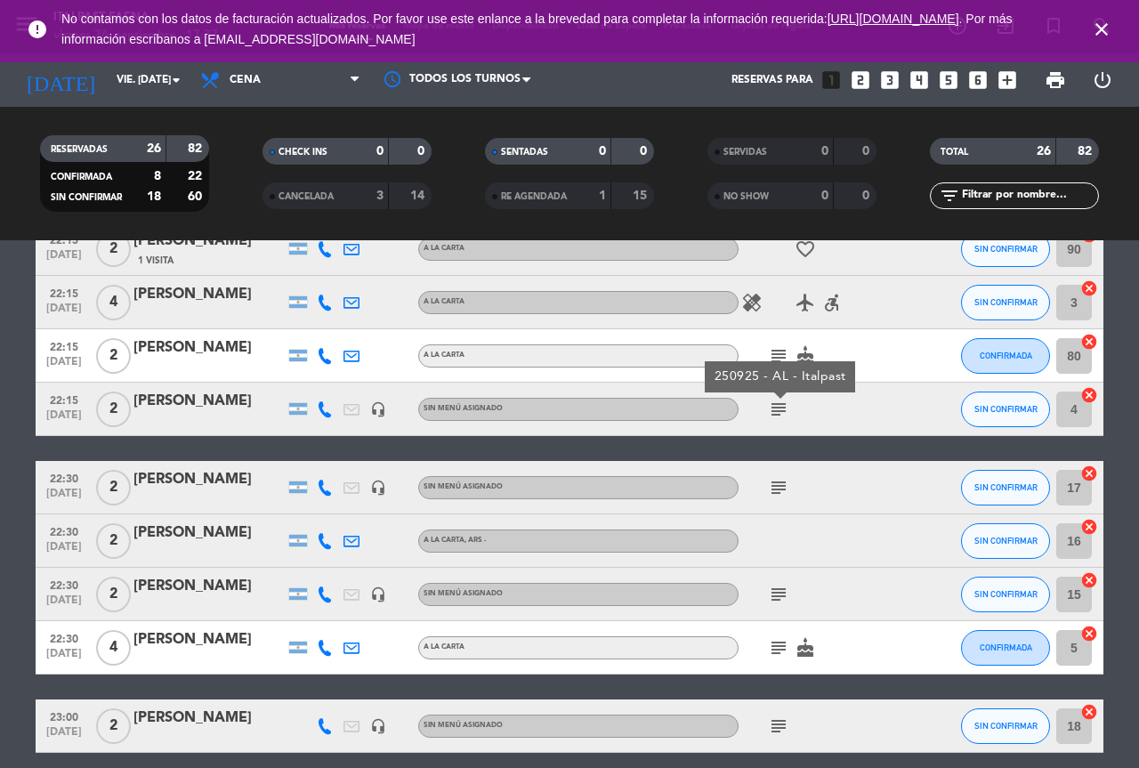
click at [780, 491] on icon "subject" at bounding box center [778, 487] width 21 height 21
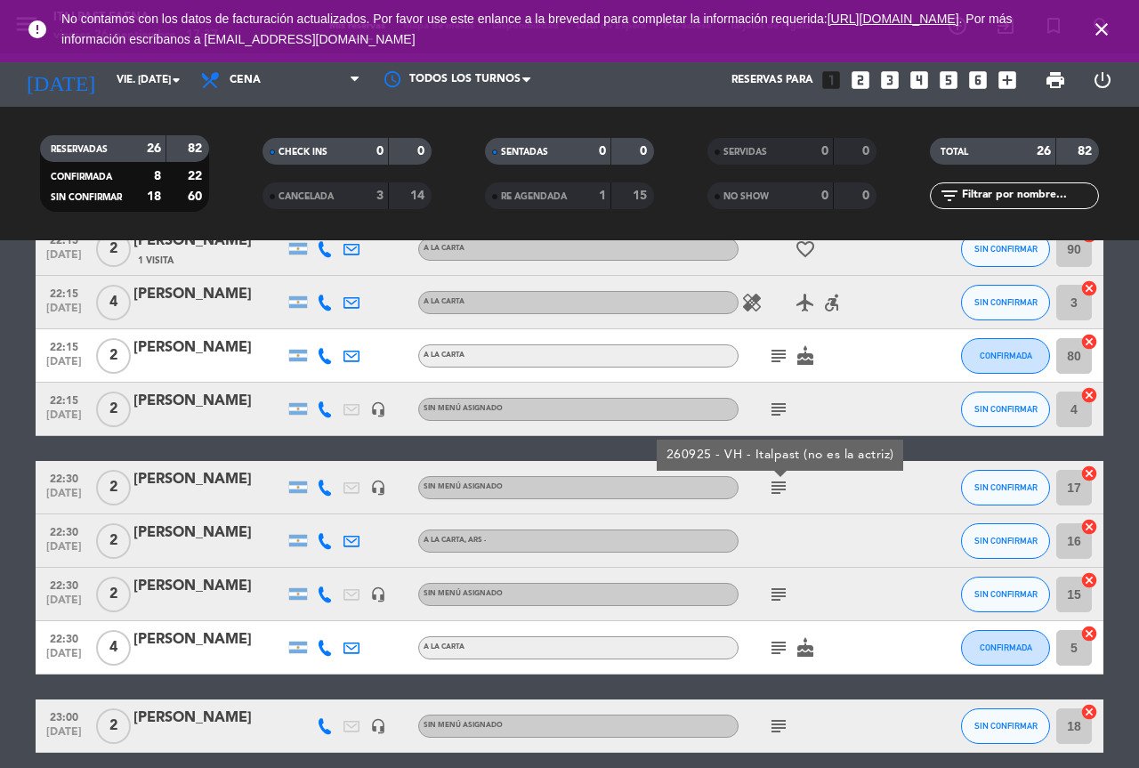
click at [779, 589] on icon "subject" at bounding box center [778, 594] width 21 height 21
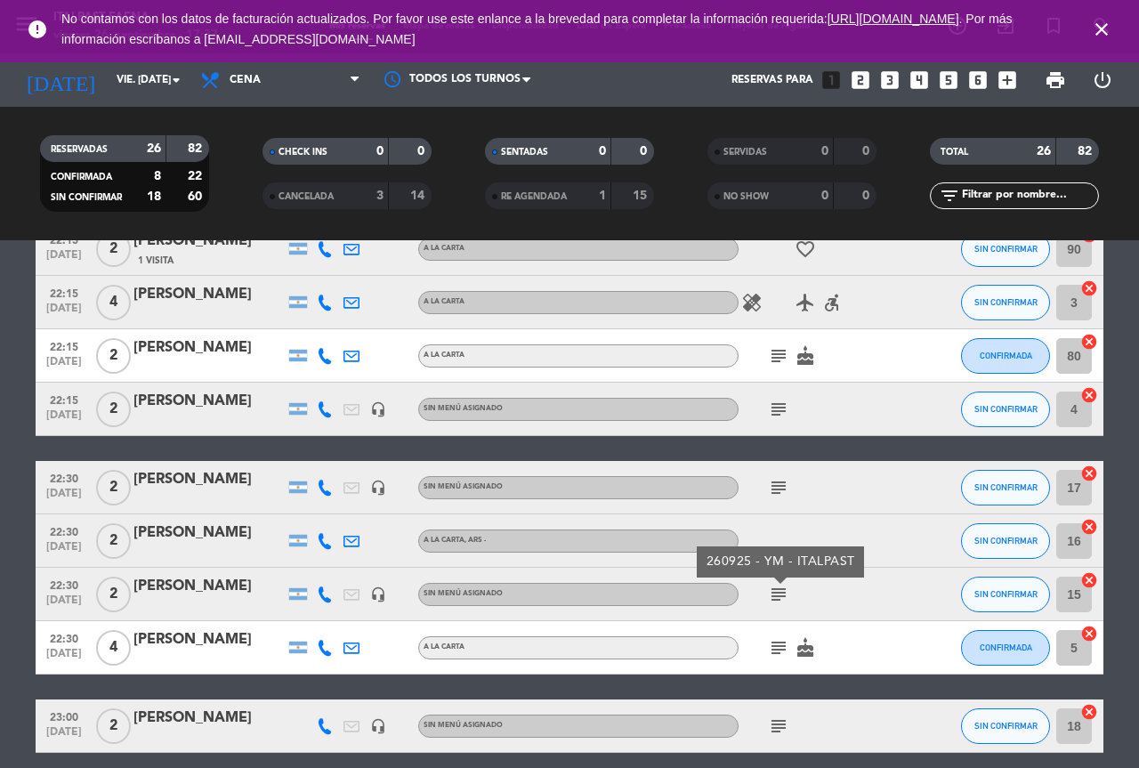
click at [778, 642] on icon "subject" at bounding box center [778, 647] width 21 height 21
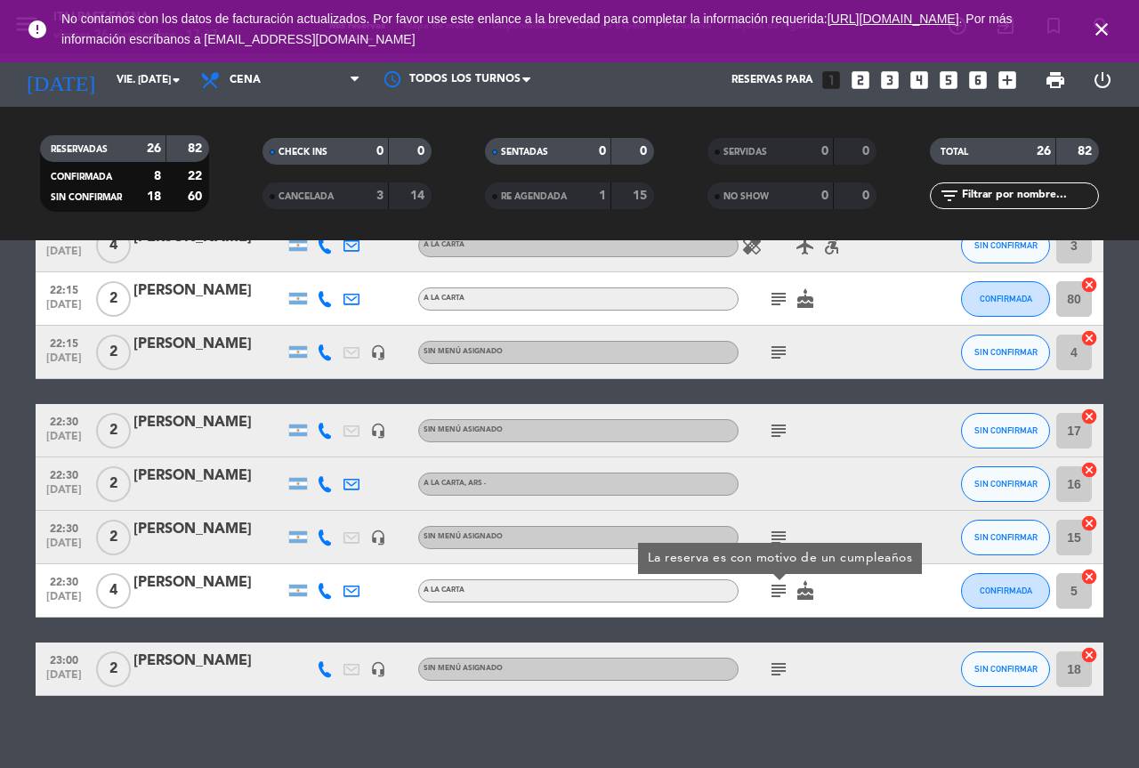
scroll to position [1231, 0]
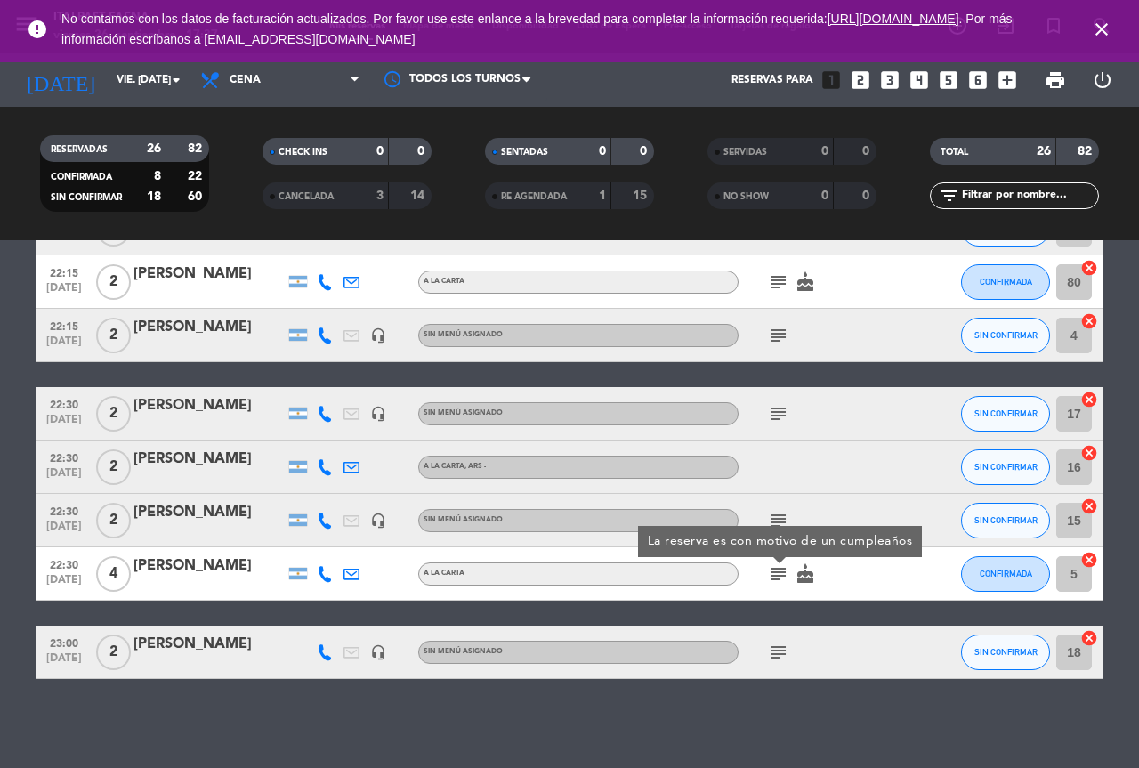
click at [786, 651] on icon "subject" at bounding box center [778, 652] width 21 height 21
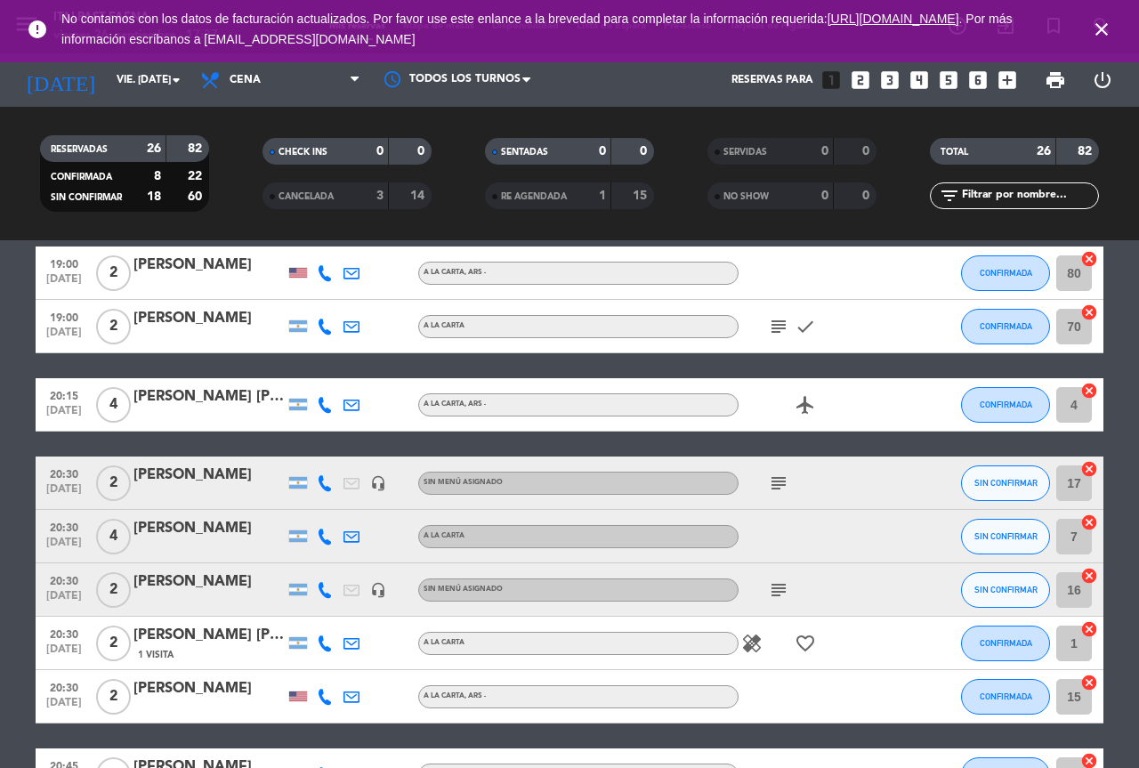
scroll to position [0, 0]
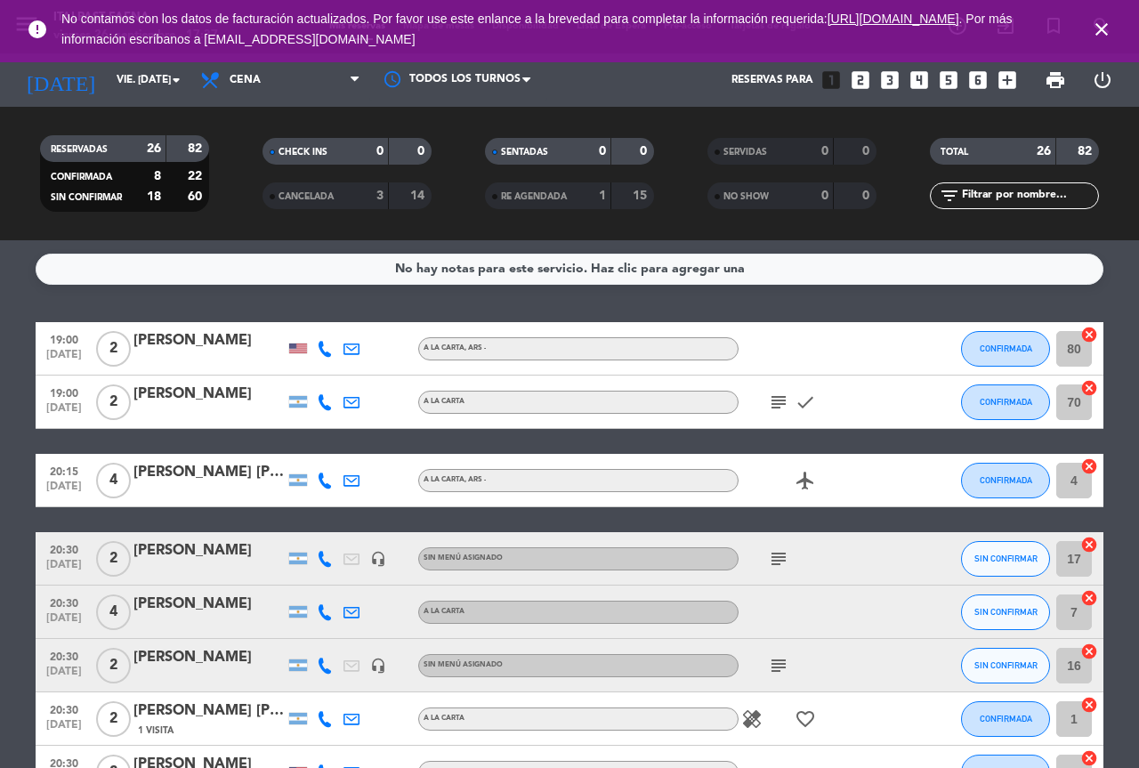
drag, startPoint x: 766, startPoint y: 405, endPoint x: 778, endPoint y: 405, distance: 11.6
click at [772, 405] on span "subject" at bounding box center [778, 402] width 27 height 21
click at [778, 405] on icon "subject" at bounding box center [778, 402] width 21 height 21
click at [782, 554] on icon "subject" at bounding box center [778, 558] width 21 height 21
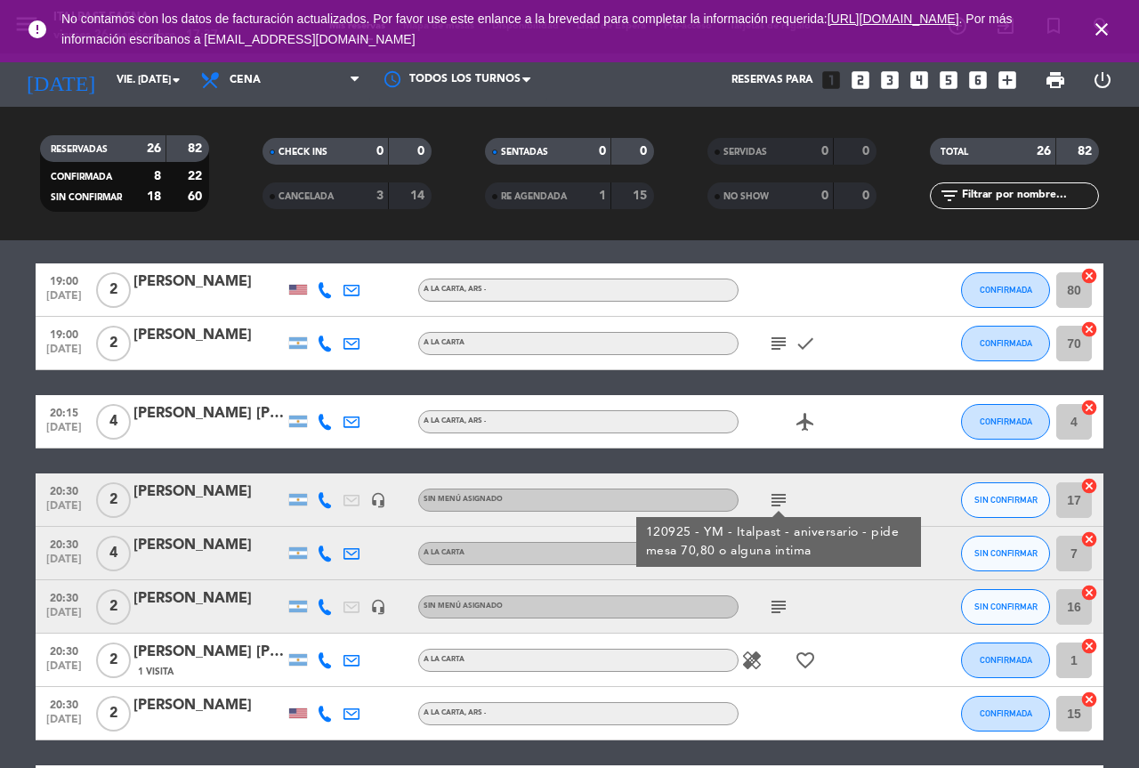
scroll to position [89, 0]
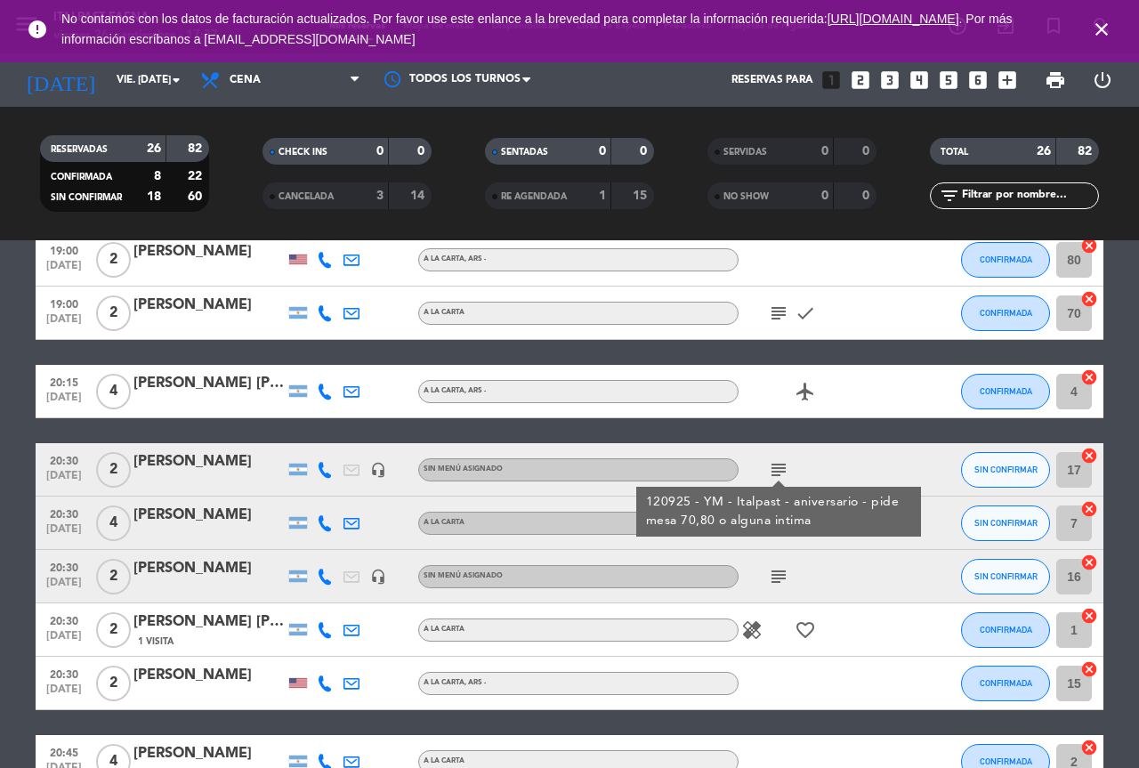
click at [773, 576] on icon "subject" at bounding box center [778, 576] width 21 height 21
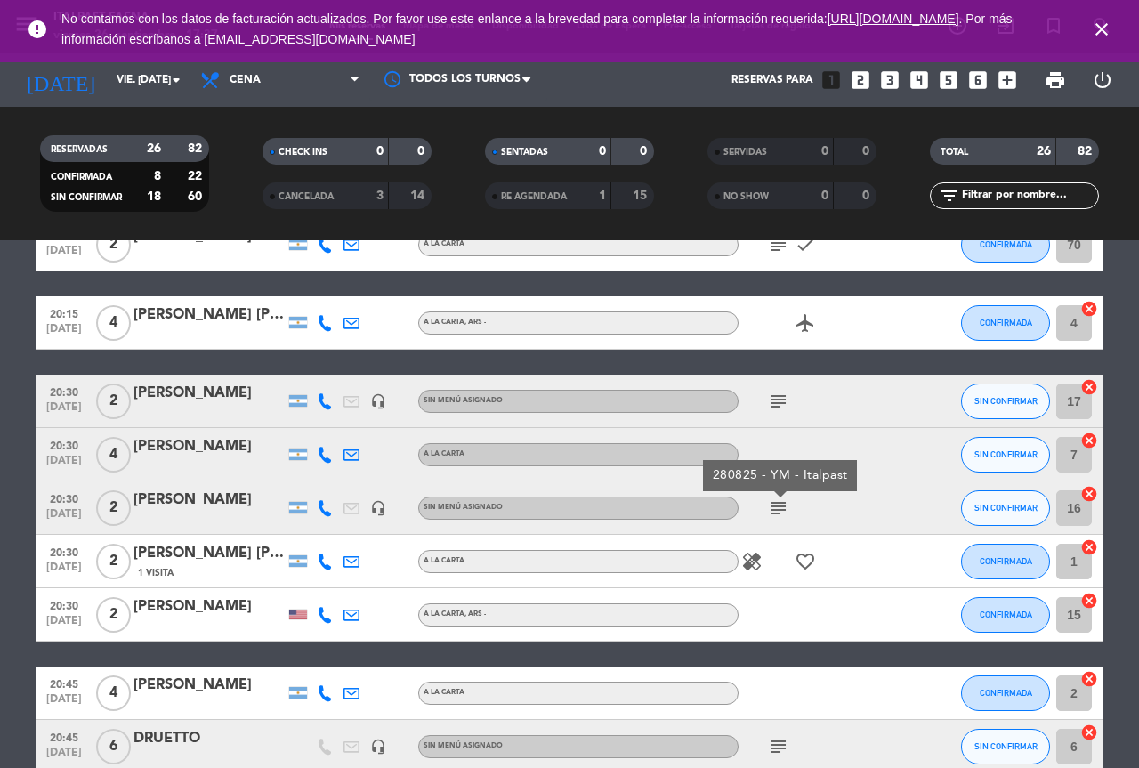
scroll to position [178, 0]
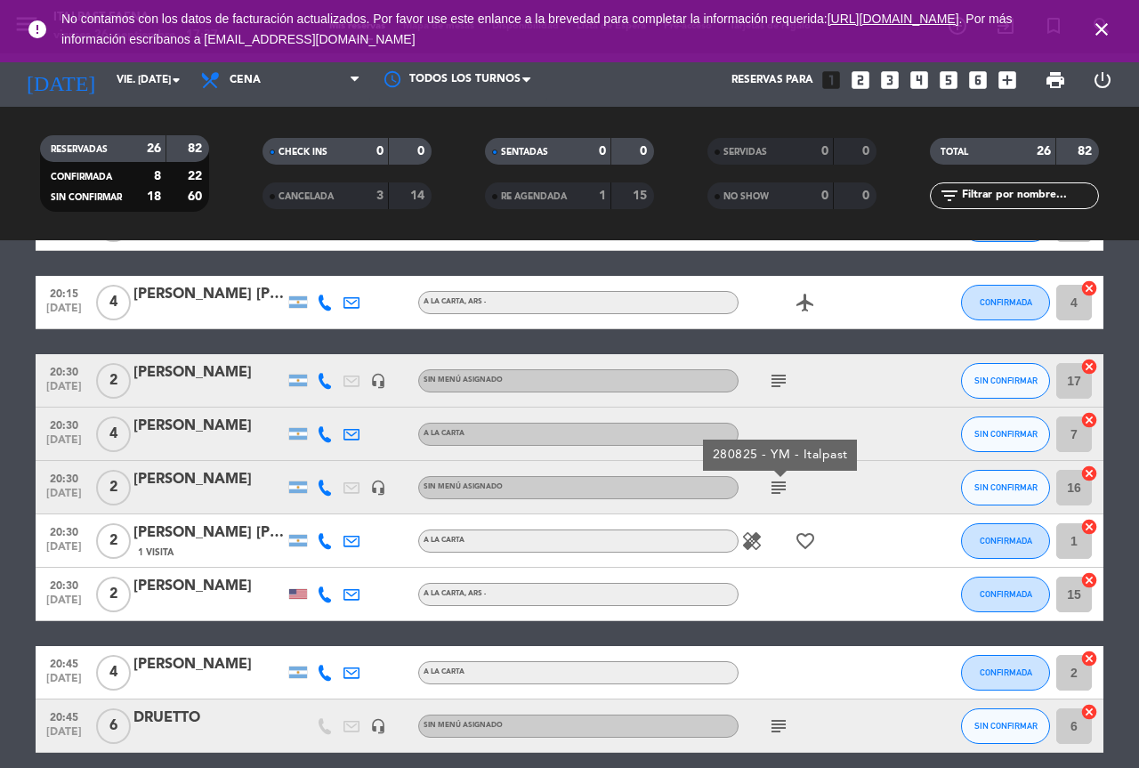
click at [807, 535] on icon "favorite_border" at bounding box center [805, 540] width 21 height 21
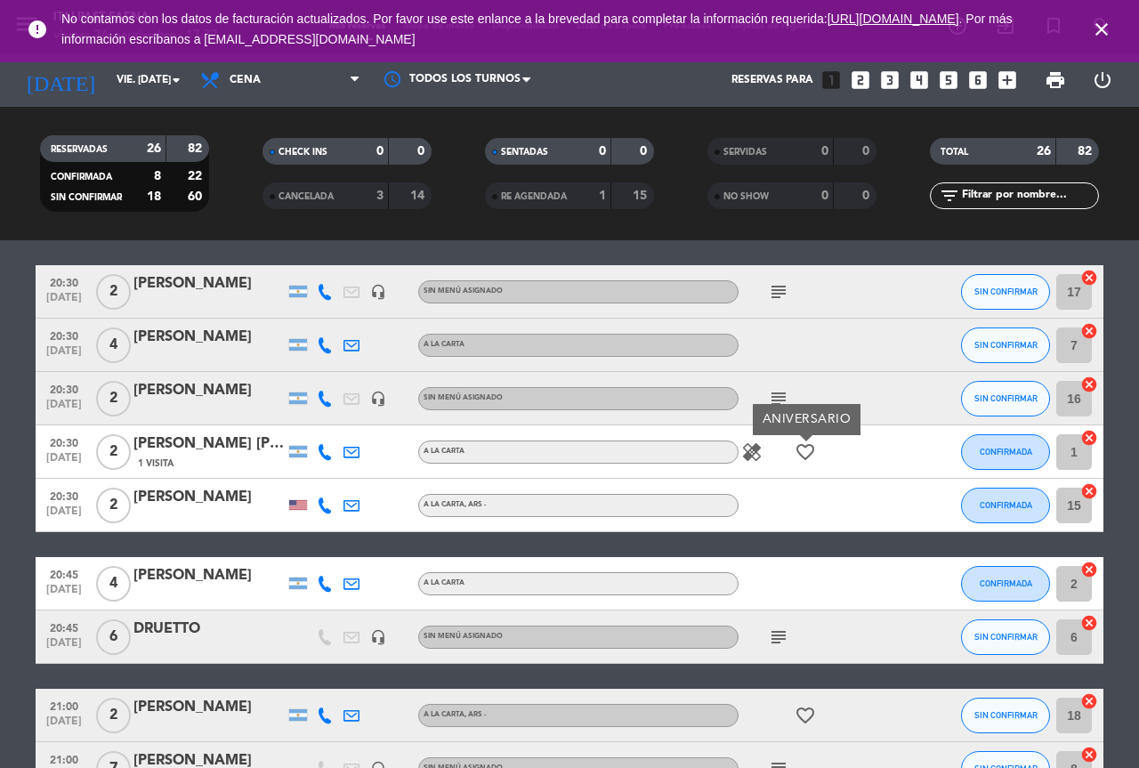
click at [781, 638] on icon "subject" at bounding box center [778, 636] width 21 height 21
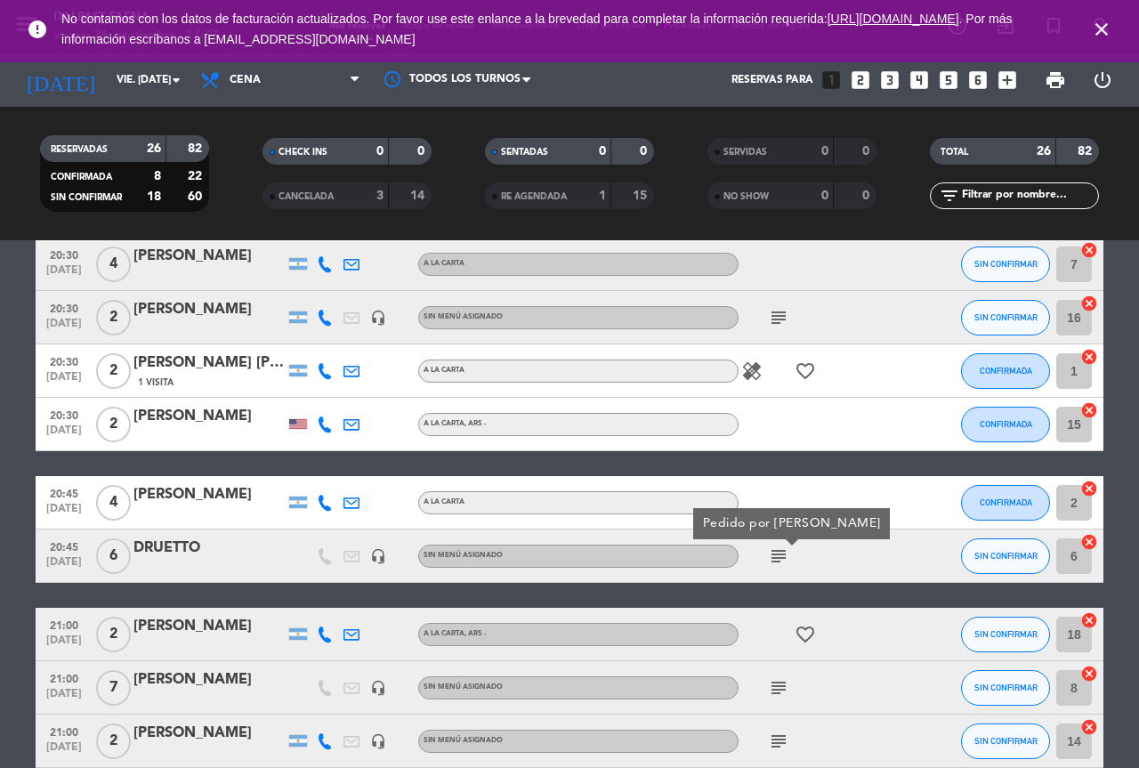
scroll to position [445, 0]
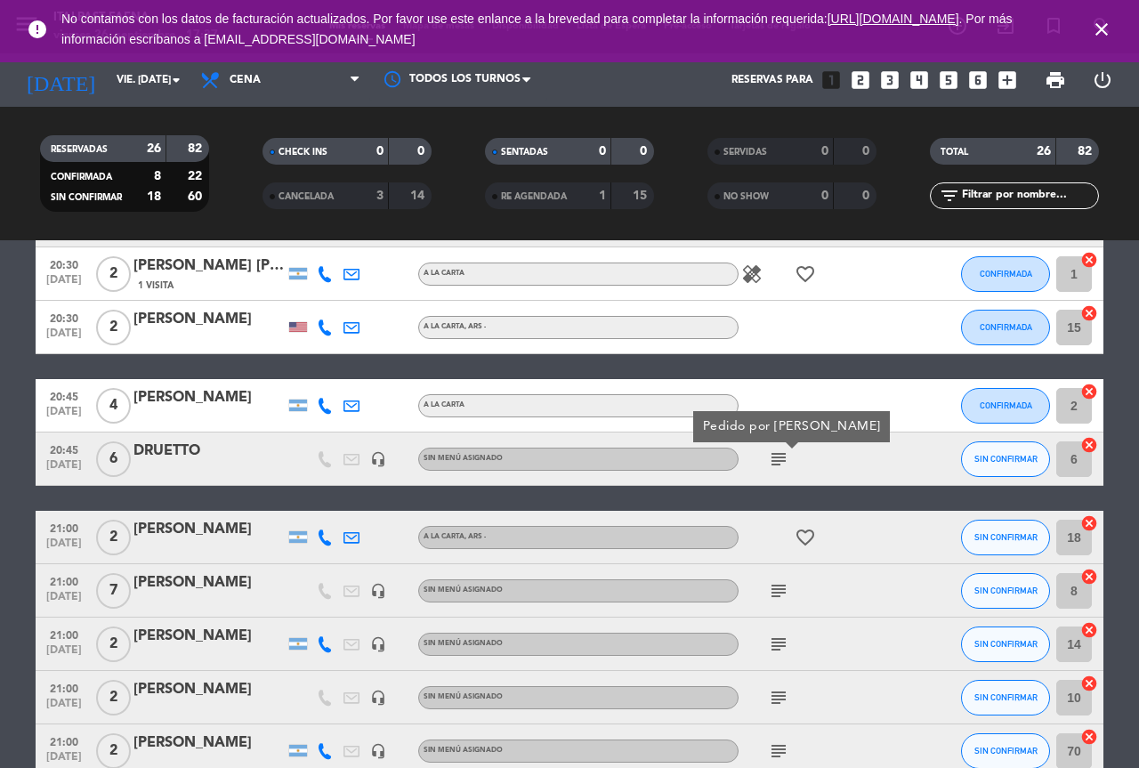
click at [802, 545] on icon "favorite_border" at bounding box center [805, 537] width 21 height 21
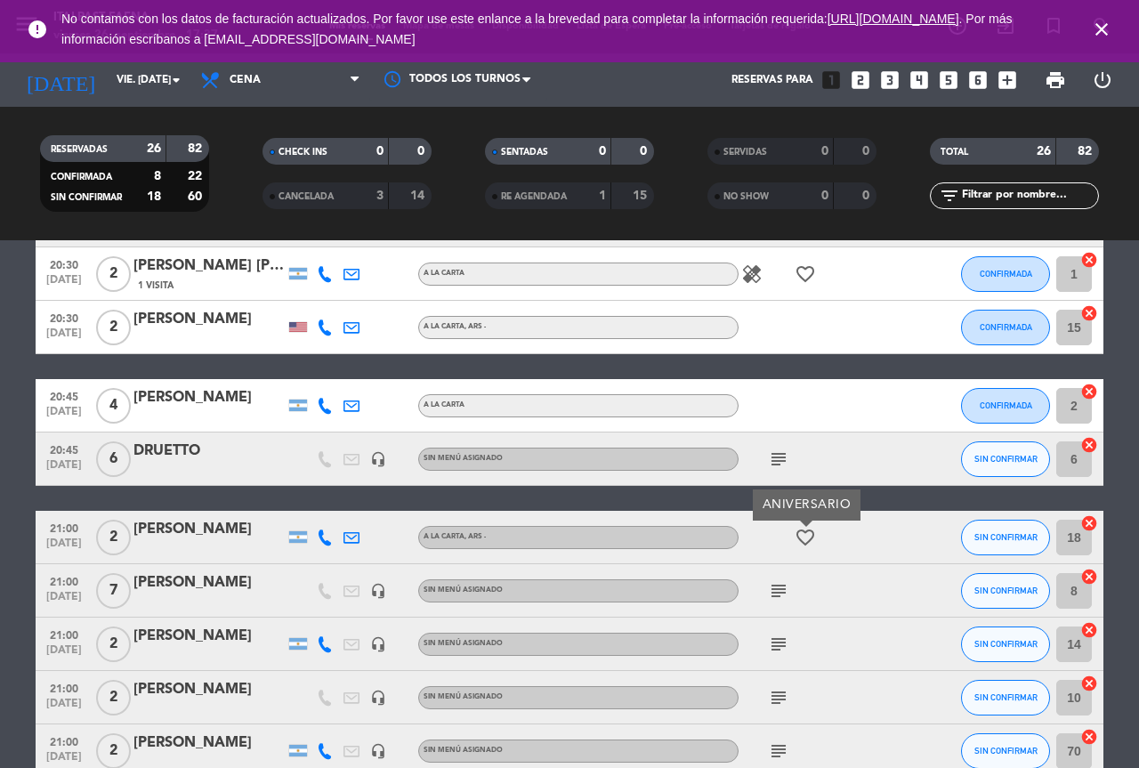
click at [784, 588] on icon "subject" at bounding box center [778, 590] width 21 height 21
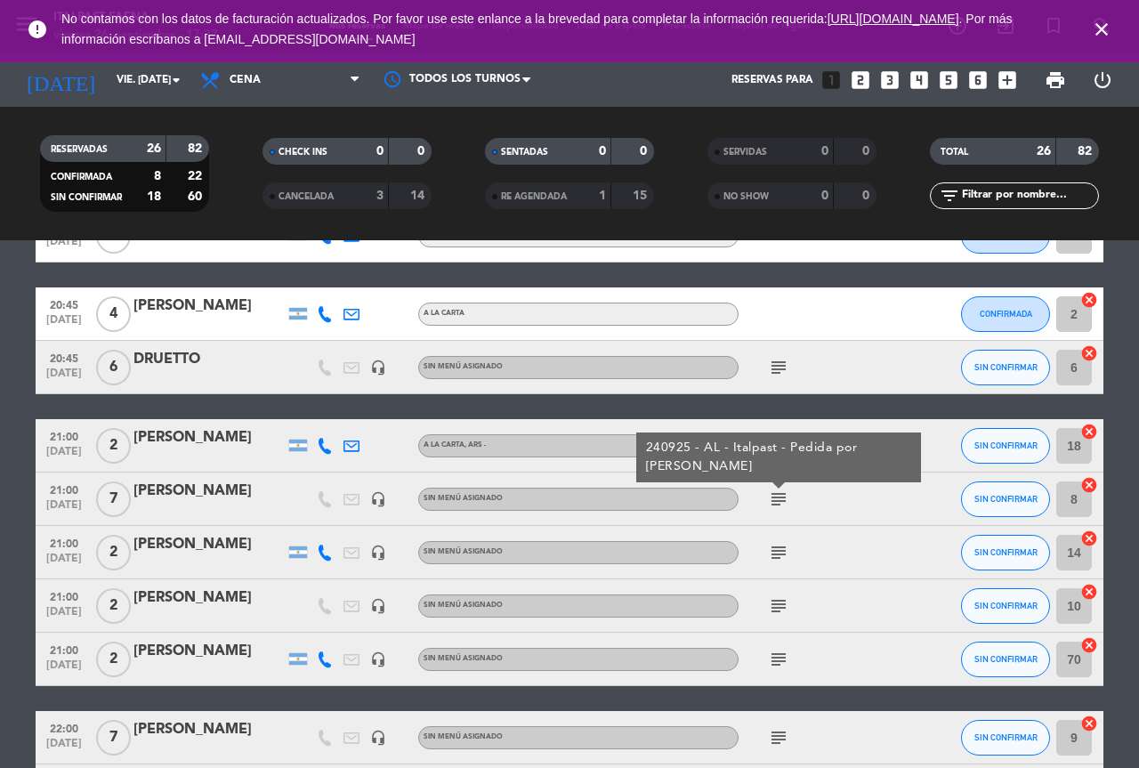
scroll to position [623, 0]
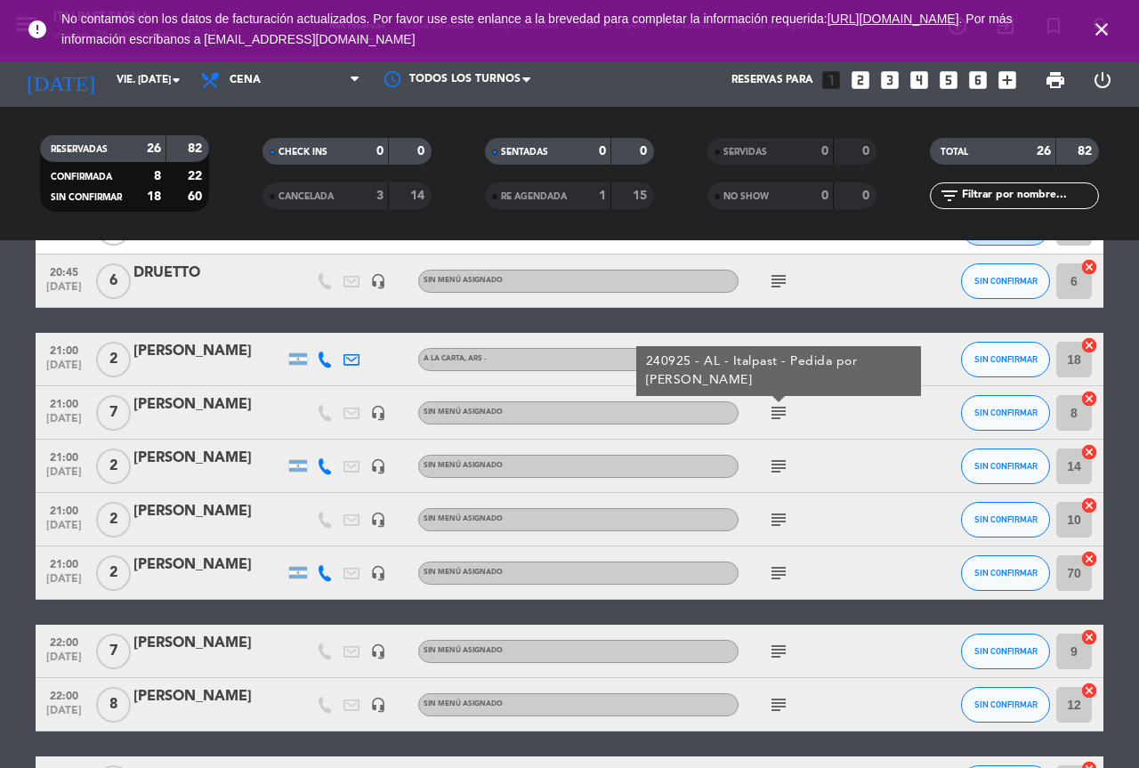
click at [775, 465] on icon "subject" at bounding box center [778, 466] width 21 height 21
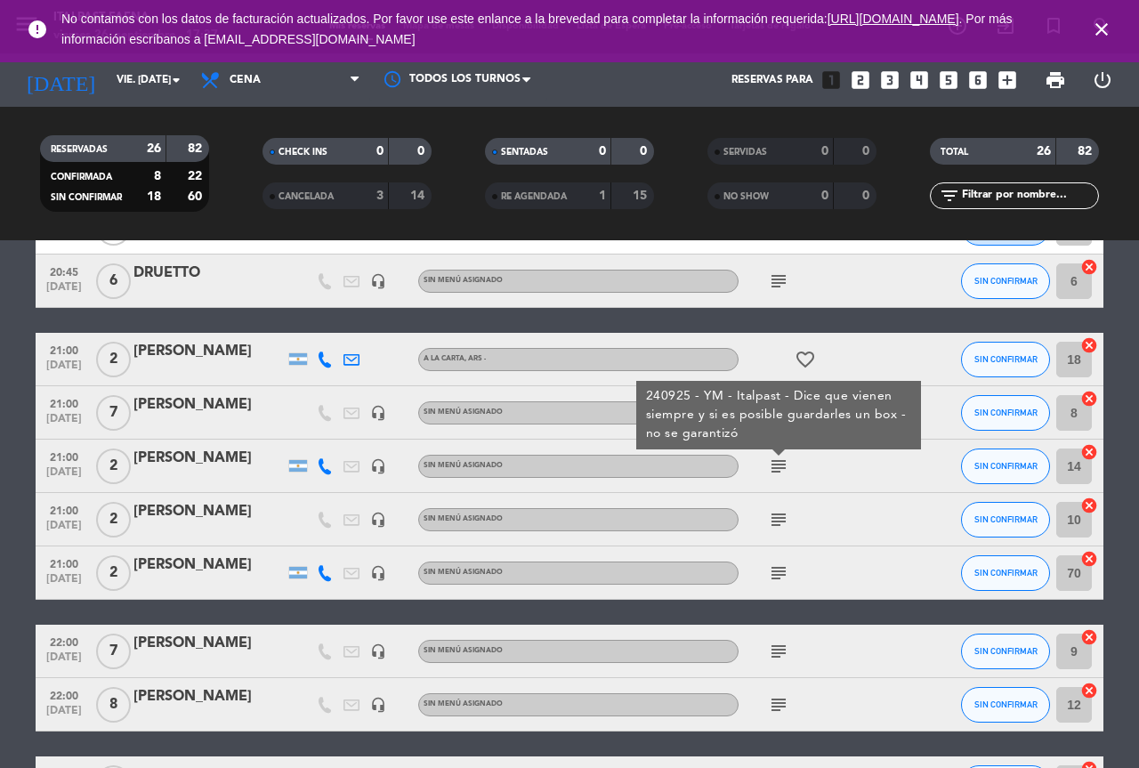
click at [777, 513] on icon "subject" at bounding box center [778, 519] width 21 height 21
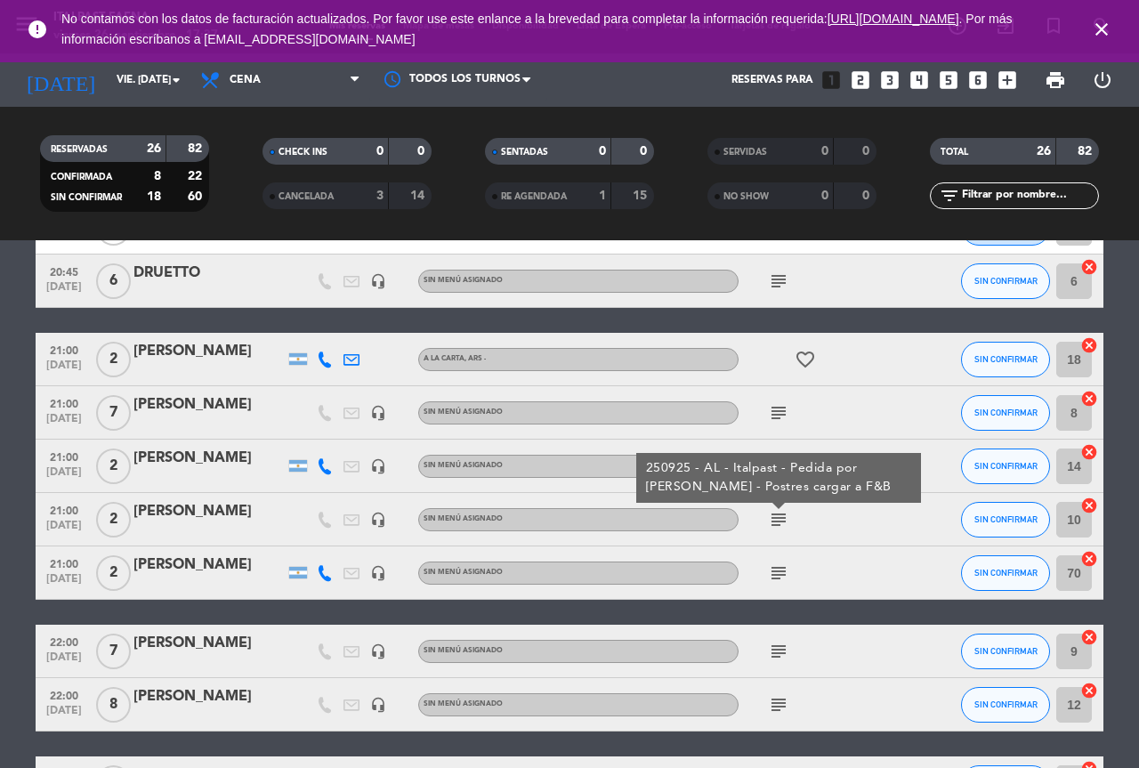
click at [775, 557] on div "subject" at bounding box center [819, 572] width 160 height 53
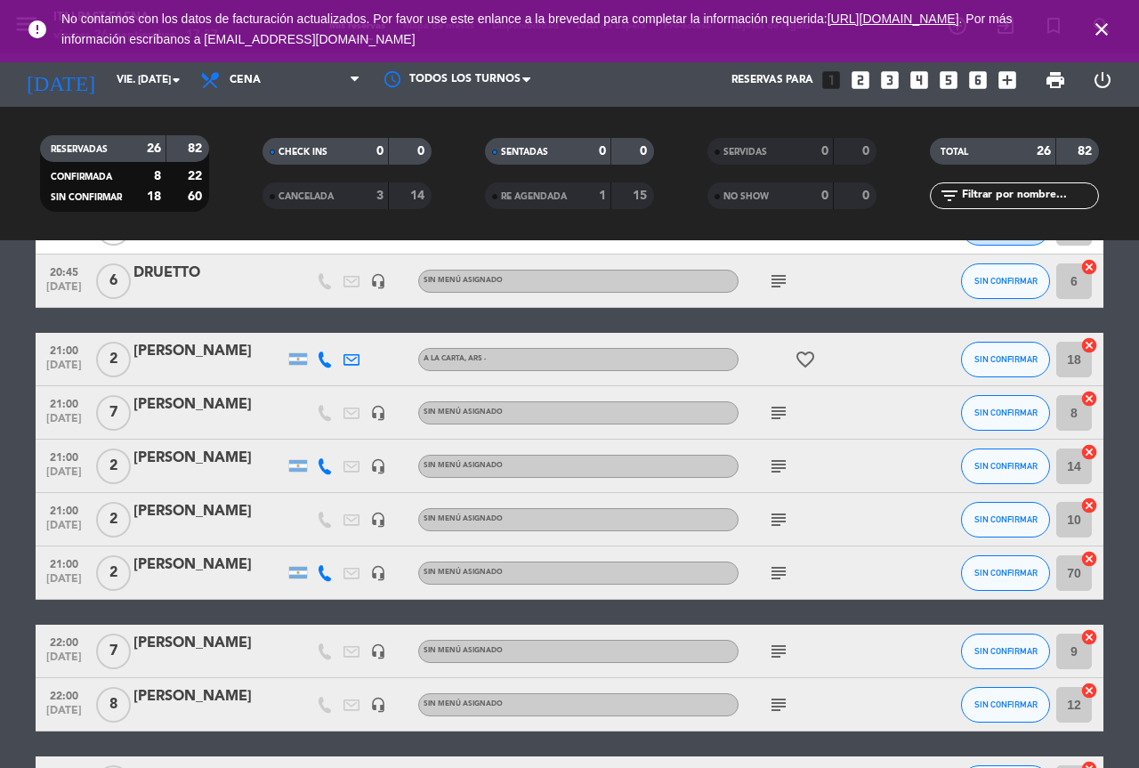
click at [779, 567] on icon "subject" at bounding box center [778, 572] width 21 height 21
drag, startPoint x: 781, startPoint y: 614, endPoint x: 781, endPoint y: 650, distance: 35.6
click at [781, 631] on div "19:00 [DATE] 2 [PERSON_NAME] A [PERSON_NAME] , ARS - CONFIRMADA 80 cancel 19:00…" at bounding box center [570, 493] width 1068 height 1588
click at [781, 650] on icon "subject" at bounding box center [778, 651] width 21 height 21
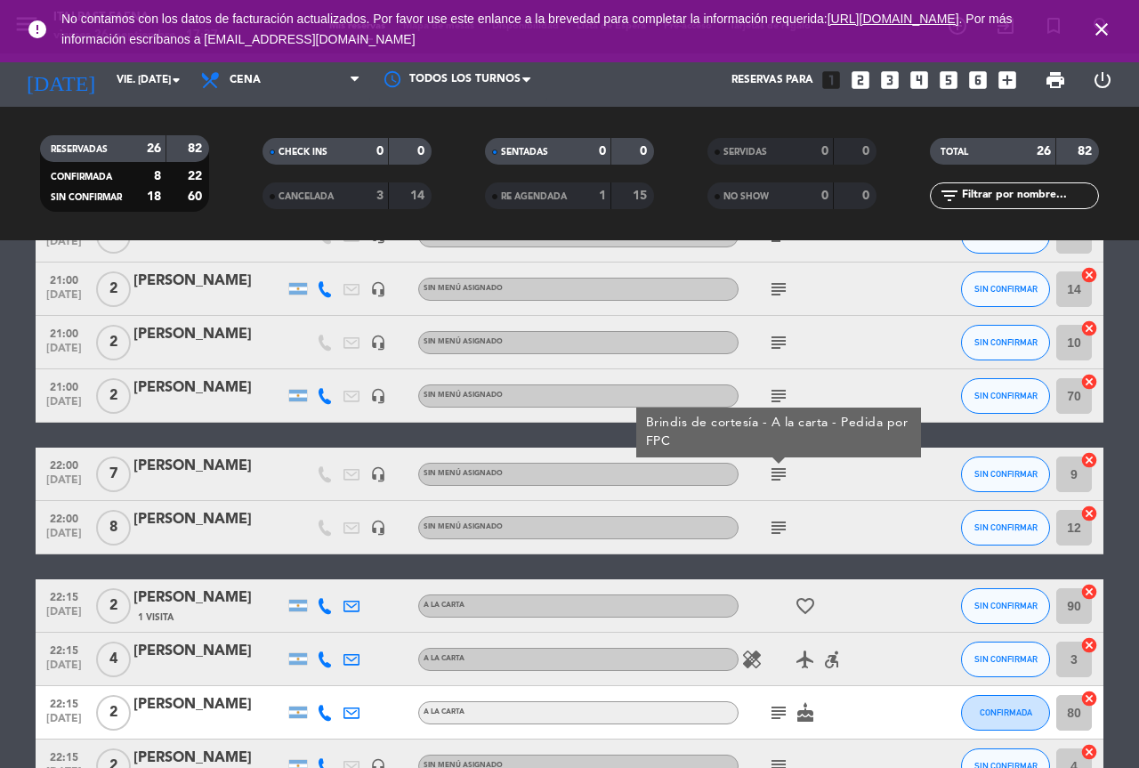
scroll to position [801, 0]
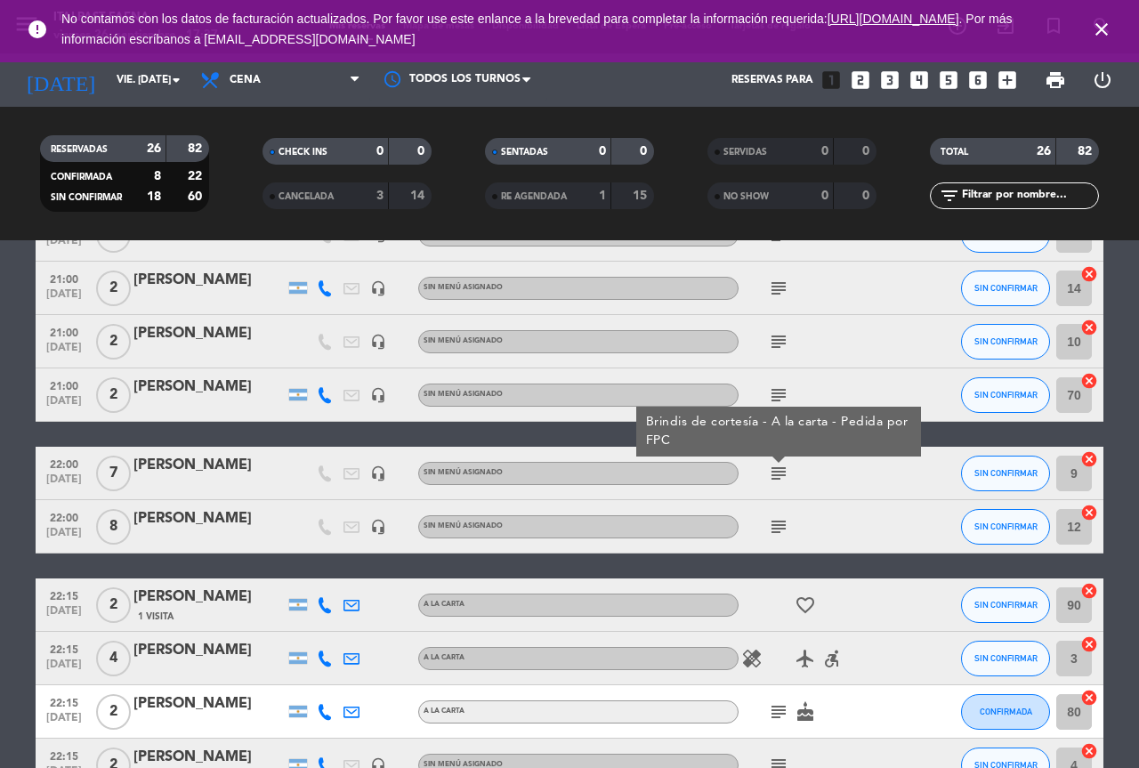
click at [773, 524] on icon "subject" at bounding box center [778, 526] width 21 height 21
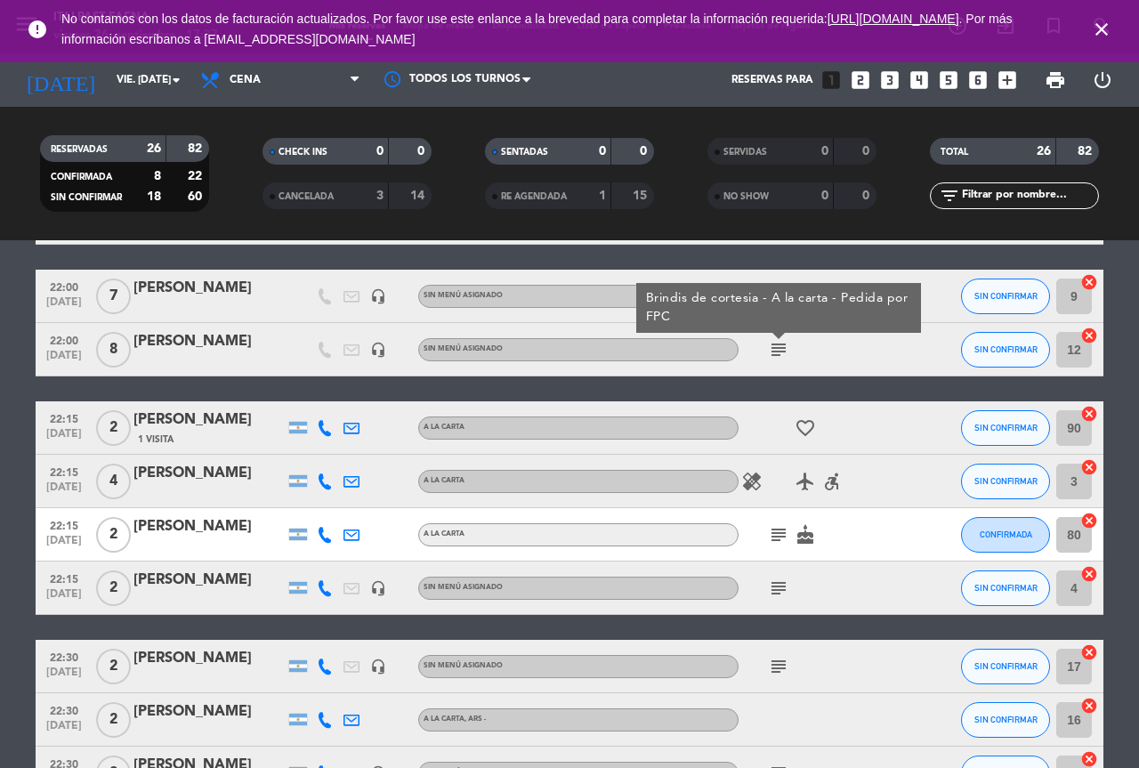
scroll to position [979, 0]
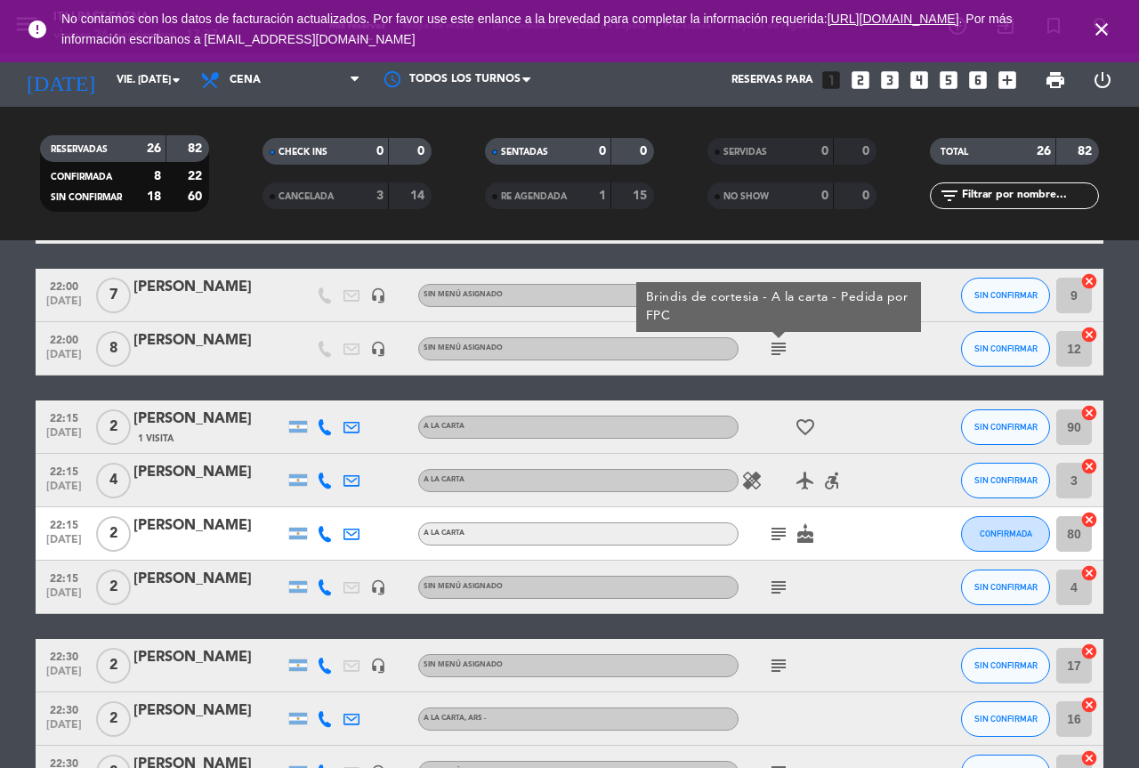
click at [805, 427] on icon "favorite_border" at bounding box center [805, 426] width 21 height 21
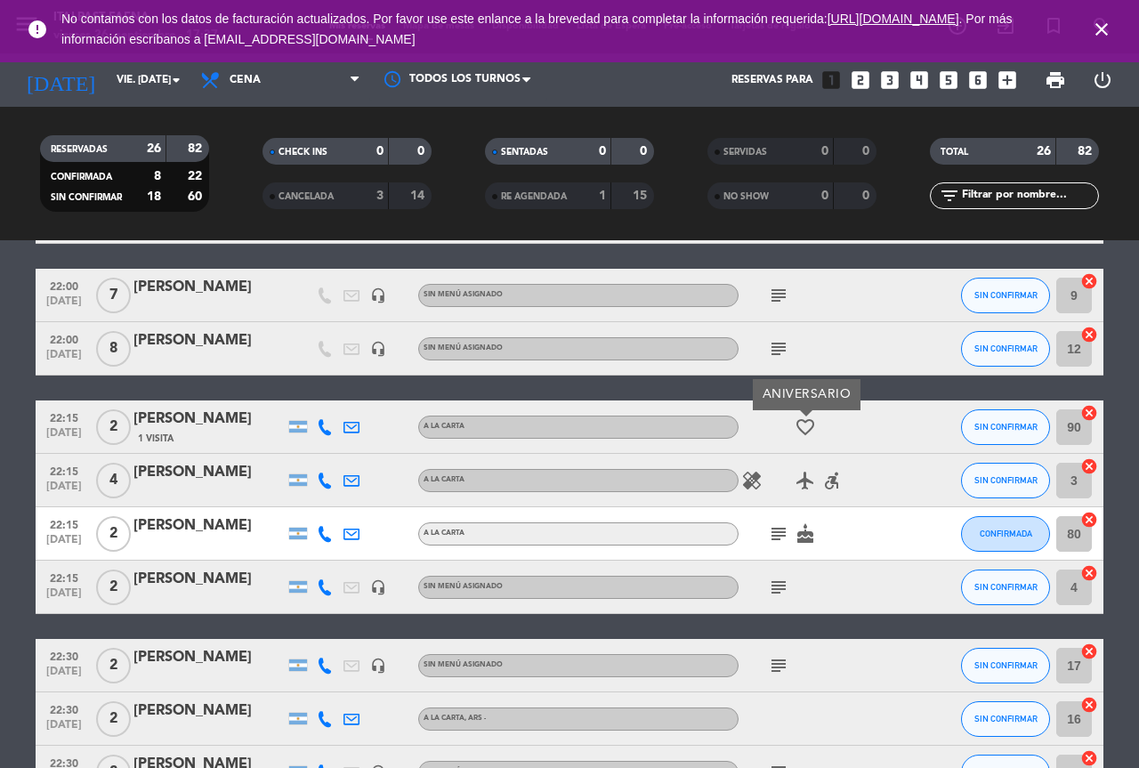
click at [778, 534] on icon "subject" at bounding box center [778, 533] width 21 height 21
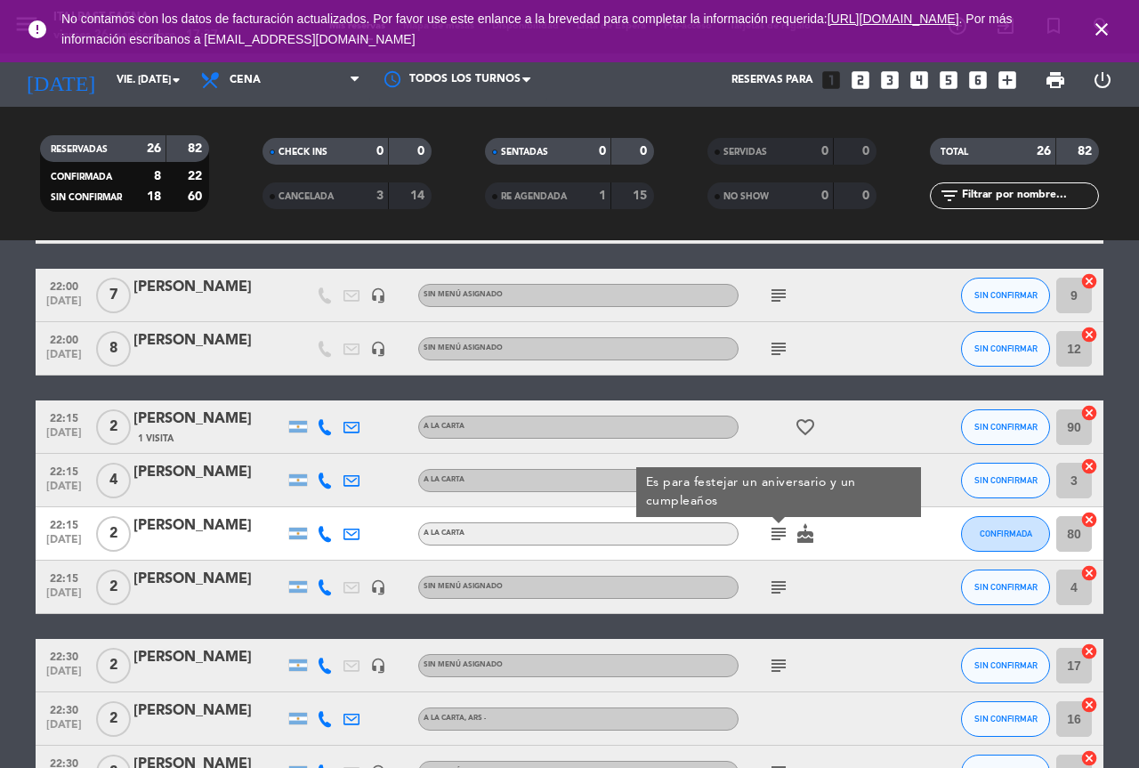
click at [772, 587] on icon "subject" at bounding box center [778, 587] width 21 height 21
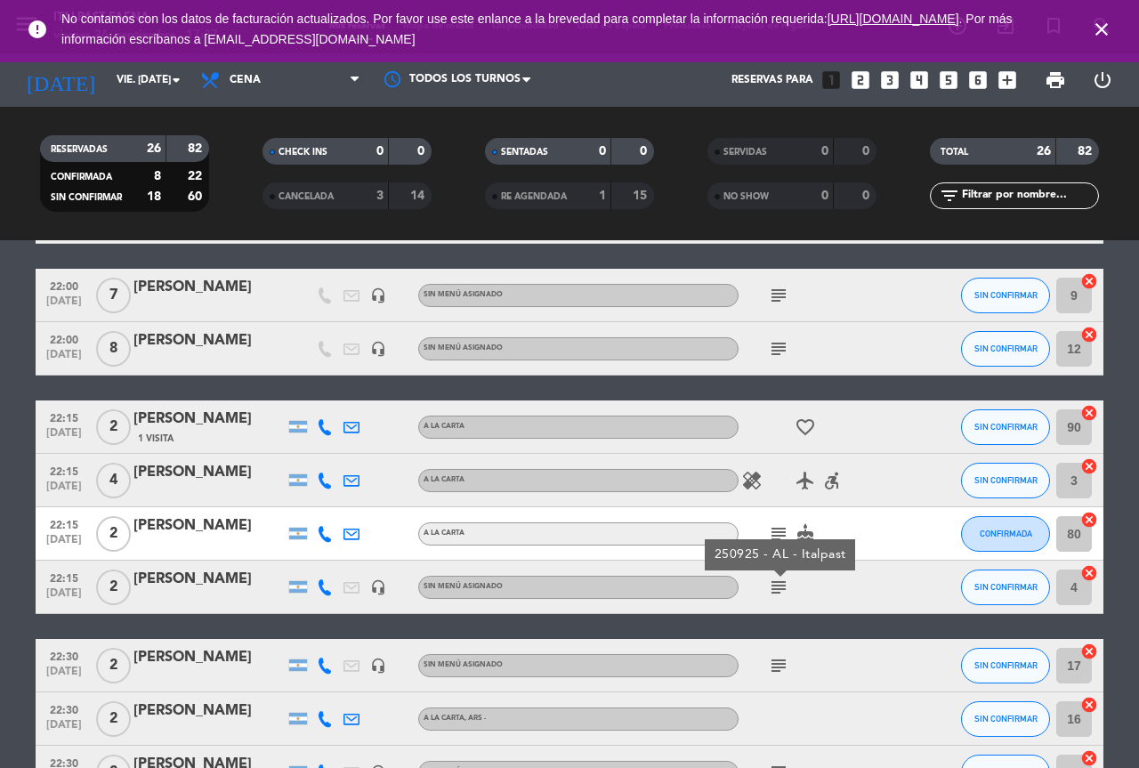
click at [779, 655] on icon "subject" at bounding box center [778, 665] width 21 height 21
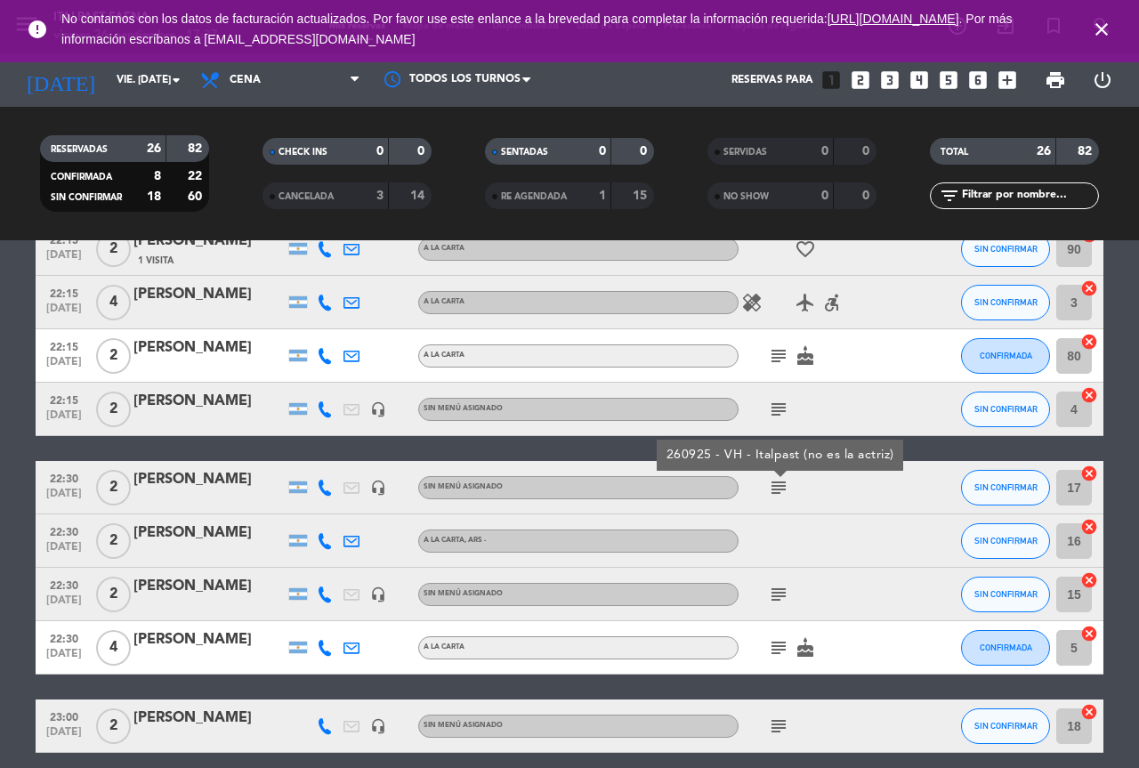
click at [777, 604] on icon "subject" at bounding box center [778, 594] width 21 height 21
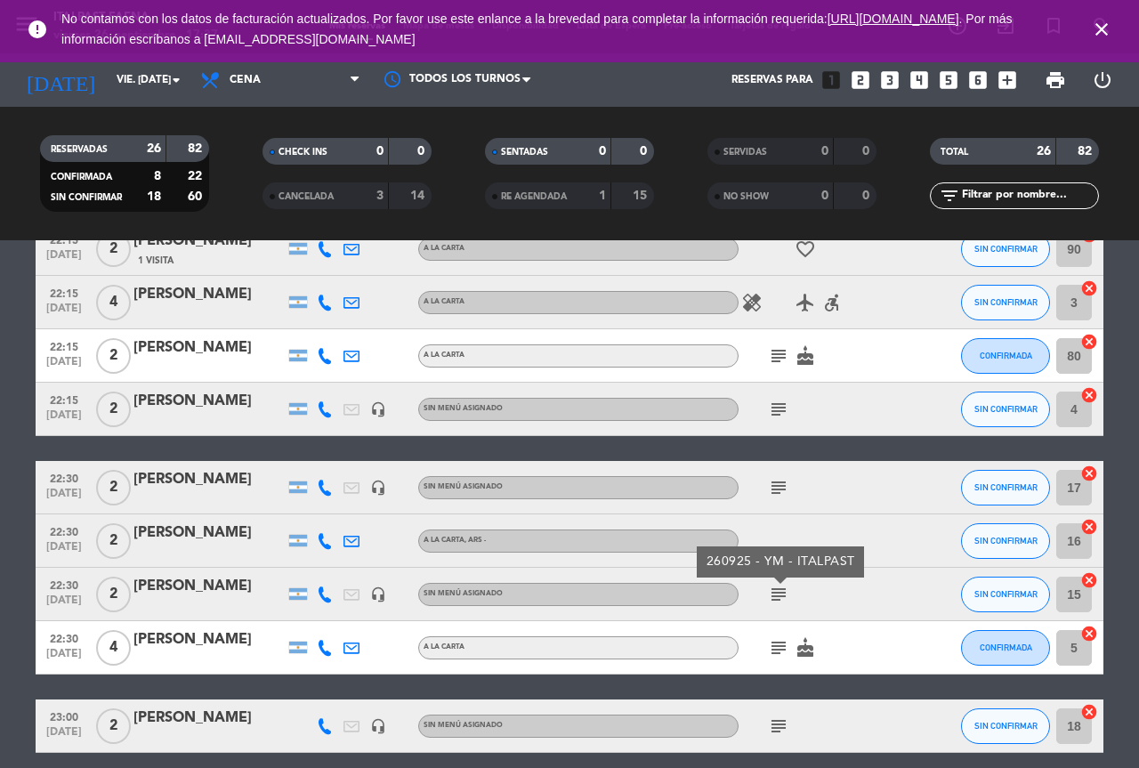
scroll to position [1231, 0]
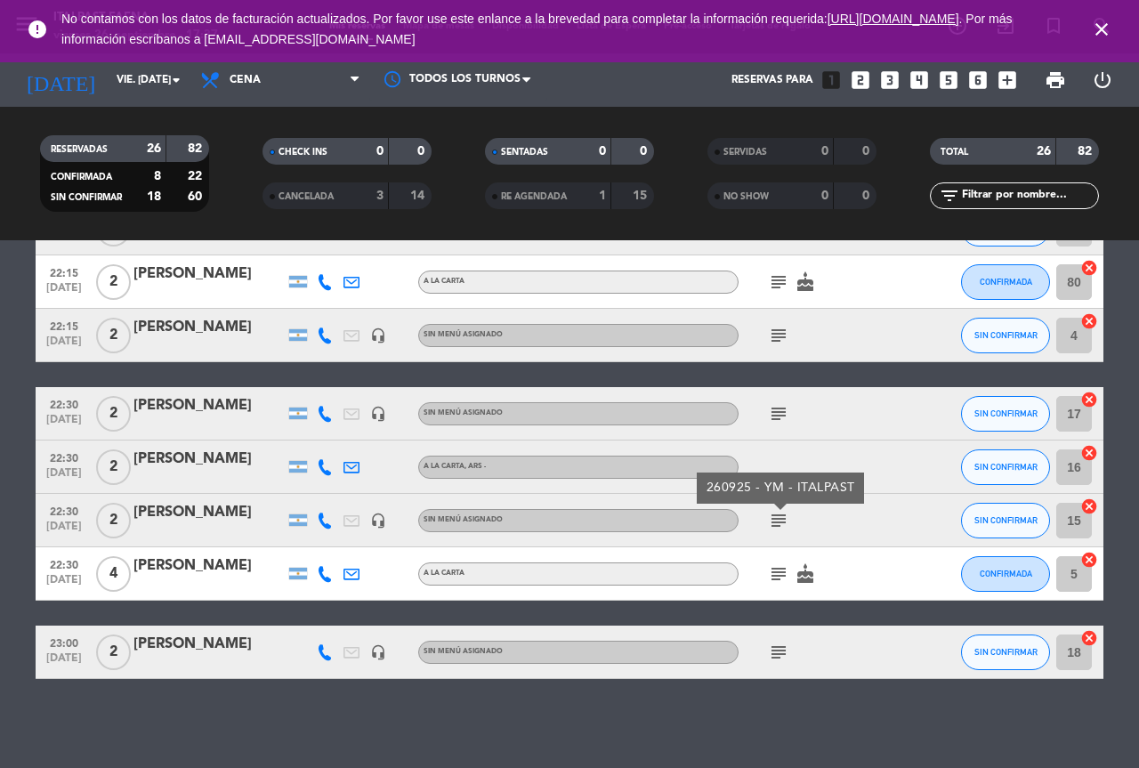
click at [780, 575] on icon "subject" at bounding box center [778, 573] width 21 height 21
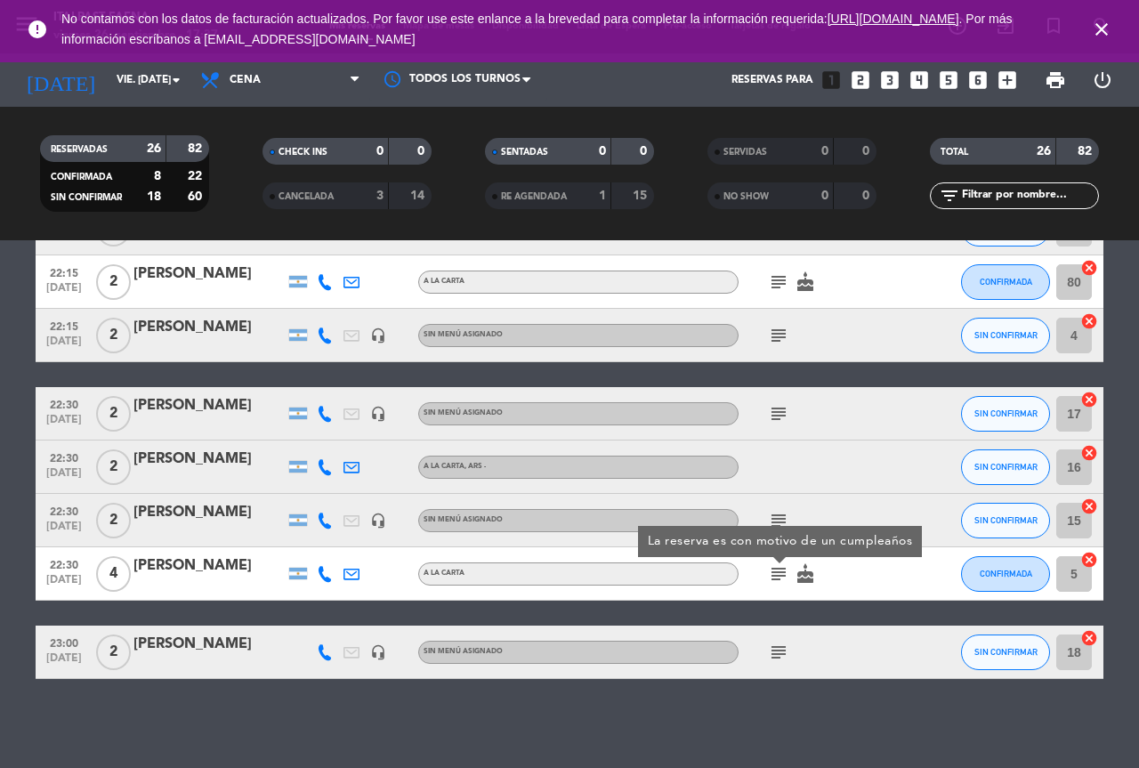
click at [786, 644] on icon "subject" at bounding box center [778, 652] width 21 height 21
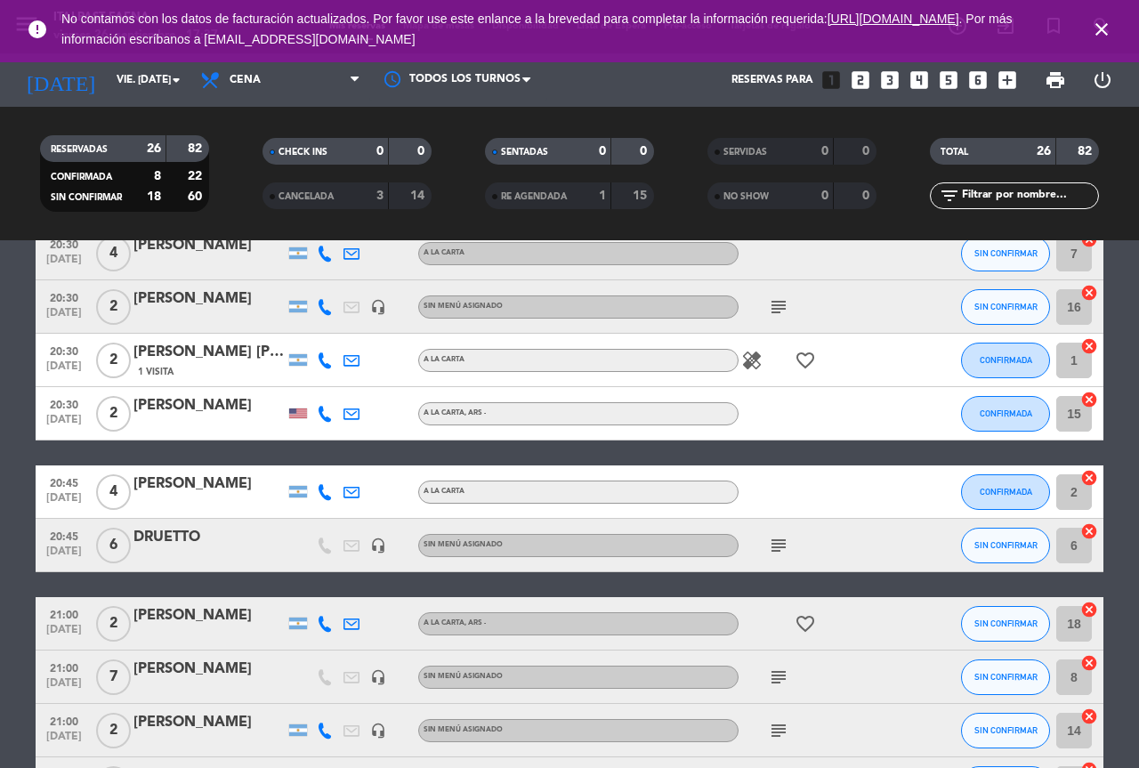
scroll to position [341, 0]
